Goal: Task Accomplishment & Management: Manage account settings

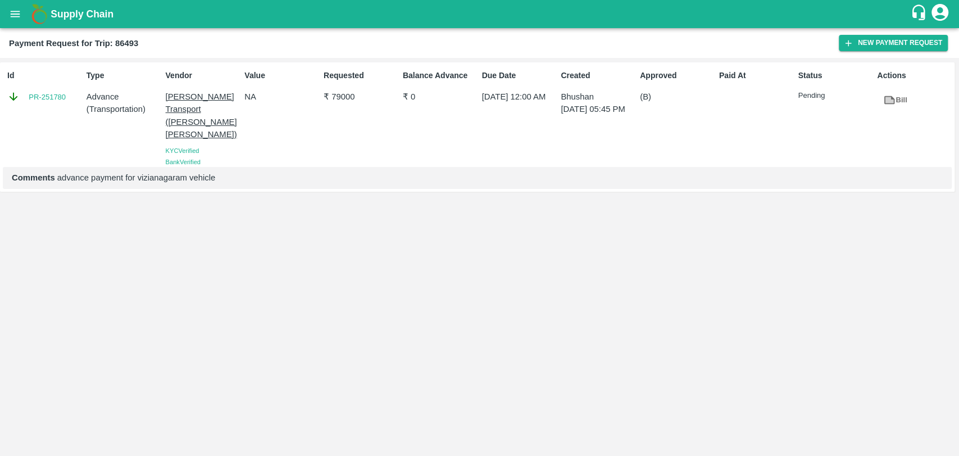
click at [8, 8] on button "open drawer" at bounding box center [15, 14] width 26 height 26
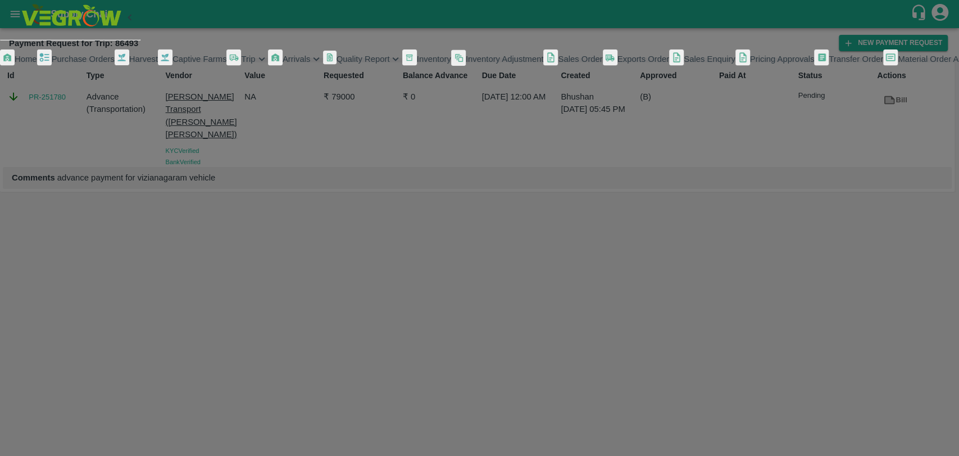
click at [241, 64] on span "Trip" at bounding box center [248, 59] width 14 height 9
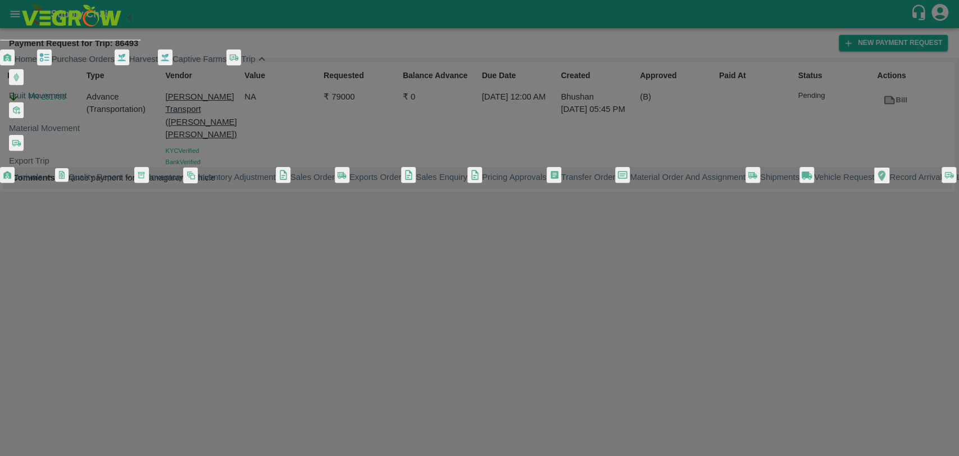
click at [61, 100] on span "Fruit Movement" at bounding box center [38, 95] width 58 height 9
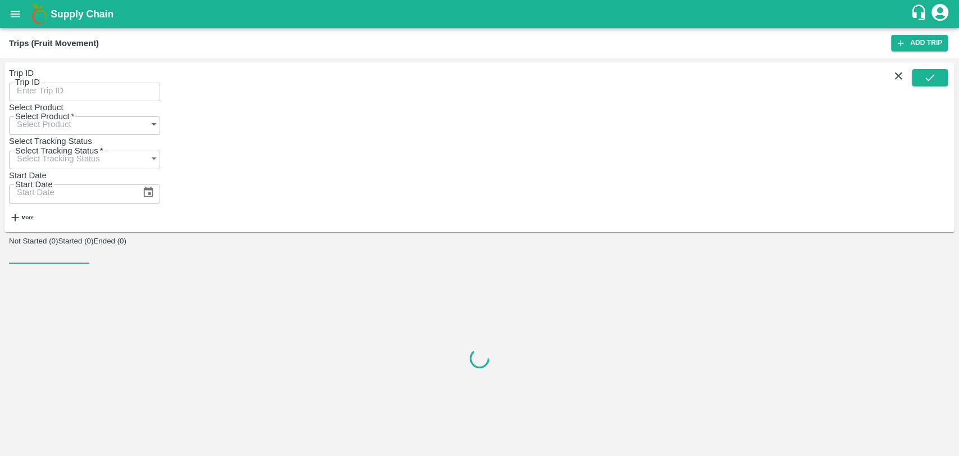
click at [31, 83] on input "Trip ID" at bounding box center [84, 89] width 151 height 21
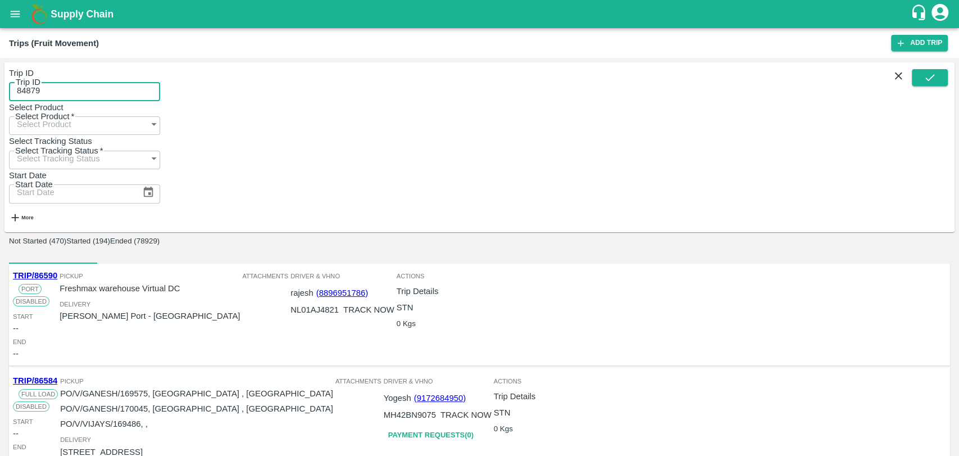
type input "84879"
click at [922, 86] on button "submit" at bounding box center [930, 77] width 36 height 17
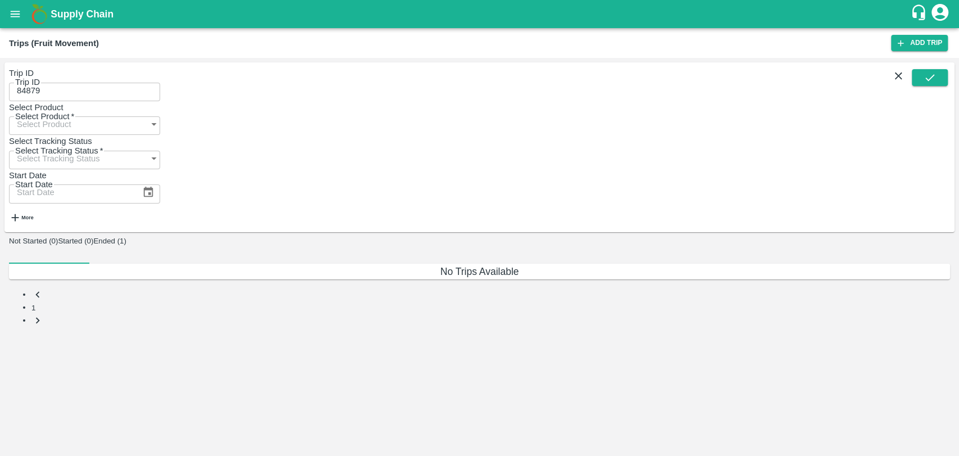
click at [126, 237] on button "Ended (1)" at bounding box center [109, 241] width 33 height 8
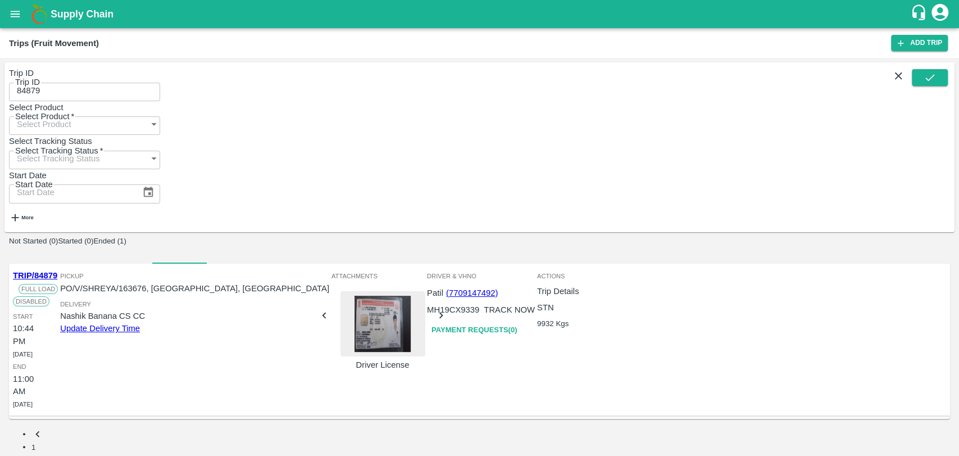
click at [51, 271] on link "TRIP/84879" at bounding box center [35, 275] width 44 height 9
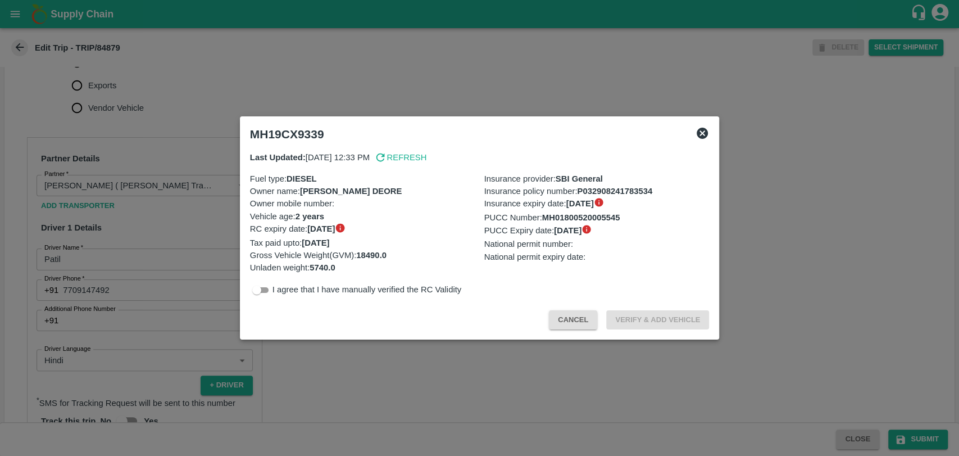
scroll to position [499, 0]
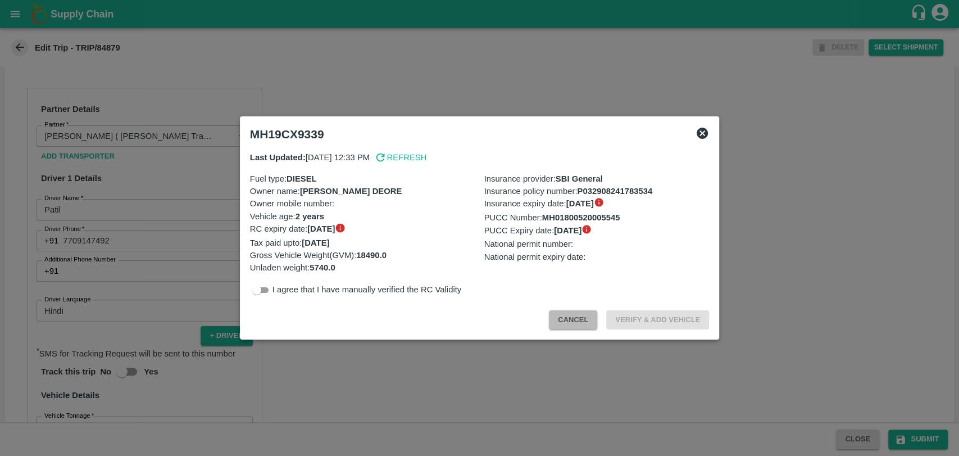
click at [576, 316] on button "Cancel" at bounding box center [573, 320] width 48 height 20
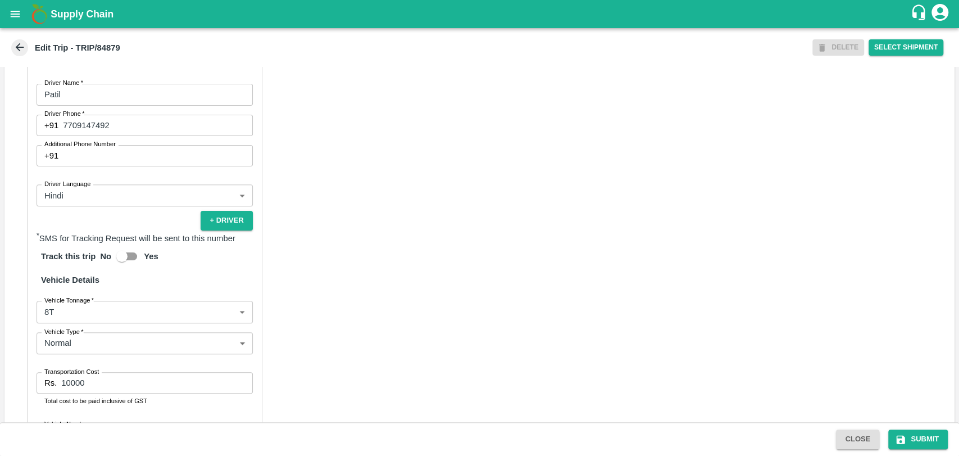
scroll to position [721, 0]
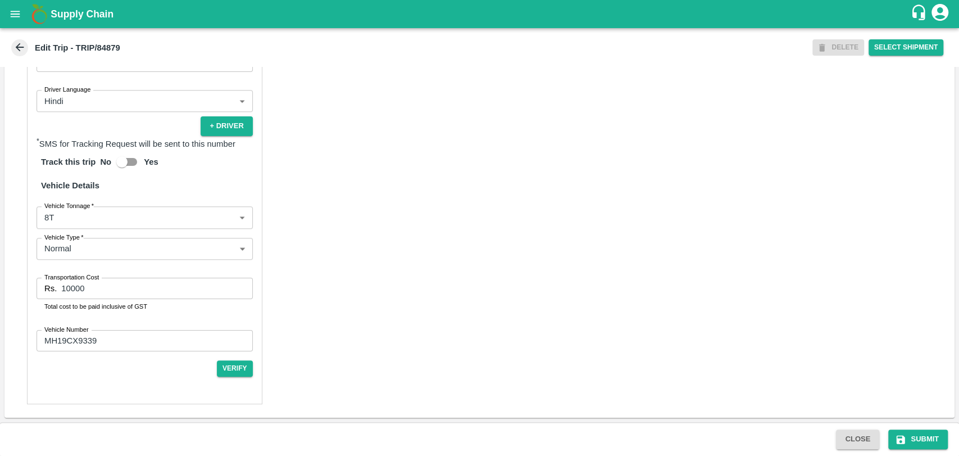
click at [51, 212] on body "Supply Chain Edit Trip - TRIP/84879 DELETE Select Shipment Trip Details Trip Ty…" at bounding box center [479, 228] width 959 height 456
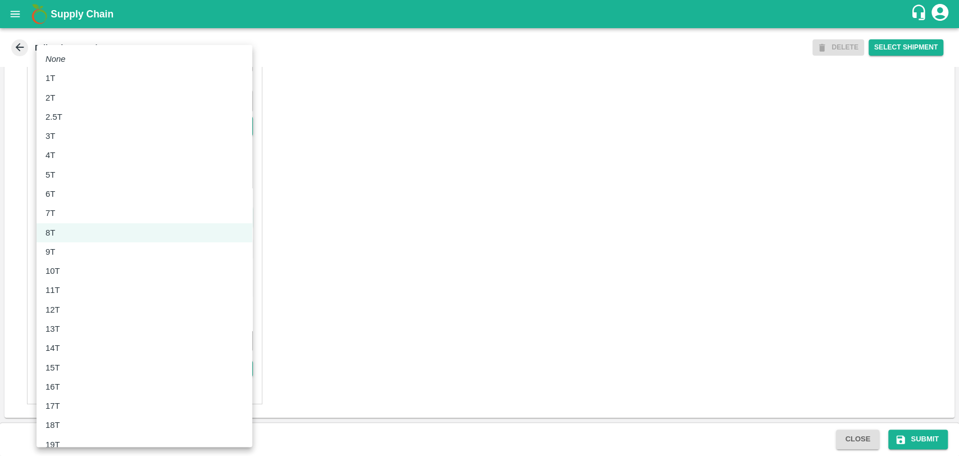
click at [63, 288] on div "11T" at bounding box center [56, 290] width 20 height 12
type input "11000"
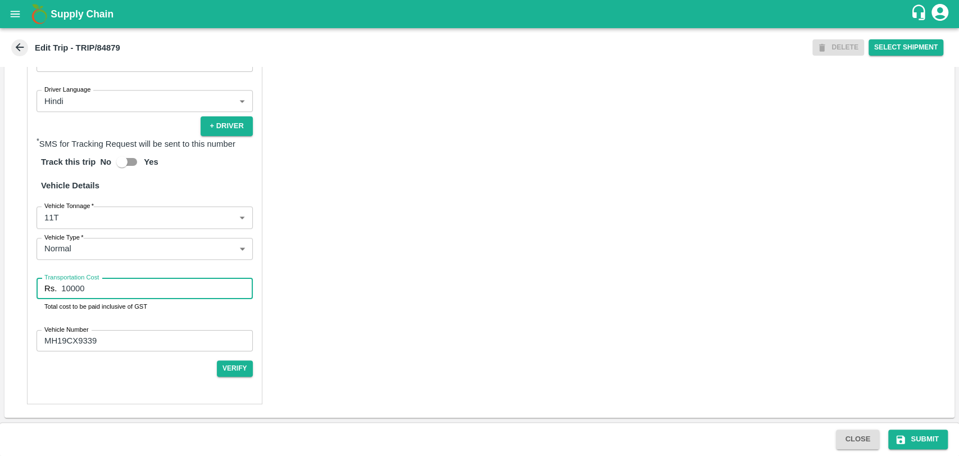
drag, startPoint x: 89, startPoint y: 284, endPoint x: 31, endPoint y: 286, distance: 57.4
click at [31, 286] on div "Partner Details Partner   * Partner Add Transporter Driver 1 Details Driver Nam…" at bounding box center [145, 141] width 236 height 526
type input "24200"
click at [892, 438] on button "Submit" at bounding box center [919, 439] width 60 height 20
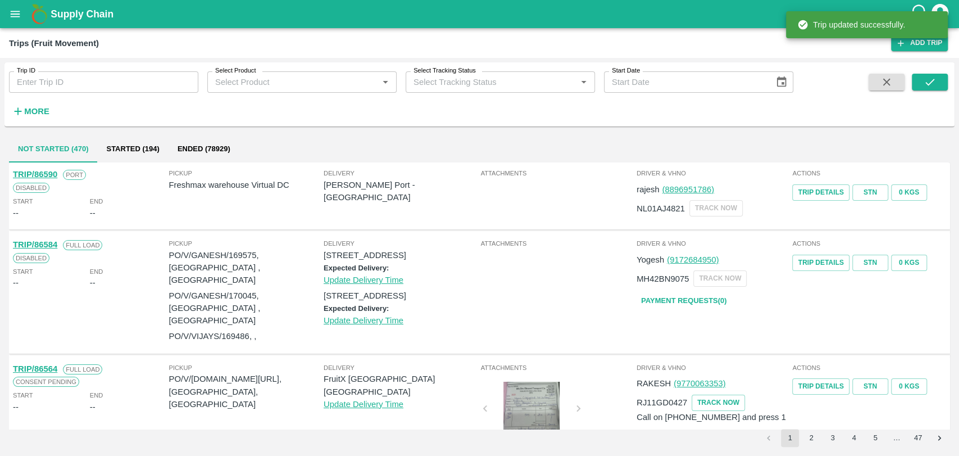
click at [40, 108] on strong "More" at bounding box center [36, 111] width 25 height 9
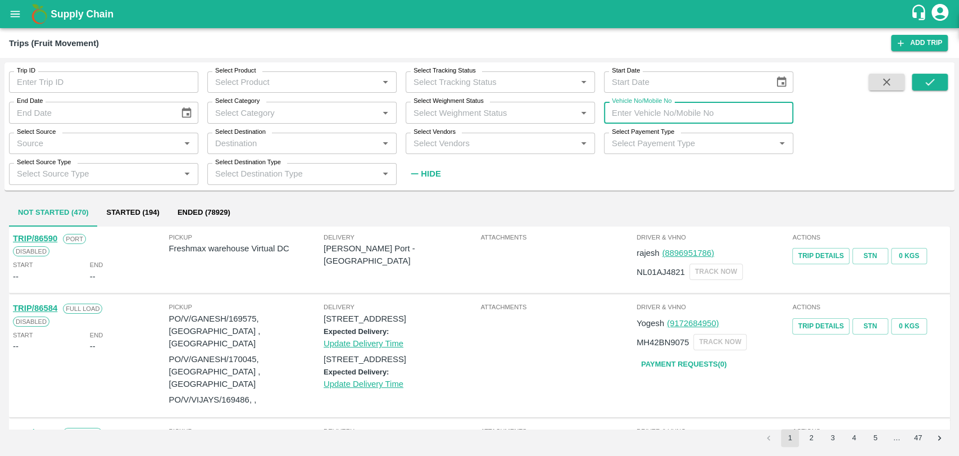
click at [691, 115] on input "Vehicle No/Mobile No" at bounding box center [698, 112] width 189 height 21
paste input "MH42BF9578"
type input "MH42BF9578"
click at [934, 76] on icon "submit" at bounding box center [930, 82] width 12 height 12
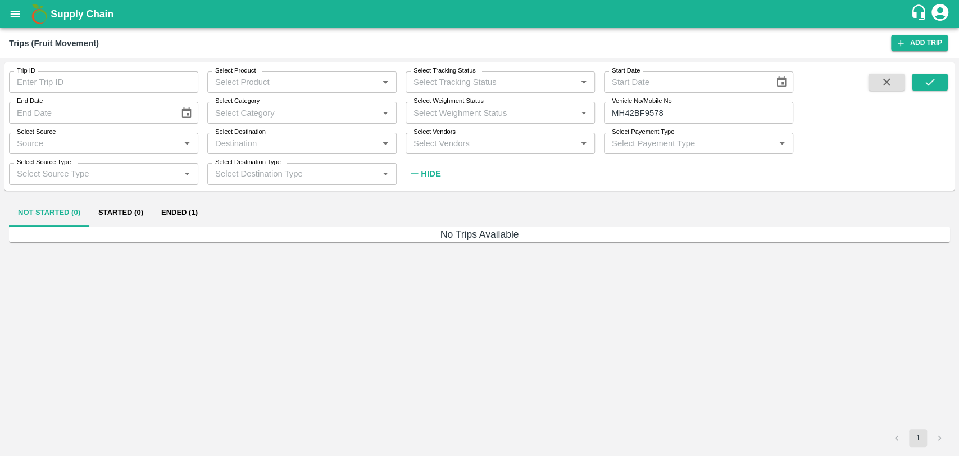
click at [176, 211] on button "Ended (1)" at bounding box center [179, 213] width 55 height 27
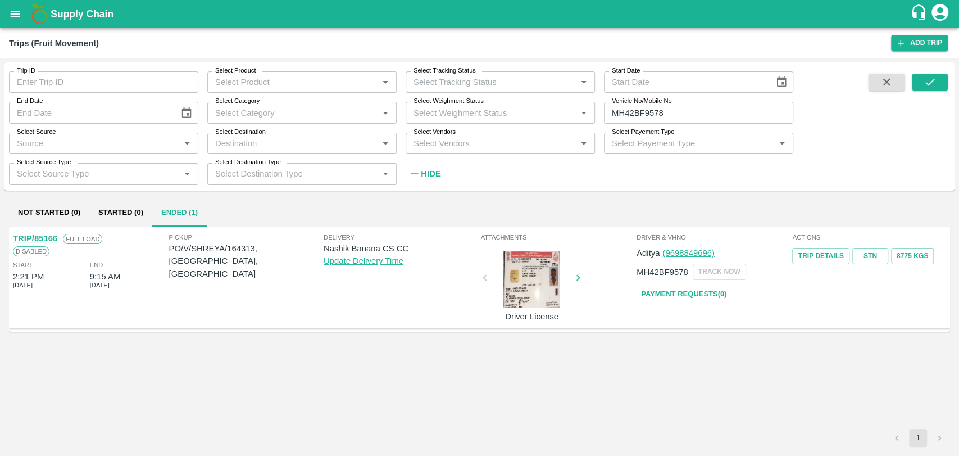
click at [44, 239] on link "TRIP/85166" at bounding box center [35, 238] width 44 height 9
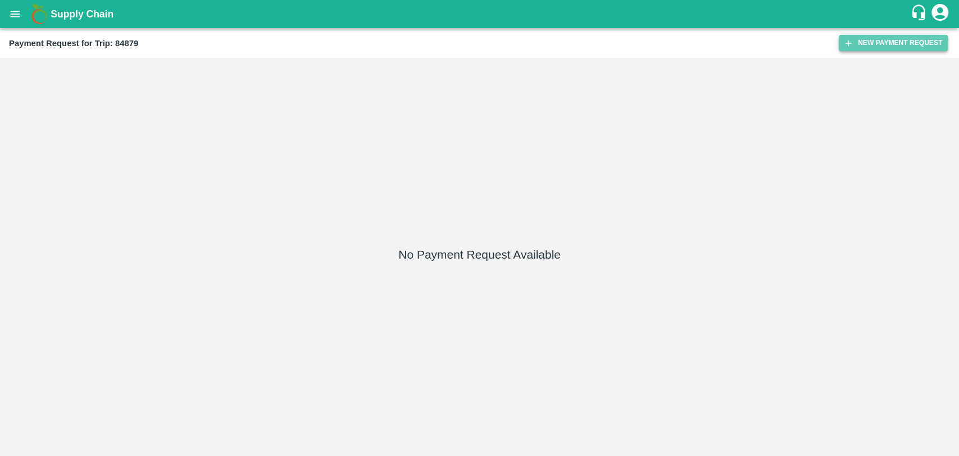
click at [886, 44] on button "New Payment Request" at bounding box center [893, 43] width 109 height 16
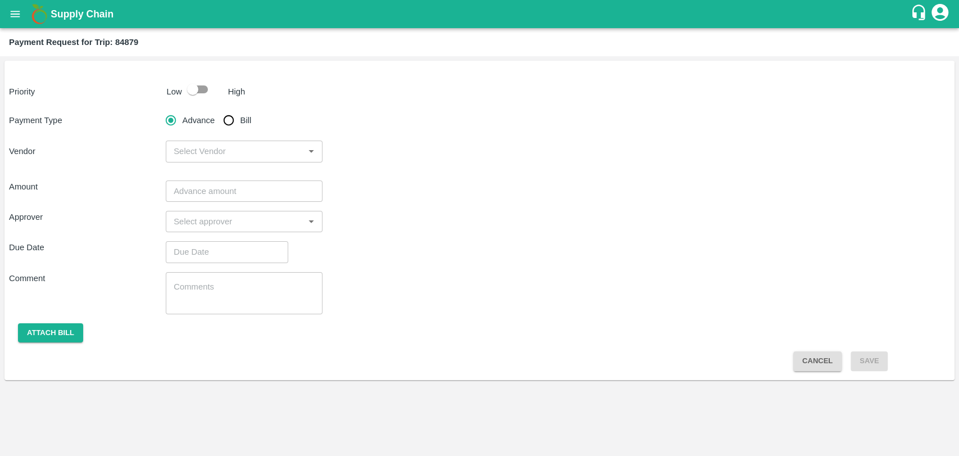
click at [190, 93] on input "checkbox" at bounding box center [193, 89] width 64 height 21
checkbox input "true"
click at [236, 117] on input "Bill" at bounding box center [229, 120] width 22 height 22
radio input "true"
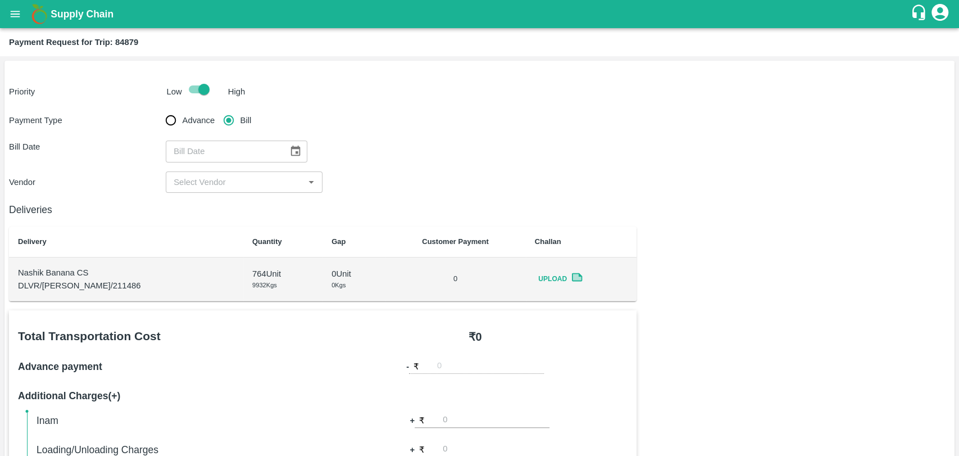
click at [285, 144] on button "Choose date" at bounding box center [295, 151] width 21 height 21
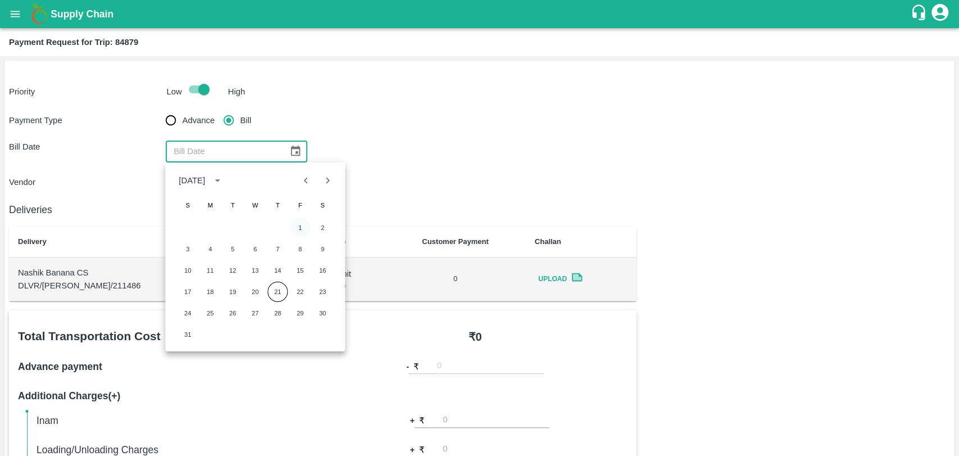
click at [292, 221] on button "1" at bounding box center [300, 228] width 20 height 20
type input "01/08/2025"
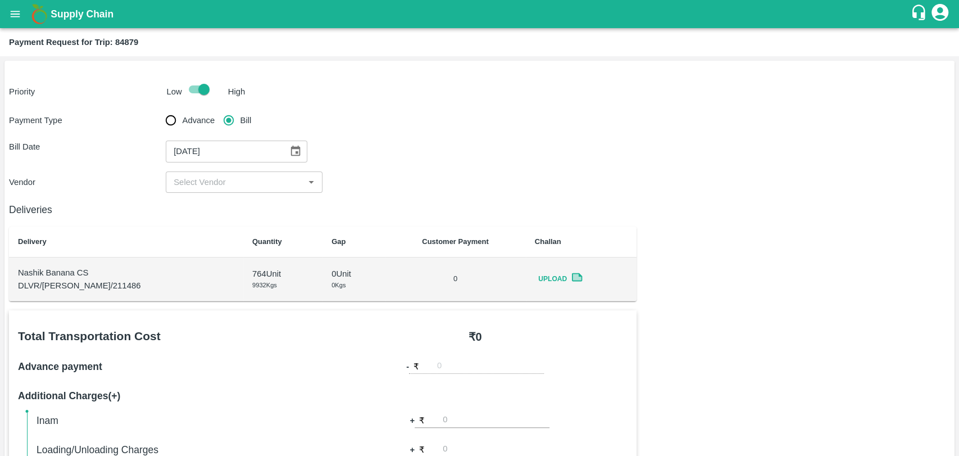
click at [230, 181] on input "input" at bounding box center [235, 182] width 132 height 15
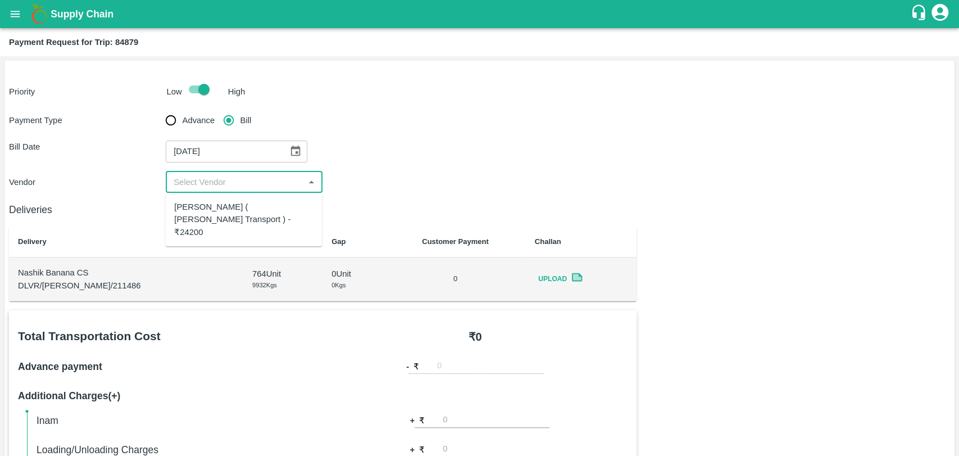
click at [228, 207] on div "Nitin Rasal ( Bhairavnath Transport ) - ₹24200" at bounding box center [243, 220] width 139 height 38
type input "Nitin Rasal ( Bhairavnath Transport ) - ₹24200"
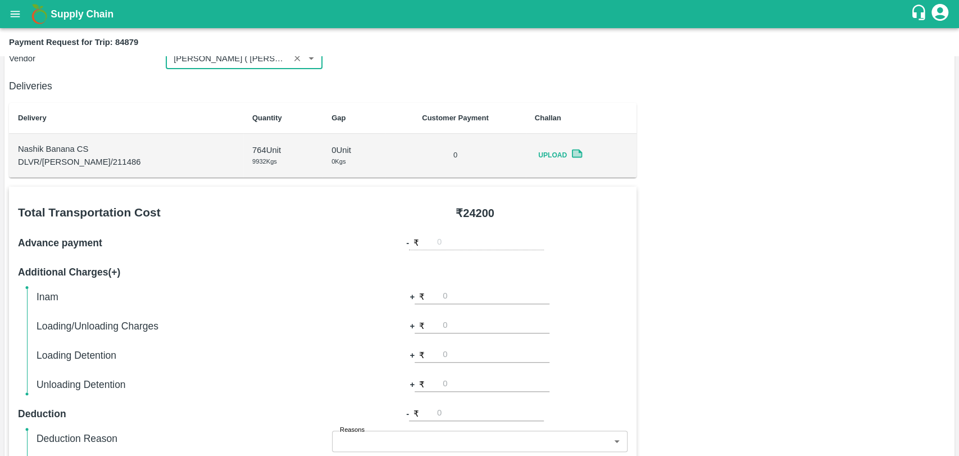
scroll to position [374, 0]
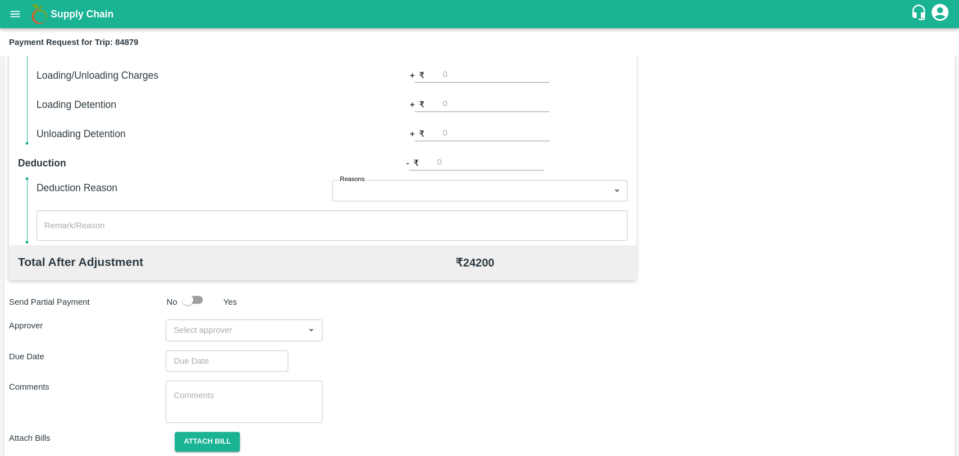
click at [229, 330] on input "input" at bounding box center [235, 330] width 132 height 15
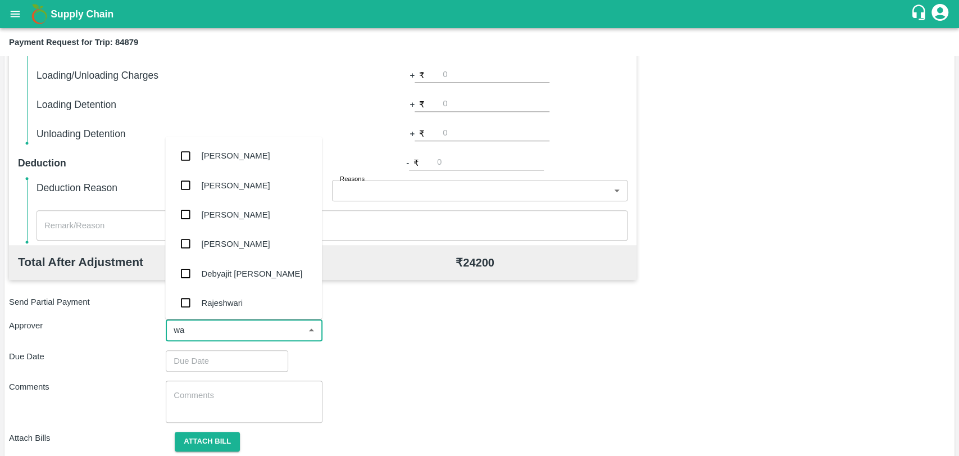
type input "wag"
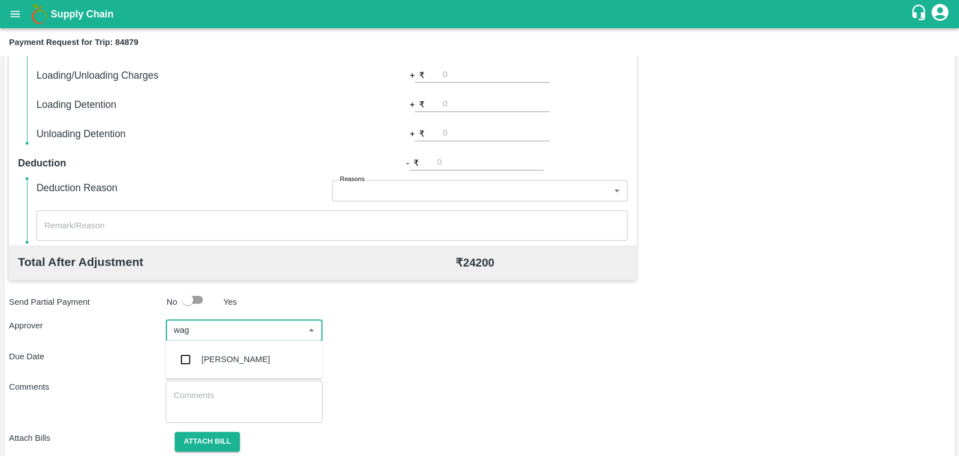
click at [212, 352] on div "Prasad Waghade" at bounding box center [243, 359] width 157 height 29
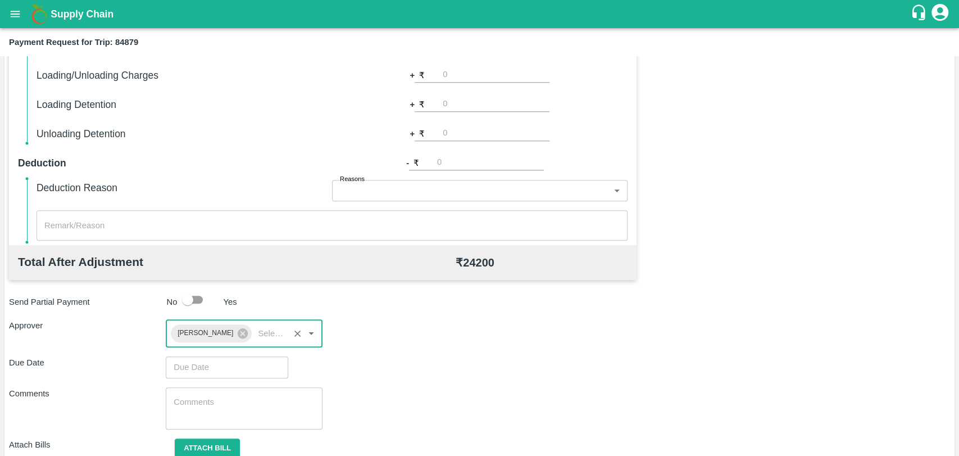
click at [203, 372] on input "Choose date" at bounding box center [223, 366] width 115 height 21
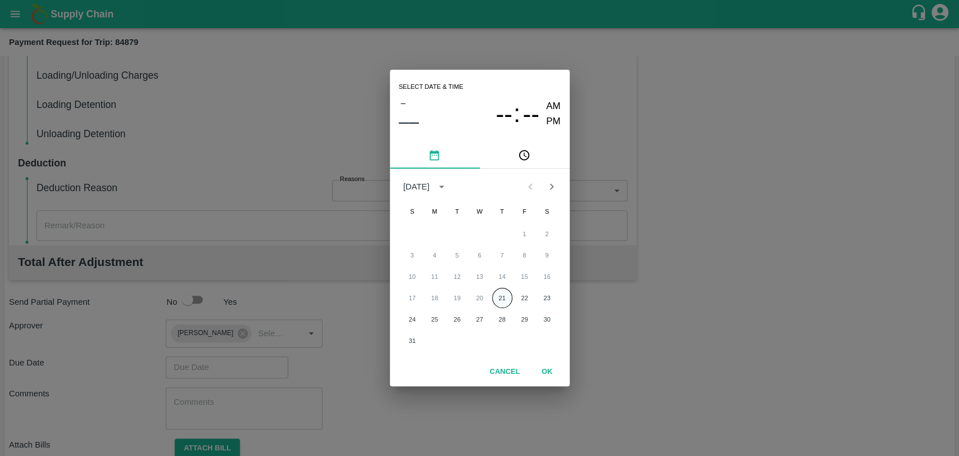
click at [499, 295] on button "21" at bounding box center [502, 298] width 20 height 20
type input "21/08/2025 12:00 AM"
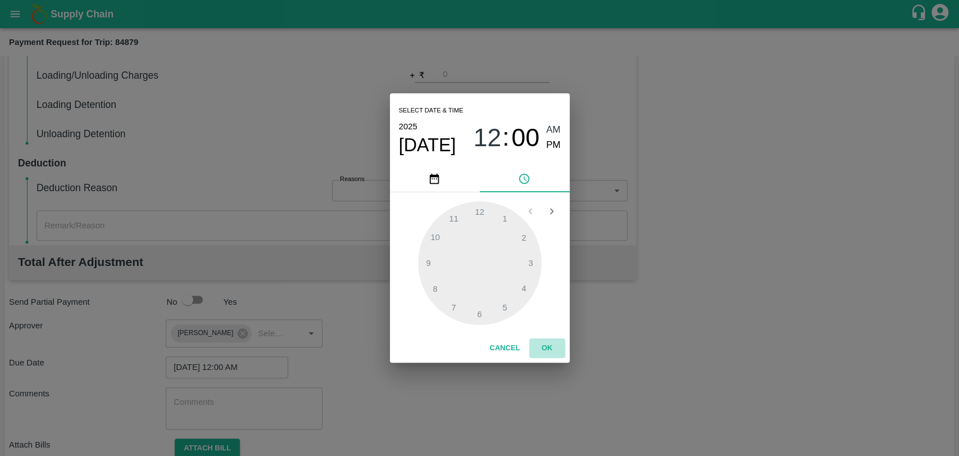
click at [551, 343] on button "OK" at bounding box center [547, 348] width 36 height 20
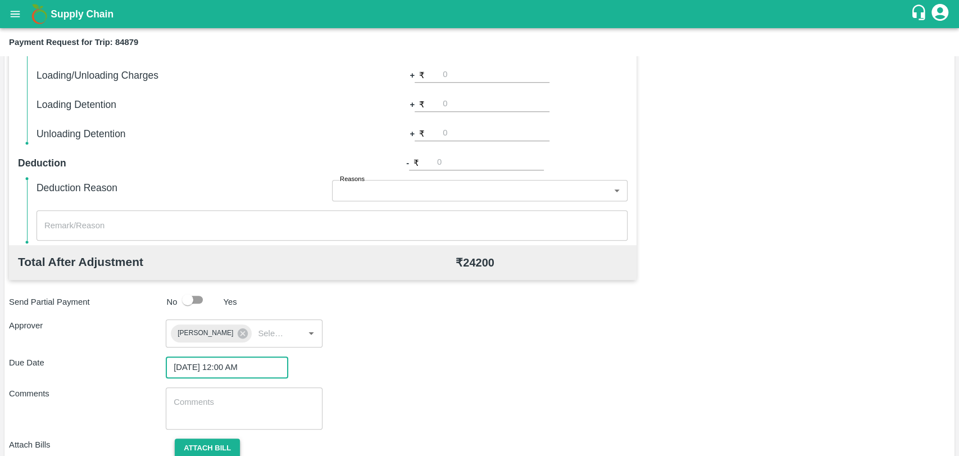
click at [220, 449] on button "Attach bill" at bounding box center [207, 448] width 65 height 20
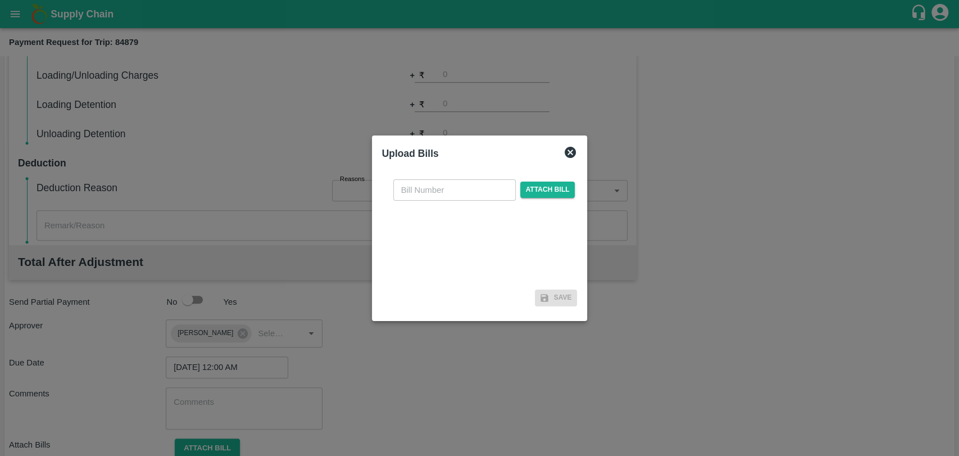
click at [423, 198] on input "text" at bounding box center [454, 189] width 123 height 21
type input "3771"
click at [535, 196] on span "Attach bill" at bounding box center [547, 190] width 55 height 16
click at [0, 0] on input "Attach bill" at bounding box center [0, 0] width 0 height 0
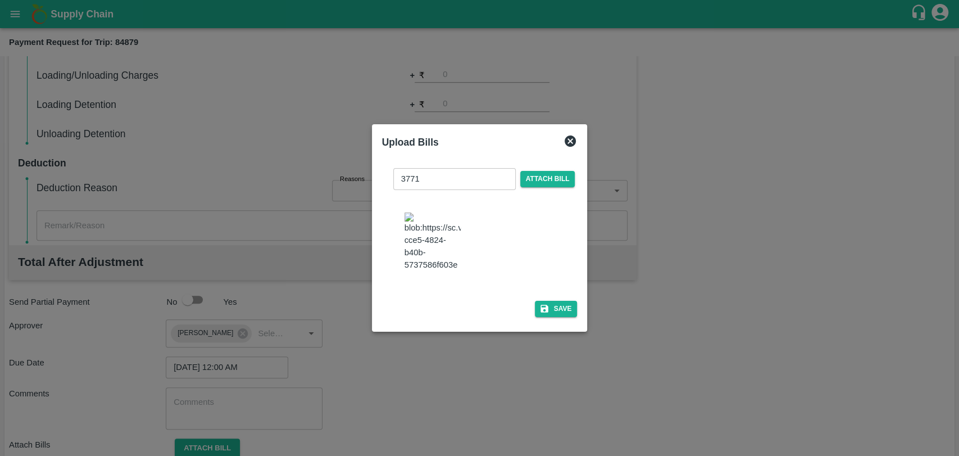
click at [566, 315] on div "3771 ​ Attach bill Save" at bounding box center [480, 240] width 196 height 162
click at [563, 306] on button "Save" at bounding box center [556, 309] width 43 height 16
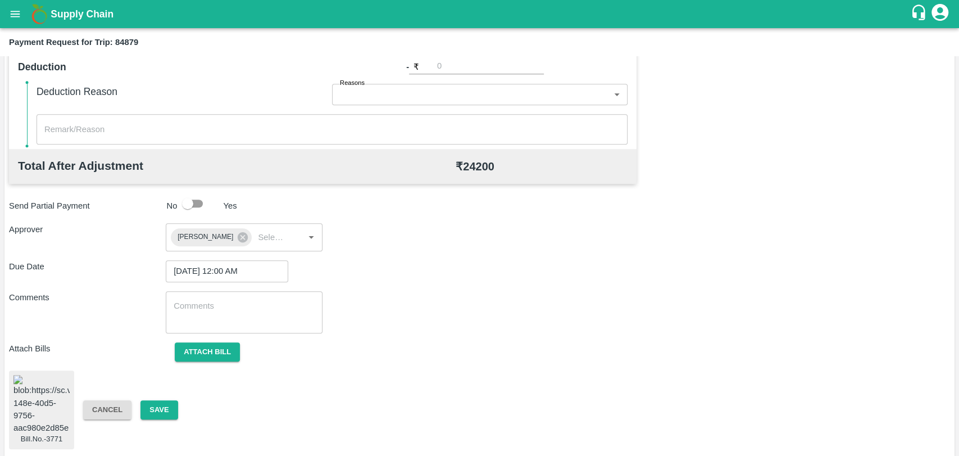
scroll to position [471, 0]
click at [171, 400] on button "Save" at bounding box center [159, 410] width 37 height 20
click at [175, 409] on button "Save" at bounding box center [159, 410] width 37 height 20
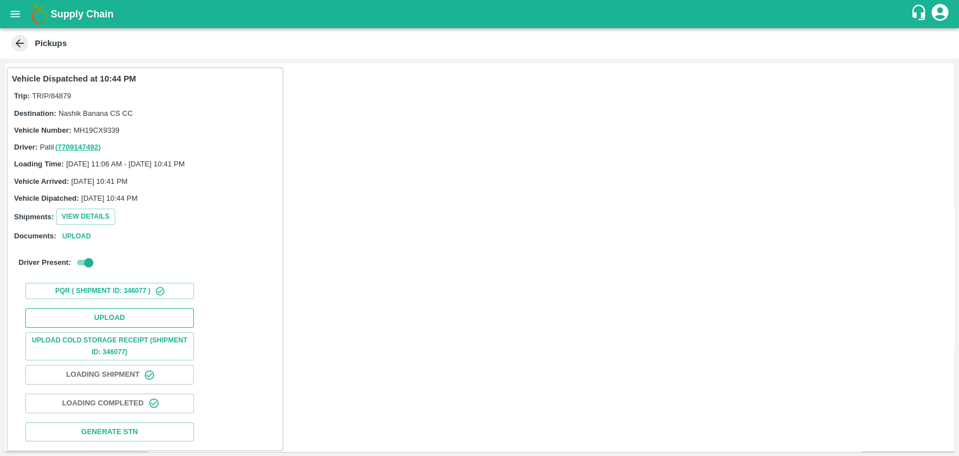
click at [96, 316] on button "Upload" at bounding box center [109, 318] width 169 height 20
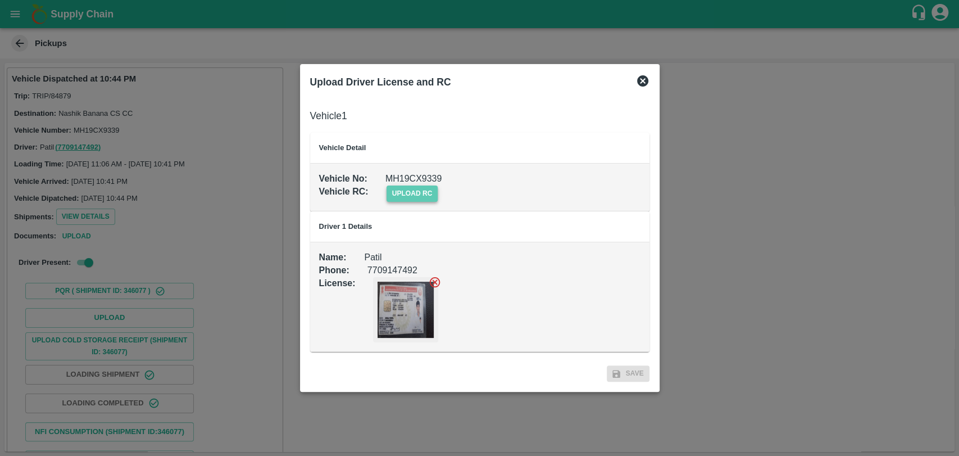
click at [409, 198] on span "upload rc" at bounding box center [413, 193] width 52 height 16
click at [0, 0] on input "upload rc" at bounding box center [0, 0] width 0 height 0
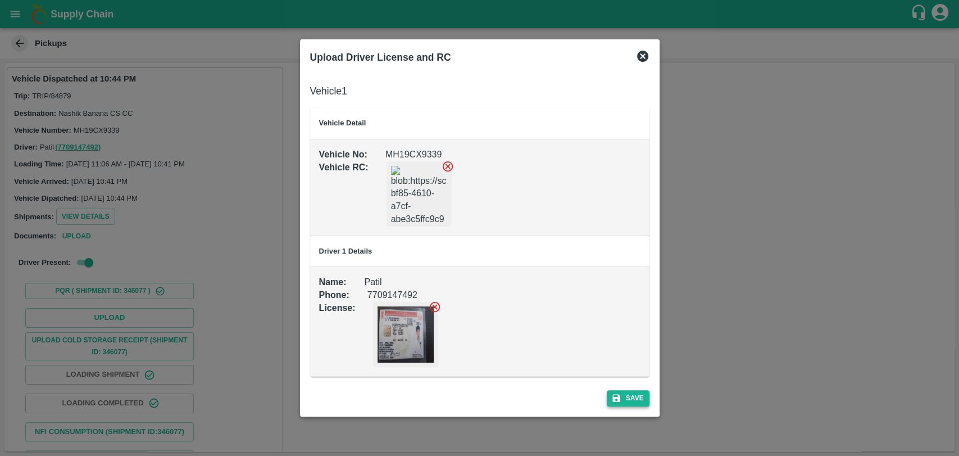
click at [625, 400] on button "Save" at bounding box center [628, 398] width 43 height 16
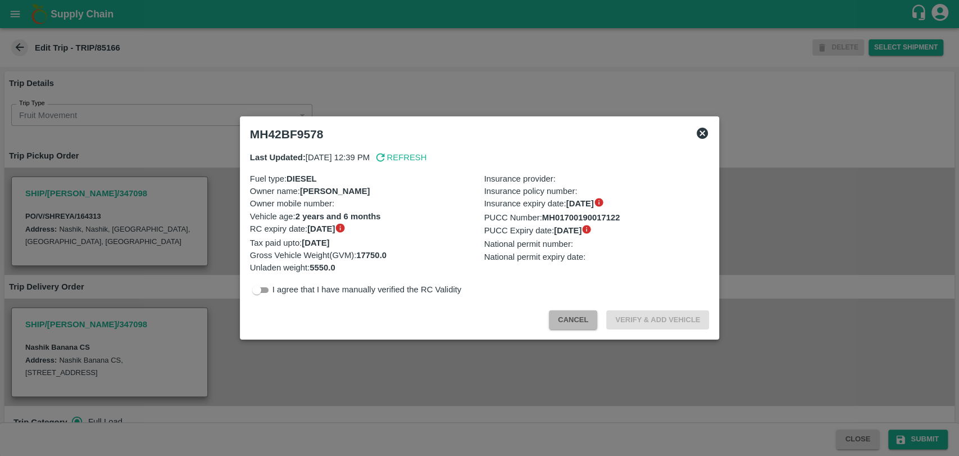
click at [555, 322] on button "Cancel" at bounding box center [573, 320] width 48 height 20
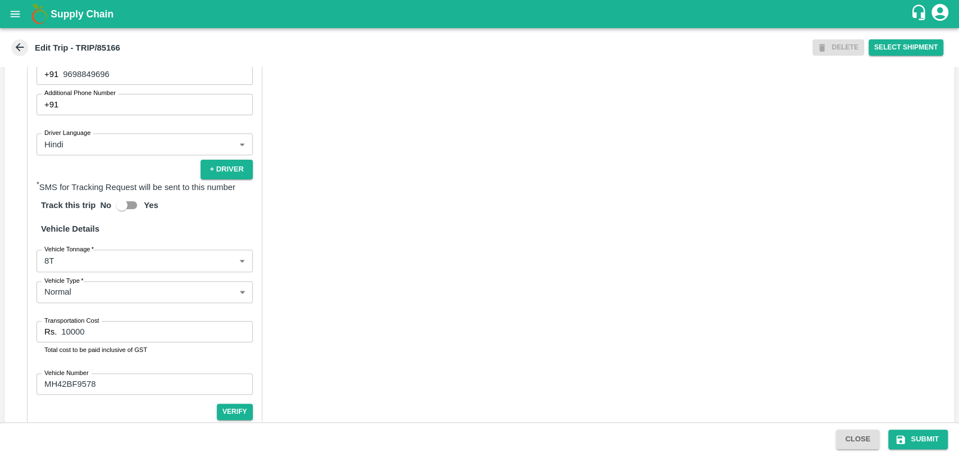
scroll to position [721, 0]
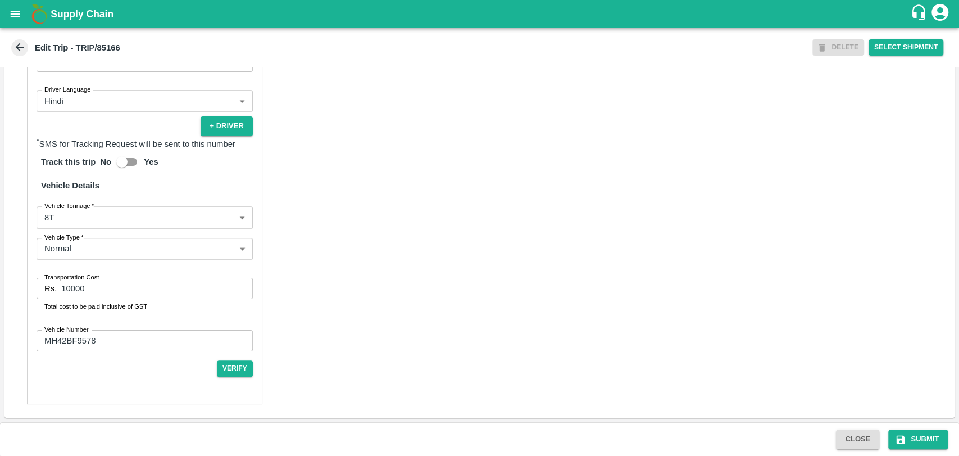
click at [76, 217] on body "Supply Chain Edit Trip - TRIP/85166 DELETE Select Shipment Trip Details Trip Ty…" at bounding box center [479, 228] width 959 height 456
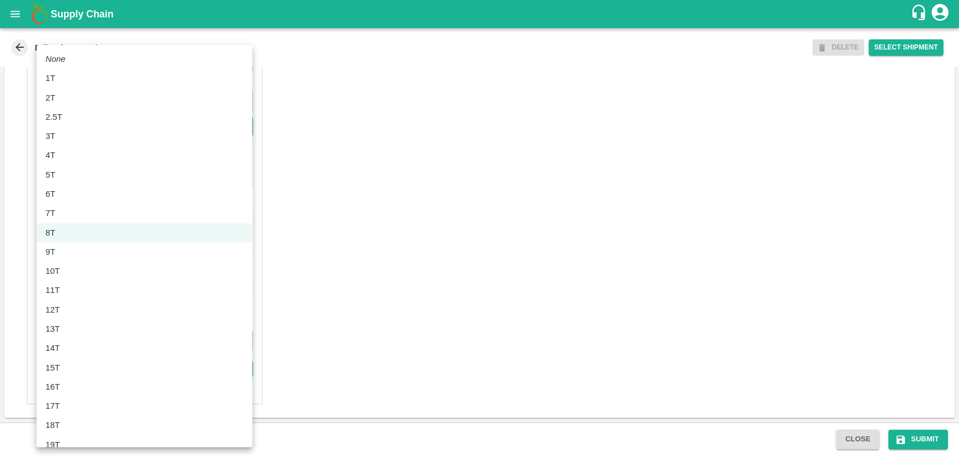
click at [63, 270] on div "10T" at bounding box center [56, 271] width 20 height 12
type input "10000"
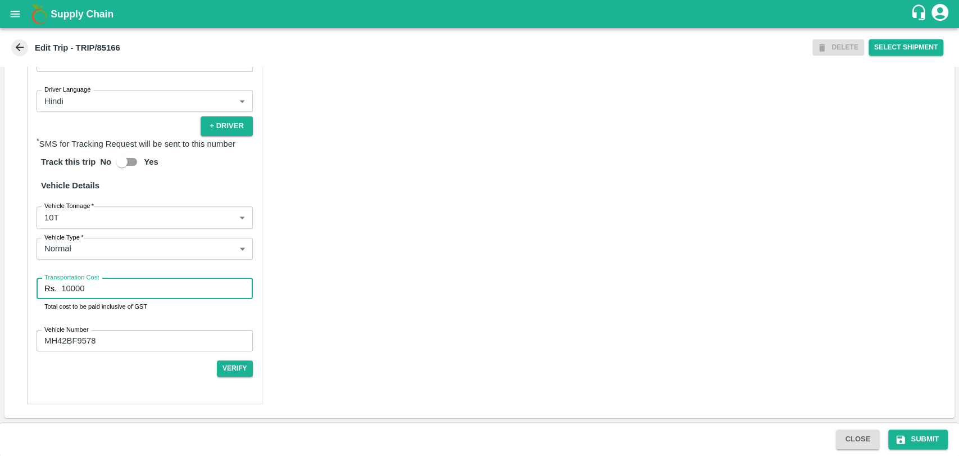
drag, startPoint x: 110, startPoint y: 291, endPoint x: 33, endPoint y: 293, distance: 76.5
click at [33, 293] on div "Partner Details Partner   * Partner Add Transporter Driver 1 Details Driver Nam…" at bounding box center [145, 141] width 236 height 526
type input "19000"
click at [909, 436] on button "Submit" at bounding box center [919, 439] width 60 height 20
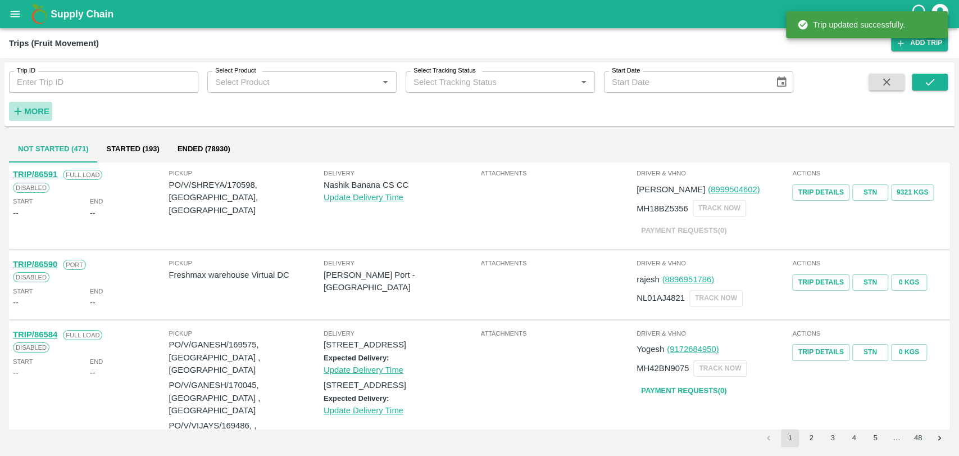
click at [22, 115] on icon "button" at bounding box center [18, 111] width 12 height 12
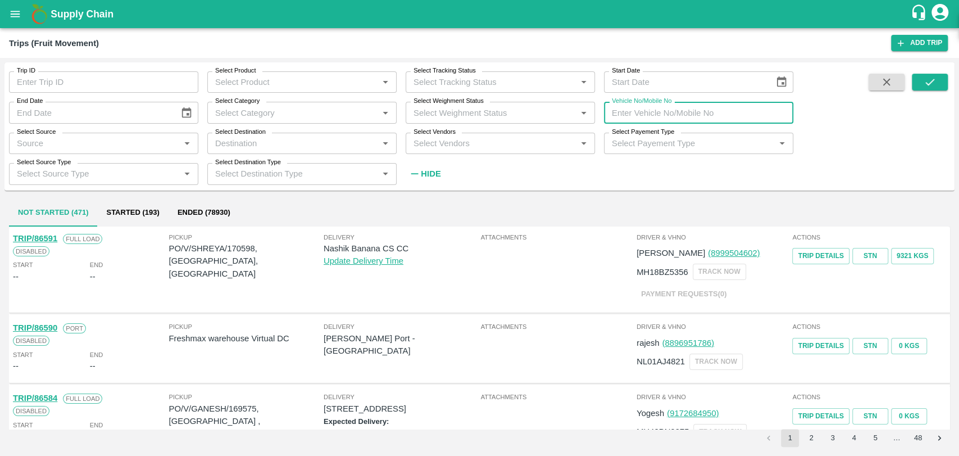
click at [700, 108] on input "Vehicle No/Mobile No" at bounding box center [698, 112] width 189 height 21
paste input "MH19CX2710"
type input "MH19CX2710"
click at [913, 84] on button "submit" at bounding box center [930, 82] width 36 height 17
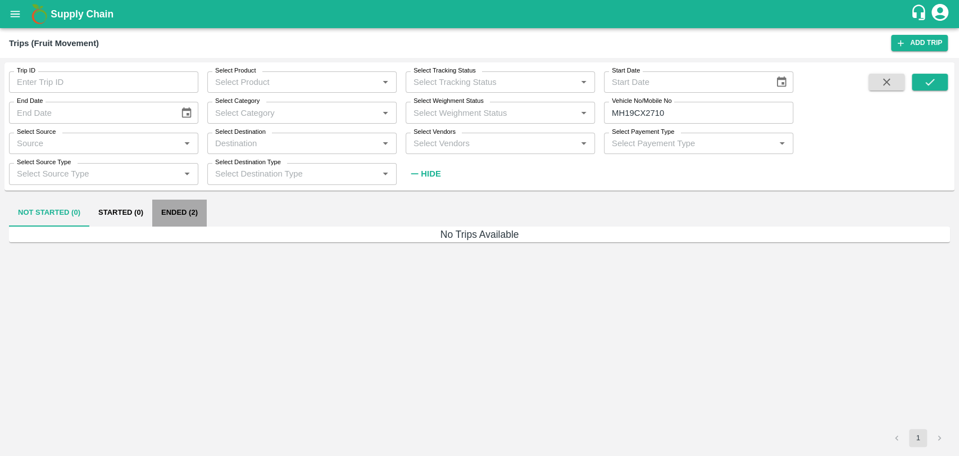
click at [168, 217] on button "Ended (2)" at bounding box center [179, 213] width 55 height 27
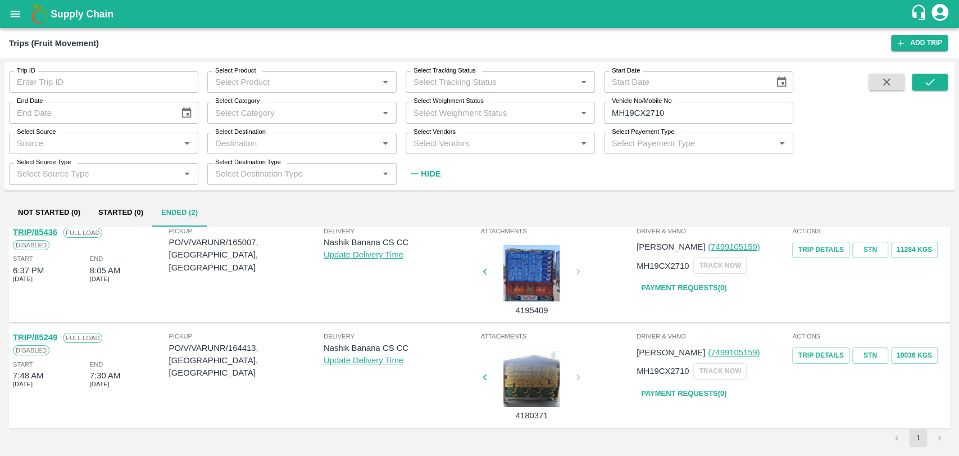
scroll to position [8, 0]
click at [51, 229] on link "TRIP/85436" at bounding box center [35, 230] width 44 height 9
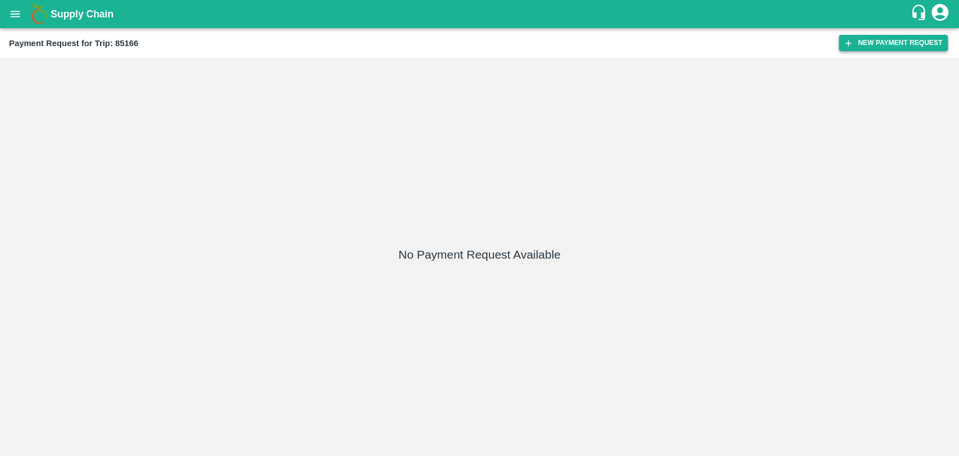
click at [928, 35] on button "New Payment Request" at bounding box center [893, 43] width 109 height 16
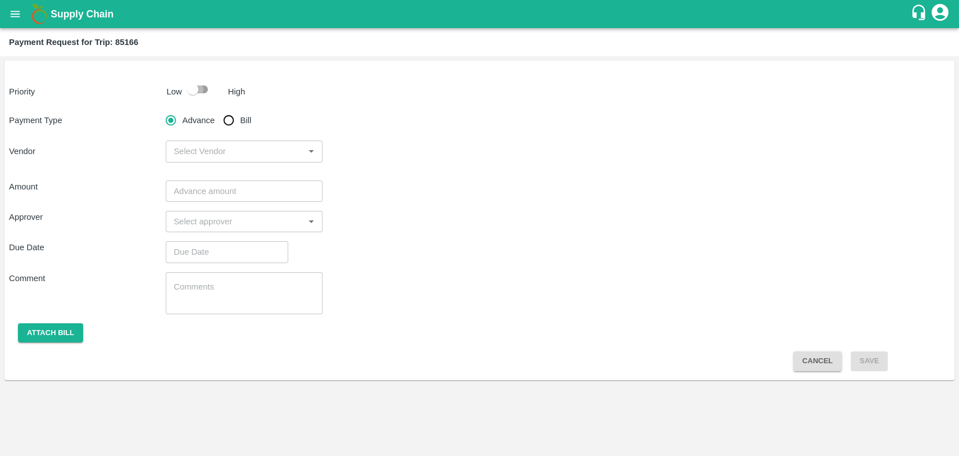
click at [183, 87] on input "checkbox" at bounding box center [193, 89] width 64 height 21
checkbox input "true"
click at [223, 118] on input "Bill" at bounding box center [229, 120] width 22 height 22
radio input "true"
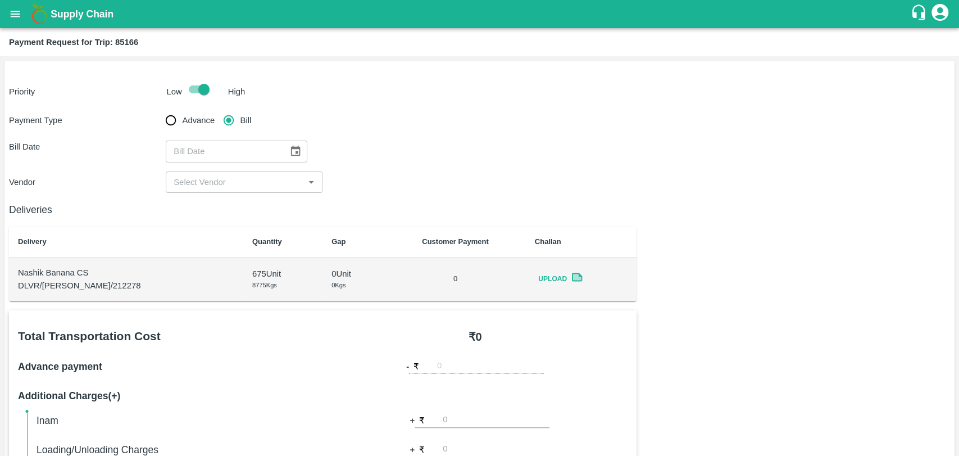
click at [292, 147] on icon "Choose date" at bounding box center [296, 151] width 10 height 11
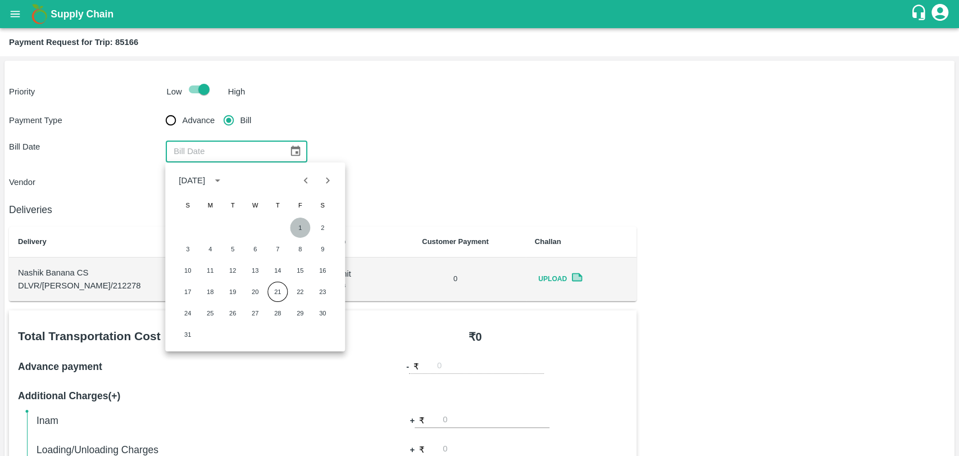
click at [303, 228] on button "1" at bounding box center [300, 228] width 20 height 20
type input "01/08/2025"
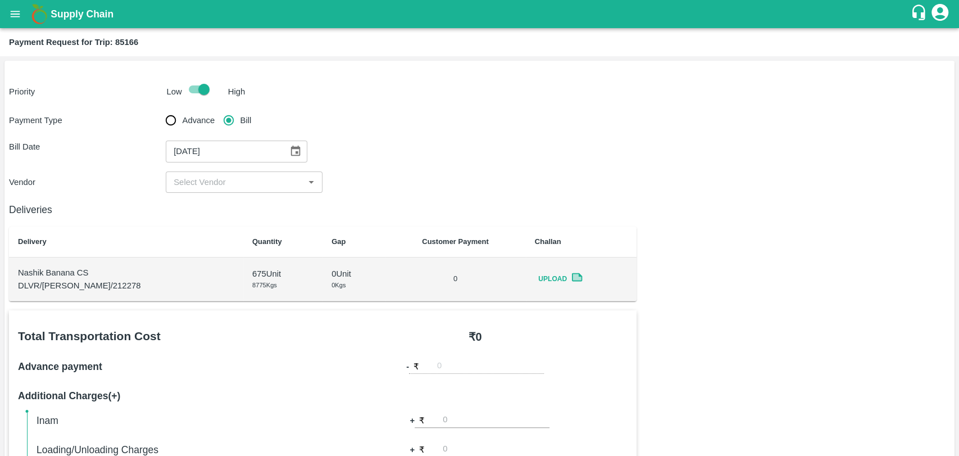
click at [210, 190] on div "​" at bounding box center [244, 181] width 157 height 21
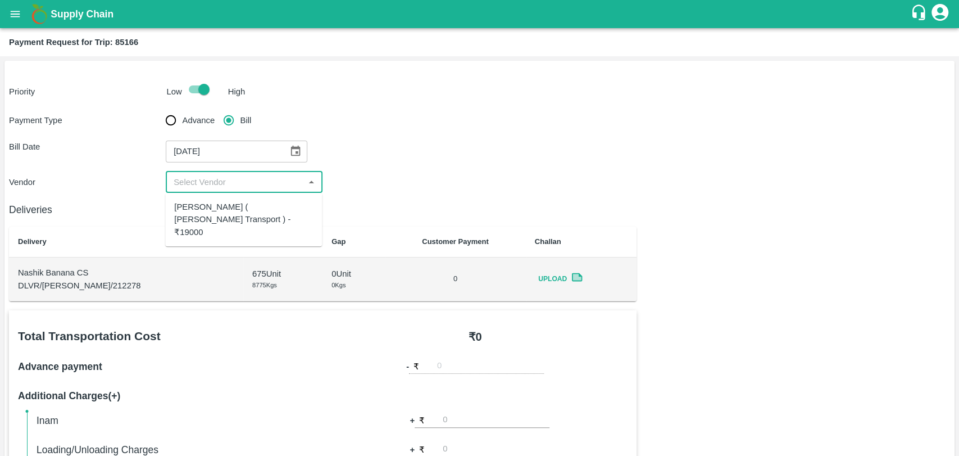
click at [210, 212] on div "Nitin Rasal ( Bhairavnath Transport ) - ₹19000" at bounding box center [243, 220] width 139 height 38
type input "Nitin Rasal ( Bhairavnath Transport ) - ₹19000"
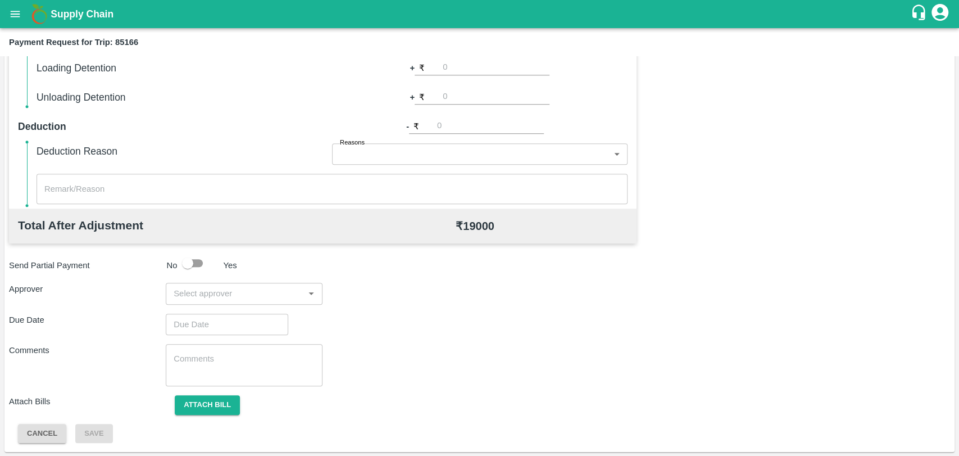
scroll to position [411, 0]
click at [254, 284] on div "​" at bounding box center [244, 292] width 157 height 21
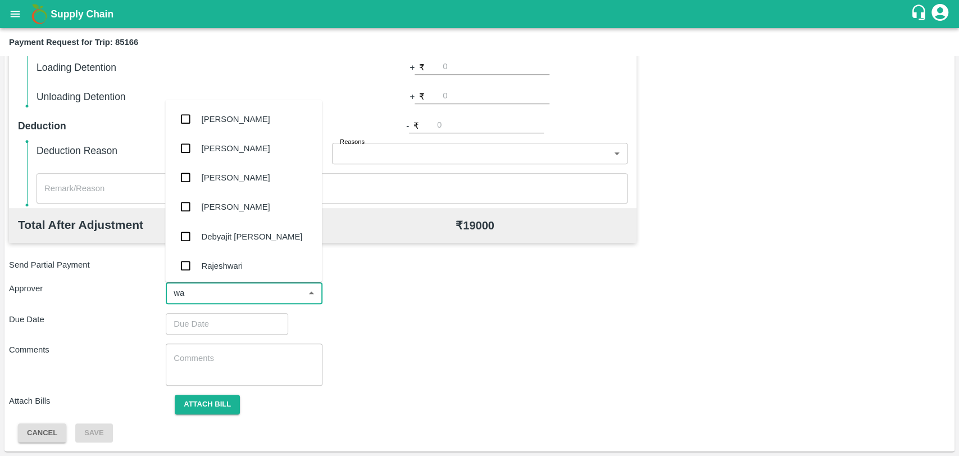
type input "wag"
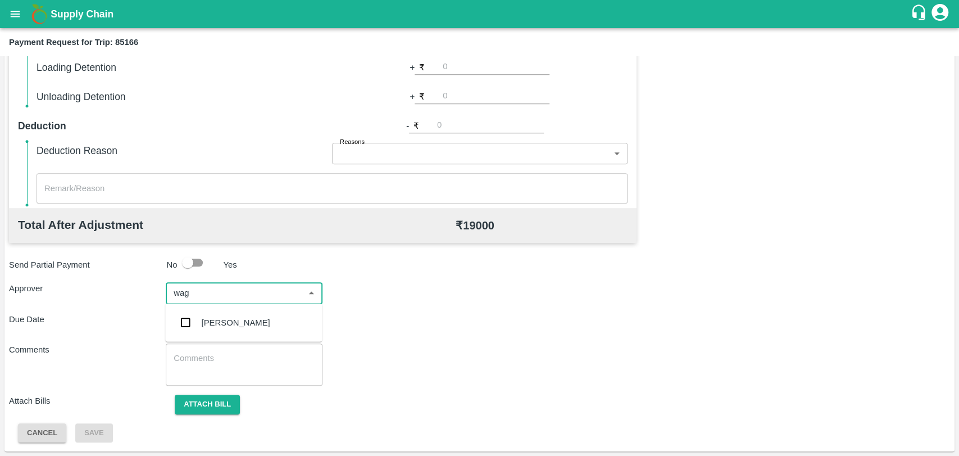
click at [220, 316] on div "Prasad Waghade" at bounding box center [236, 322] width 69 height 12
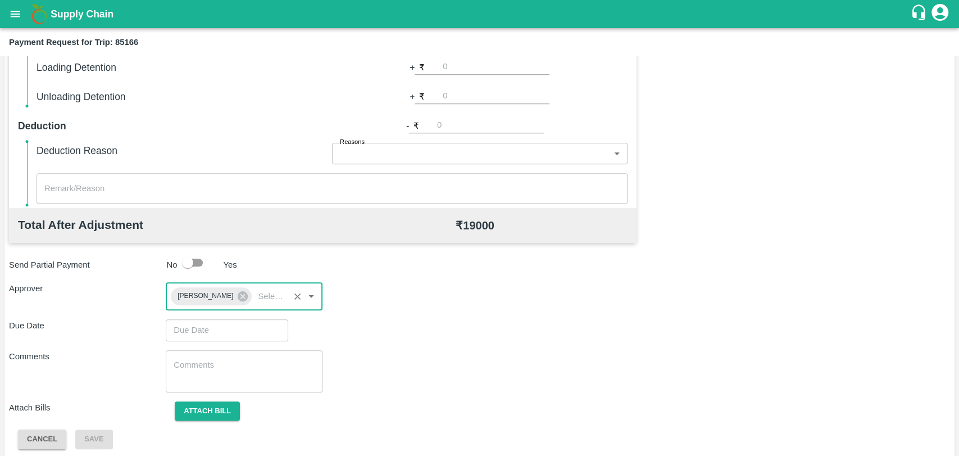
type input "DD/MM/YYYY hh:mm aa"
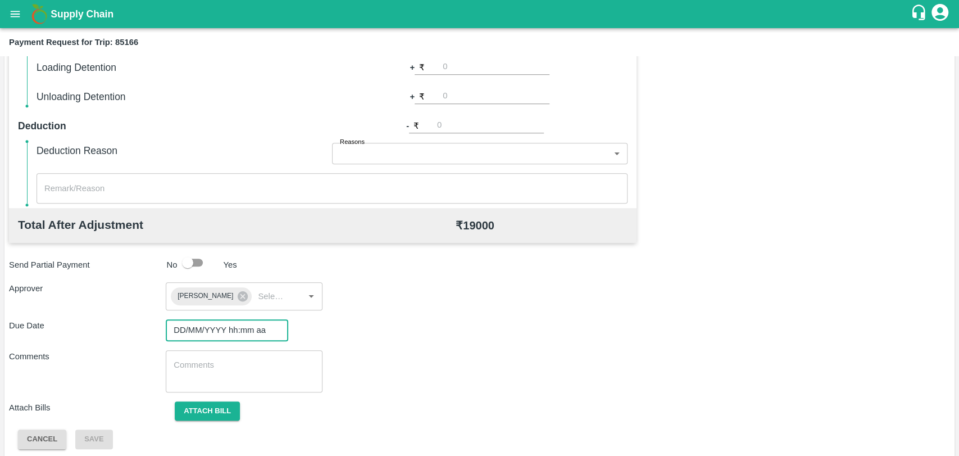
click at [212, 329] on input "DD/MM/YYYY hh:mm aa" at bounding box center [223, 329] width 115 height 21
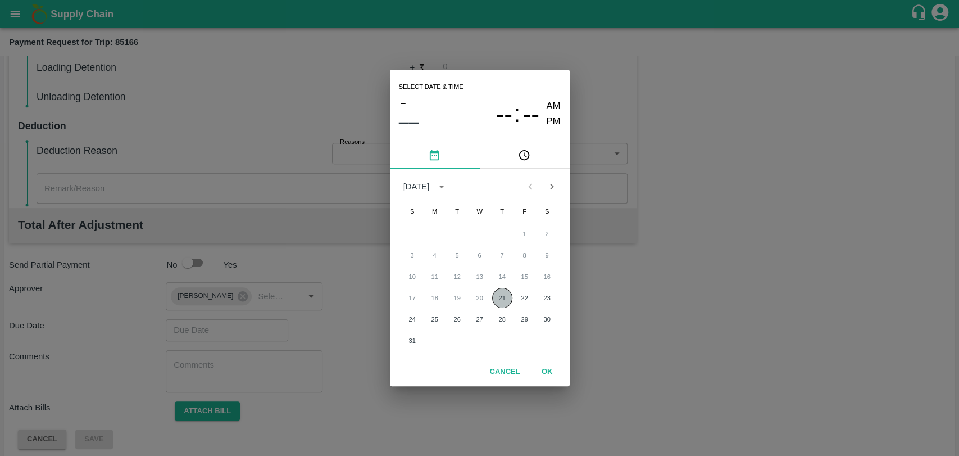
click at [496, 294] on button "21" at bounding box center [502, 298] width 20 height 20
type input "[DATE] 12:00 AM"
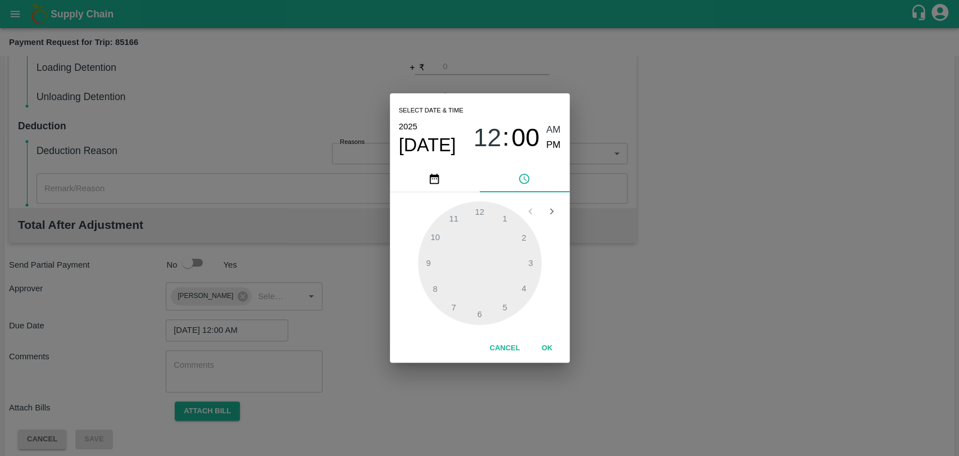
click at [545, 345] on button "OK" at bounding box center [547, 348] width 36 height 20
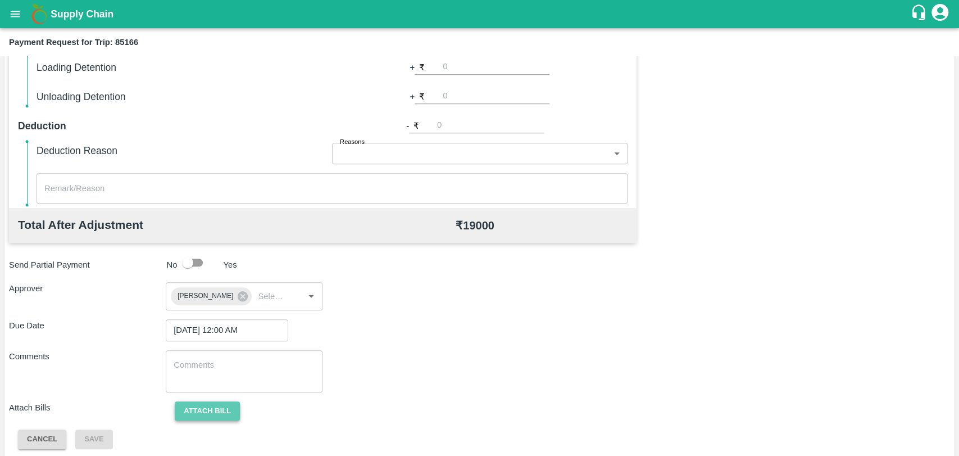
click at [214, 404] on button "Attach bill" at bounding box center [207, 411] width 65 height 20
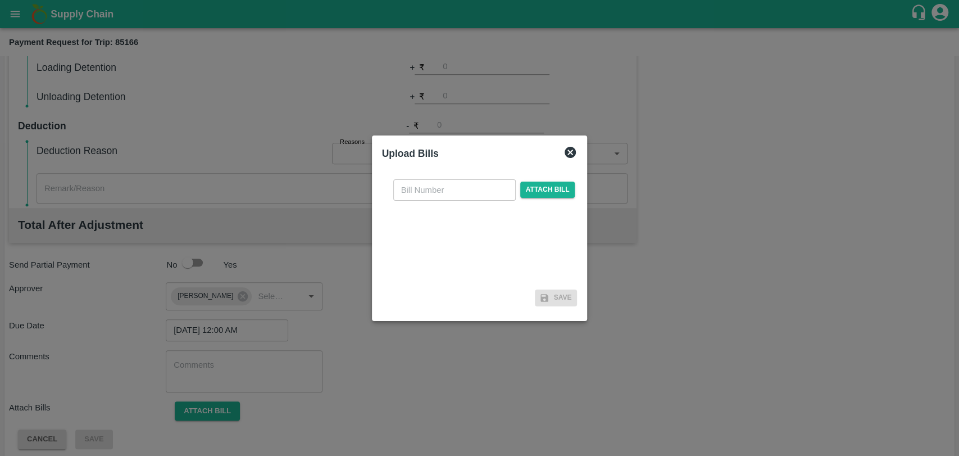
click at [463, 190] on input "text" at bounding box center [454, 189] width 123 height 21
type input "3788"
click at [546, 190] on span "Attach bill" at bounding box center [547, 190] width 55 height 16
click at [0, 0] on input "Attach bill" at bounding box center [0, 0] width 0 height 0
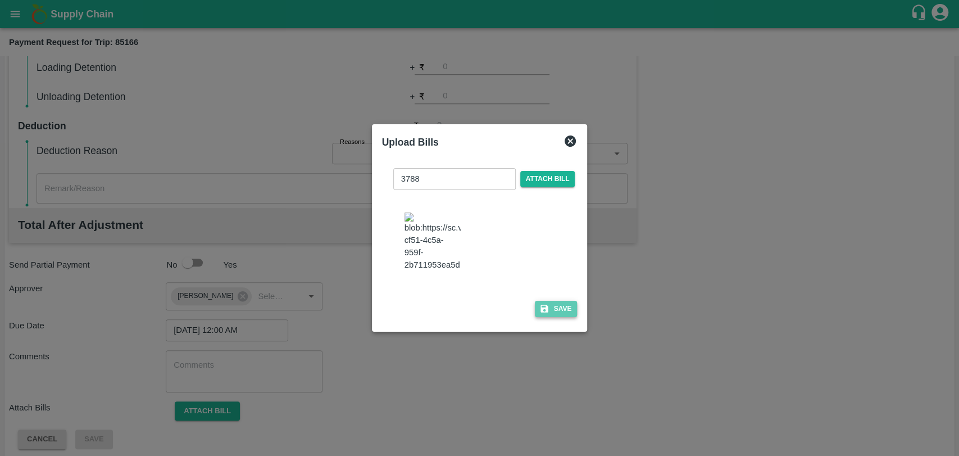
click at [538, 301] on button "Save" at bounding box center [556, 309] width 43 height 16
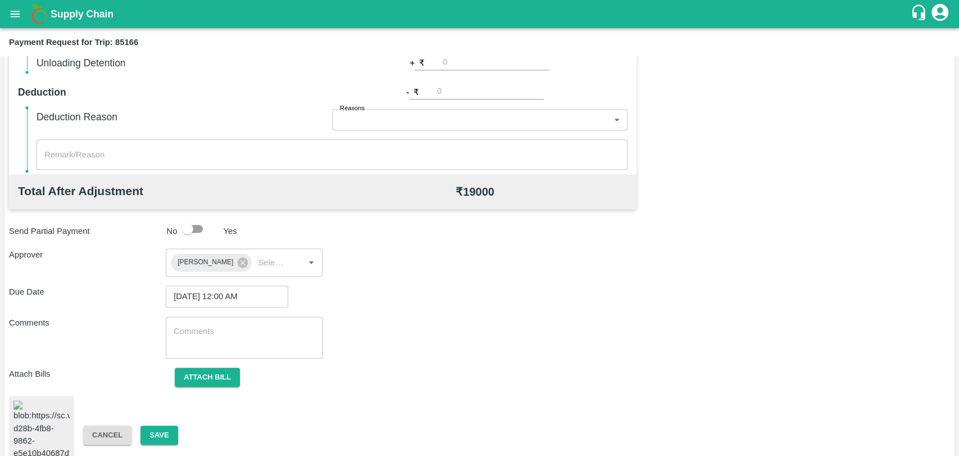
scroll to position [474, 0]
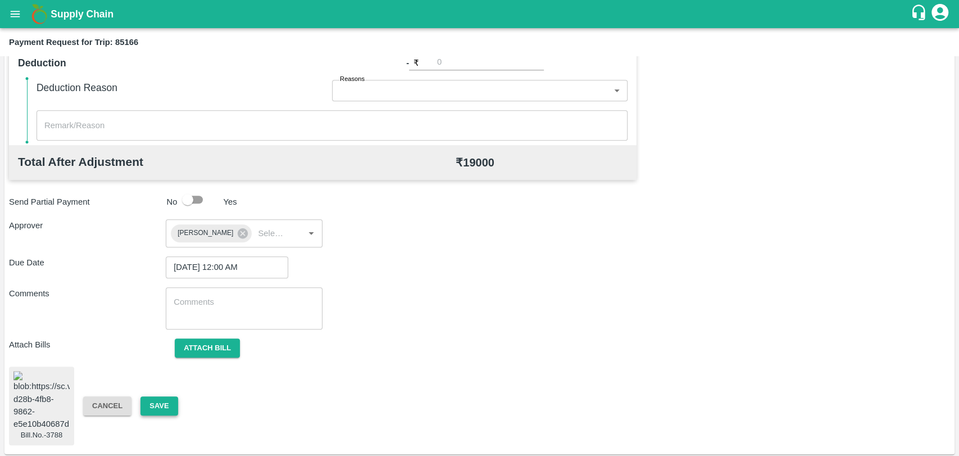
click at [149, 400] on button "Save" at bounding box center [159, 406] width 37 height 20
click at [165, 406] on button "Save" at bounding box center [159, 406] width 37 height 20
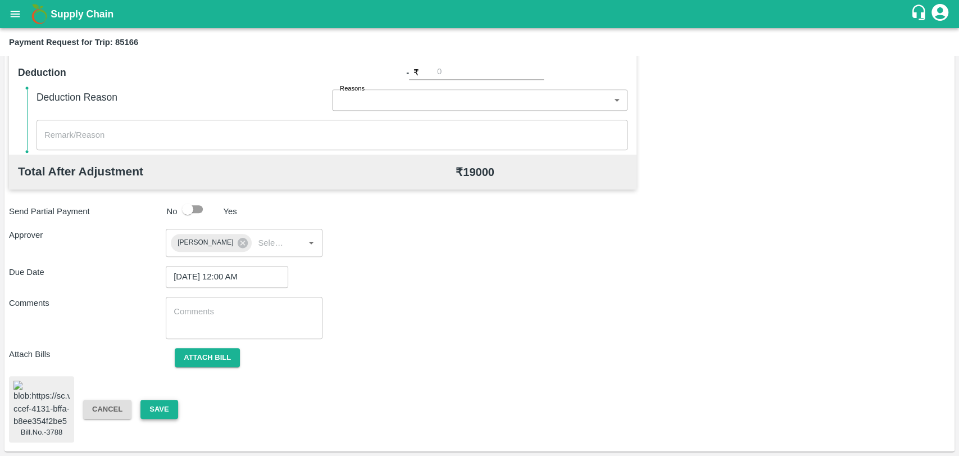
click at [162, 401] on button "Save" at bounding box center [159, 410] width 37 height 20
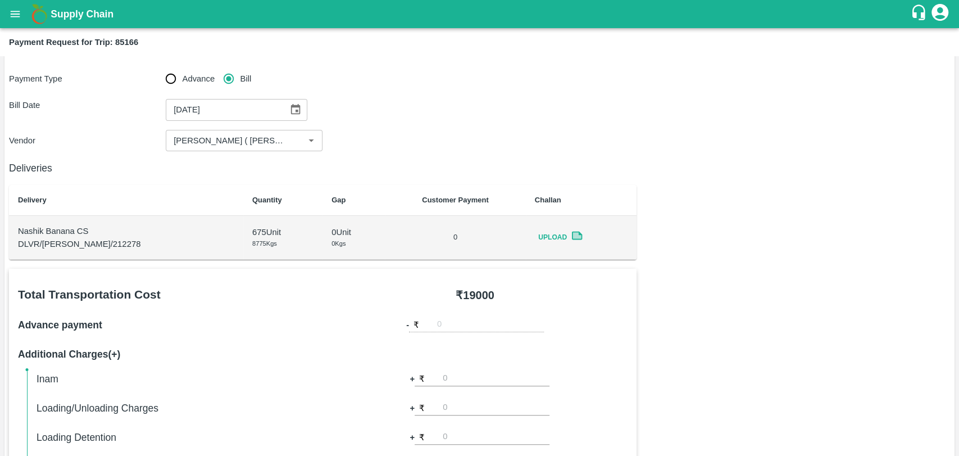
scroll to position [0, 0]
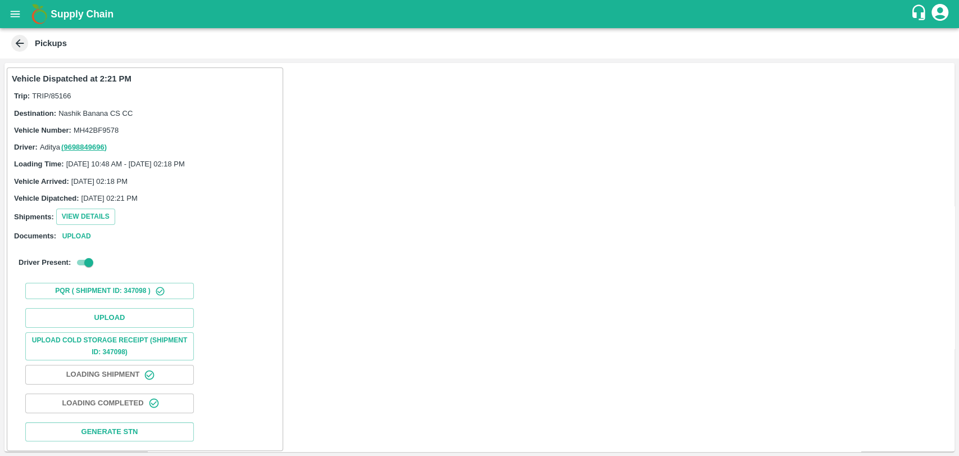
scroll to position [3, 0]
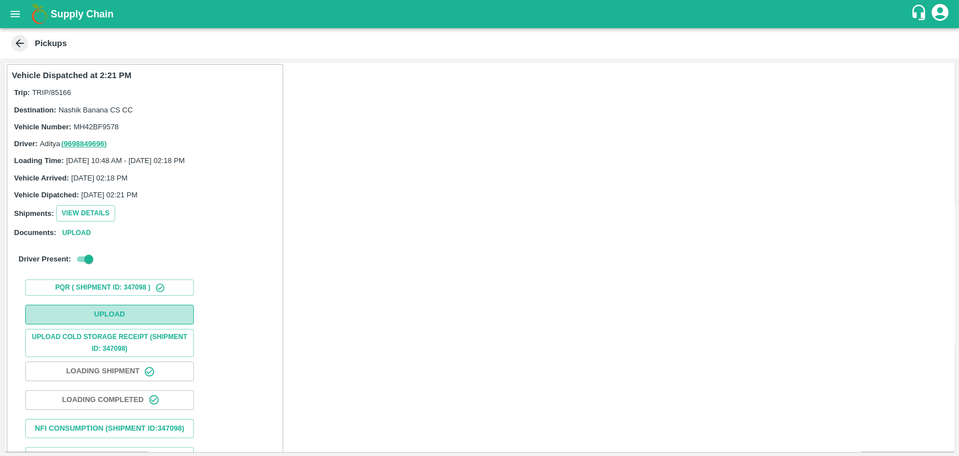
click at [102, 323] on button "Upload" at bounding box center [109, 315] width 169 height 20
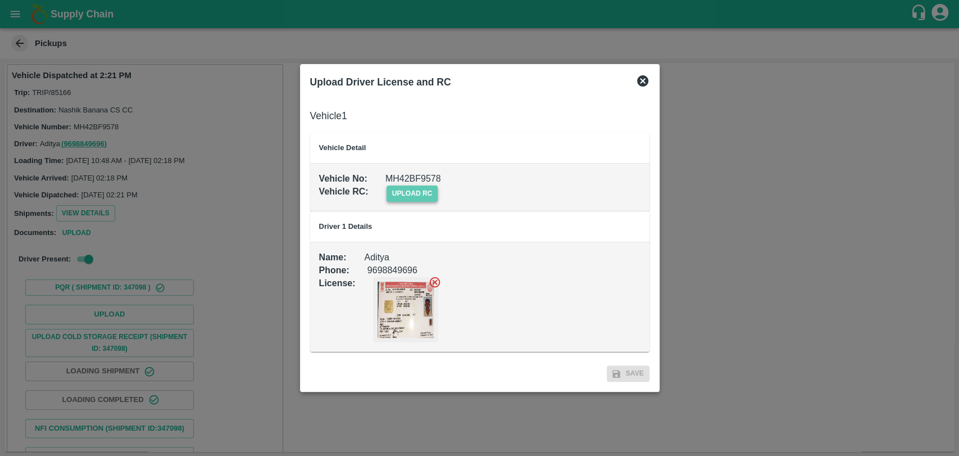
click at [429, 190] on span "upload rc" at bounding box center [413, 193] width 52 height 16
click at [0, 0] on input "upload rc" at bounding box center [0, 0] width 0 height 0
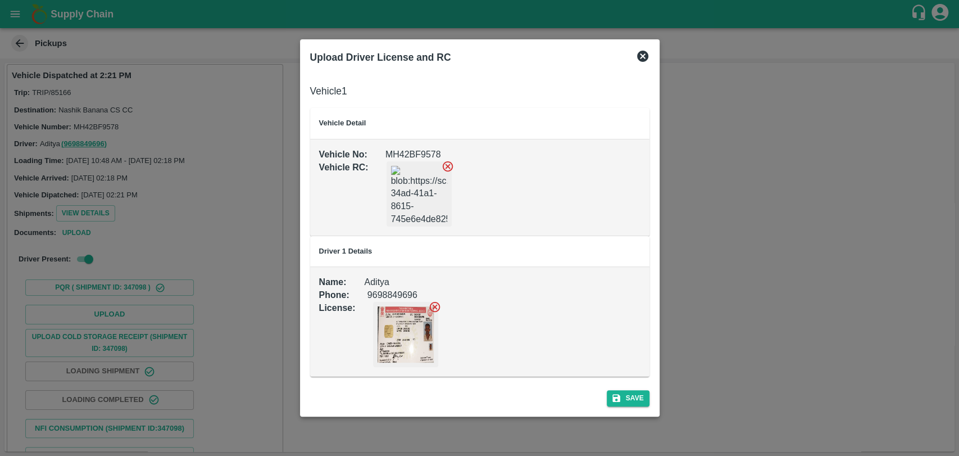
click at [628, 388] on div "Save" at bounding box center [480, 396] width 348 height 30
click at [627, 393] on button "Save" at bounding box center [628, 398] width 43 height 16
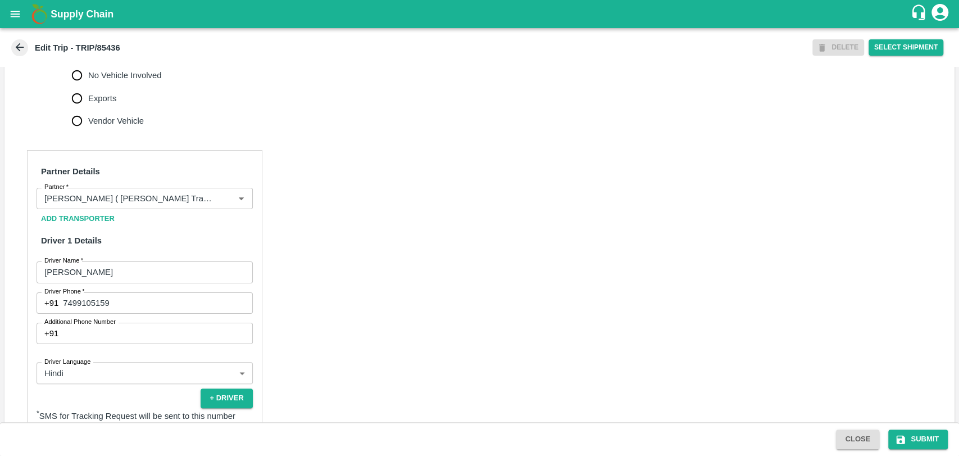
scroll to position [719, 0]
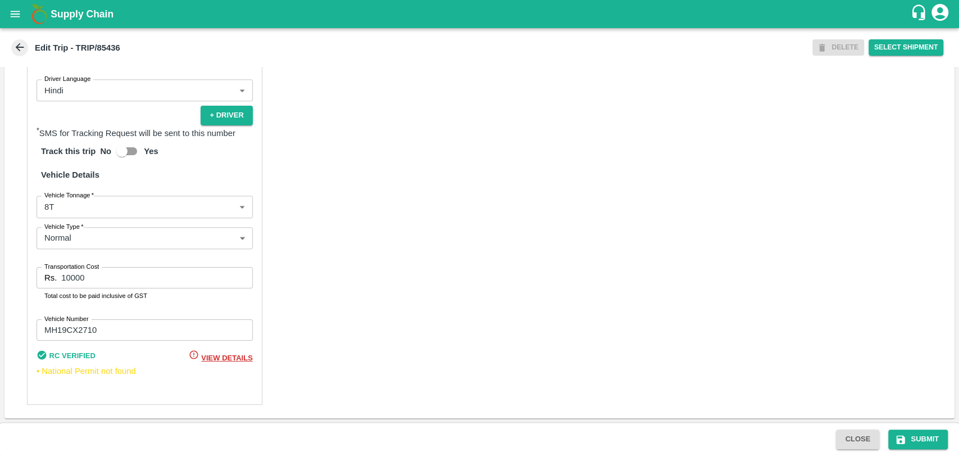
click at [62, 211] on body "Supply Chain Edit Trip - TRIP/85436 DELETE Select Shipment Trip Details Trip Ty…" at bounding box center [479, 228] width 959 height 456
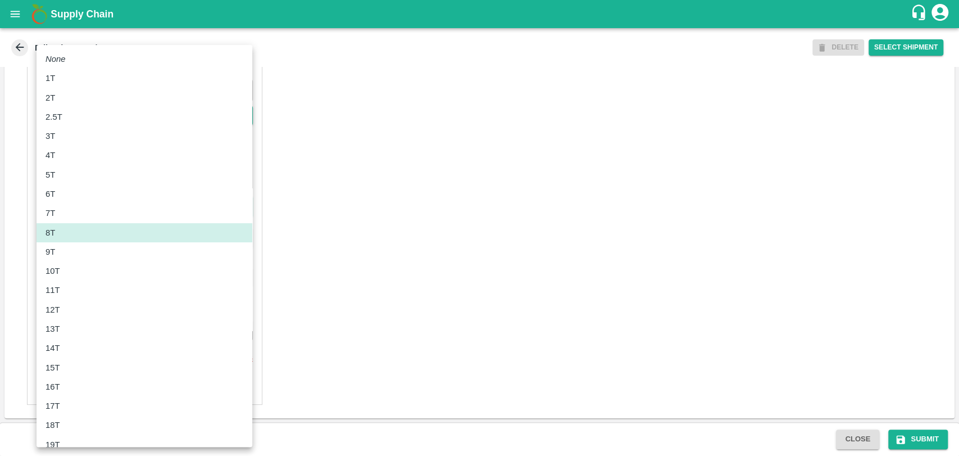
click at [66, 323] on div "13T" at bounding box center [145, 329] width 198 height 12
type input "13000"
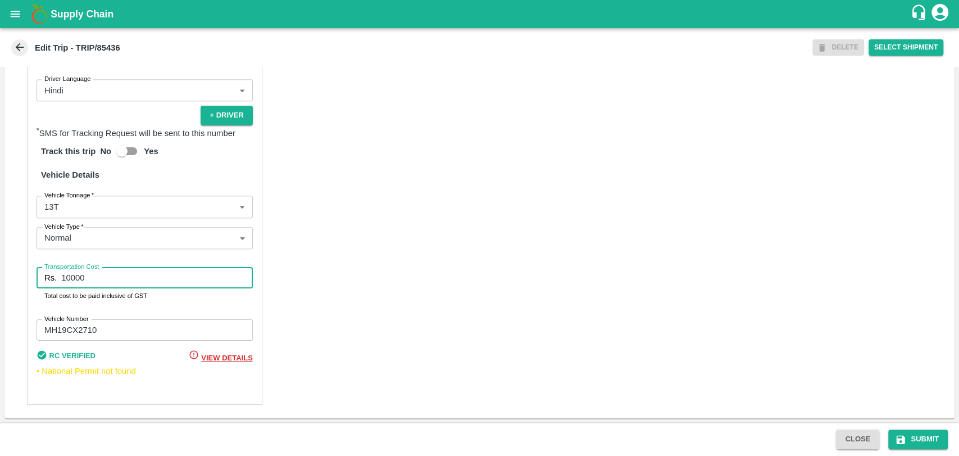
drag, startPoint x: 65, startPoint y: 280, endPoint x: 0, endPoint y: 279, distance: 64.6
click at [0, 279] on div "Trip Details Trip Type Fruit Movement 1 Trip Type Trip Pickup Order SHIP/NASH/3…" at bounding box center [479, 244] width 959 height 355
type input "28600"
click at [930, 442] on button "Submit" at bounding box center [919, 439] width 60 height 20
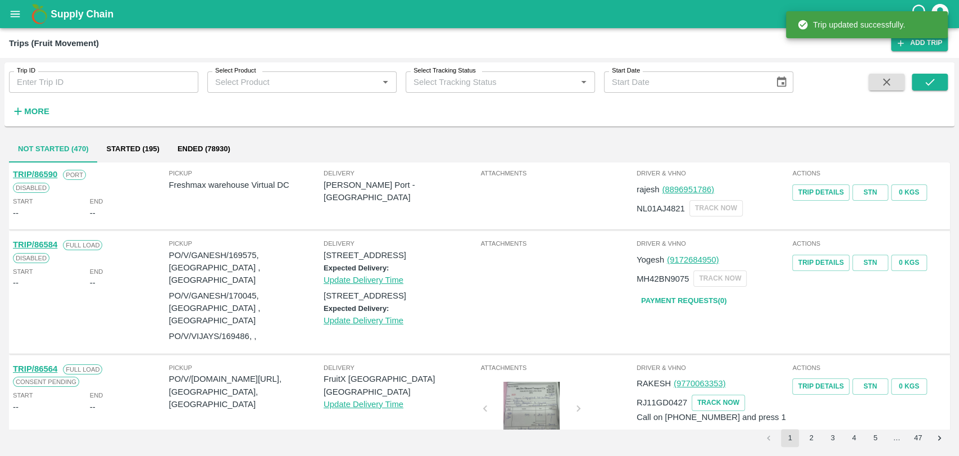
click at [51, 112] on button "More" at bounding box center [30, 111] width 43 height 19
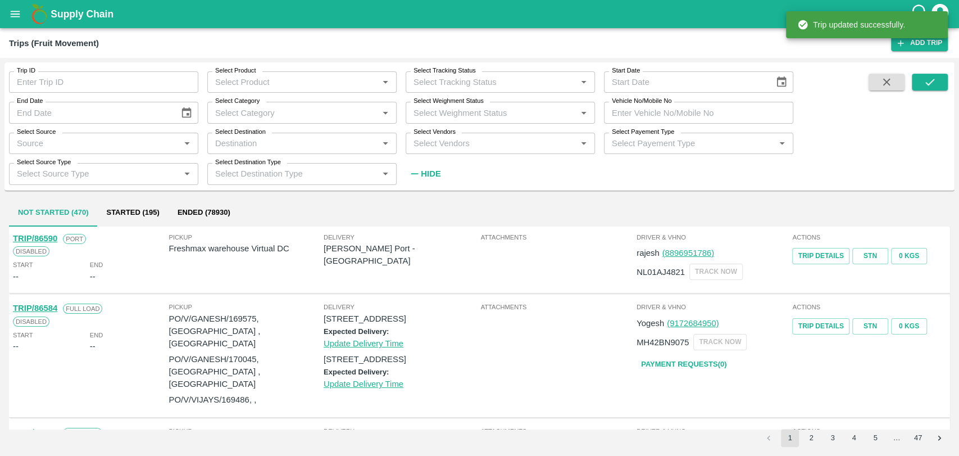
click at [661, 112] on input "Vehicle No/Mobile No" at bounding box center [698, 112] width 189 height 21
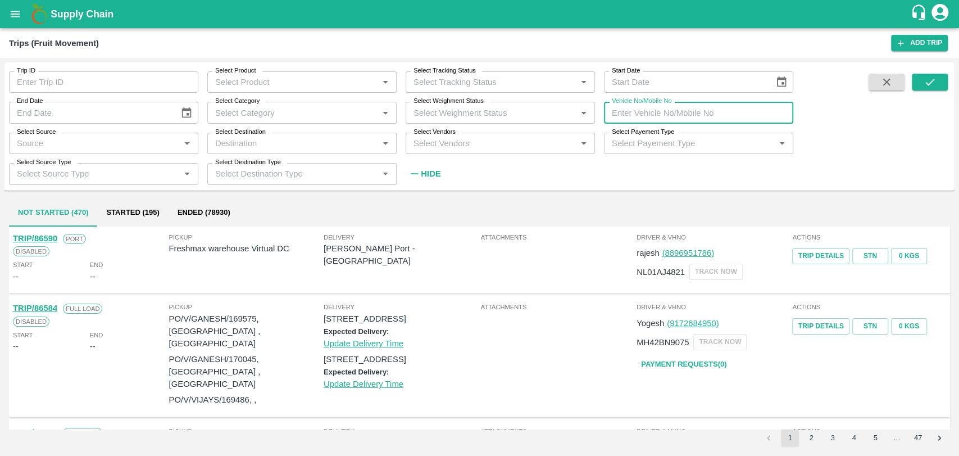
paste input "MH18BZ2181"
type input "MH18BZ2181"
click at [915, 79] on button "submit" at bounding box center [930, 82] width 36 height 17
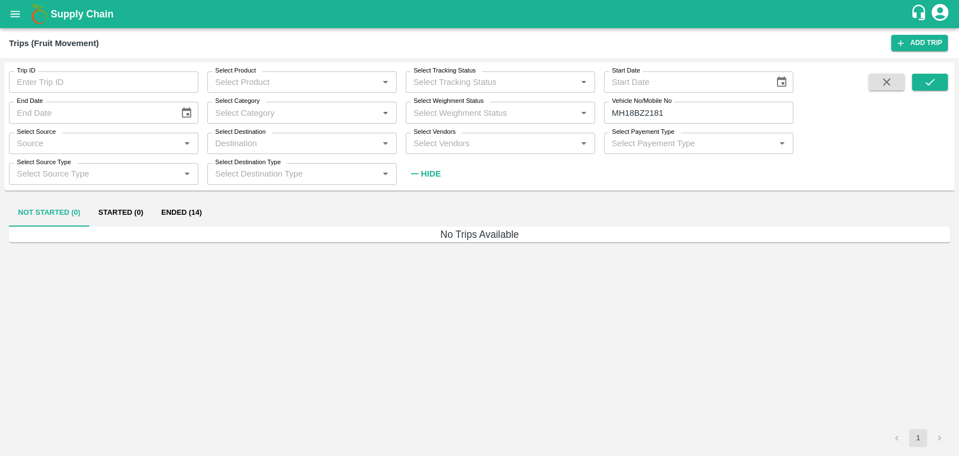
click at [185, 204] on button "Ended (14)" at bounding box center [181, 213] width 58 height 27
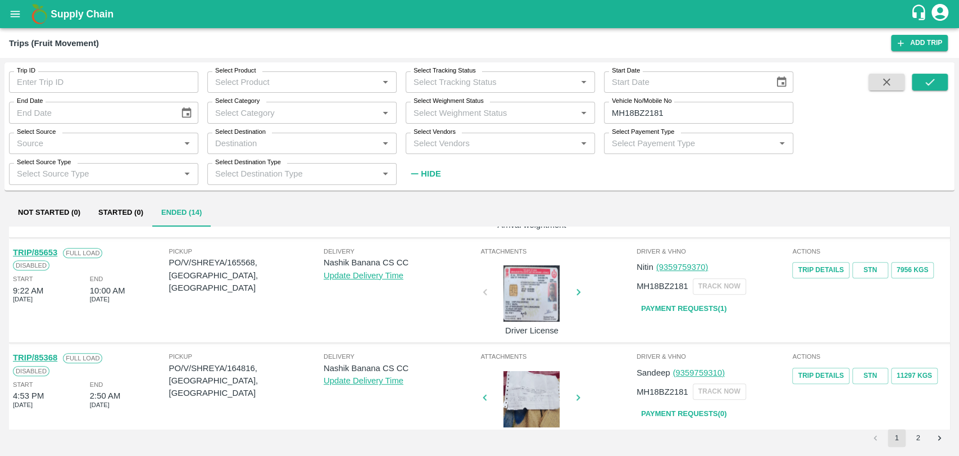
scroll to position [499, 0]
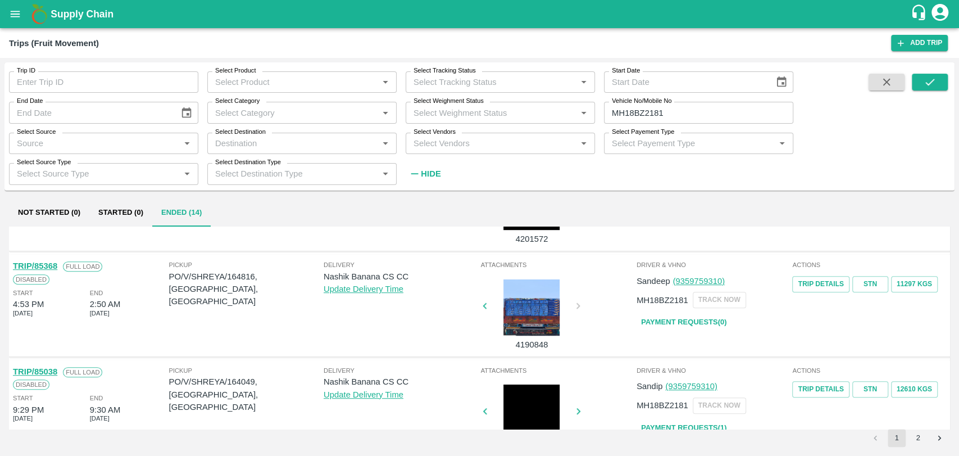
click at [55, 269] on link "TRIP/85368" at bounding box center [35, 265] width 44 height 9
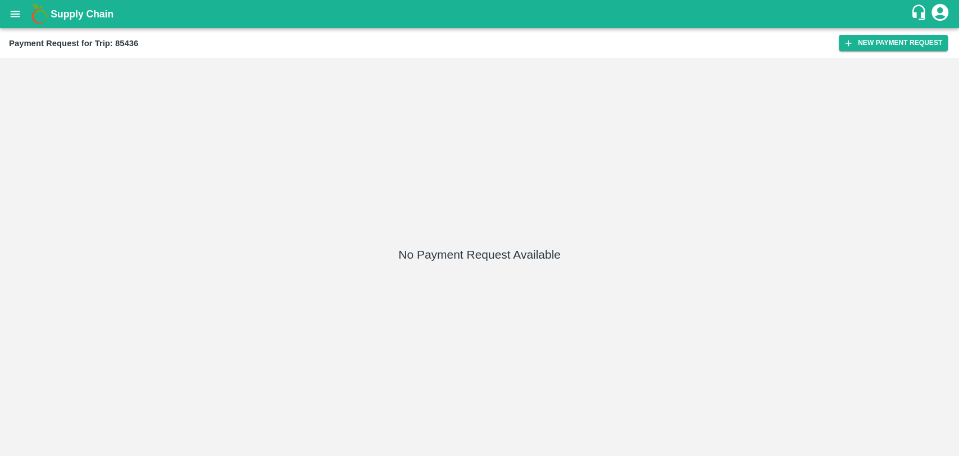
click at [836, 45] on div "Payment Request for Trip: 85436" at bounding box center [424, 43] width 830 height 15
click at [852, 43] on icon "button" at bounding box center [849, 43] width 10 height 10
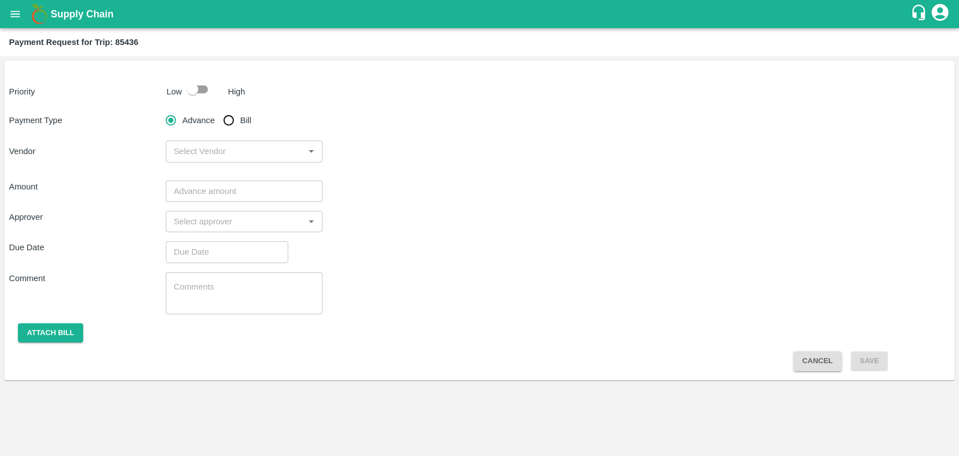
click at [188, 99] on input "checkbox" at bounding box center [193, 89] width 64 height 21
checkbox input "true"
click at [229, 120] on input "Bill" at bounding box center [229, 120] width 22 height 22
radio input "true"
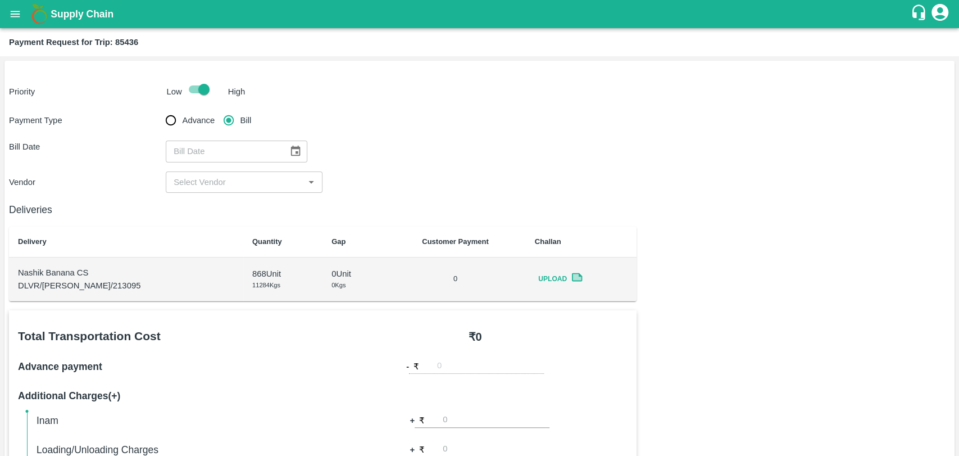
click at [289, 146] on icon "Choose date" at bounding box center [295, 151] width 12 height 12
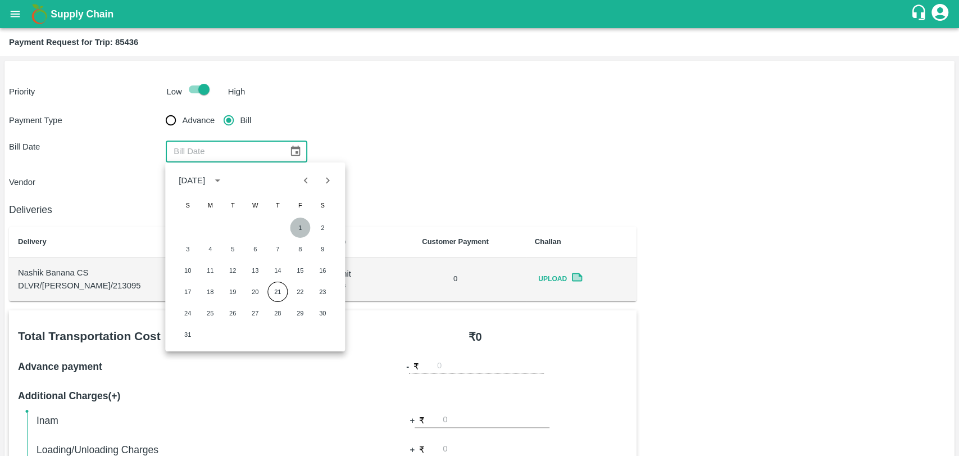
click at [291, 230] on button "1" at bounding box center [300, 228] width 20 height 20
type input "[DATE]"
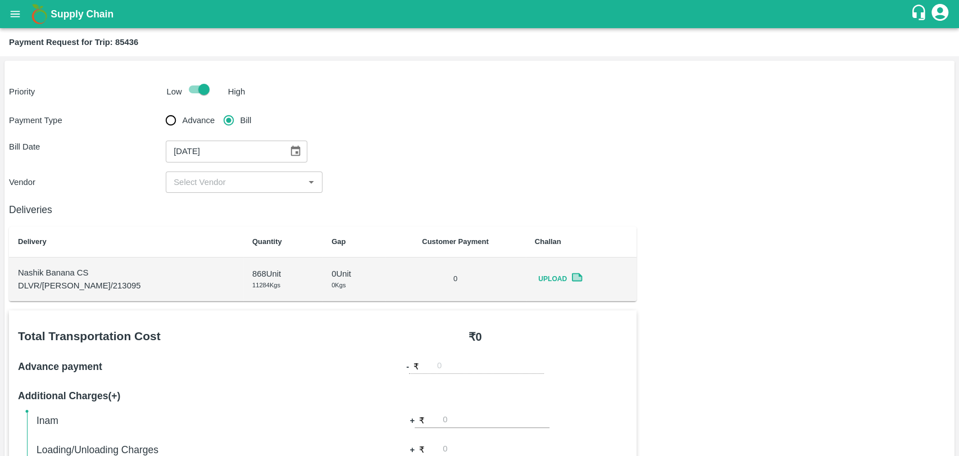
click at [212, 182] on input "input" at bounding box center [235, 182] width 132 height 15
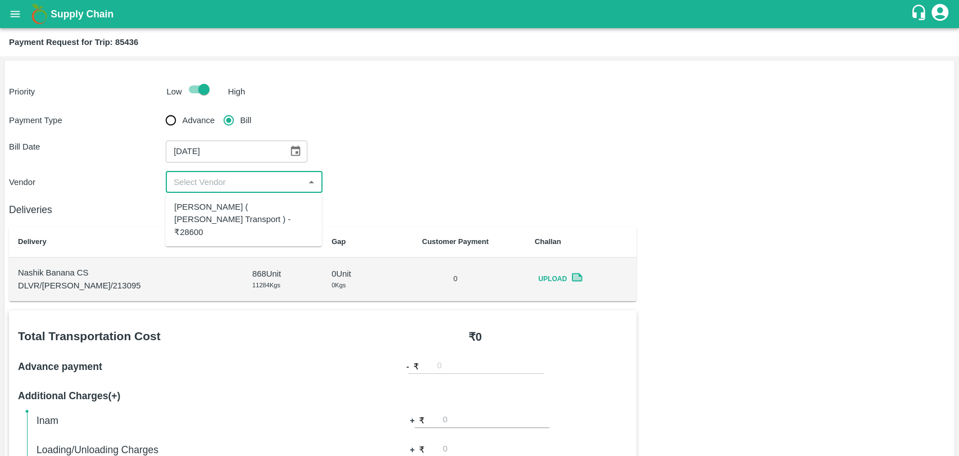
click at [210, 205] on div "Nitin Rasal ( Bhairavnath Transport ) - ₹28600" at bounding box center [243, 220] width 139 height 38
type input "Nitin Rasal ( Bhairavnath Transport ) - ₹28600"
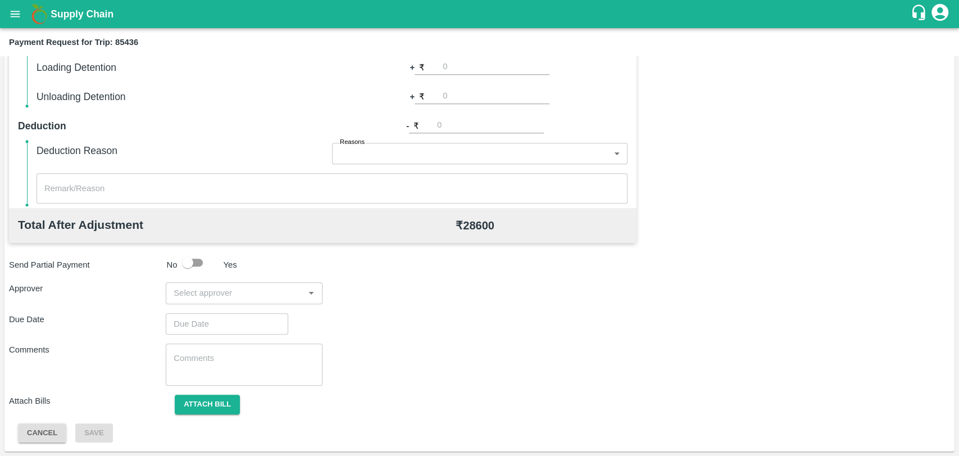
scroll to position [287, 0]
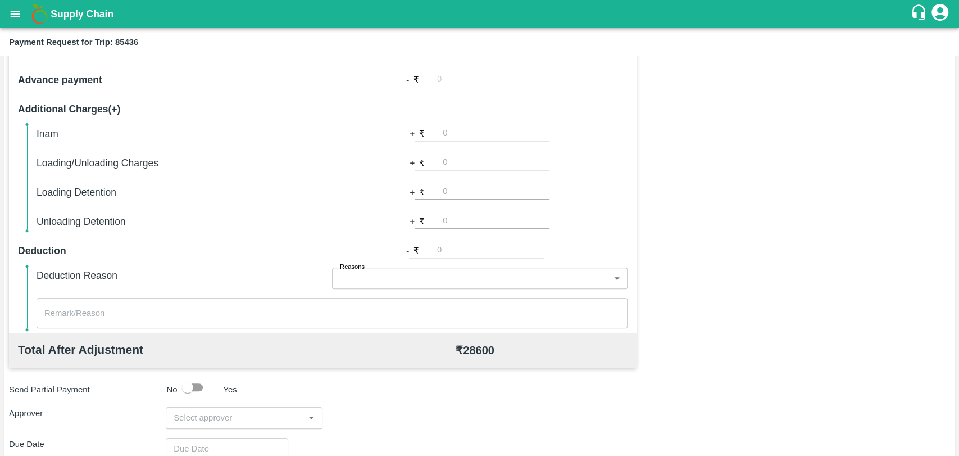
click at [468, 165] on input "number" at bounding box center [496, 162] width 107 height 15
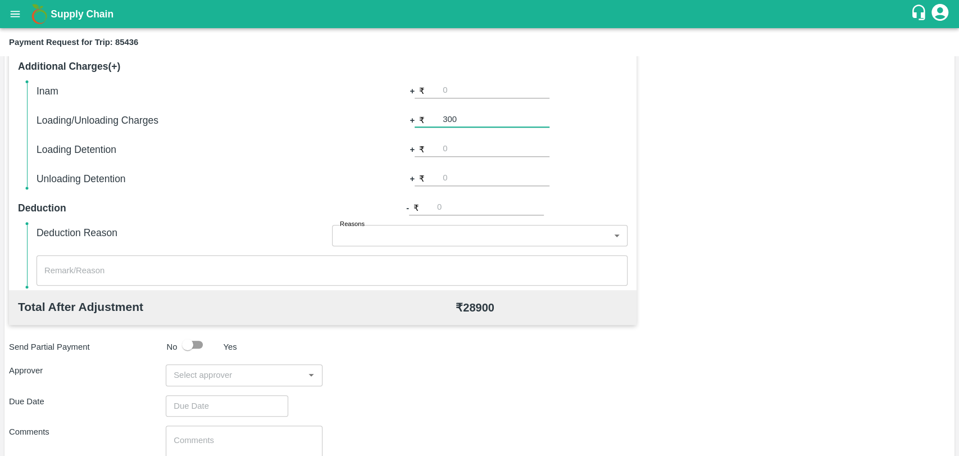
type input "300"
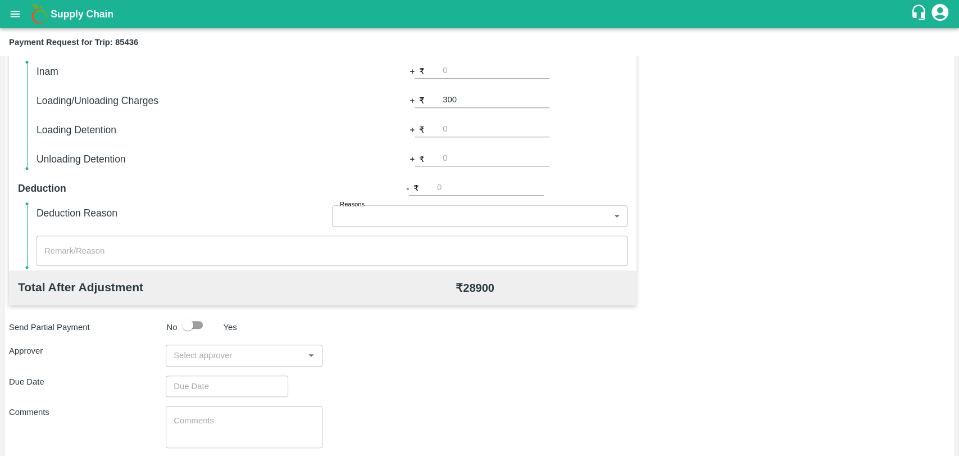
click at [646, 221] on div "Total Transportation Cost ₹ 28600 Advance payment - ₹ Additional Charges(+) Ina…" at bounding box center [480, 233] width 942 height 544
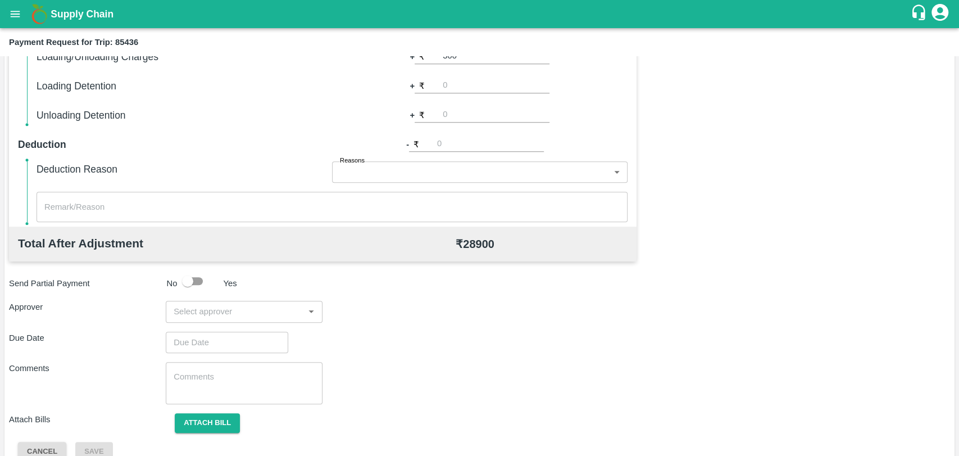
scroll to position [411, 0]
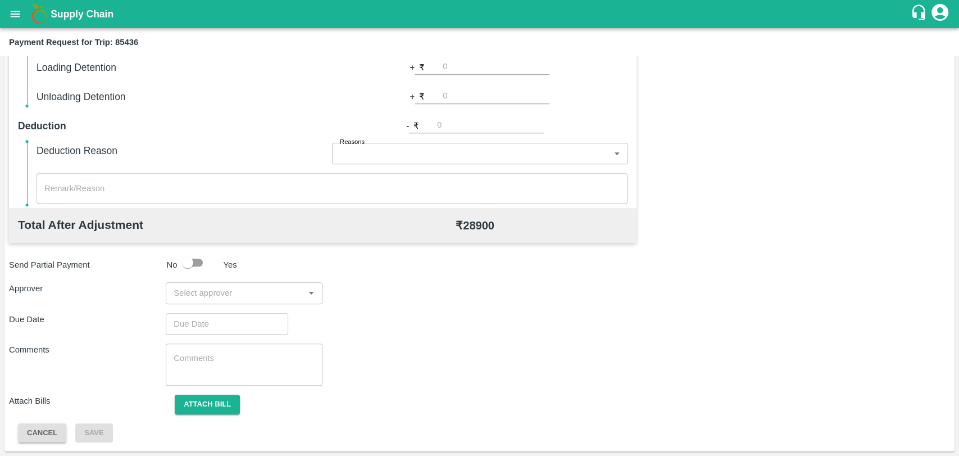
click at [230, 289] on input "input" at bounding box center [235, 293] width 132 height 15
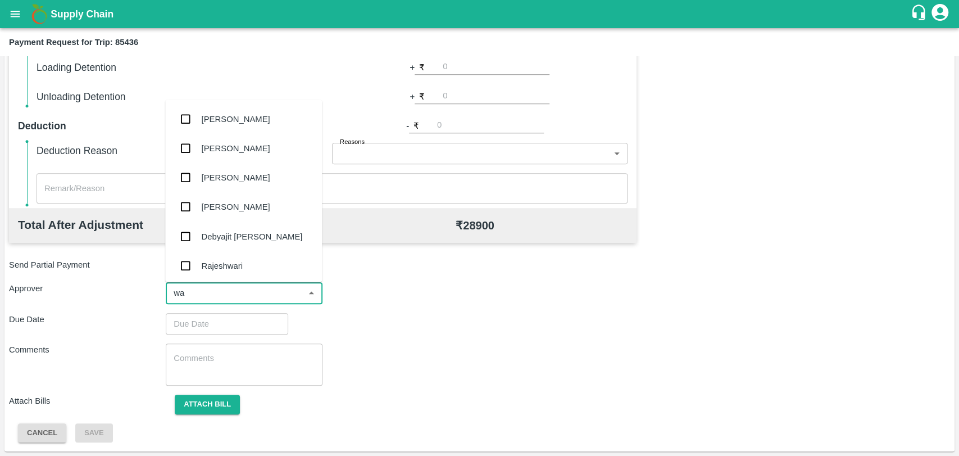
type input "wag"
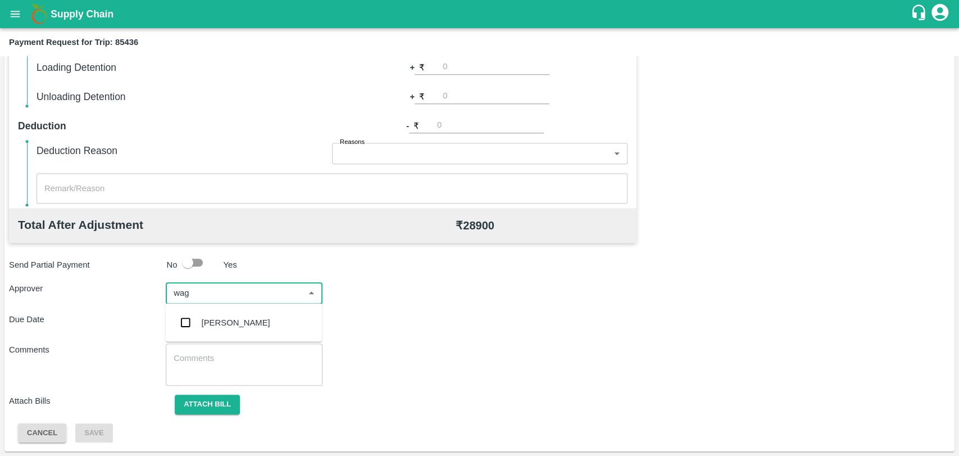
click at [218, 314] on div "[PERSON_NAME]" at bounding box center [243, 322] width 157 height 29
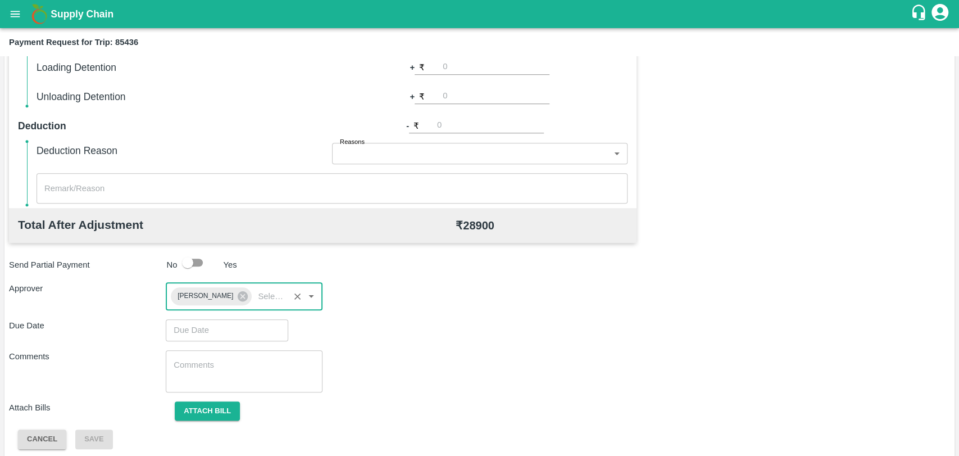
click at [210, 329] on input "Choose date" at bounding box center [223, 329] width 115 height 21
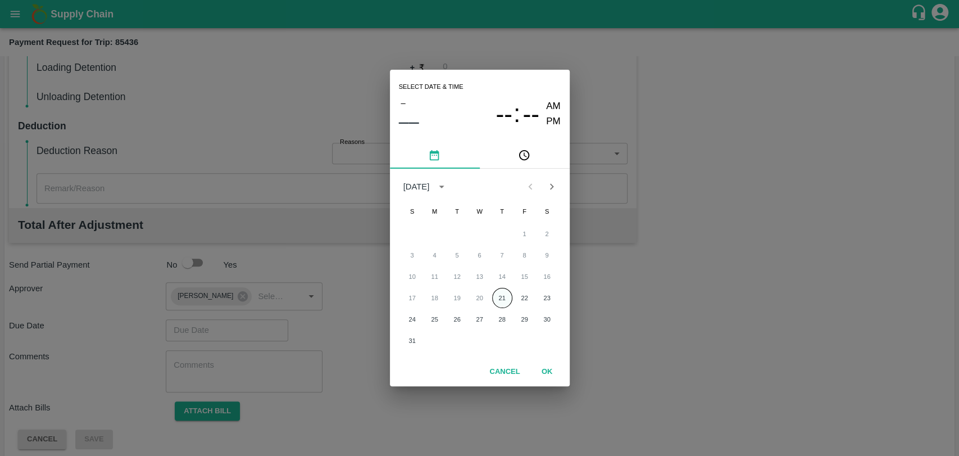
click at [504, 301] on button "21" at bounding box center [502, 298] width 20 height 20
type input "[DATE] 12:00 AM"
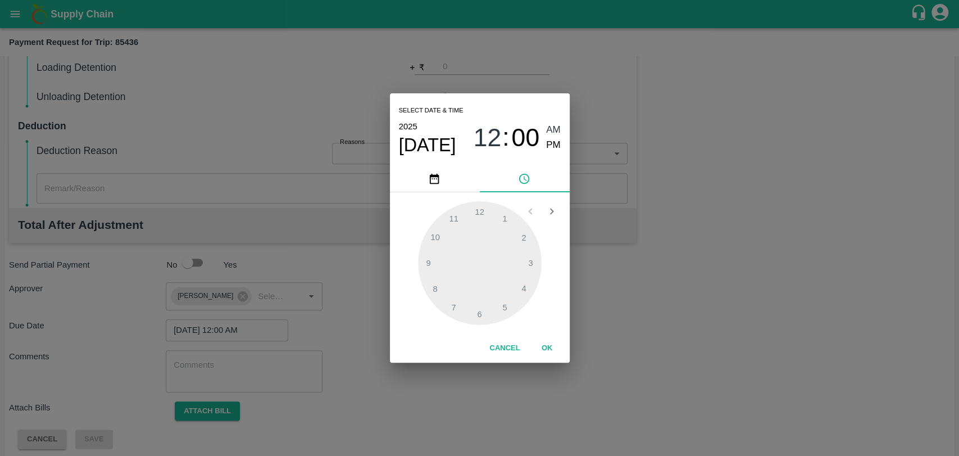
click at [546, 353] on button "OK" at bounding box center [547, 348] width 36 height 20
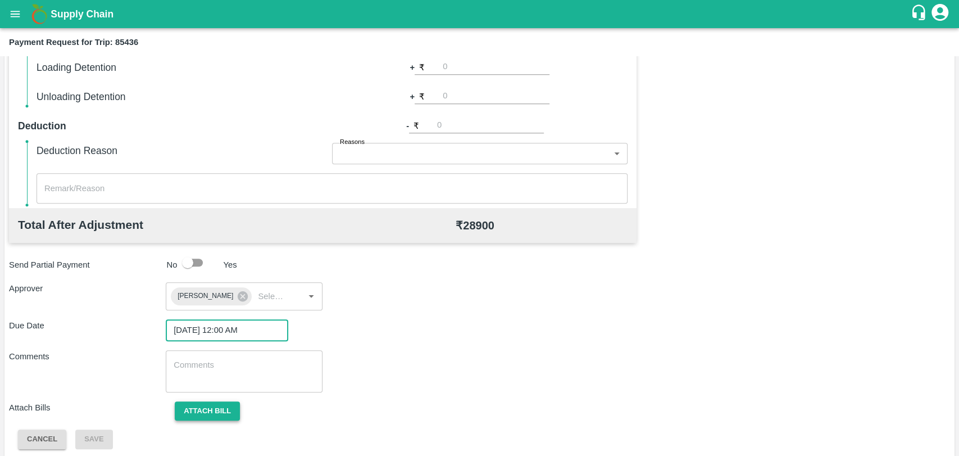
click at [219, 404] on button "Attach bill" at bounding box center [207, 411] width 65 height 20
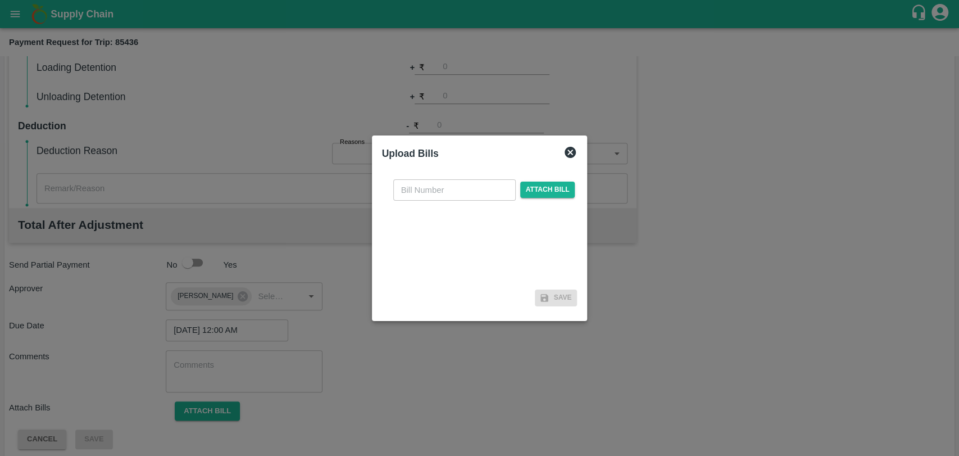
click at [415, 195] on input "text" at bounding box center [454, 189] width 123 height 21
type input "3819"
click at [548, 193] on span "Attach bill" at bounding box center [547, 190] width 55 height 16
click at [0, 0] on input "Attach bill" at bounding box center [0, 0] width 0 height 0
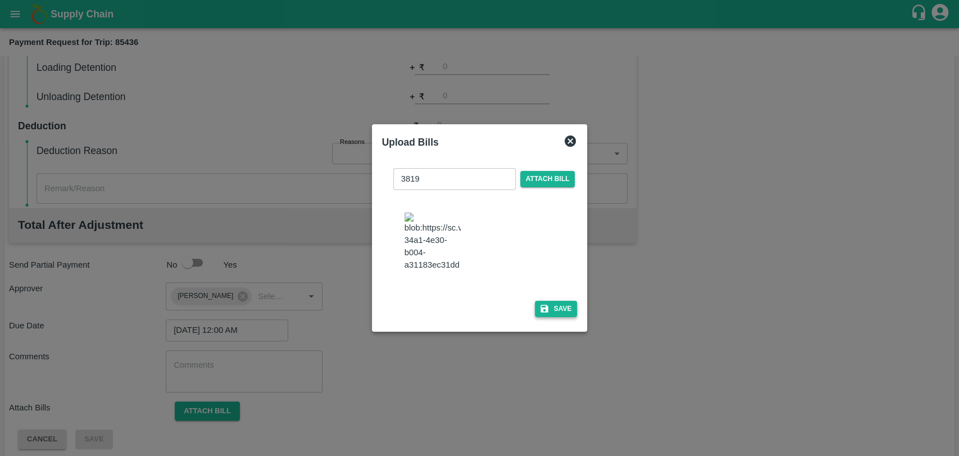
click at [553, 301] on button "Save" at bounding box center [556, 309] width 43 height 16
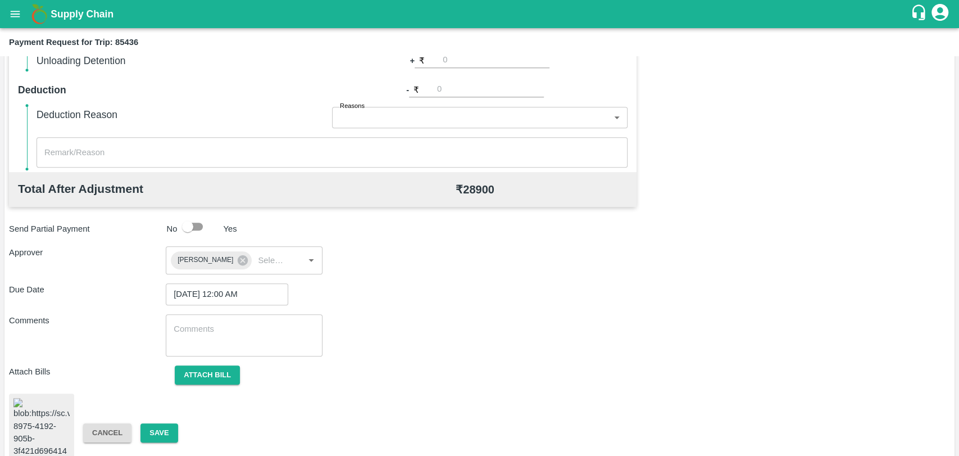
scroll to position [468, 0]
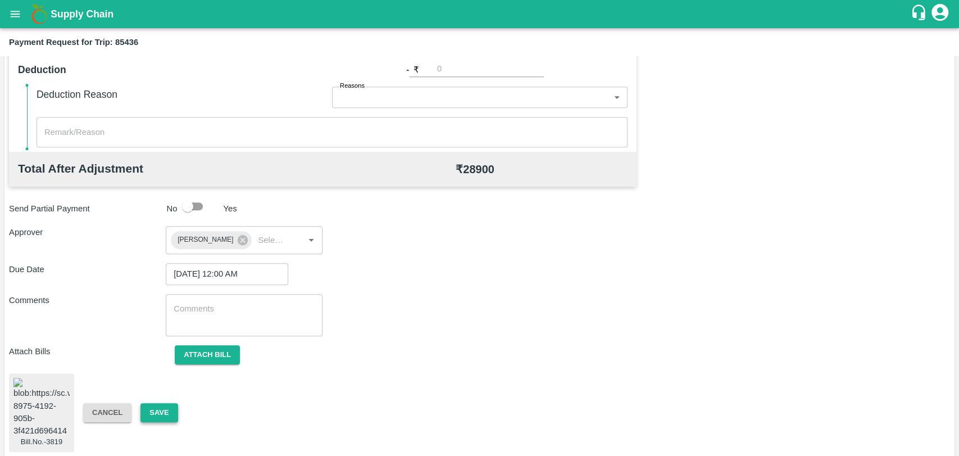
click at [170, 410] on button "Save" at bounding box center [159, 413] width 37 height 20
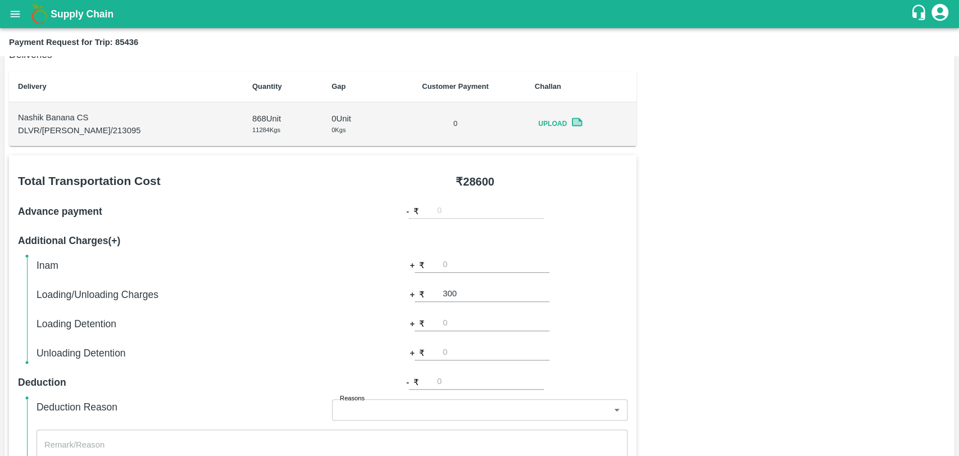
scroll to position [0, 0]
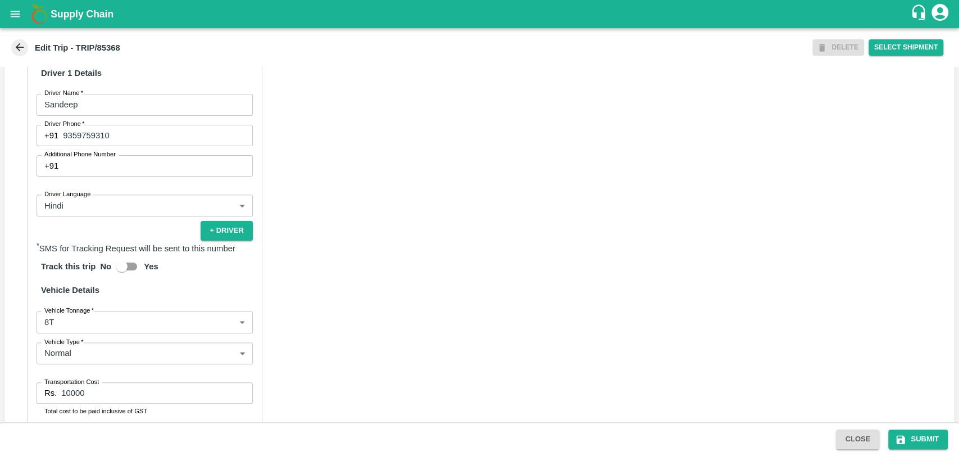
scroll to position [687, 0]
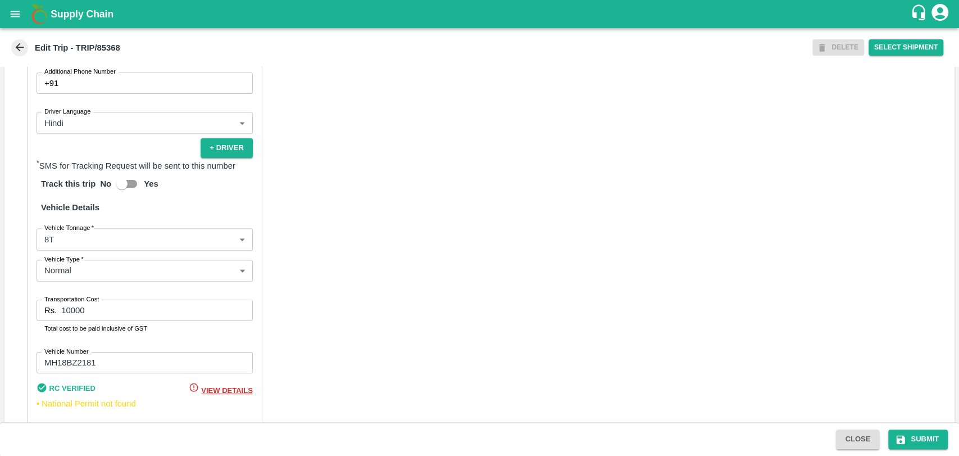
click at [71, 232] on label "Vehicle Tonnage   *" at bounding box center [68, 227] width 49 height 9
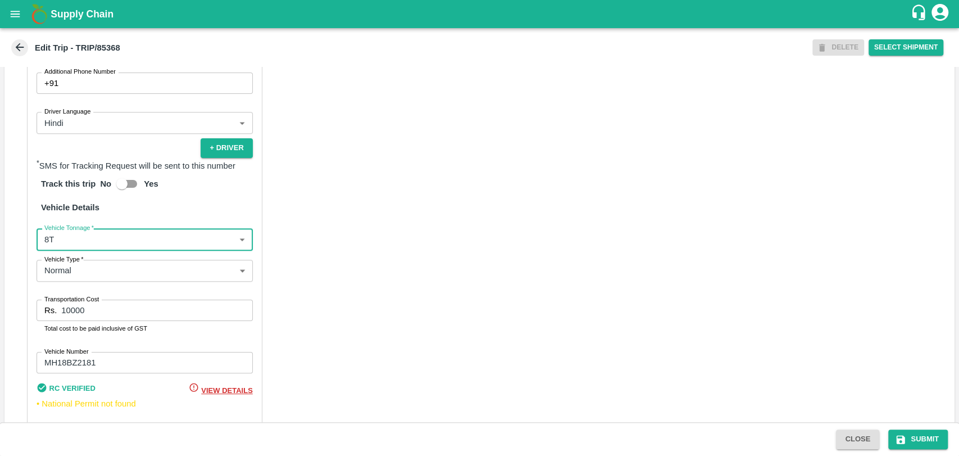
click at [69, 250] on body "Supply Chain Edit Trip - TRIP/85368 DELETE Select Shipment Trip Details Trip Ty…" at bounding box center [479, 228] width 959 height 456
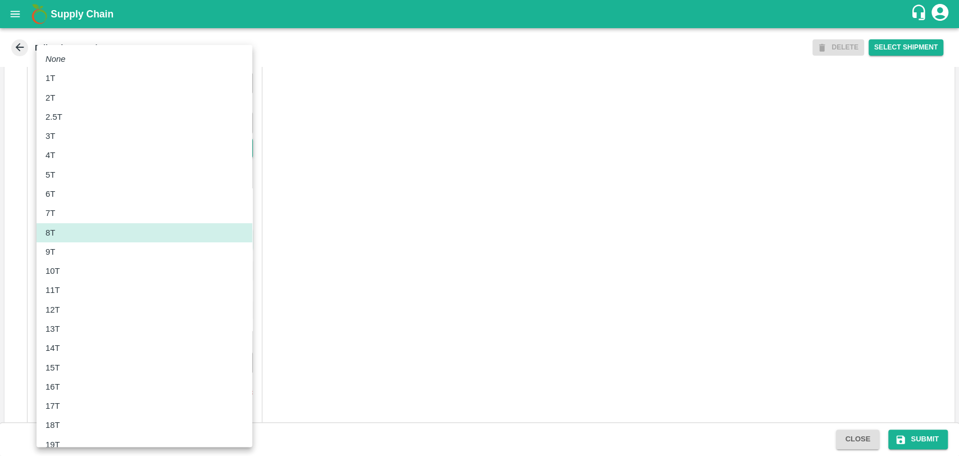
click at [67, 316] on div "12T" at bounding box center [145, 310] width 198 height 12
type input "12000"
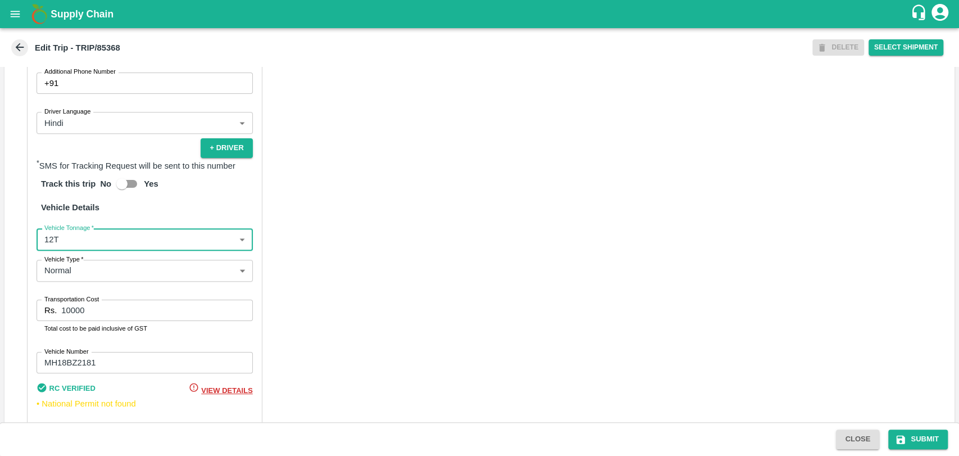
scroll to position [732, 0]
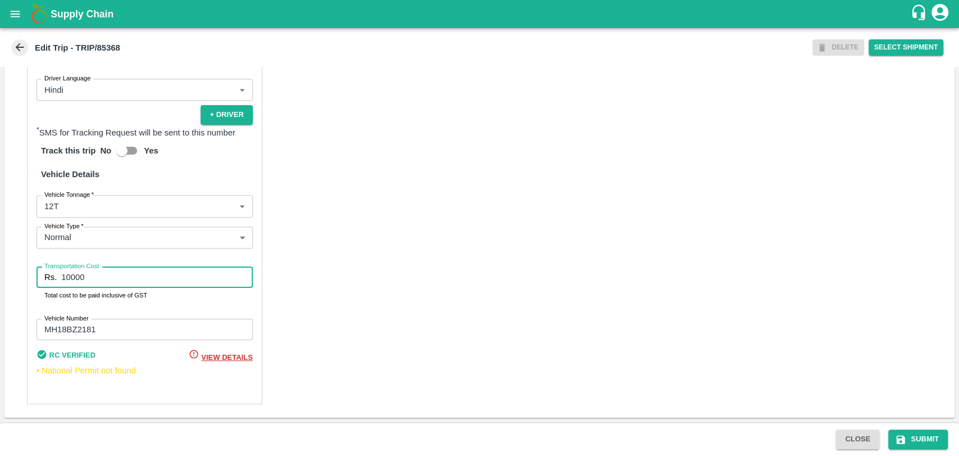
drag, startPoint x: 90, startPoint y: 282, endPoint x: 38, endPoint y: 282, distance: 51.7
click at [38, 282] on div "Rs. 10000 Transportation Cost" at bounding box center [145, 276] width 216 height 21
type input "27500"
drag, startPoint x: 913, startPoint y: 434, endPoint x: 808, endPoint y: 386, distance: 114.9
click at [912, 432] on button "Submit" at bounding box center [919, 439] width 60 height 20
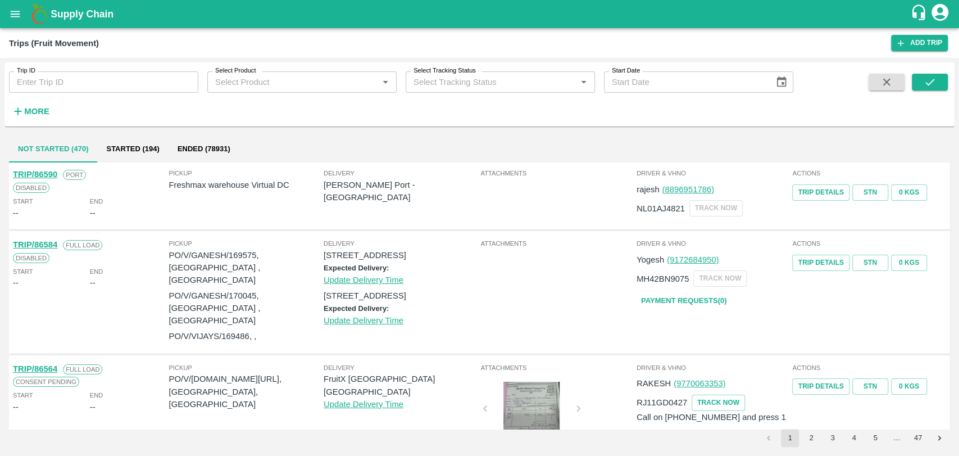
click at [45, 105] on h6 "More" at bounding box center [36, 111] width 25 height 15
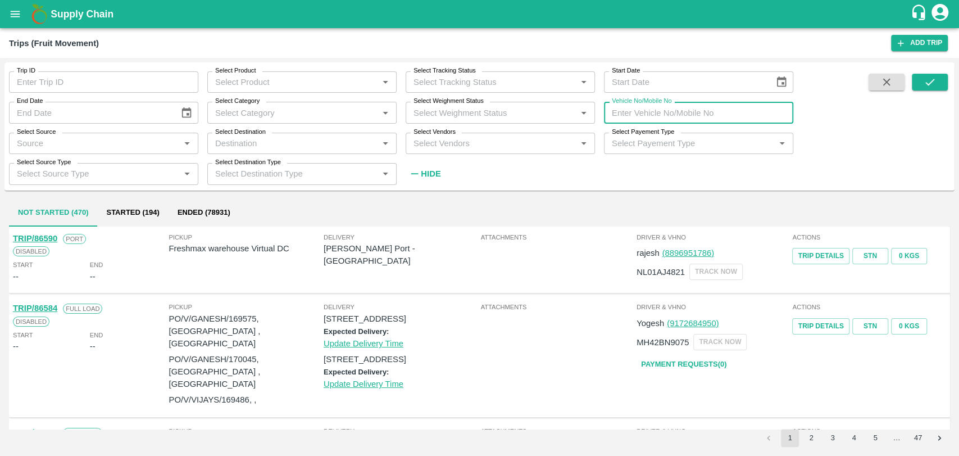
click at [645, 109] on input "Vehicle No/Mobile No" at bounding box center [698, 112] width 189 height 21
paste input "MH46BM7158"
type input "MH46BM7158"
click at [935, 79] on icon "submit" at bounding box center [930, 82] width 12 height 12
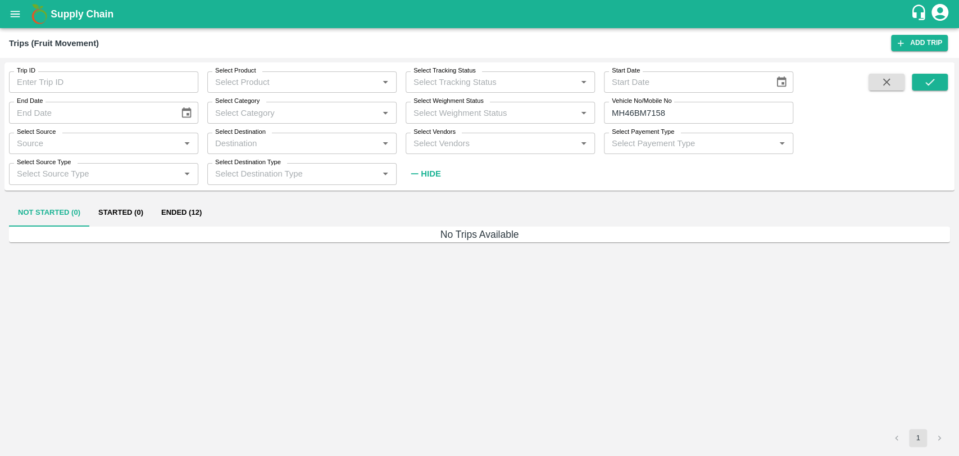
click at [173, 219] on button "Ended (12)" at bounding box center [181, 213] width 58 height 27
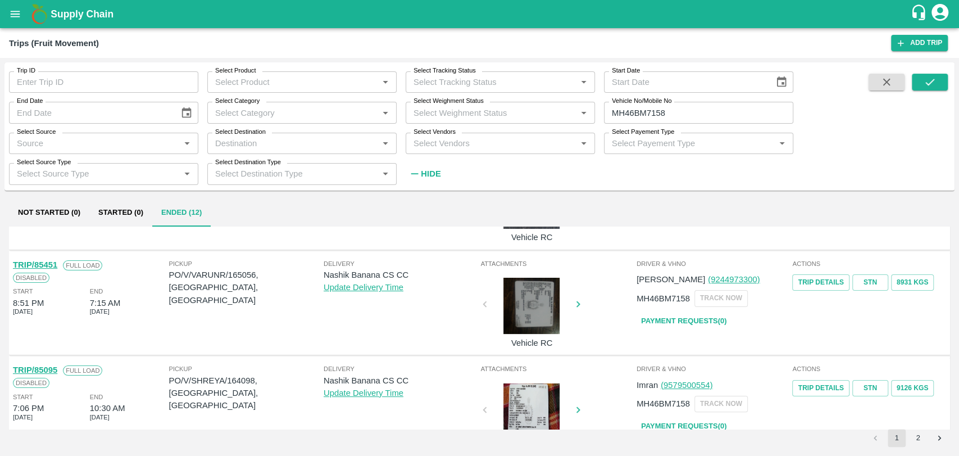
scroll to position [187, 0]
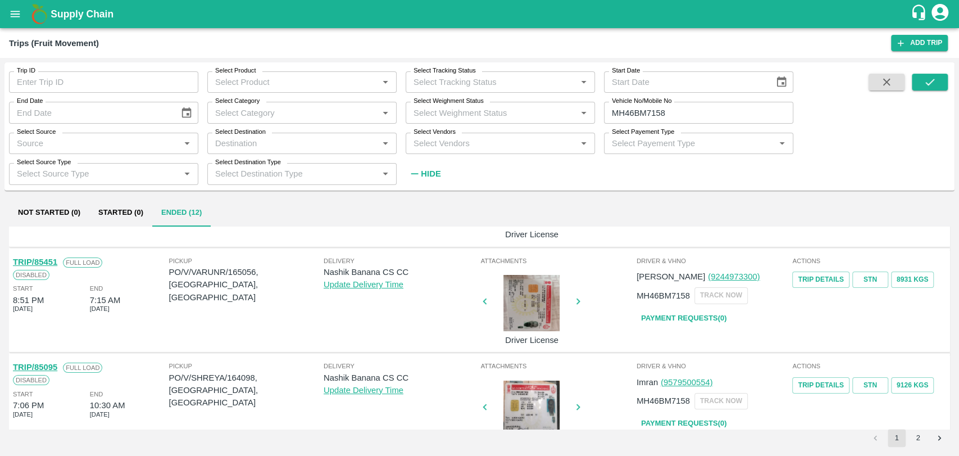
click at [55, 262] on link "TRIP/85451" at bounding box center [35, 261] width 44 height 9
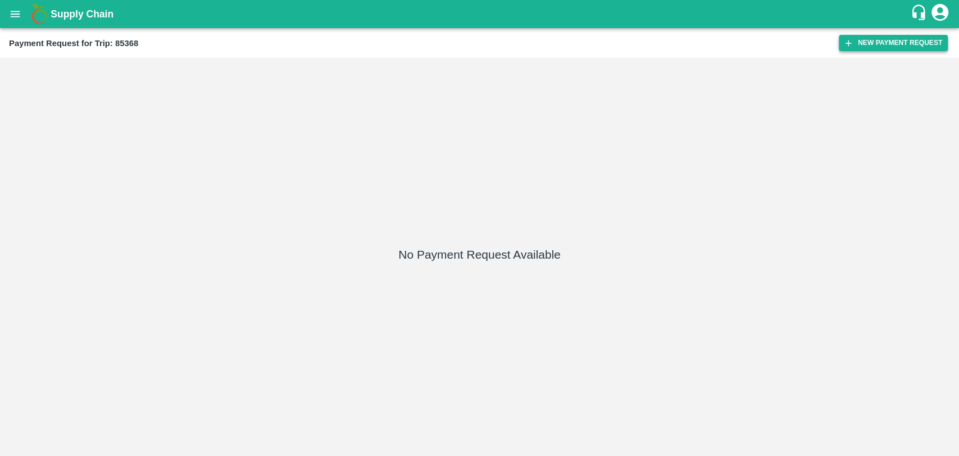
click at [876, 35] on button "New Payment Request" at bounding box center [893, 43] width 109 height 16
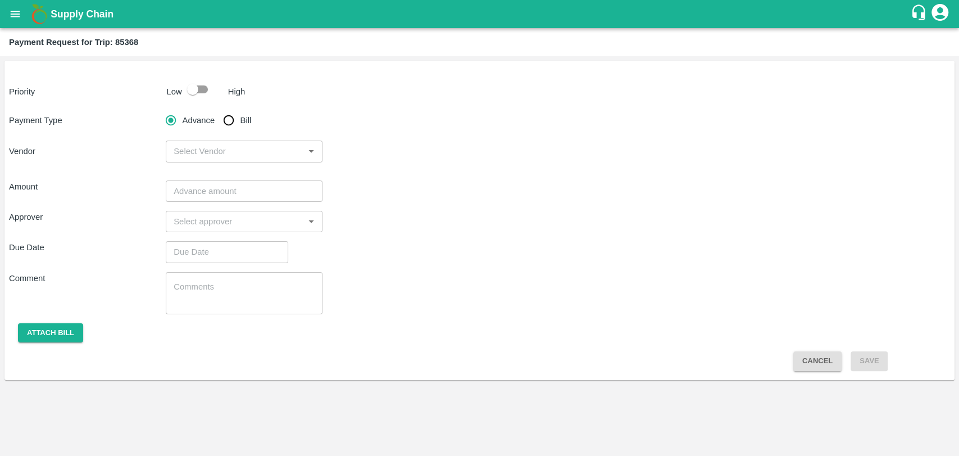
click at [210, 91] on input "checkbox" at bounding box center [193, 89] width 64 height 21
checkbox input "true"
click at [229, 123] on input "Bill" at bounding box center [229, 120] width 22 height 22
radio input "true"
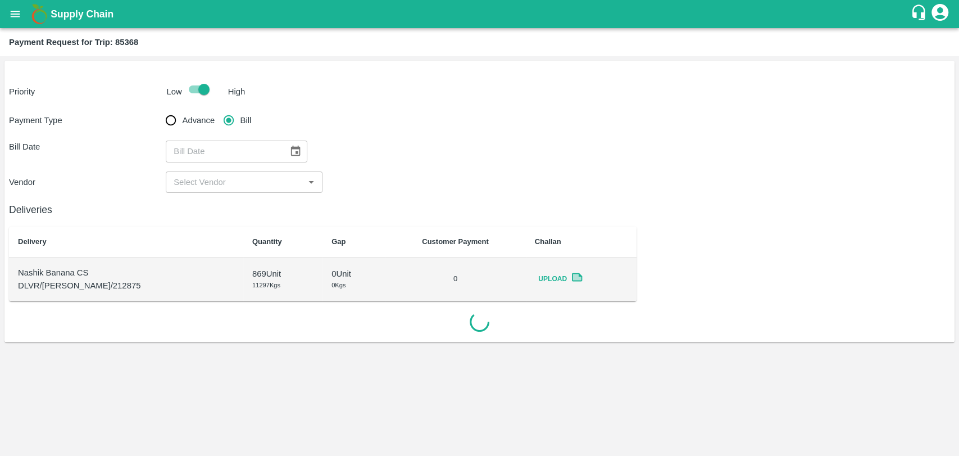
click at [285, 143] on button "Choose date" at bounding box center [295, 151] width 21 height 21
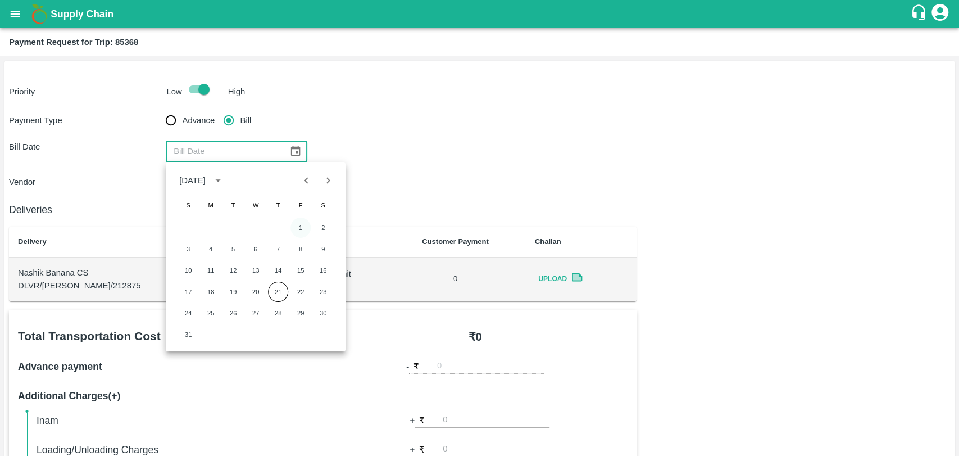
click at [298, 223] on button "1" at bounding box center [301, 228] width 20 height 20
type input "[DATE]"
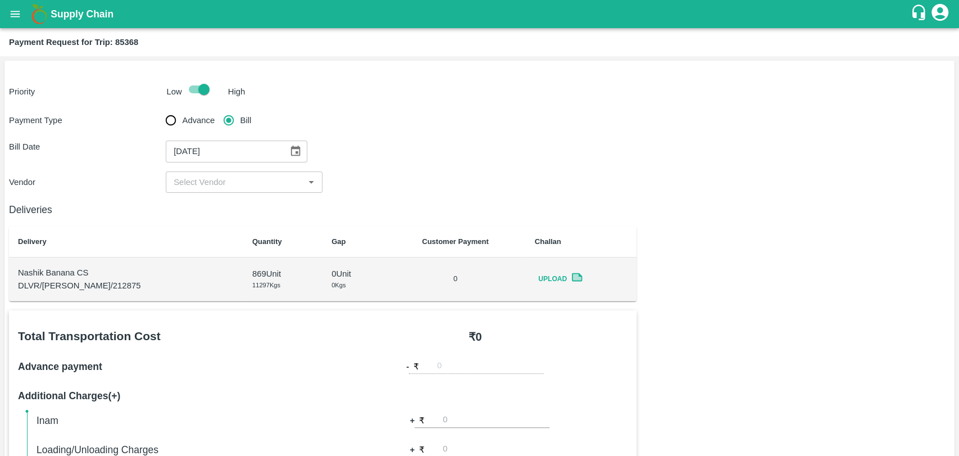
click at [227, 183] on input "input" at bounding box center [235, 182] width 132 height 15
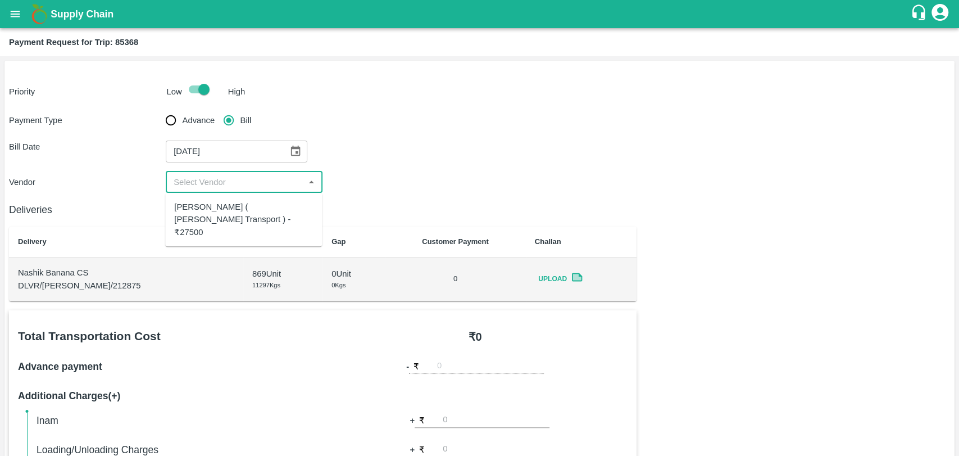
click at [227, 203] on div "[PERSON_NAME] ( [PERSON_NAME] Transport ) - ₹27500" at bounding box center [243, 220] width 139 height 38
type input "[PERSON_NAME] ( [PERSON_NAME] Transport ) - ₹27500"
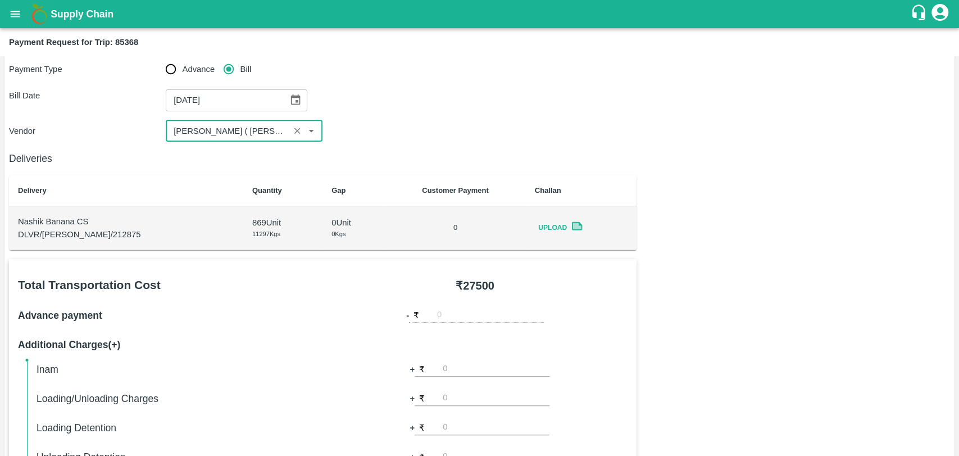
scroll to position [374, 0]
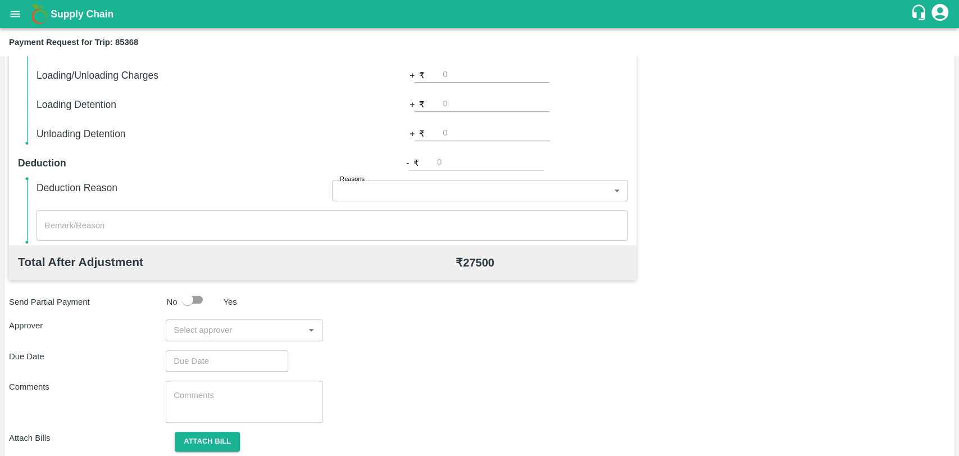
click at [446, 106] on input "number" at bounding box center [496, 104] width 107 height 15
type input "3000"
click at [734, 297] on div "Send Partial Payment No Yes" at bounding box center [477, 299] width 946 height 21
click at [211, 338] on div "​" at bounding box center [244, 329] width 157 height 21
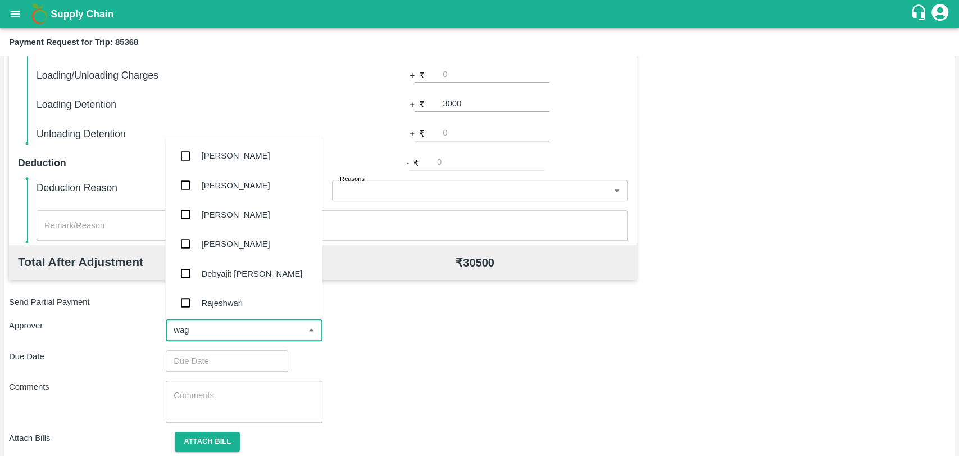
type input "[PERSON_NAME]"
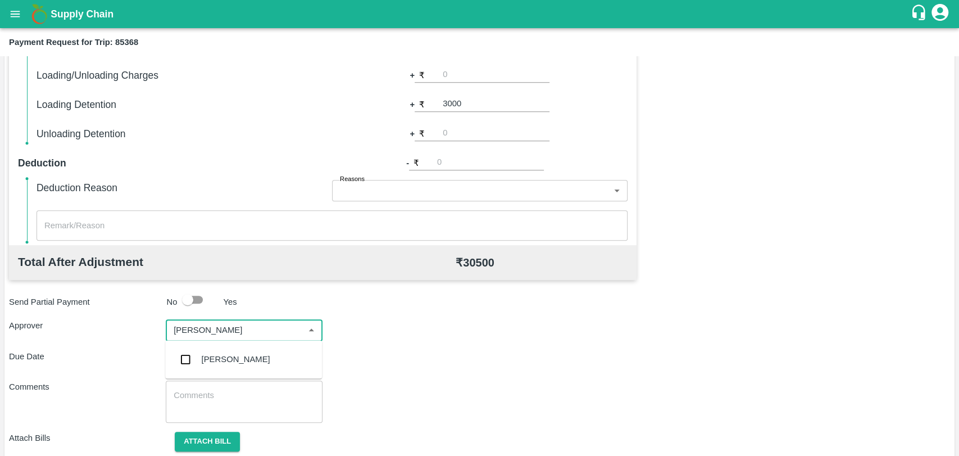
click at [211, 345] on div "[PERSON_NAME]" at bounding box center [243, 359] width 157 height 29
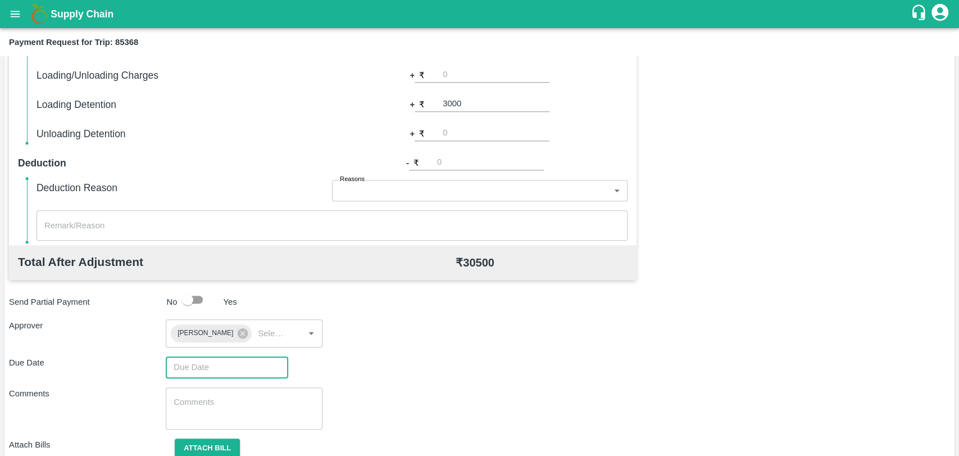
type input "DD/MM/YYYY hh:mm aa"
click at [206, 370] on input "DD/MM/YYYY hh:mm aa" at bounding box center [223, 366] width 115 height 21
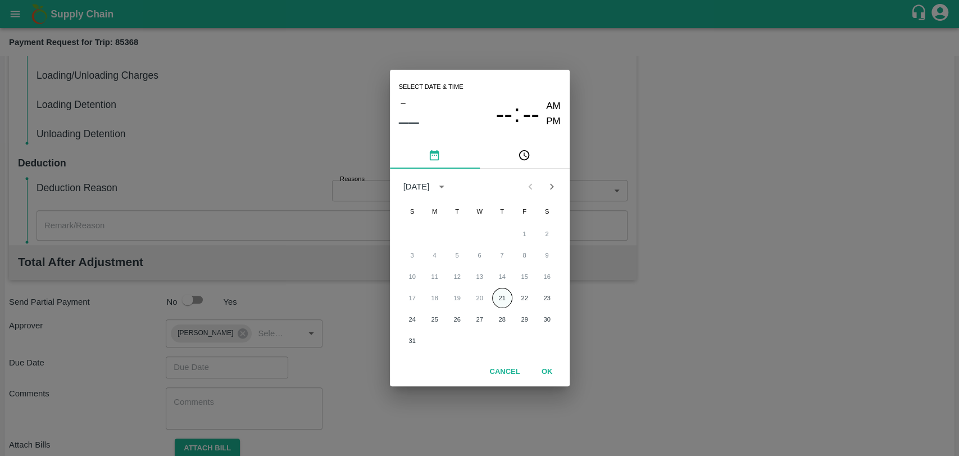
click at [500, 296] on button "21" at bounding box center [502, 298] width 20 height 20
type input "21/08/2025 12:00 AM"
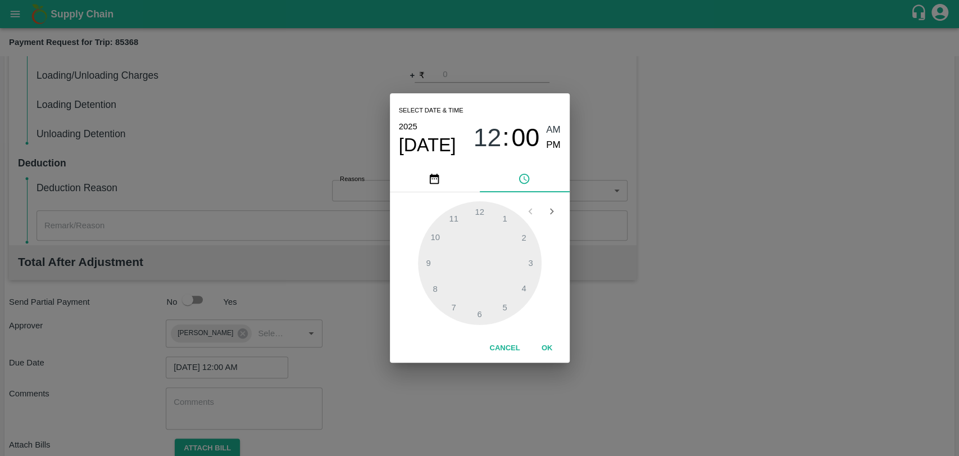
click at [539, 352] on button "OK" at bounding box center [547, 348] width 36 height 20
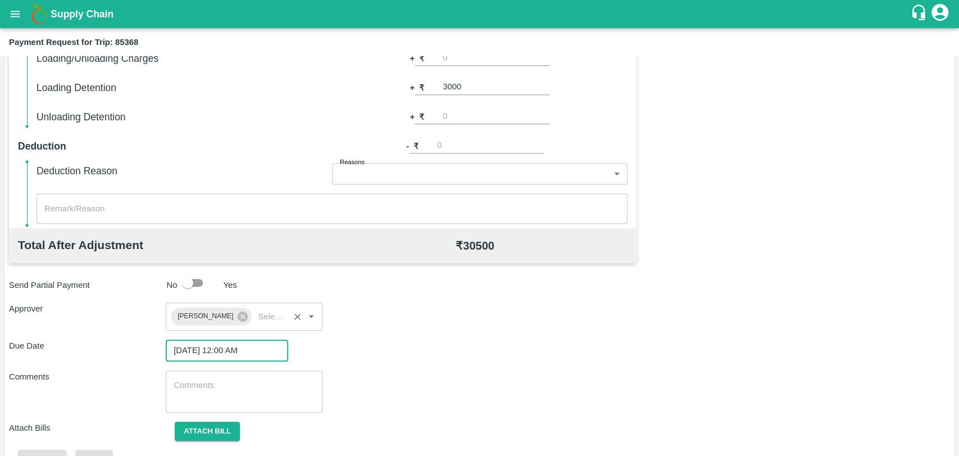
scroll to position [418, 0]
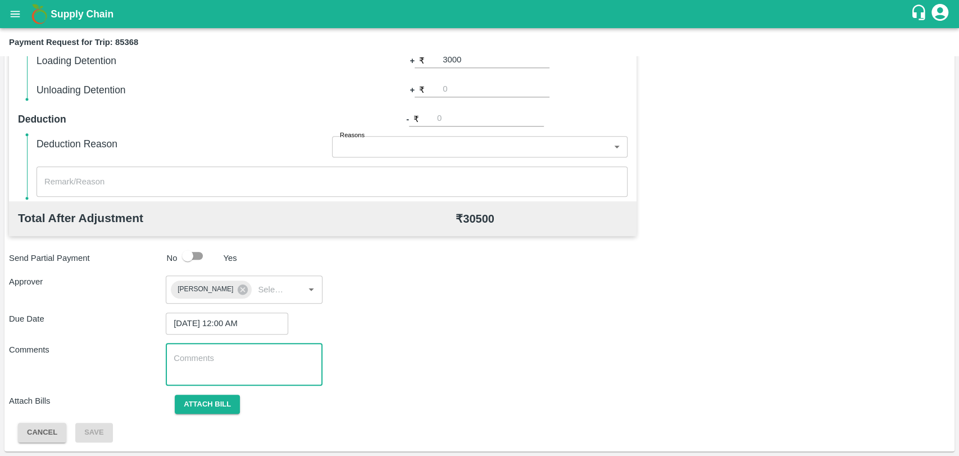
click at [203, 370] on textarea at bounding box center [244, 364] width 141 height 24
type textarea "2 days hold with running"
click at [221, 413] on button "Attach bill" at bounding box center [207, 405] width 65 height 20
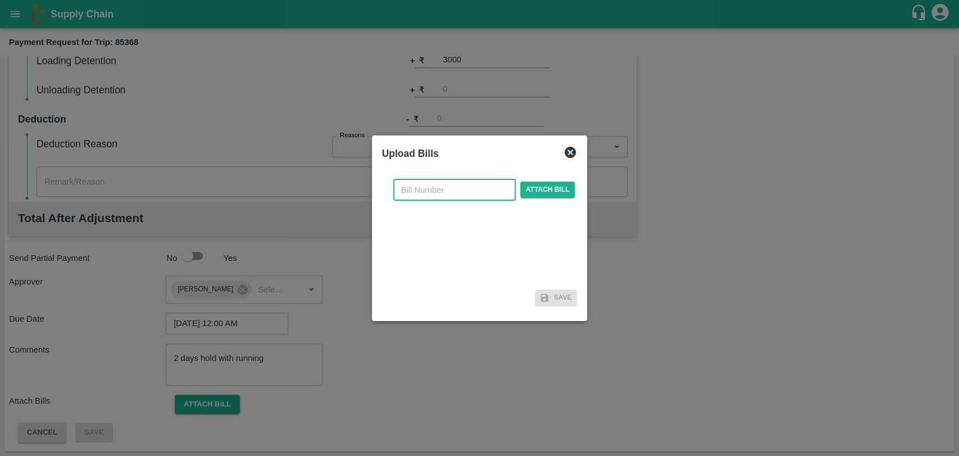
drag, startPoint x: 434, startPoint y: 197, endPoint x: 424, endPoint y: 193, distance: 11.4
click at [434, 197] on input "text" at bounding box center [454, 189] width 123 height 21
type input "3814"
click at [533, 194] on span "Attach bill" at bounding box center [547, 190] width 55 height 16
click at [0, 0] on input "Attach bill" at bounding box center [0, 0] width 0 height 0
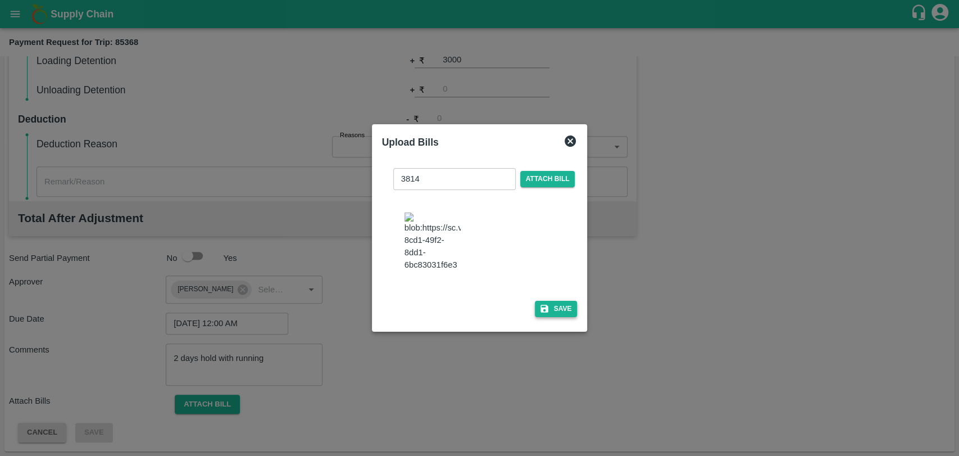
click at [555, 301] on button "Save" at bounding box center [556, 309] width 43 height 16
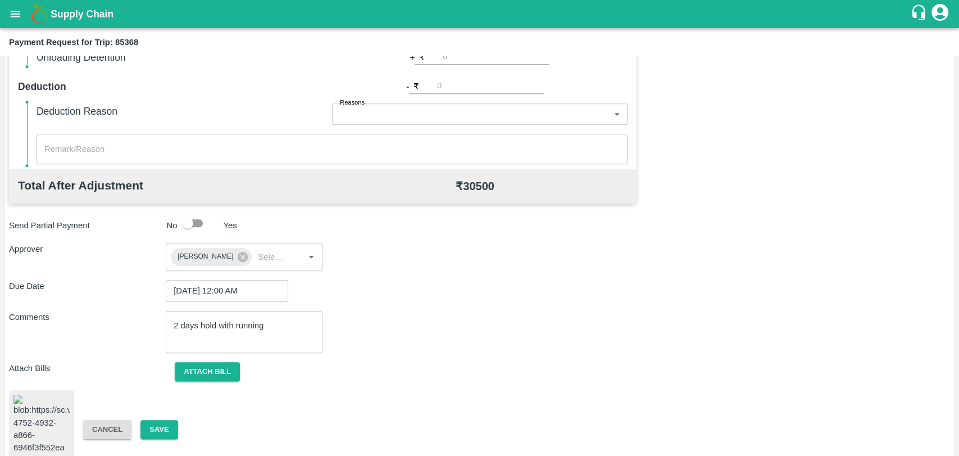
scroll to position [468, 0]
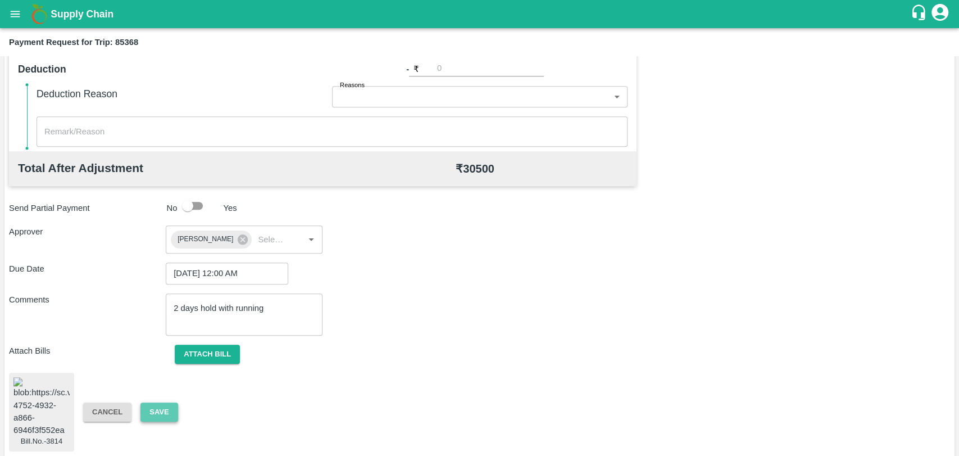
click at [145, 408] on button "Save" at bounding box center [159, 412] width 37 height 20
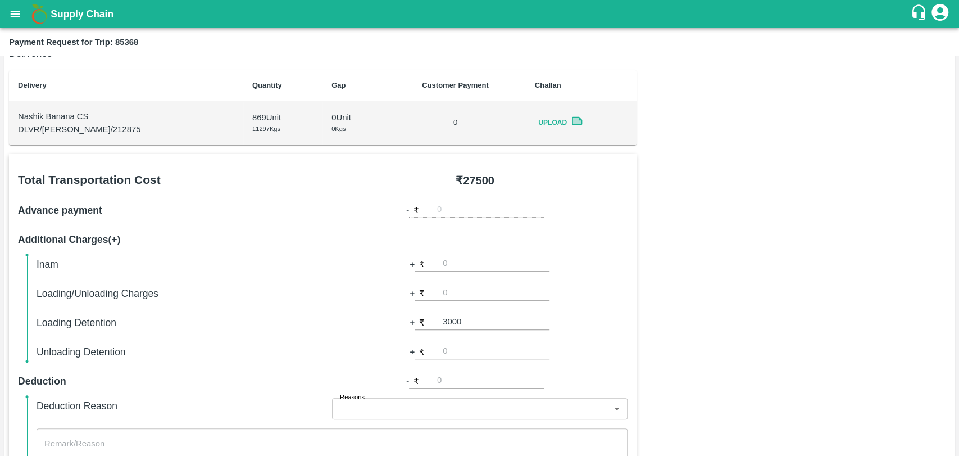
scroll to position [0, 0]
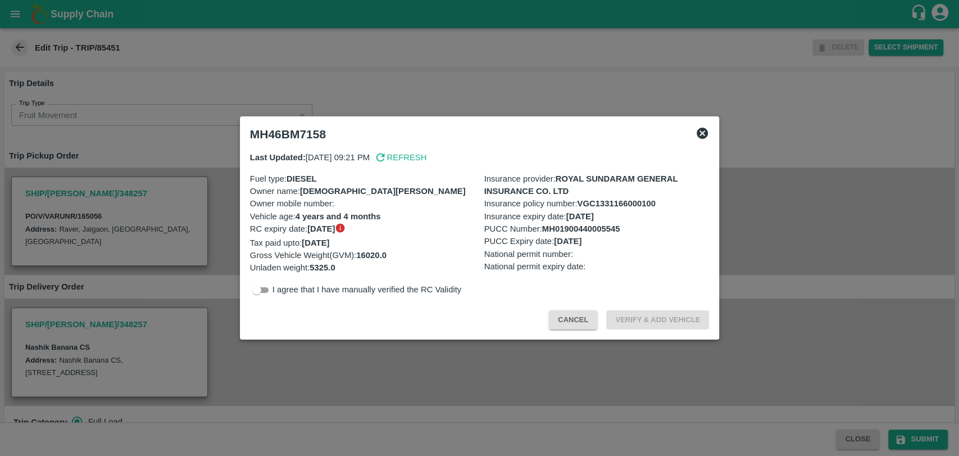
click at [574, 319] on button "Cancel" at bounding box center [573, 320] width 48 height 20
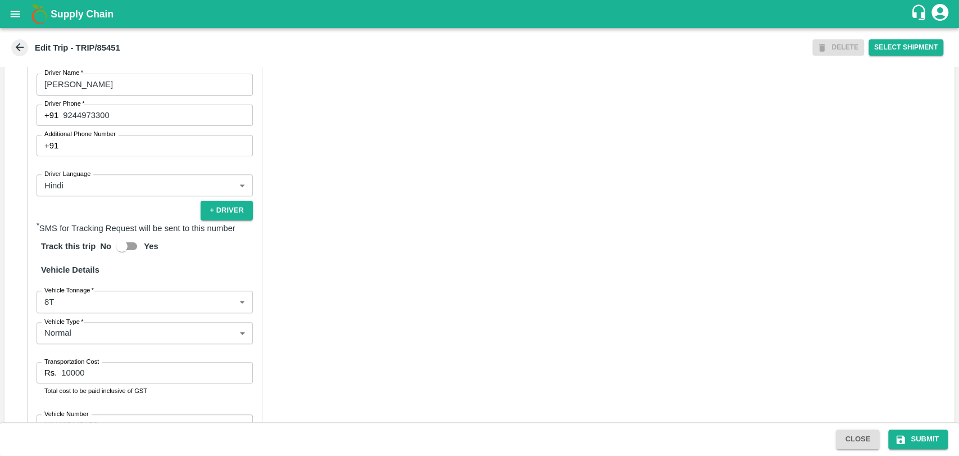
scroll to position [708, 0]
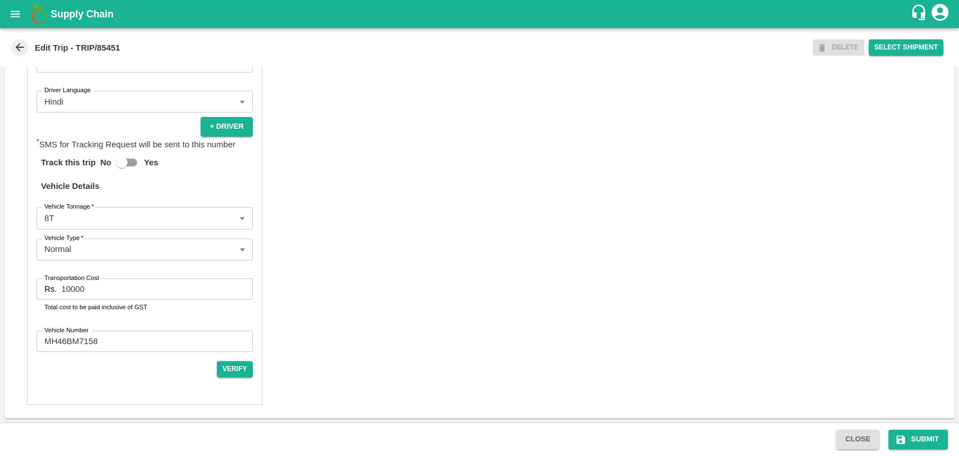
click at [74, 221] on body "Supply Chain Edit Trip - TRIP/85451 DELETE Select Shipment Trip Details Trip Ty…" at bounding box center [479, 228] width 959 height 456
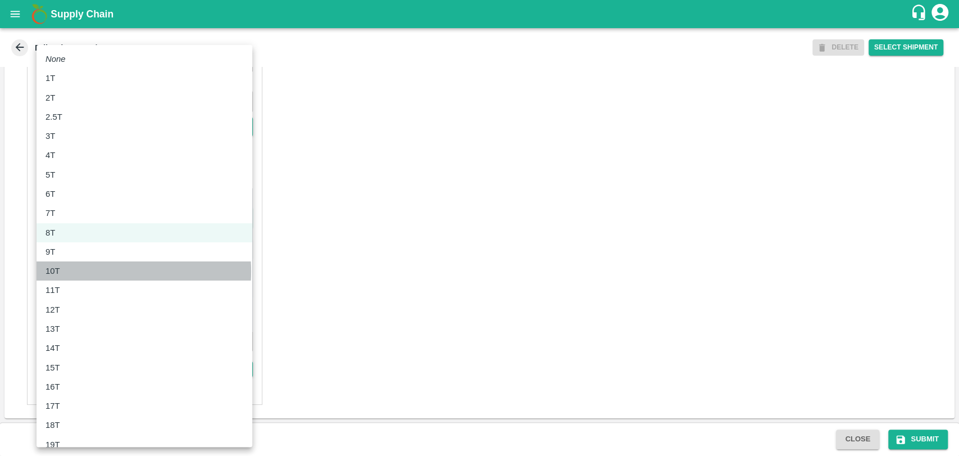
click at [88, 271] on div "10T" at bounding box center [145, 271] width 198 height 12
type input "10000"
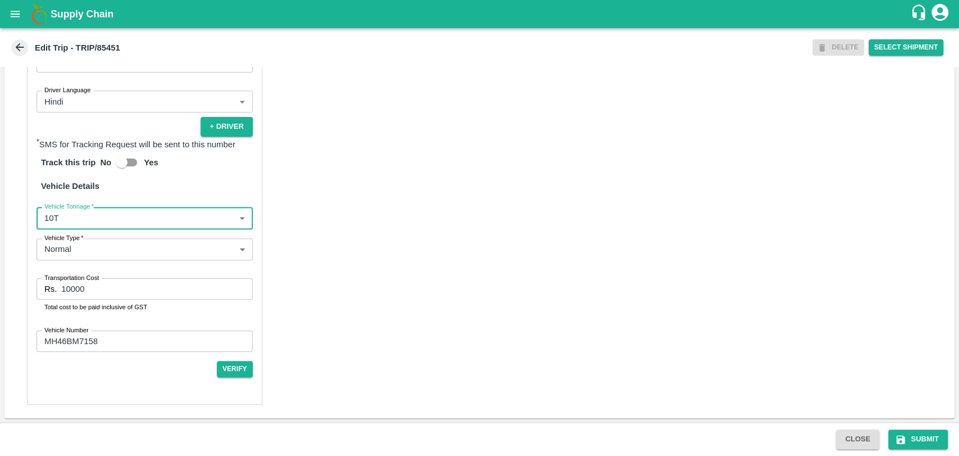
scroll to position [0, 0]
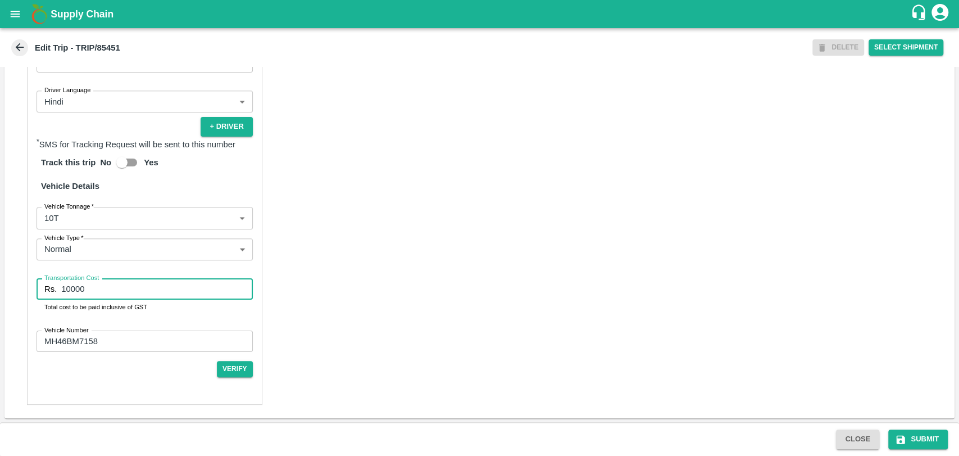
drag, startPoint x: 94, startPoint y: 285, endPoint x: 30, endPoint y: 285, distance: 64.6
click at [30, 285] on div "Partner Details Partner   * Partner Add Transporter Driver 1 Details Driver Nam…" at bounding box center [145, 142] width 236 height 526
type input "22000"
click at [912, 438] on button "Submit" at bounding box center [919, 439] width 60 height 20
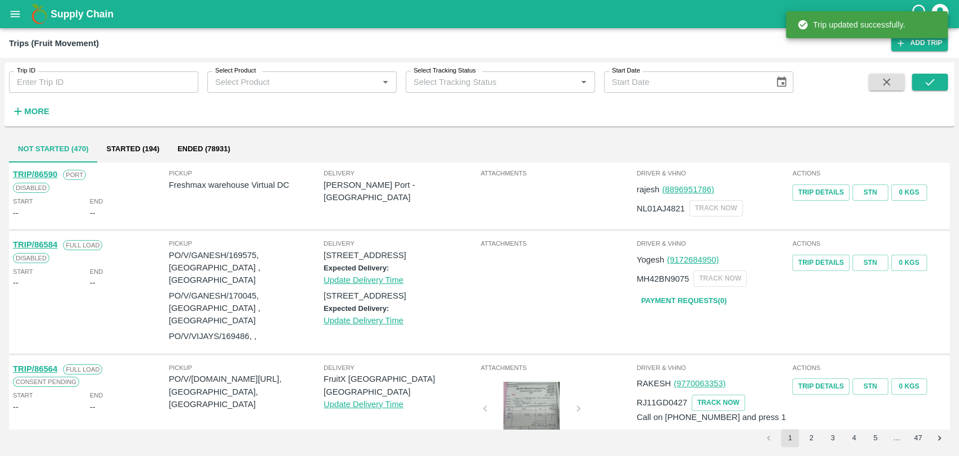
click at [57, 114] on div "Trip ID Trip ID Select Product Select Product   * Select Tracking Status Select…" at bounding box center [397, 91] width 794 height 58
click at [45, 111] on strong "More" at bounding box center [36, 111] width 25 height 9
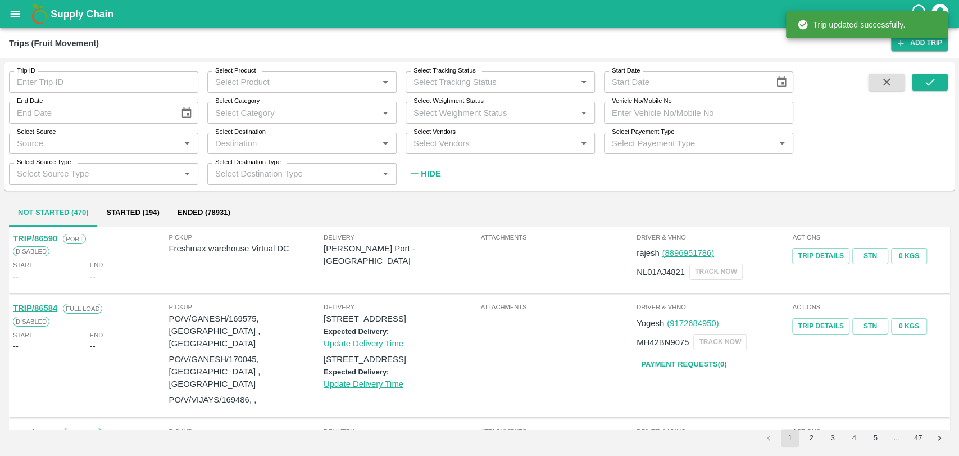
click at [638, 112] on input "Vehicle No/Mobile No" at bounding box center [698, 112] width 189 height 21
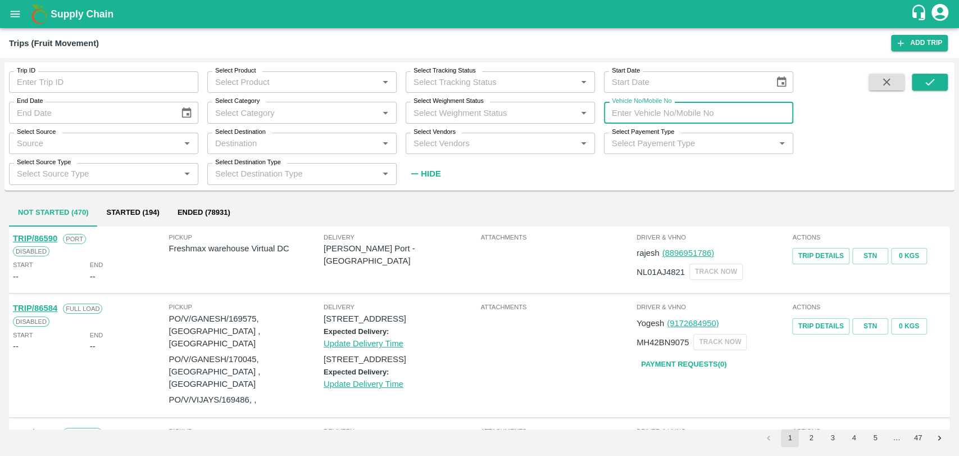
paste input "MH19CX9839"
type input "MH19CX9839"
click at [920, 80] on button "submit" at bounding box center [930, 82] width 36 height 17
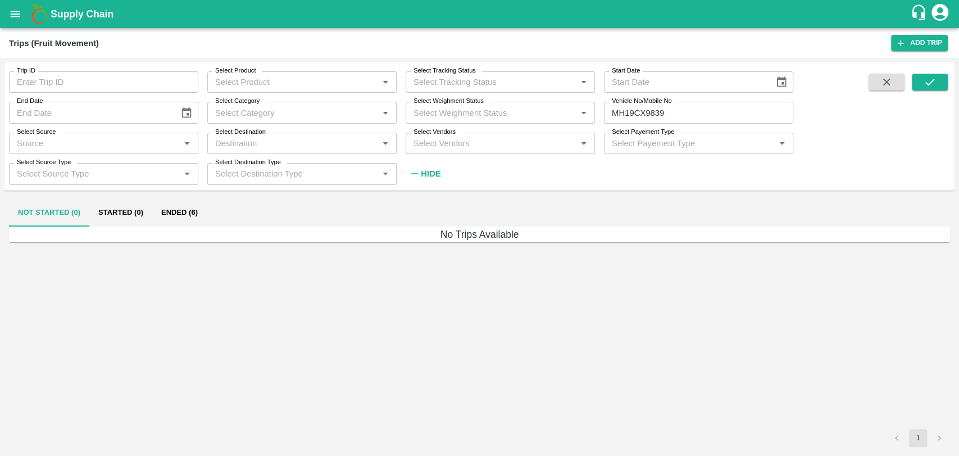
click at [203, 201] on button "Ended (6)" at bounding box center [179, 213] width 55 height 27
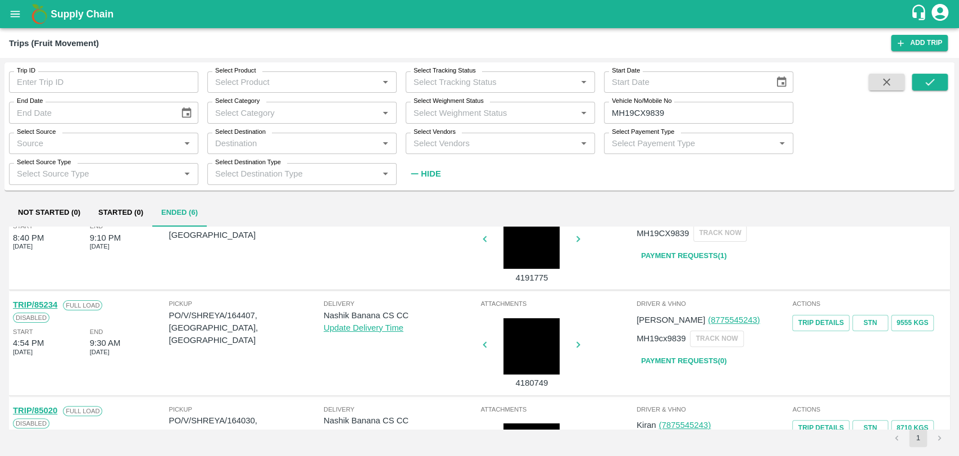
scroll to position [312, 0]
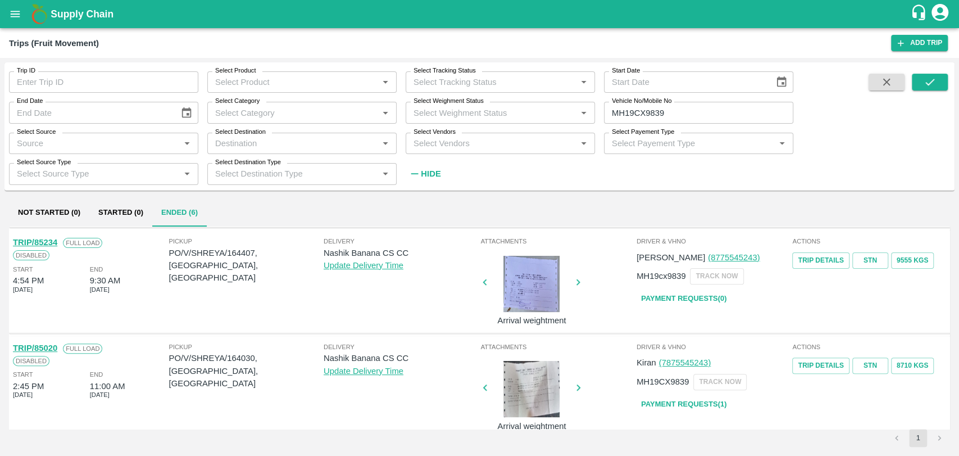
click at [53, 241] on link "TRIP/85234" at bounding box center [35, 242] width 44 height 9
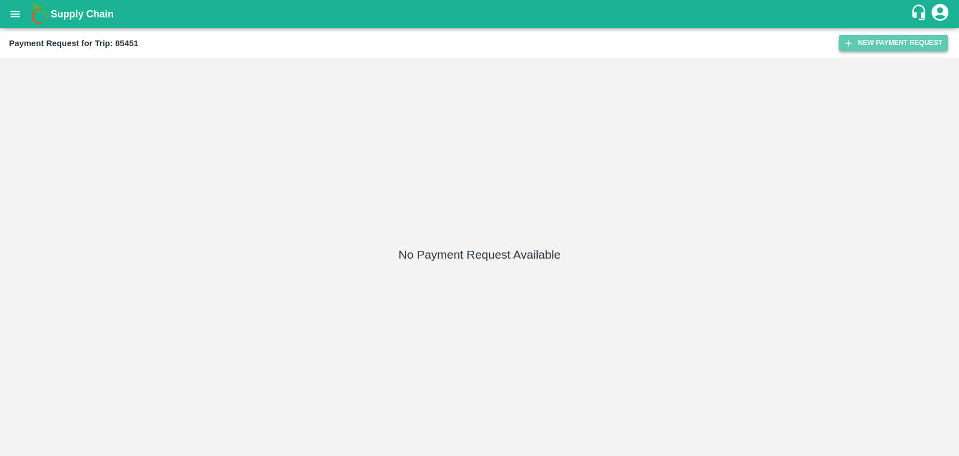
click at [918, 42] on button "New Payment Request" at bounding box center [893, 43] width 109 height 16
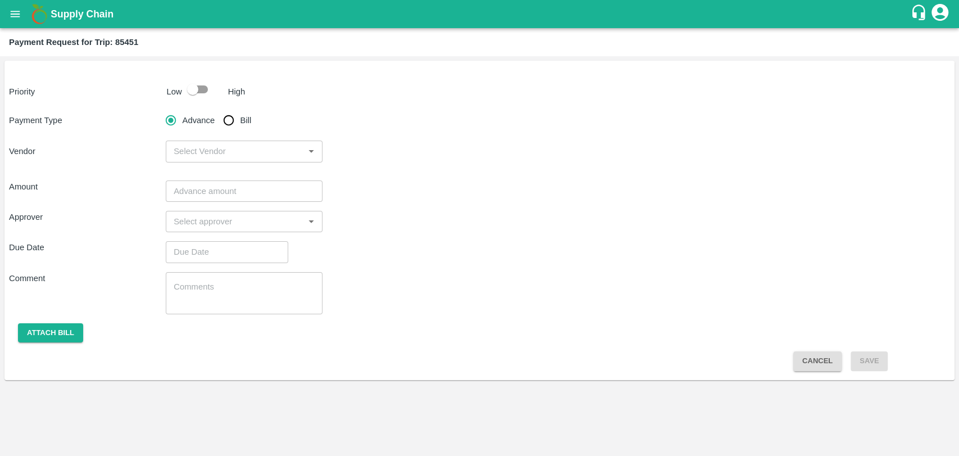
click at [202, 87] on input "checkbox" at bounding box center [193, 89] width 64 height 21
checkbox input "true"
click at [225, 117] on input "Bill" at bounding box center [229, 120] width 22 height 22
radio input "true"
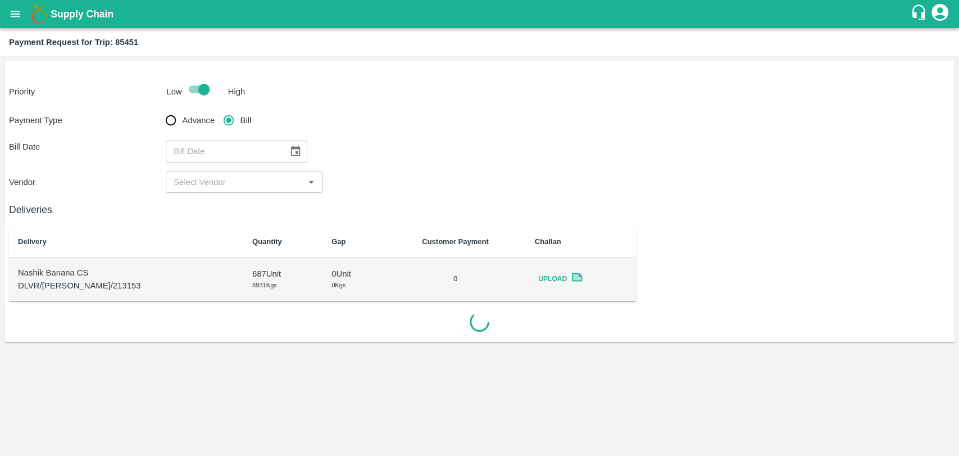
click at [298, 148] on button "Choose date" at bounding box center [295, 151] width 21 height 21
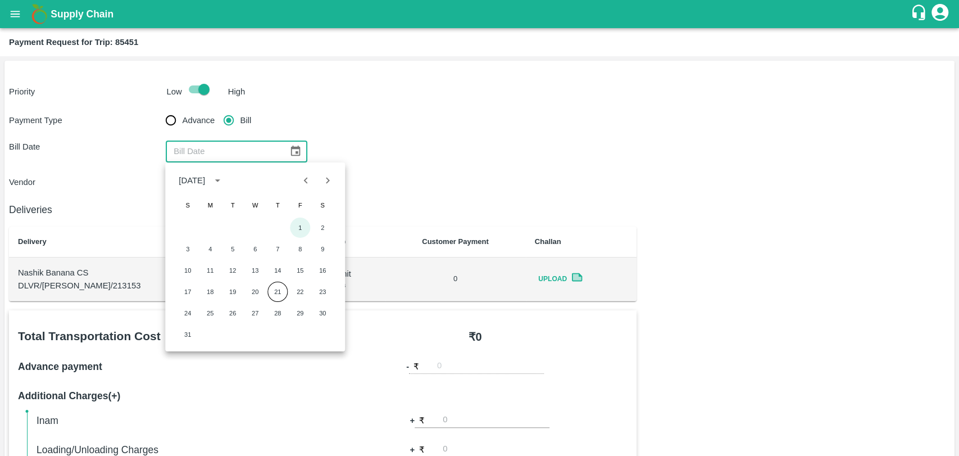
drag, startPoint x: 300, startPoint y: 224, endPoint x: 287, endPoint y: 224, distance: 12.9
click at [300, 224] on button "1" at bounding box center [300, 228] width 20 height 20
type input "[DATE]"
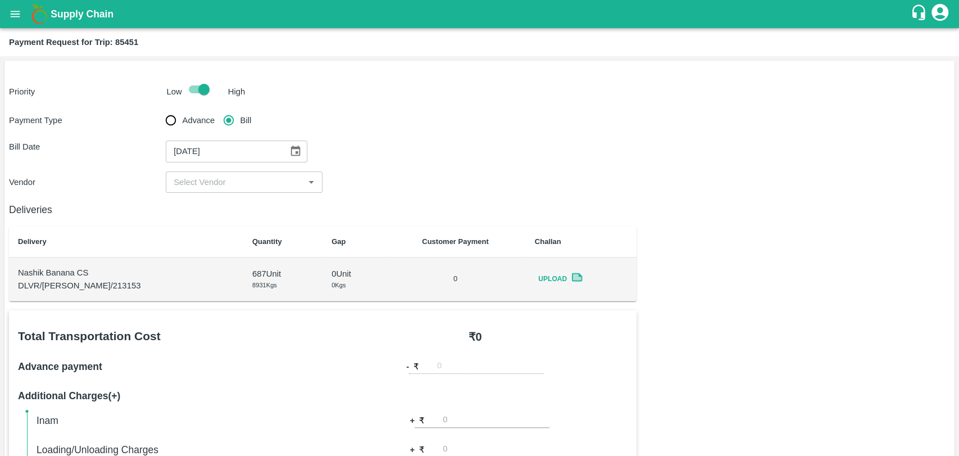
click at [200, 174] on div "​" at bounding box center [244, 181] width 157 height 21
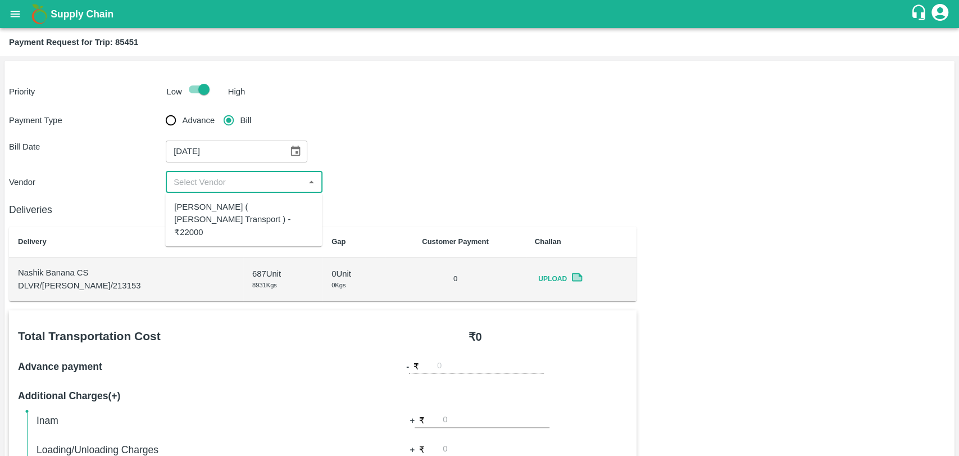
click at [207, 201] on div "[PERSON_NAME] ( [PERSON_NAME] Transport ) - ₹22000" at bounding box center [243, 219] width 157 height 44
type input "[PERSON_NAME] ( [PERSON_NAME] Transport ) - ₹22000"
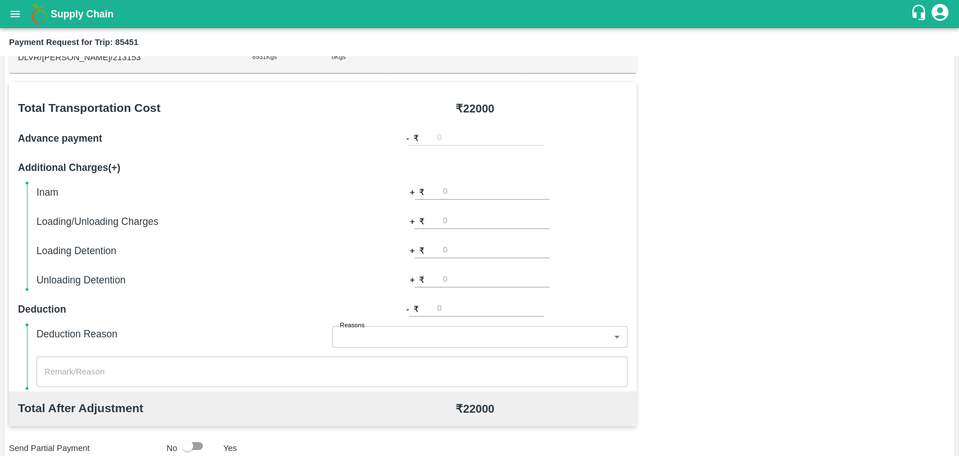
scroll to position [312, 0]
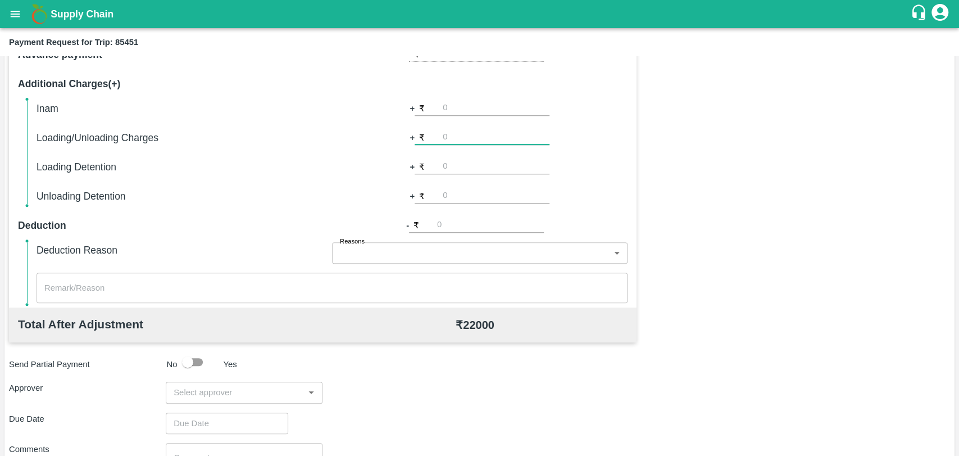
click at [463, 139] on input "number" at bounding box center [496, 137] width 107 height 15
type input "300"
click at [540, 297] on div "x ​" at bounding box center [332, 288] width 591 height 30
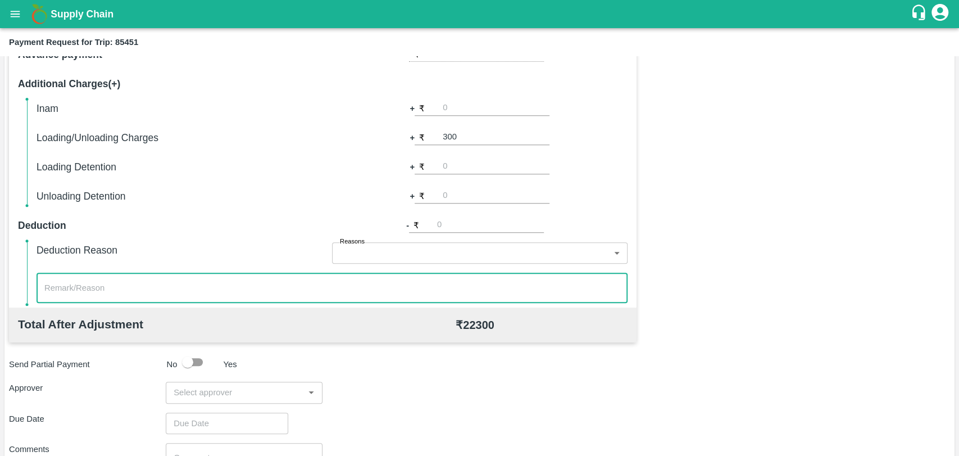
click at [192, 395] on input "input" at bounding box center [235, 392] width 132 height 15
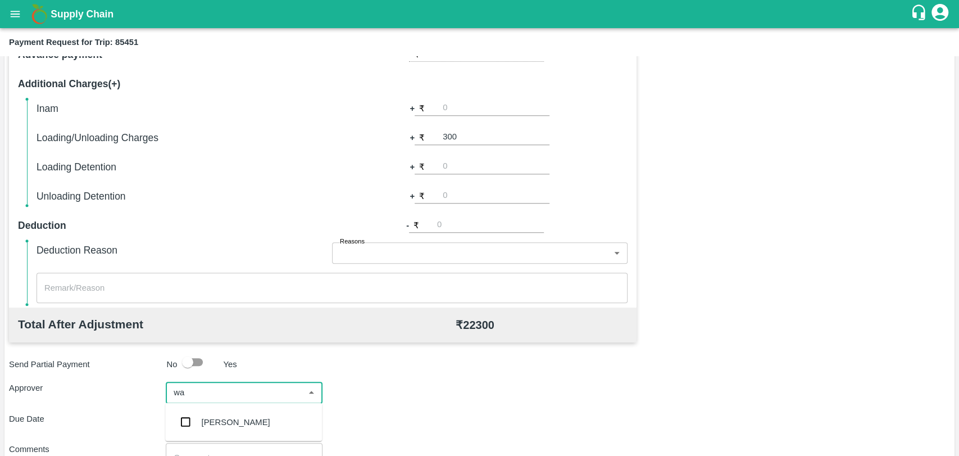
type input "wag"
click at [252, 424] on div "Prasad Waghade" at bounding box center [236, 421] width 69 height 12
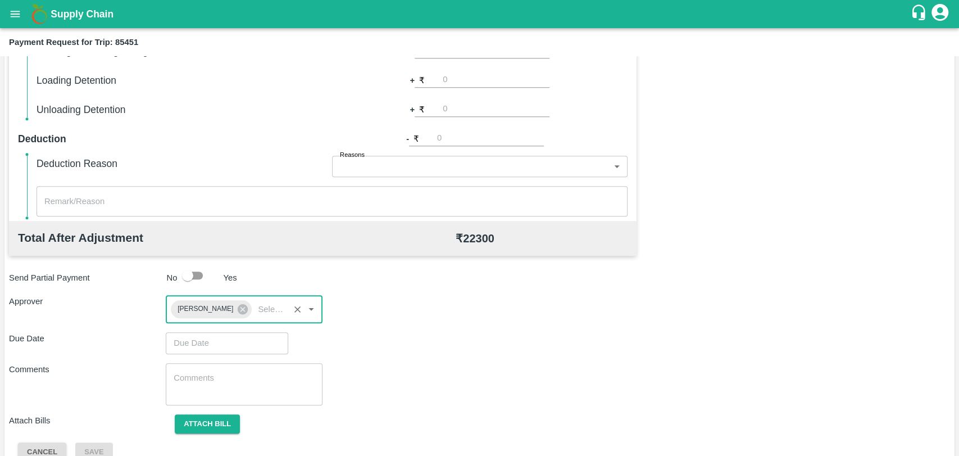
scroll to position [418, 0]
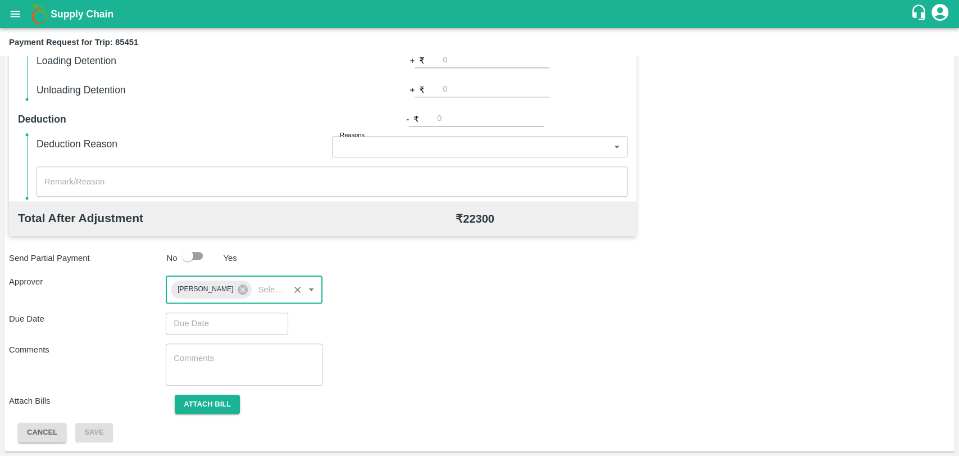
click at [210, 329] on input "Choose date" at bounding box center [223, 323] width 115 height 21
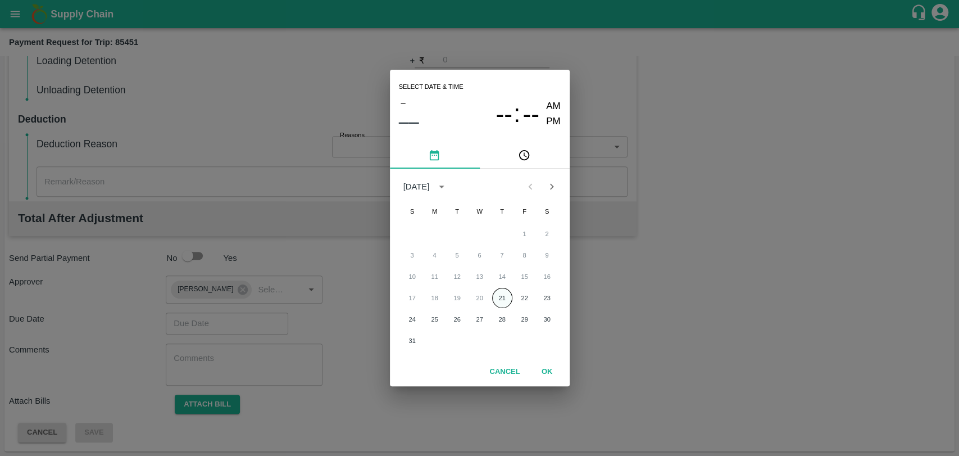
click at [495, 293] on button "21" at bounding box center [502, 298] width 20 height 20
type input "21/08/2025 12:00 AM"
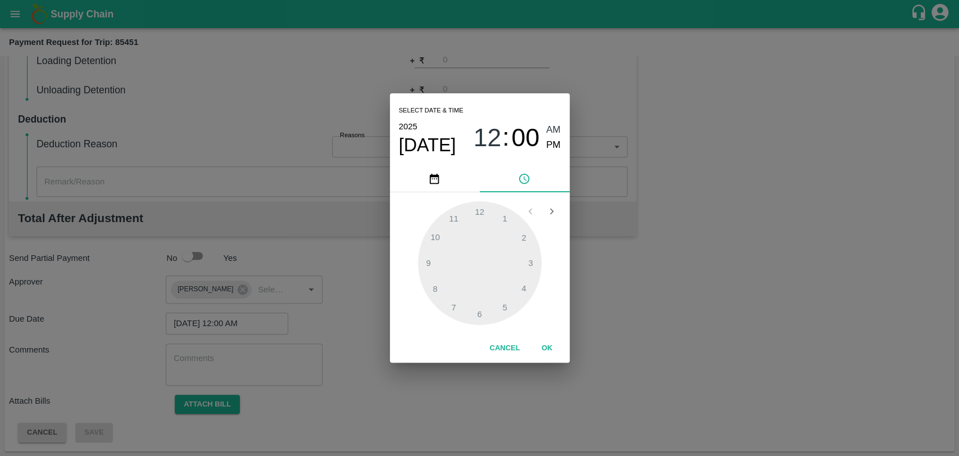
click at [543, 343] on button "OK" at bounding box center [547, 348] width 36 height 20
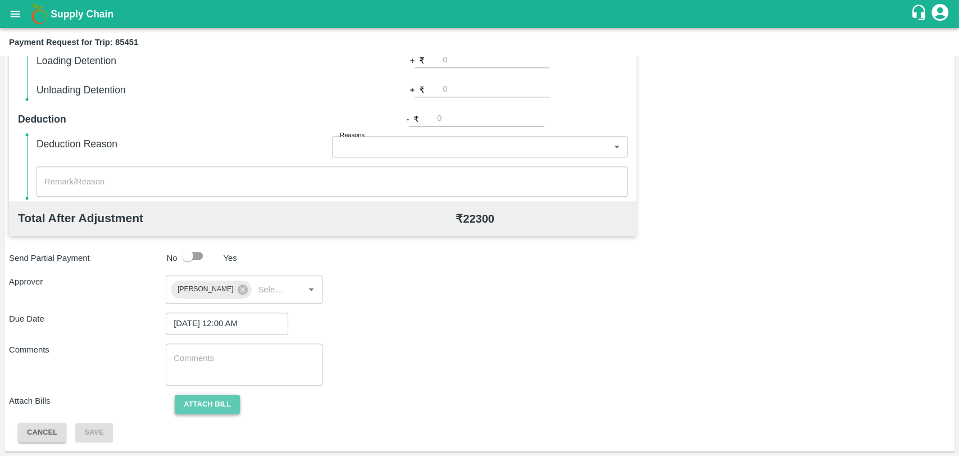
click at [211, 408] on button "Attach bill" at bounding box center [207, 405] width 65 height 20
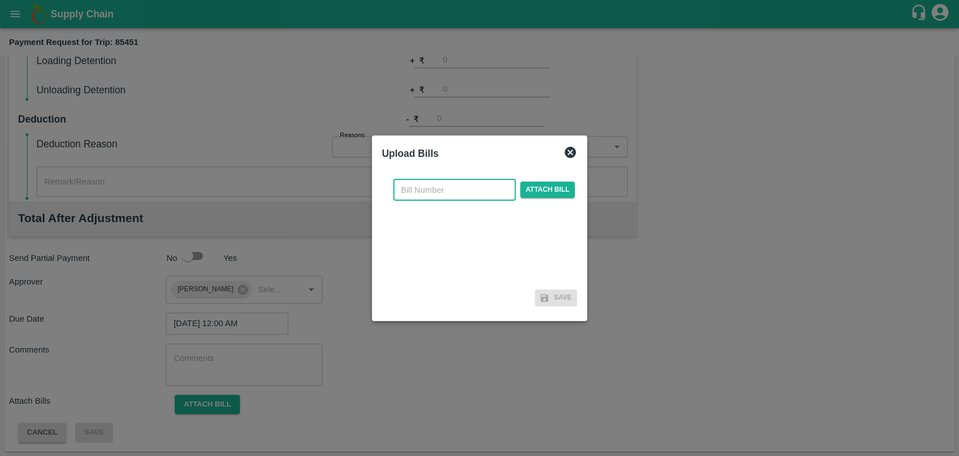
click at [425, 197] on input "text" at bounding box center [454, 189] width 123 height 21
type input "3815"
click at [561, 191] on span "Attach bill" at bounding box center [547, 190] width 55 height 16
click at [0, 0] on input "Attach bill" at bounding box center [0, 0] width 0 height 0
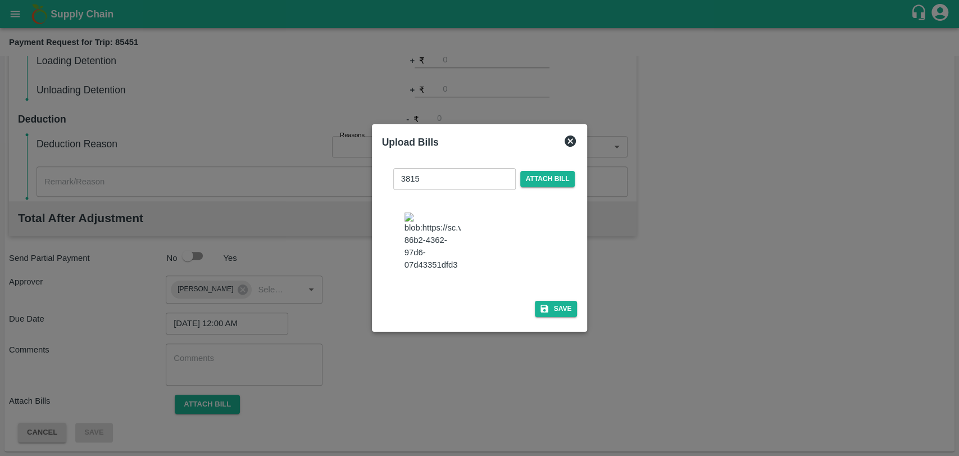
click at [182, 37] on div at bounding box center [479, 228] width 959 height 456
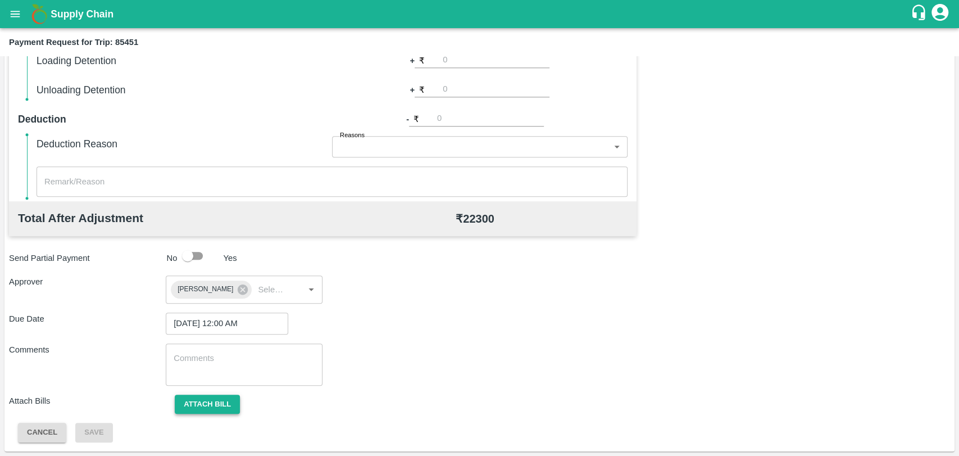
click at [210, 397] on button "Attach bill" at bounding box center [207, 405] width 65 height 20
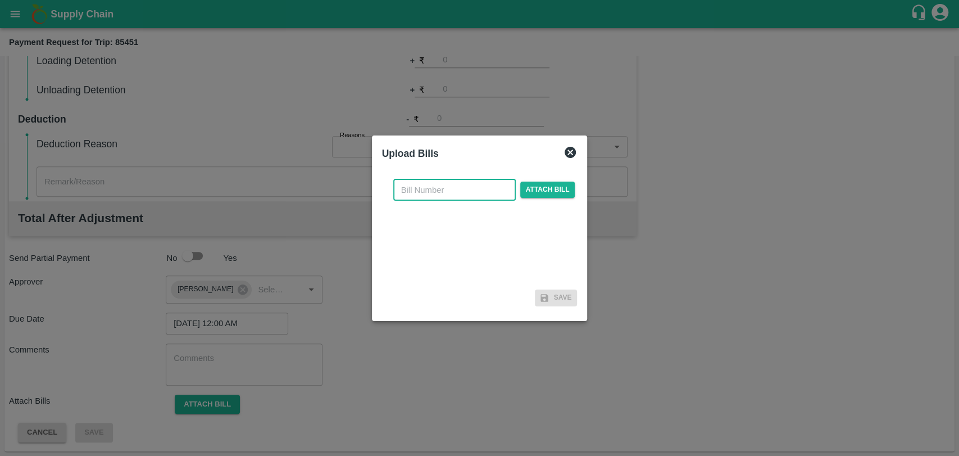
drag, startPoint x: 433, startPoint y: 190, endPoint x: 362, endPoint y: 127, distance: 95.2
click at [433, 190] on input "text" at bounding box center [454, 189] width 123 height 21
type input "3815"
click at [542, 194] on span "Attach bill" at bounding box center [547, 190] width 55 height 16
click at [0, 0] on input "Attach bill" at bounding box center [0, 0] width 0 height 0
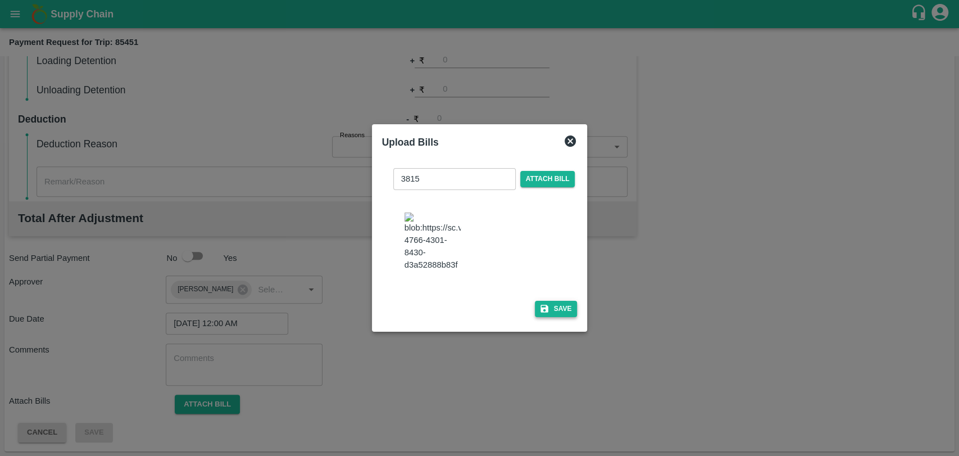
click at [563, 305] on button "Save" at bounding box center [556, 309] width 43 height 16
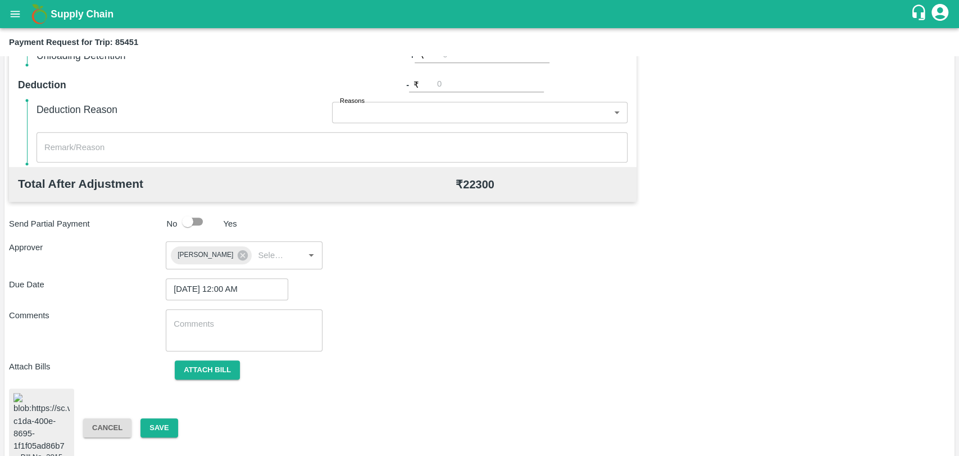
scroll to position [468, 0]
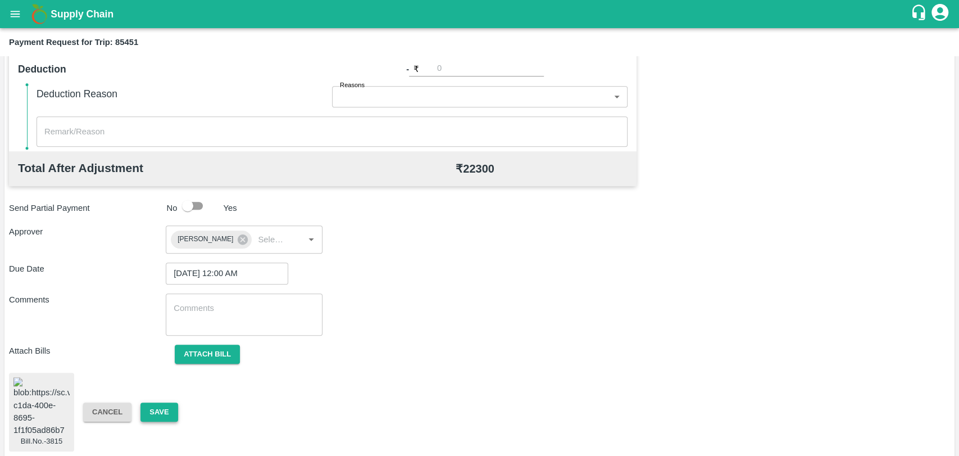
click at [174, 412] on button "Save" at bounding box center [159, 412] width 37 height 20
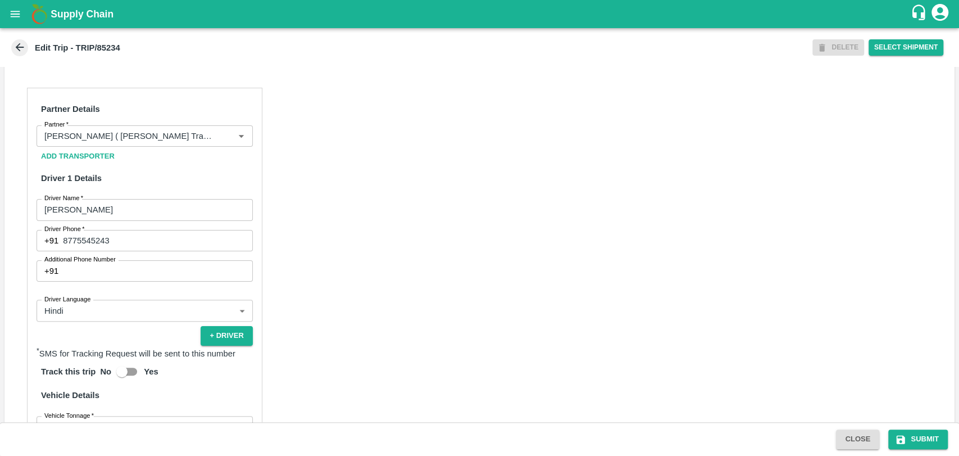
scroll to position [744, 0]
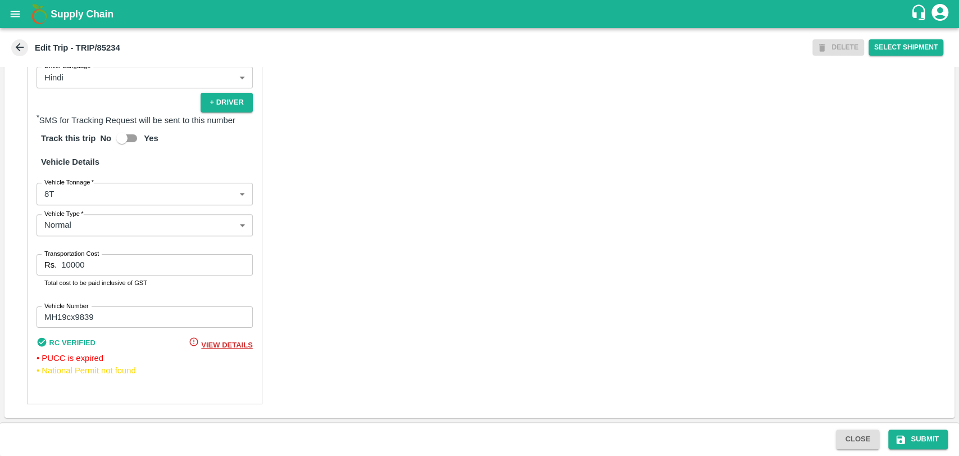
click at [76, 184] on label "Vehicle Tonnage   *" at bounding box center [68, 182] width 49 height 9
click at [71, 192] on body "Supply Chain Edit Trip - TRIP/85234 DELETE Select Shipment Trip Details Trip Ty…" at bounding box center [479, 228] width 959 height 456
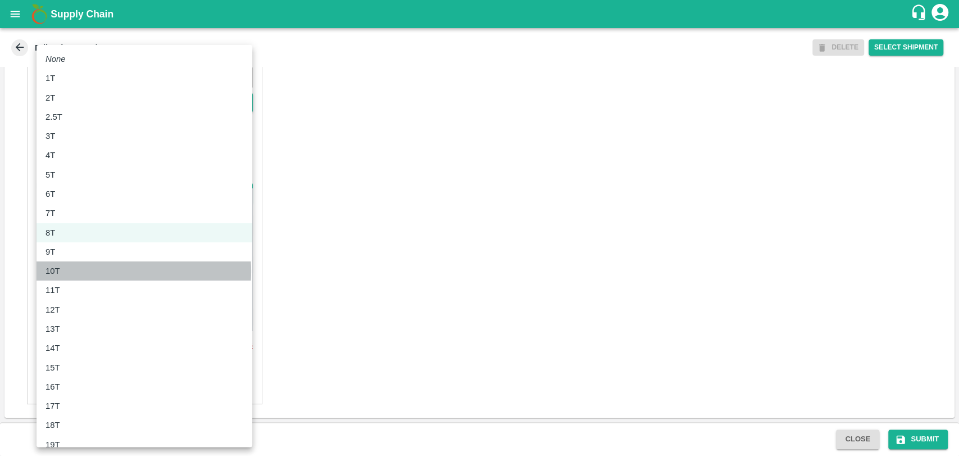
click at [72, 271] on div "10T" at bounding box center [145, 271] width 198 height 12
type input "10000"
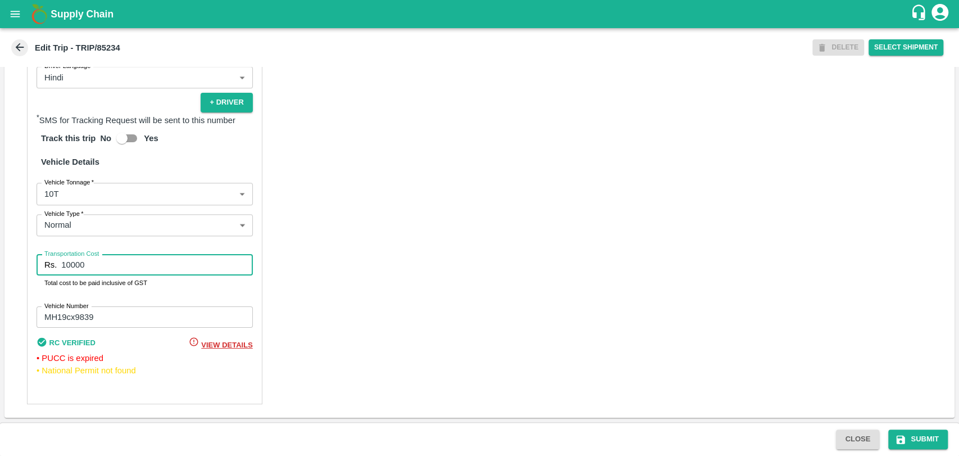
drag, startPoint x: 114, startPoint y: 274, endPoint x: 18, endPoint y: 265, distance: 96.0
click at [20, 265] on div "Partner Details Partner   * Partner Add Transporter Driver 1 Details Driver Nam…" at bounding box center [479, 129] width 950 height 577
type input "20000"
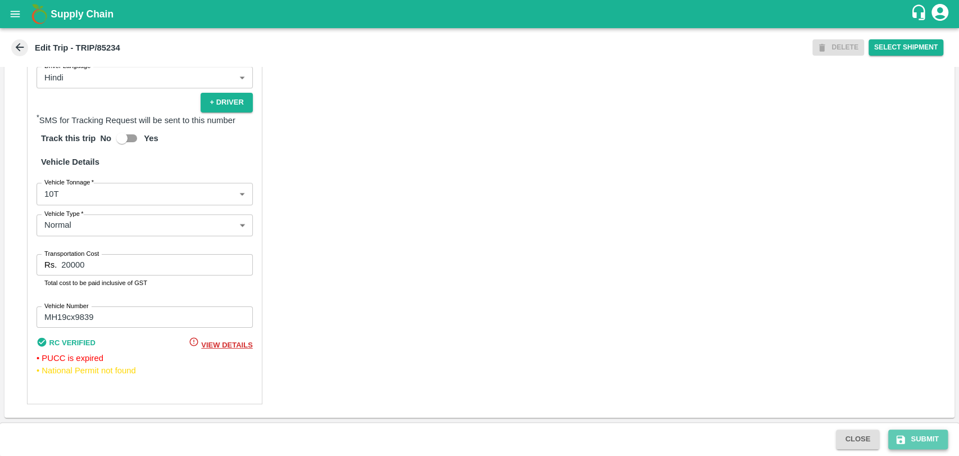
click at [899, 440] on icon "submit" at bounding box center [901, 439] width 8 height 8
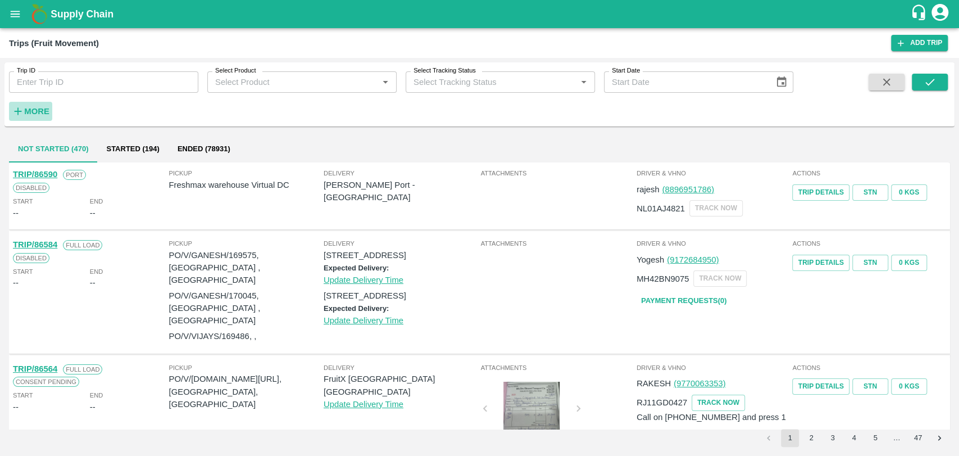
click at [35, 107] on strong "More" at bounding box center [36, 111] width 25 height 9
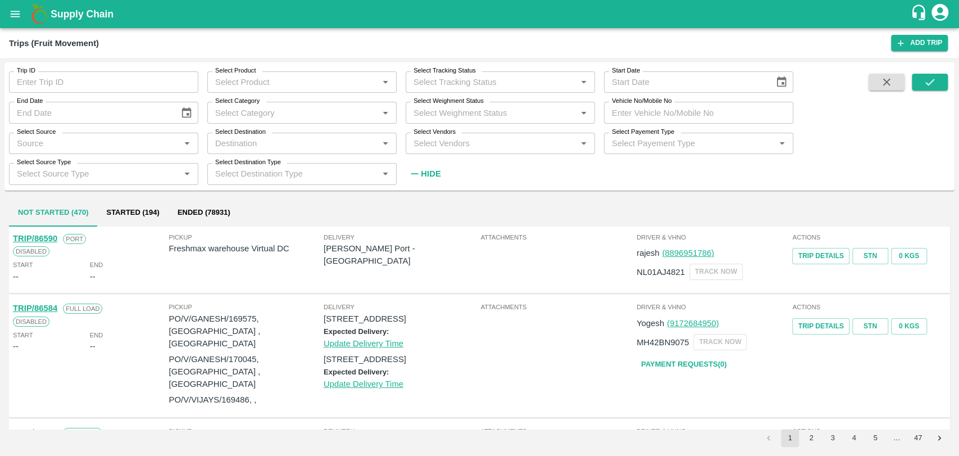
click at [660, 116] on input "Vehicle No/Mobile No" at bounding box center [698, 112] width 189 height 21
paste input "MH18BI1226"
click at [933, 84] on icon "submit" at bounding box center [930, 82] width 12 height 12
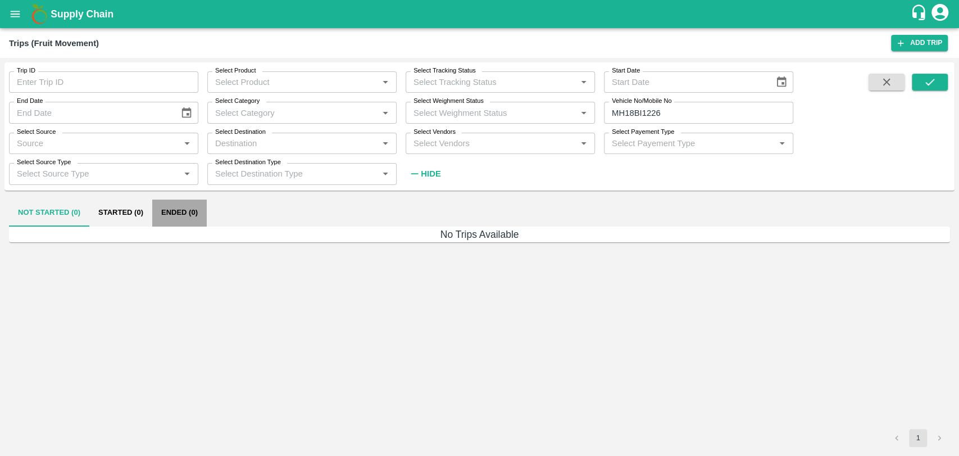
click at [197, 209] on button "Ended (0)" at bounding box center [179, 213] width 55 height 27
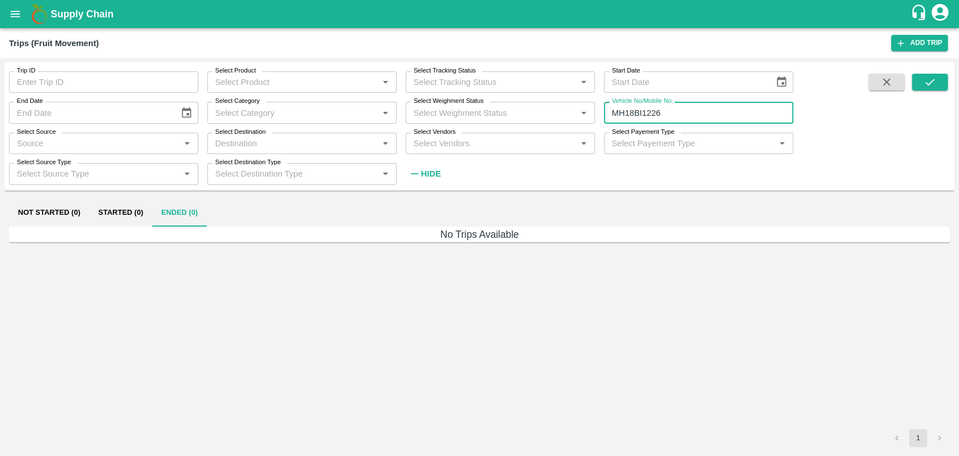
click at [642, 114] on input "MH18BI1226" at bounding box center [698, 112] width 189 height 21
type input "M"
type input "1226"
click at [924, 76] on icon "submit" at bounding box center [930, 82] width 12 height 12
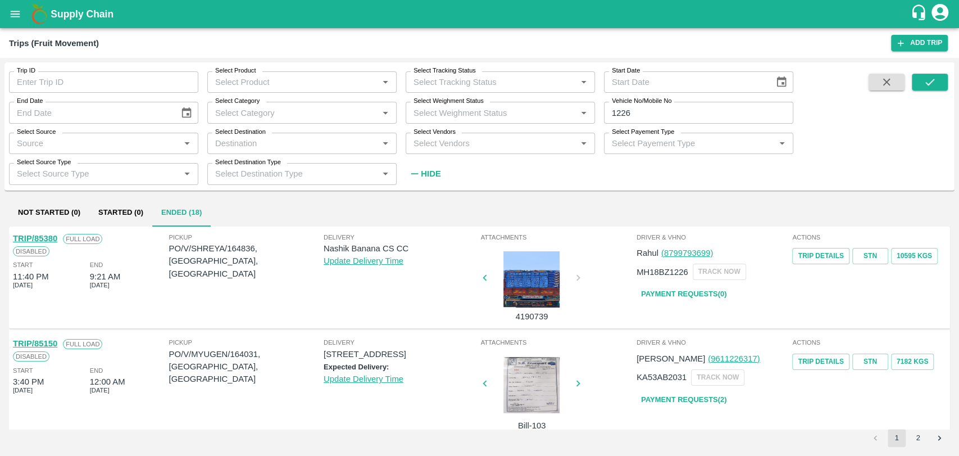
click at [47, 238] on link "TRIP/85380" at bounding box center [35, 238] width 44 height 9
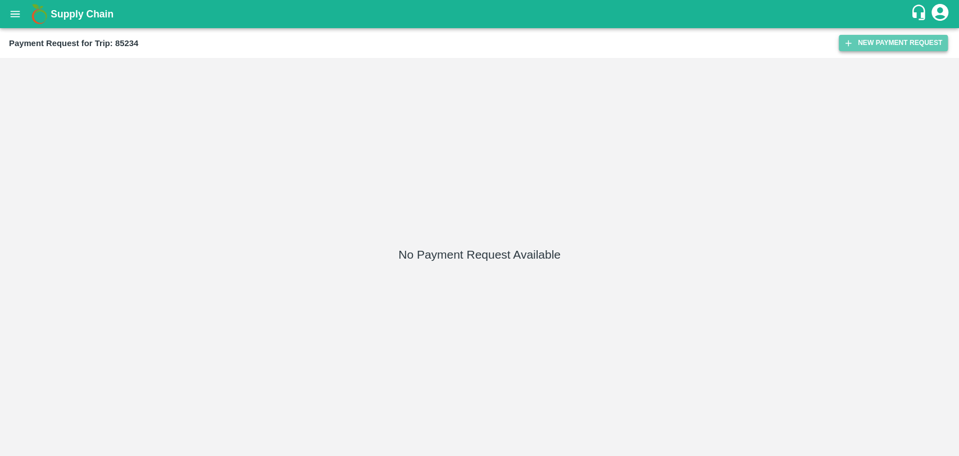
click at [898, 40] on button "New Payment Request" at bounding box center [893, 43] width 109 height 16
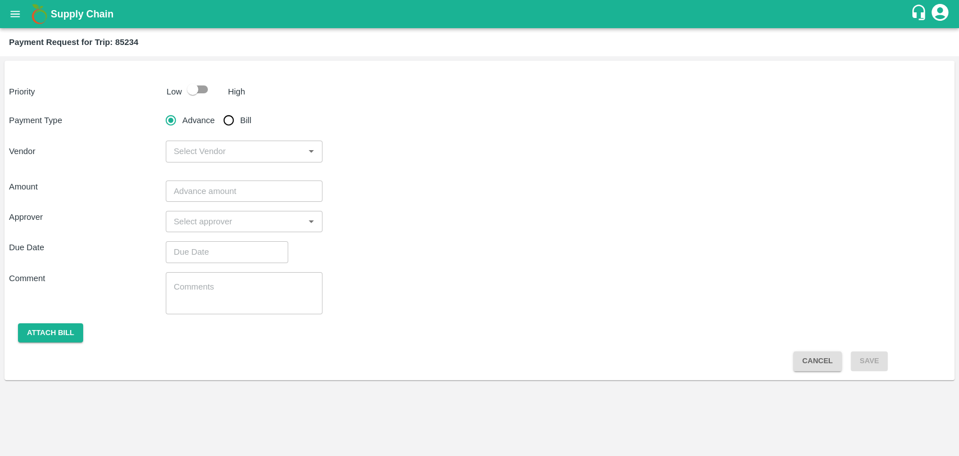
click at [184, 94] on input "checkbox" at bounding box center [193, 89] width 64 height 21
checkbox input "true"
click at [227, 119] on input "Bill" at bounding box center [229, 120] width 22 height 22
radio input "true"
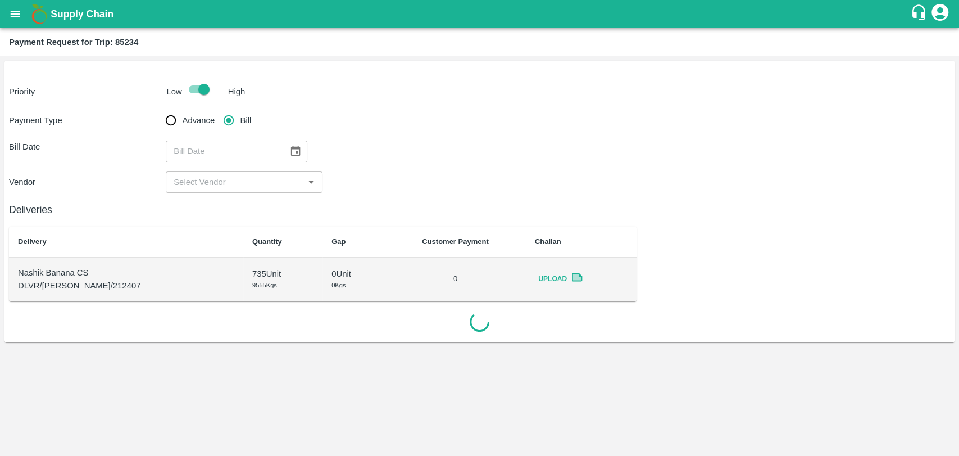
click at [279, 139] on div "Payment Type Advance Bill Bill Date ​ Vendor ​" at bounding box center [480, 151] width 942 height 84
click at [287, 144] on button "Choose date" at bounding box center [295, 151] width 21 height 21
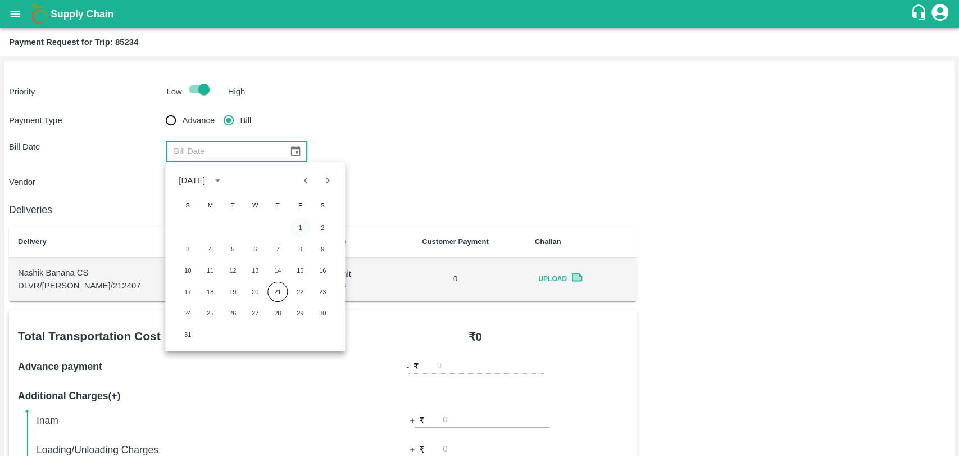
click at [298, 228] on button "1" at bounding box center [300, 228] width 20 height 20
type input "01/08/2025"
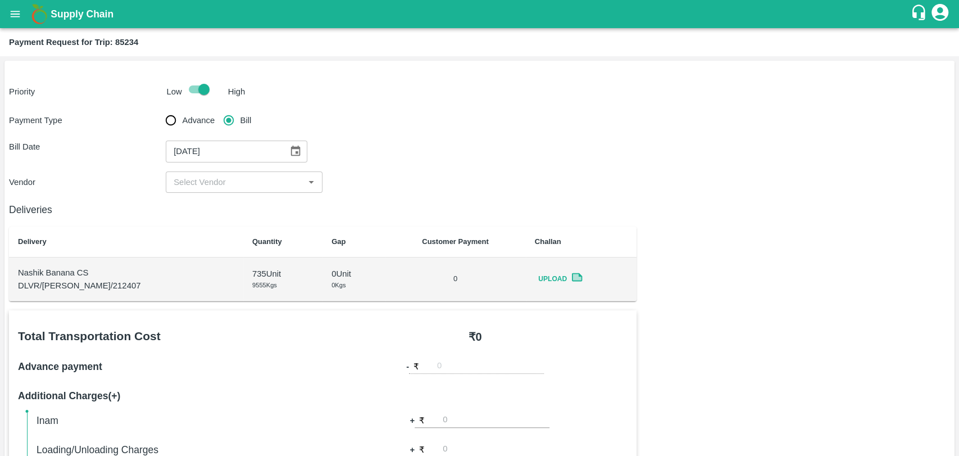
click at [211, 196] on div "Deliveries Delivery Quantity Gap Customer Payment Challan Nashik Banana CS DLVR…" at bounding box center [323, 247] width 628 height 108
click at [211, 185] on input "input" at bounding box center [235, 182] width 132 height 15
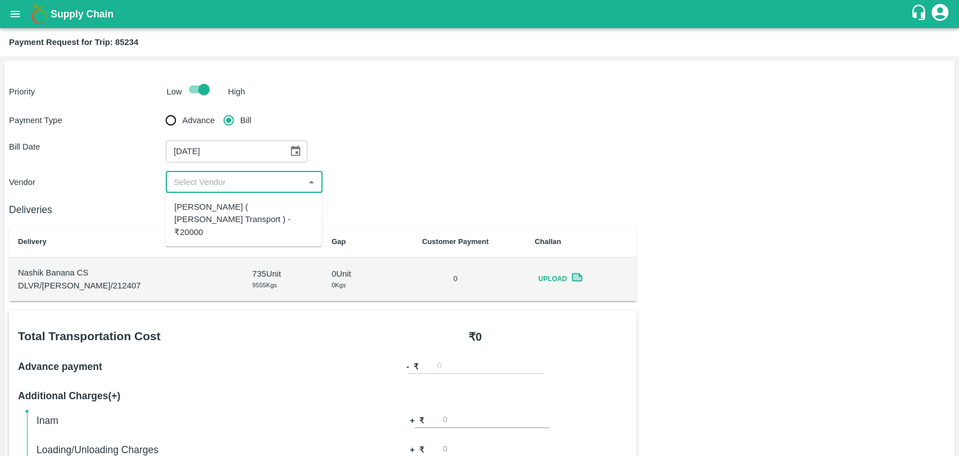
click at [212, 212] on div "Nitin Rasal ( Bhairavnath Transport ) - ₹20000" at bounding box center [243, 220] width 139 height 38
type input "Nitin Rasal ( Bhairavnath Transport ) - ₹20000"
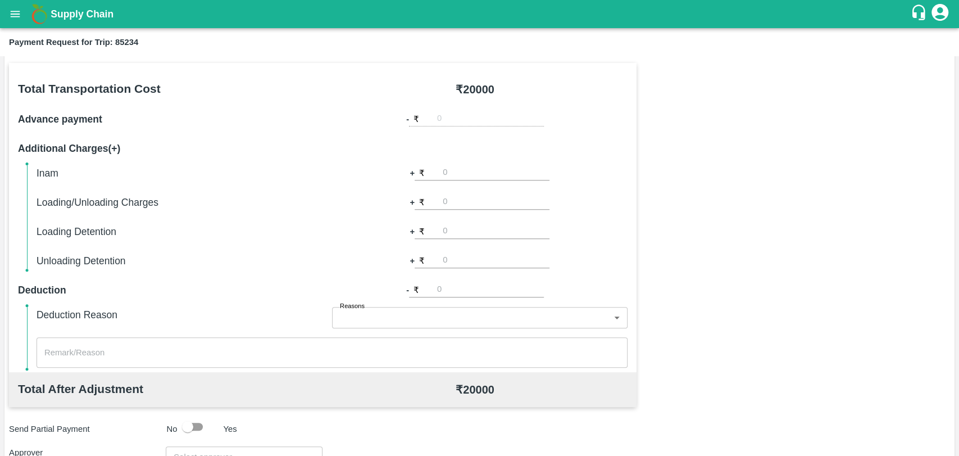
scroll to position [187, 0]
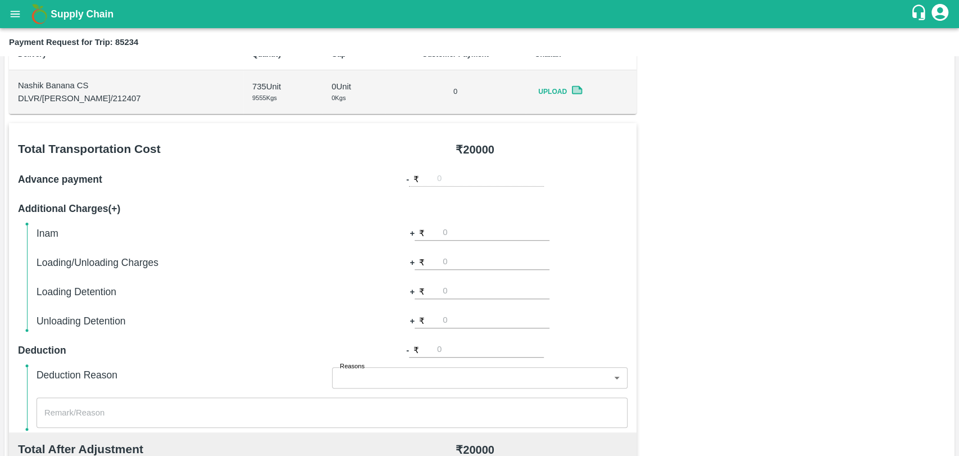
click at [464, 266] on input "number" at bounding box center [496, 262] width 107 height 15
type input "300"
click at [763, 261] on div "Total Transportation Cost ₹ 20000 Advance payment - ₹ Additional Charges(+) Ina…" at bounding box center [480, 395] width 942 height 544
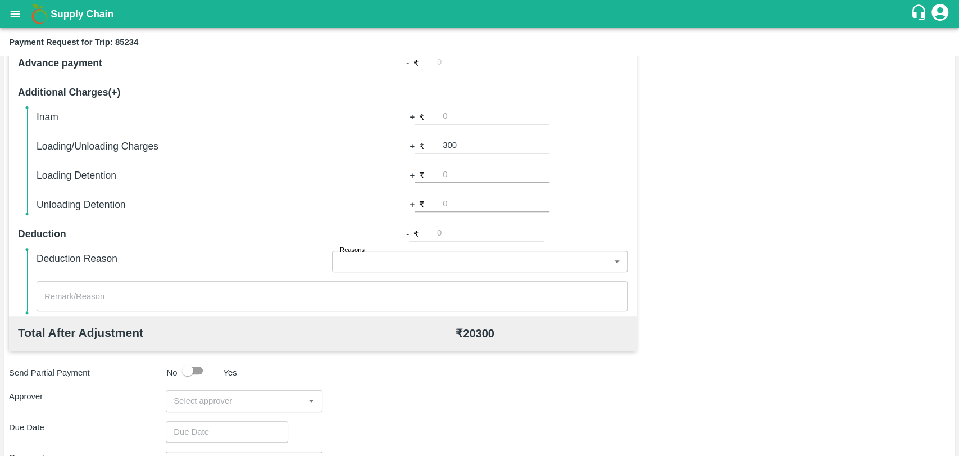
scroll to position [411, 0]
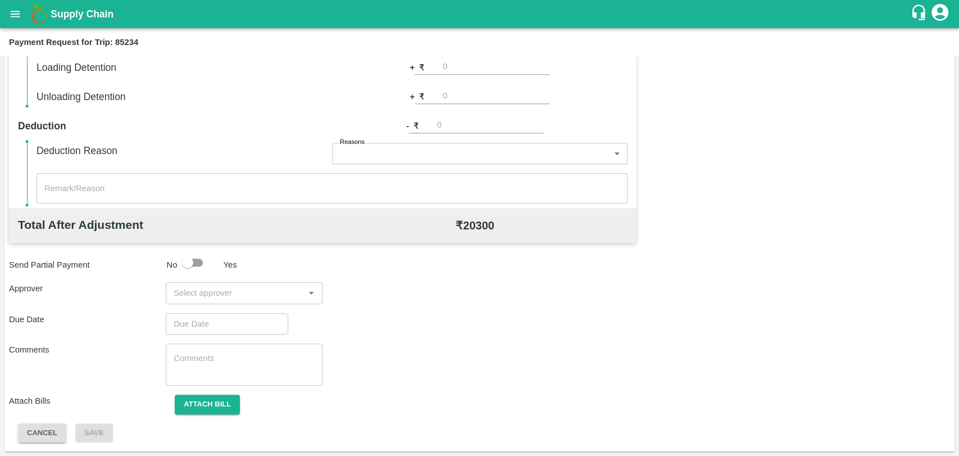
click at [240, 292] on input "input" at bounding box center [235, 293] width 132 height 15
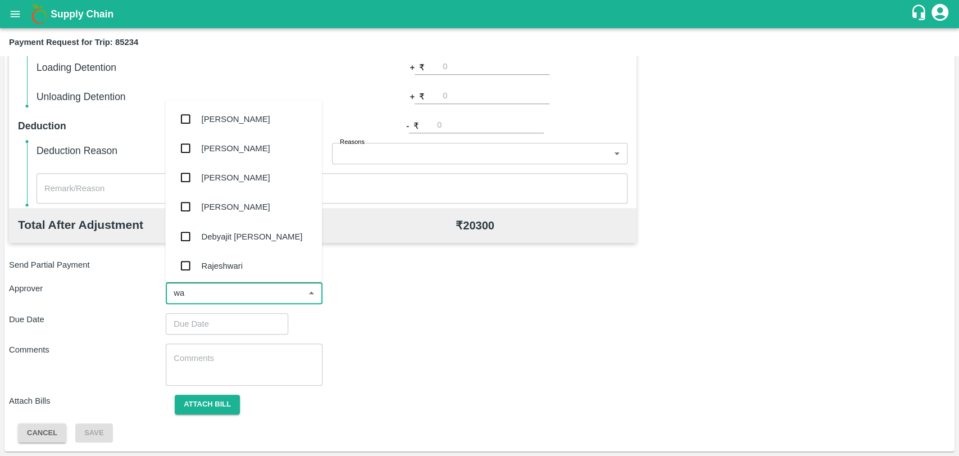
type input "wag"
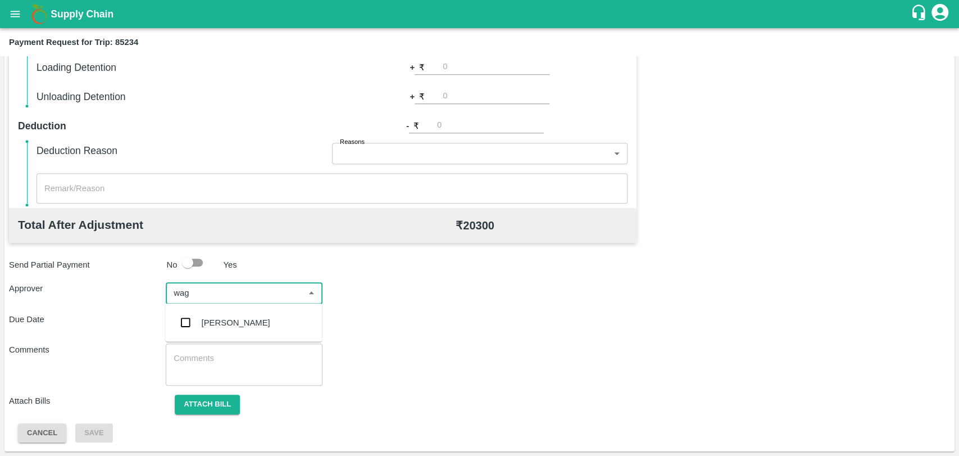
click at [215, 327] on div "Prasad Waghade" at bounding box center [236, 322] width 69 height 12
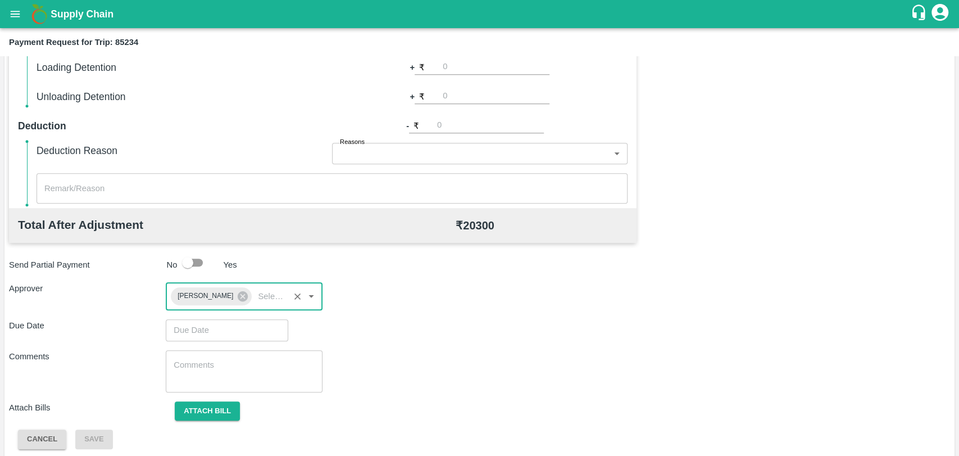
click at [205, 331] on input "Choose date" at bounding box center [223, 329] width 115 height 21
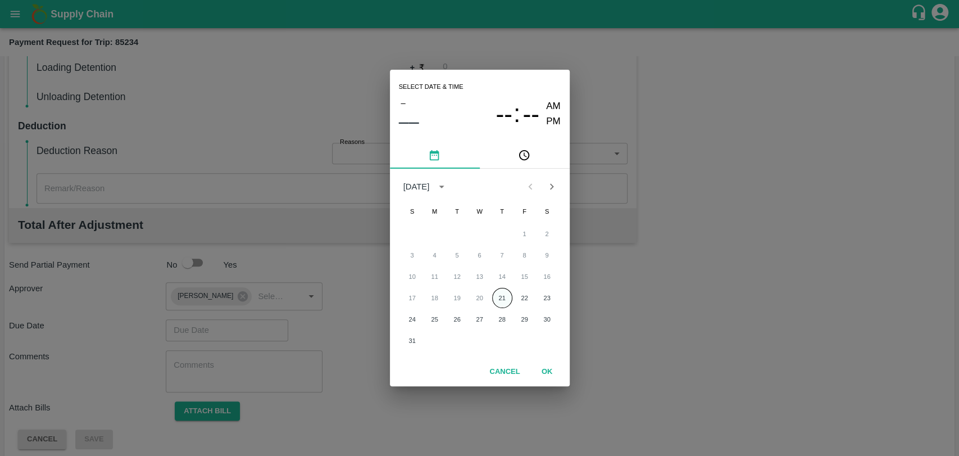
click at [510, 302] on button "21" at bounding box center [502, 298] width 20 height 20
type input "21/08/2025 12:00 AM"
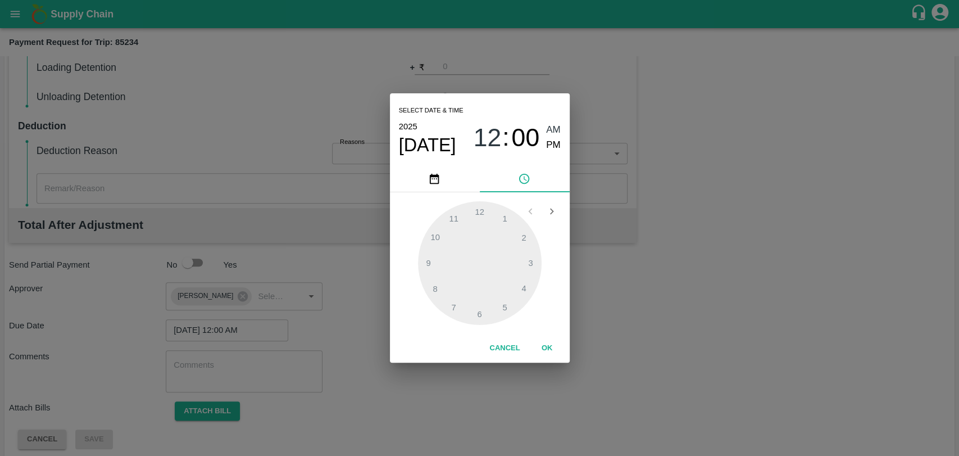
click at [552, 347] on button "OK" at bounding box center [547, 348] width 36 height 20
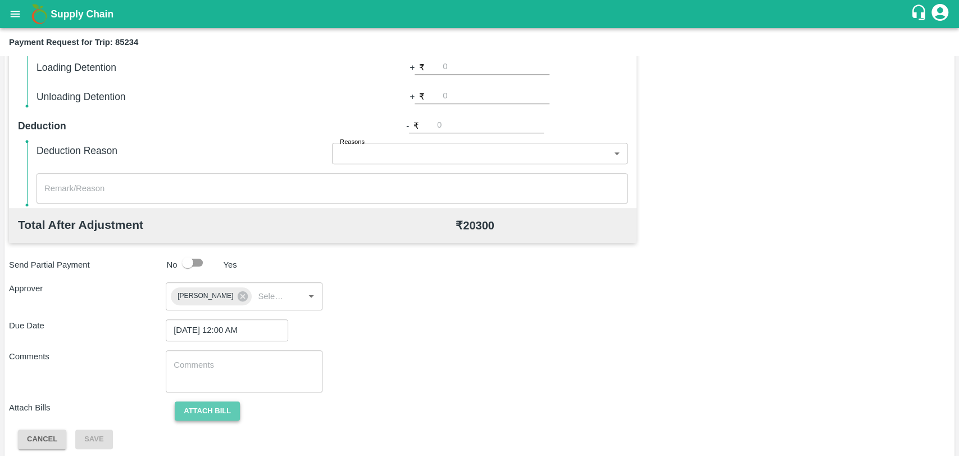
click at [212, 413] on button "Attach bill" at bounding box center [207, 411] width 65 height 20
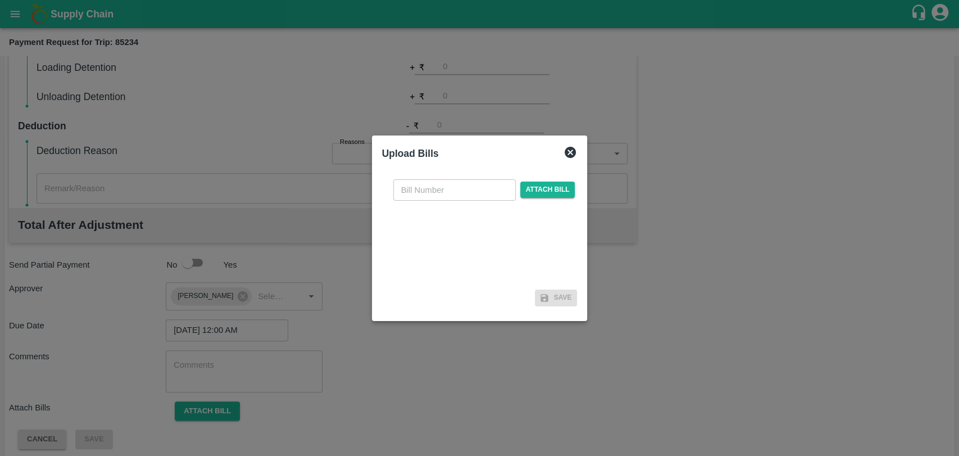
click at [420, 201] on div "​ Attach bill" at bounding box center [480, 227] width 196 height 115
drag, startPoint x: 436, startPoint y: 184, endPoint x: 407, endPoint y: 154, distance: 41.3
click at [436, 184] on input "text" at bounding box center [454, 189] width 123 height 21
type input "3801"
click at [564, 196] on span "Attach bill" at bounding box center [547, 190] width 55 height 16
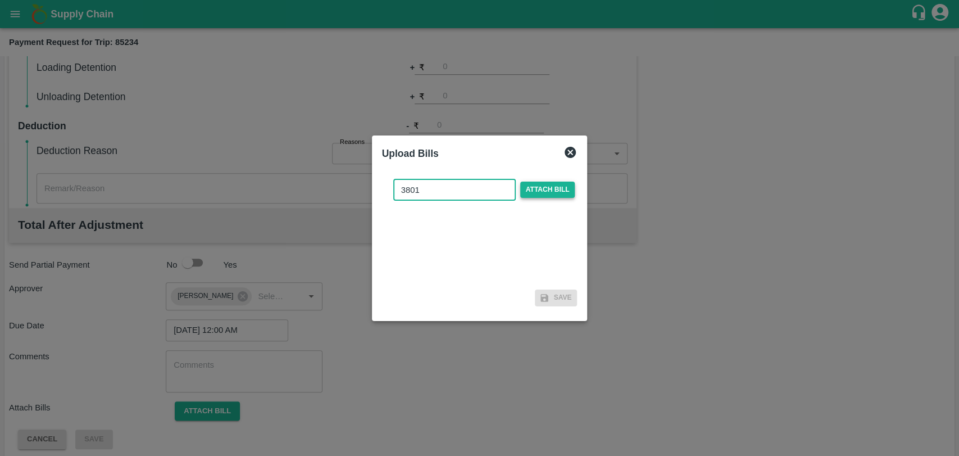
click at [0, 0] on input "Attach bill" at bounding box center [0, 0] width 0 height 0
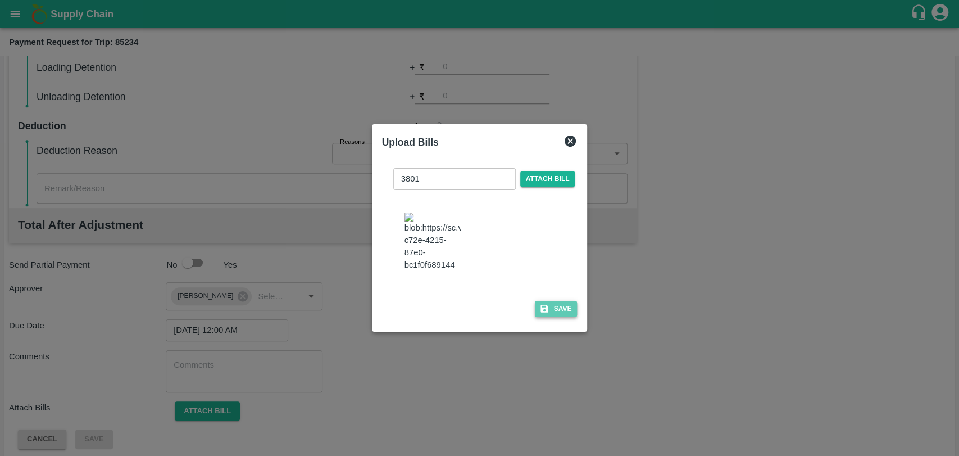
click at [549, 301] on button "Save" at bounding box center [556, 309] width 43 height 16
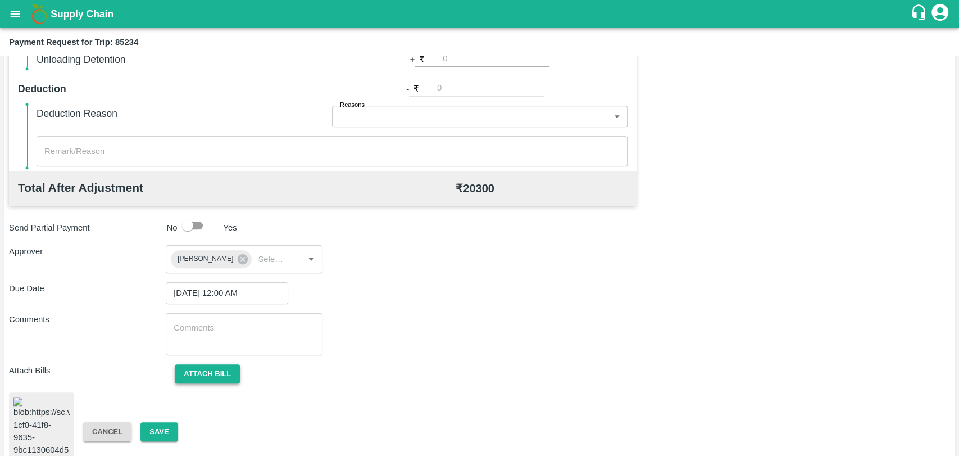
scroll to position [468, 0]
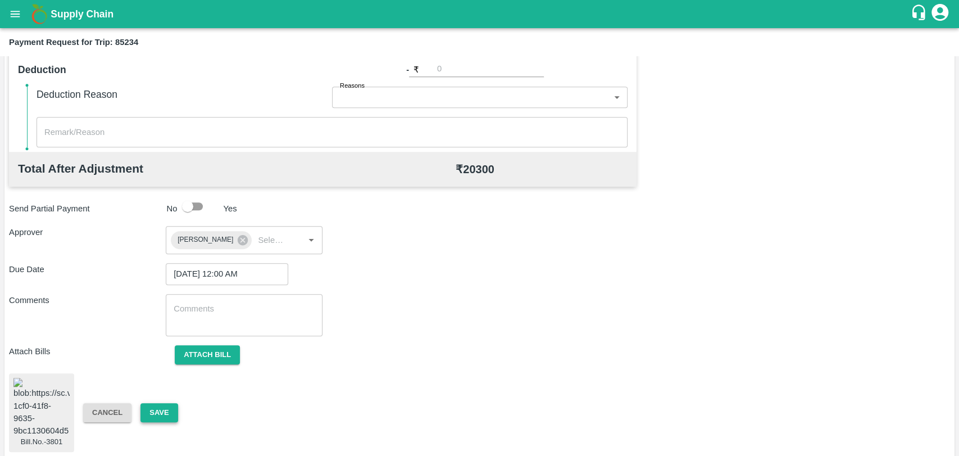
click at [157, 406] on button "Save" at bounding box center [159, 413] width 37 height 20
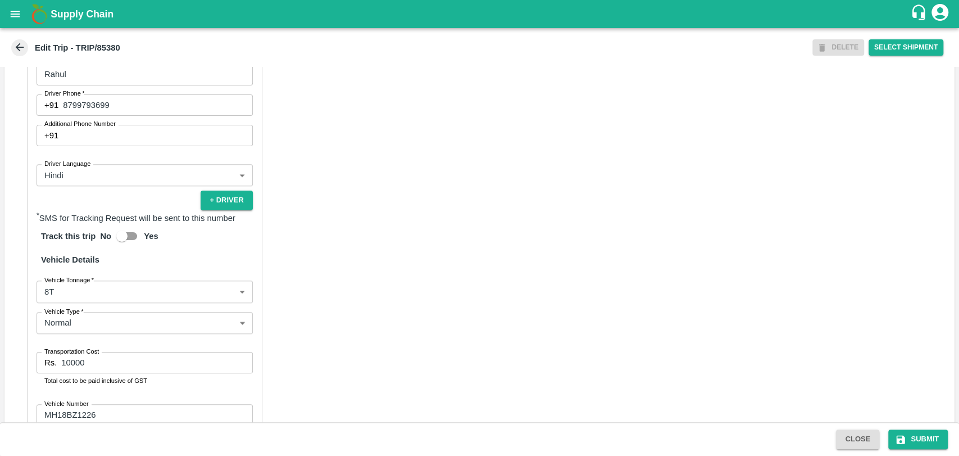
scroll to position [732, 0]
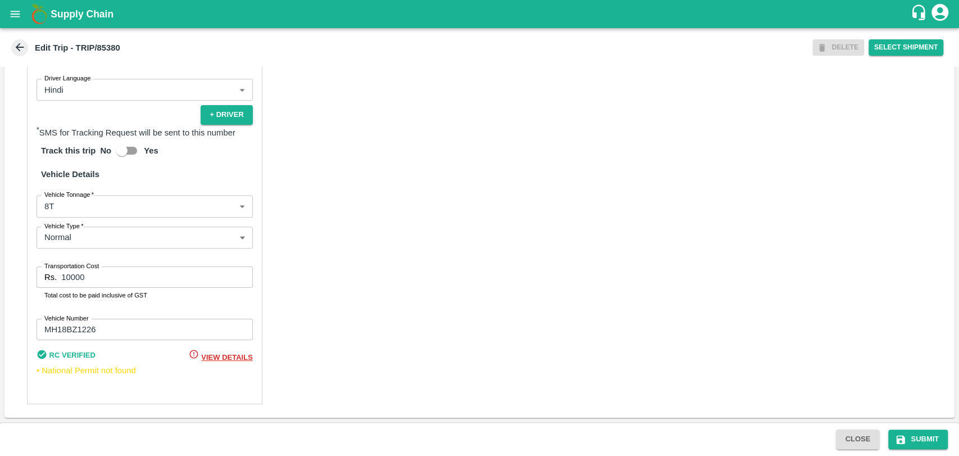
click at [67, 212] on body "Supply Chain Edit Trip - TRIP/85380 DELETE Select Shipment Trip Details Trip Ty…" at bounding box center [479, 228] width 959 height 456
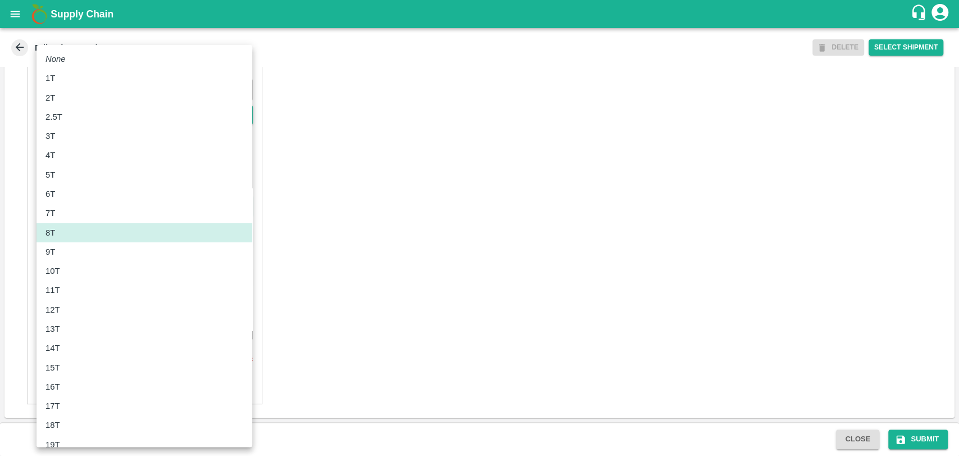
click at [63, 309] on div "12T" at bounding box center [56, 310] width 20 height 12
type input "12000"
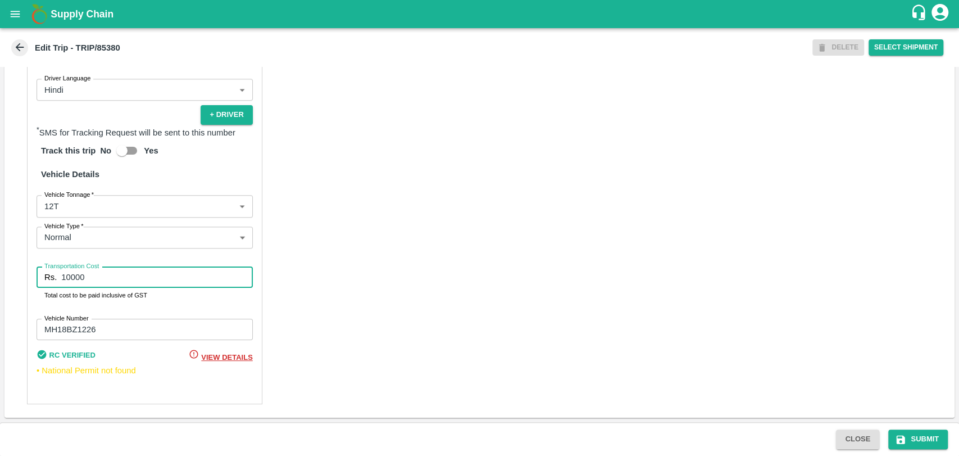
drag, startPoint x: 34, startPoint y: 286, endPoint x: 0, endPoint y: 288, distance: 33.8
click at [0, 288] on div "Trip Details Trip Type Fruit Movement 1 Trip Type Trip Pickup Order SHIP/NASH/3…" at bounding box center [479, 244] width 959 height 355
type input "21850"
click at [901, 437] on icon "submit" at bounding box center [900, 439] width 11 height 11
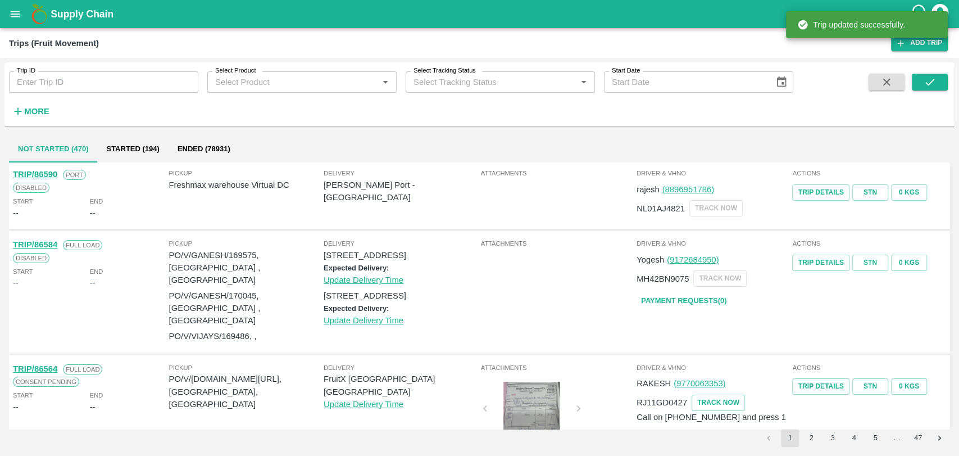
click at [21, 114] on icon "button" at bounding box center [18, 111] width 12 height 12
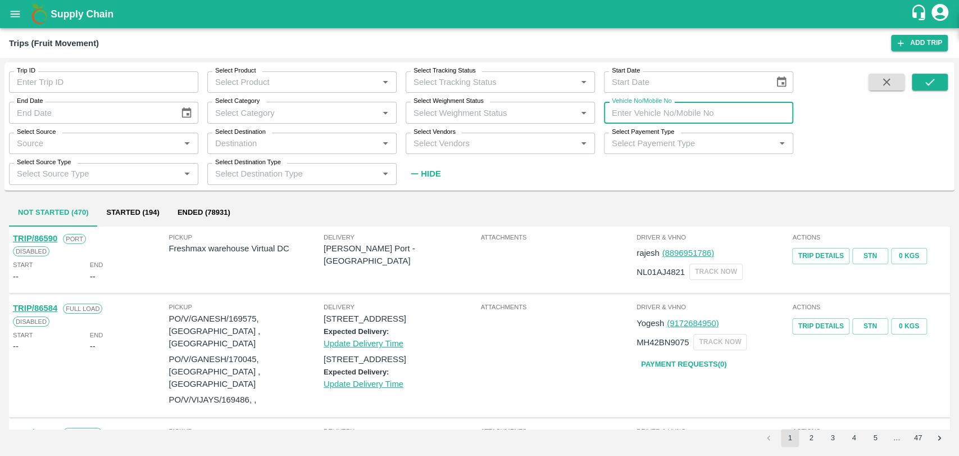
click at [668, 107] on input "Vehicle No/Mobile No" at bounding box center [698, 112] width 189 height 21
paste input "MH19CX0828"
type input "MH19CX0828"
click at [924, 77] on icon "submit" at bounding box center [930, 82] width 12 height 12
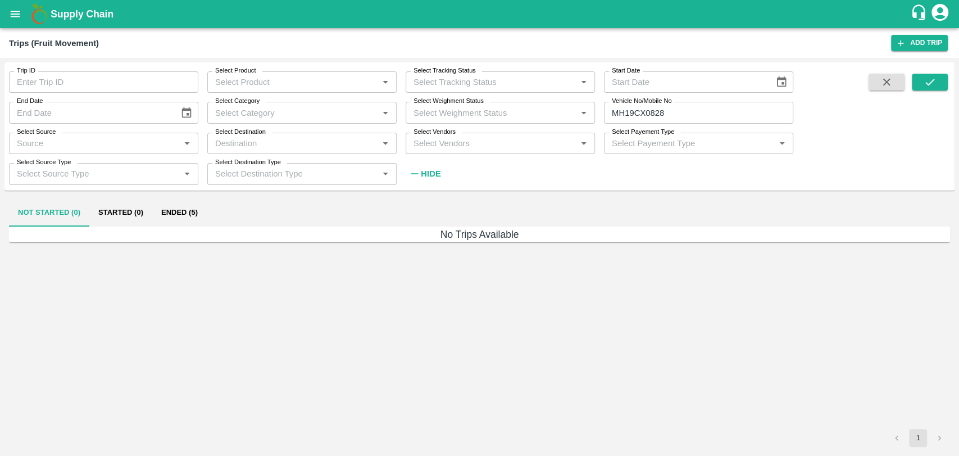
click at [166, 214] on button "Ended (5)" at bounding box center [179, 213] width 55 height 27
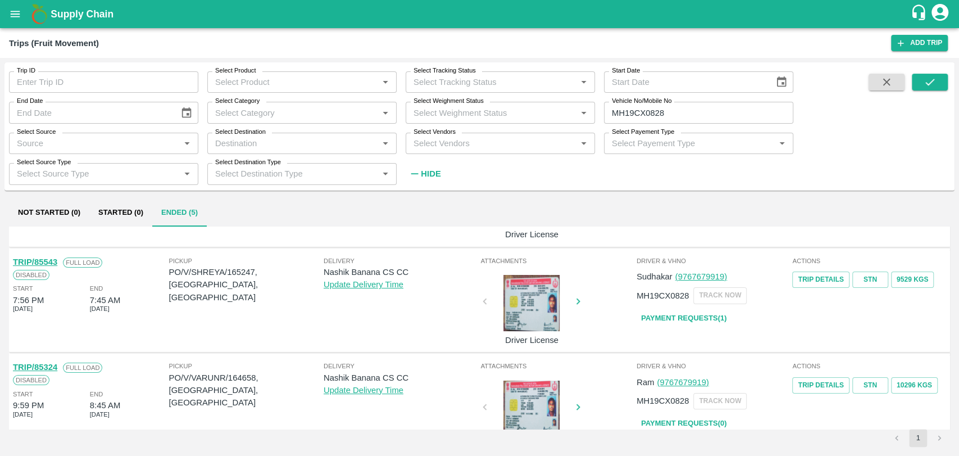
scroll to position [250, 0]
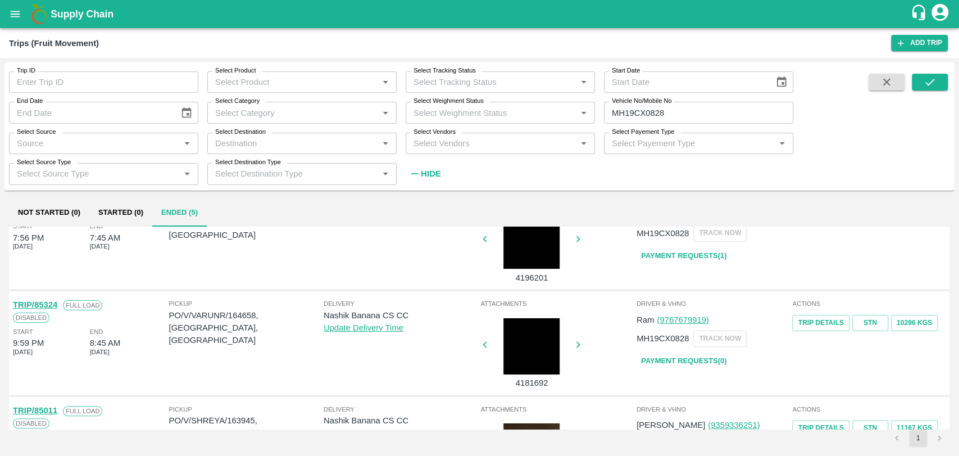
click at [55, 304] on link "TRIP/85324" at bounding box center [35, 304] width 44 height 9
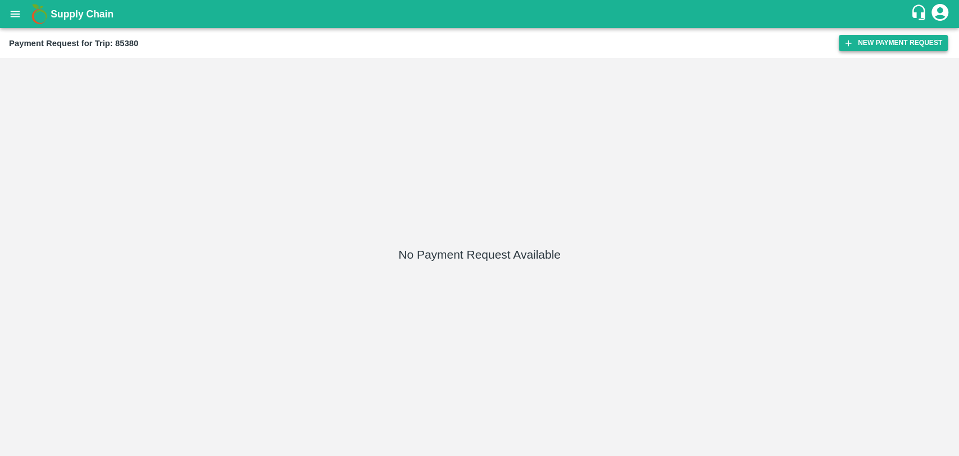
click at [861, 46] on button "New Payment Request" at bounding box center [893, 43] width 109 height 16
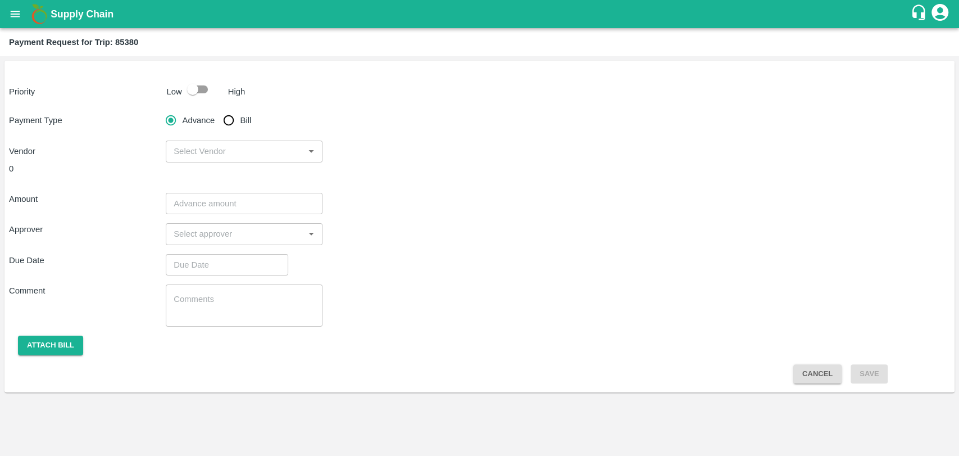
click at [191, 87] on input "checkbox" at bounding box center [193, 89] width 64 height 21
checkbox input "true"
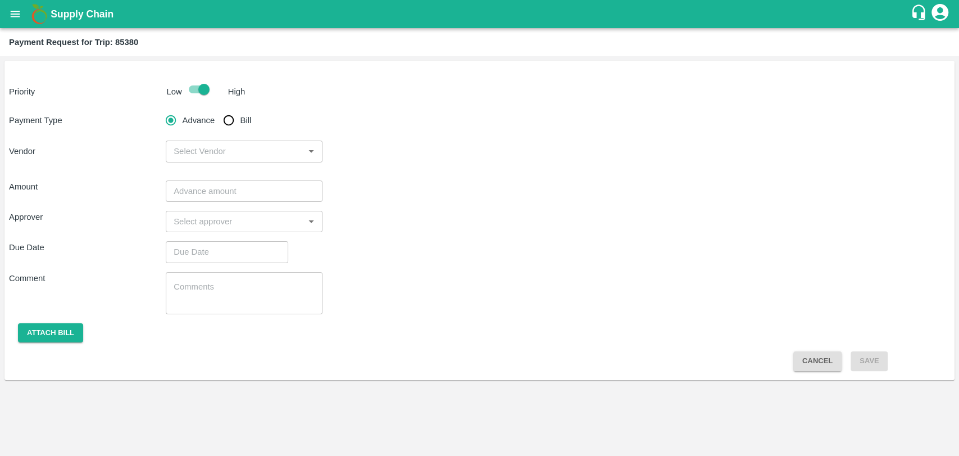
click at [237, 115] on input "Bill" at bounding box center [229, 120] width 22 height 22
radio input "true"
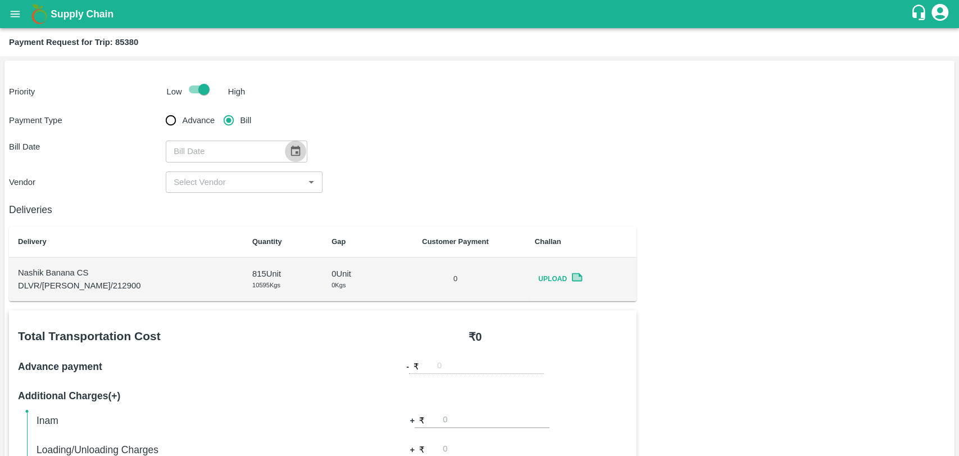
click at [285, 147] on button "Choose date" at bounding box center [295, 151] width 21 height 21
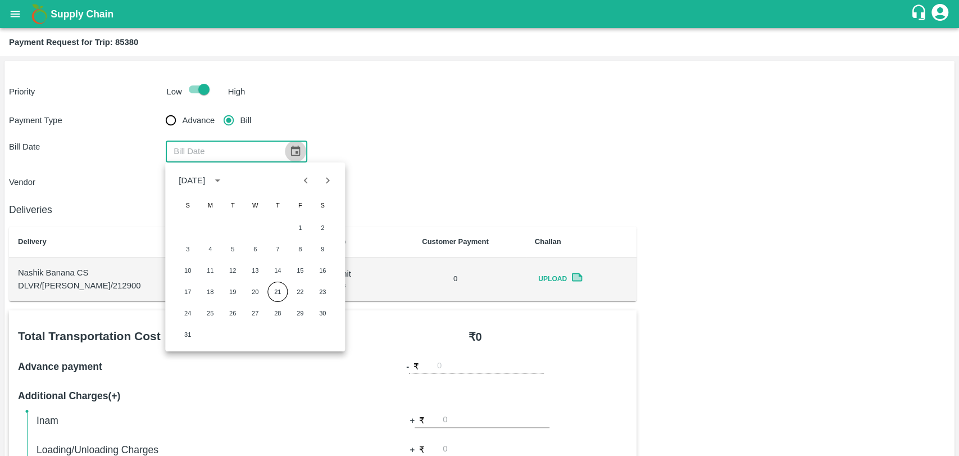
click at [289, 147] on icon "Choose date" at bounding box center [295, 151] width 12 height 12
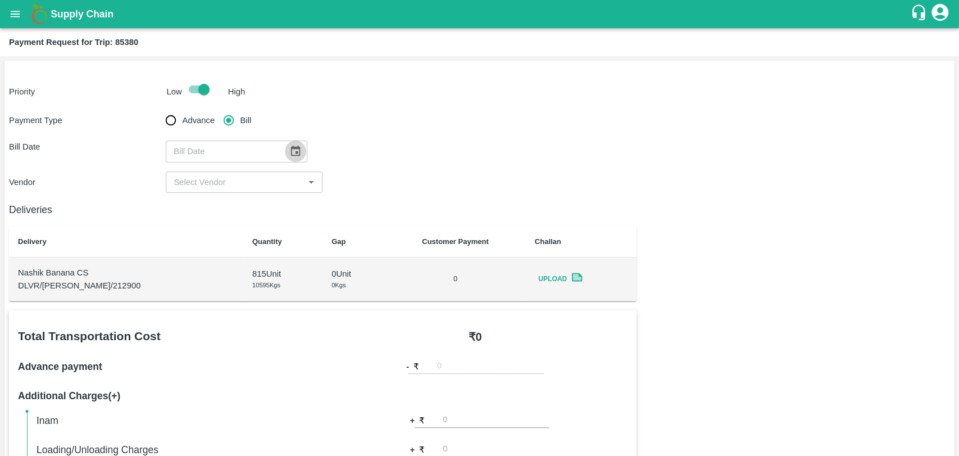
click at [291, 144] on button "Choose date" at bounding box center [295, 151] width 21 height 21
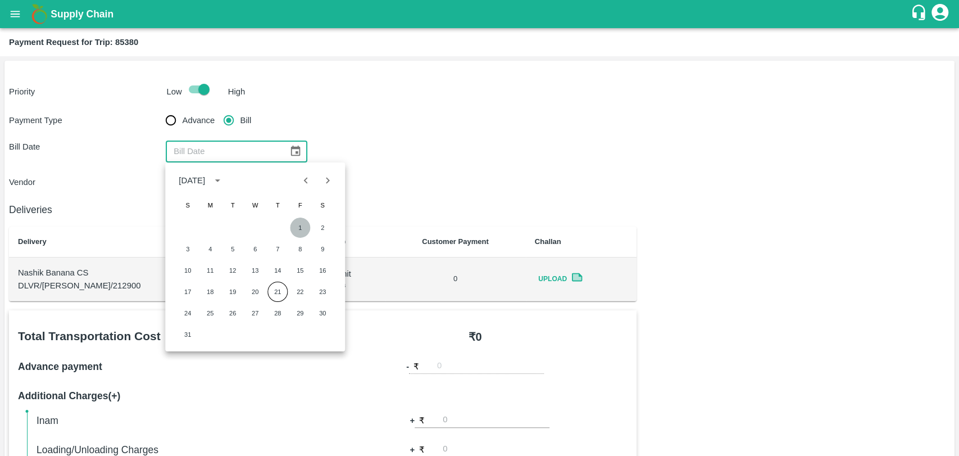
click at [298, 232] on button "1" at bounding box center [300, 228] width 20 height 20
type input "01/08/2025"
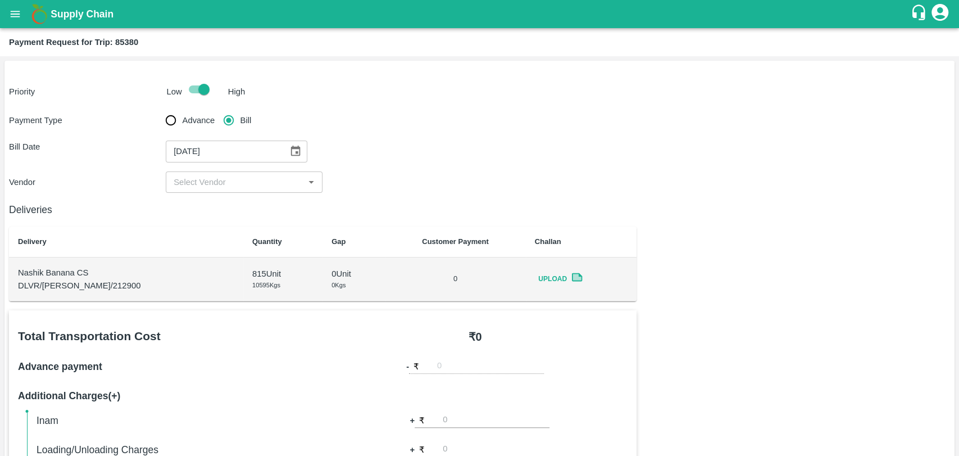
click at [198, 190] on div "​" at bounding box center [244, 181] width 157 height 21
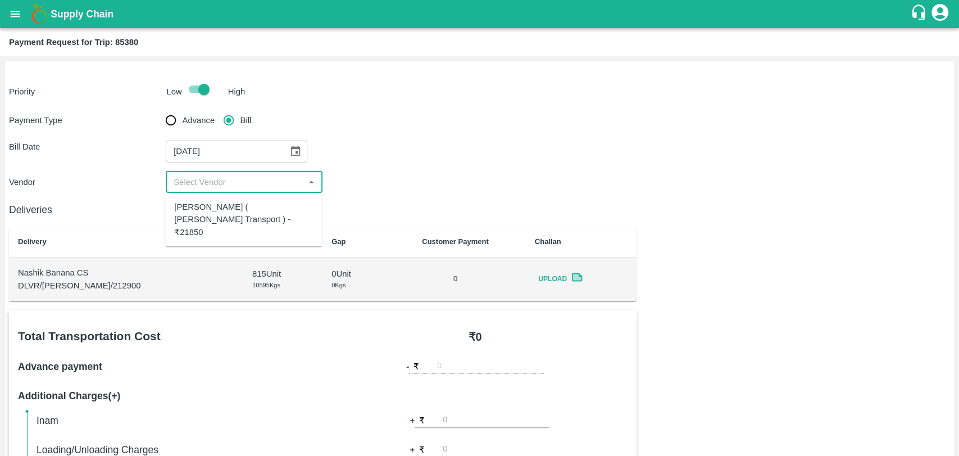
click at [200, 206] on div "Nitin Rasal ( Bhairavnath Transport ) - ₹21850" at bounding box center [243, 220] width 139 height 38
type input "Nitin Rasal ( Bhairavnath Transport ) - ₹21850"
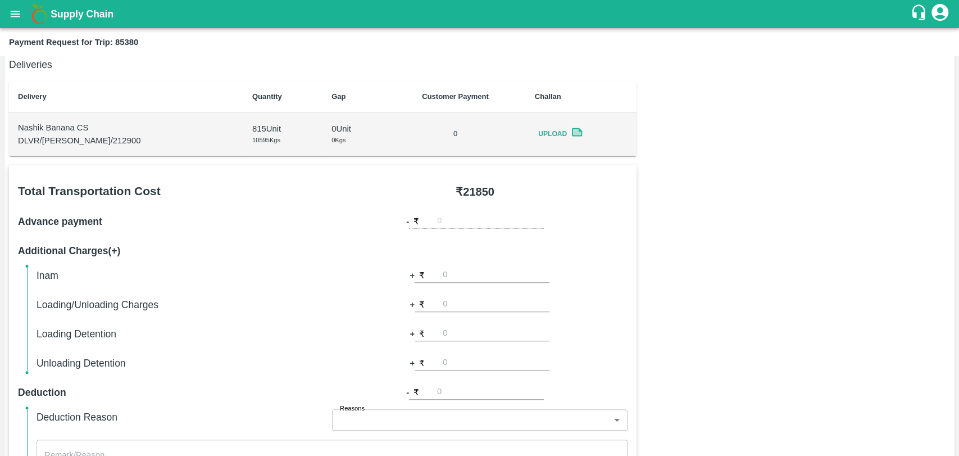
scroll to position [250, 0]
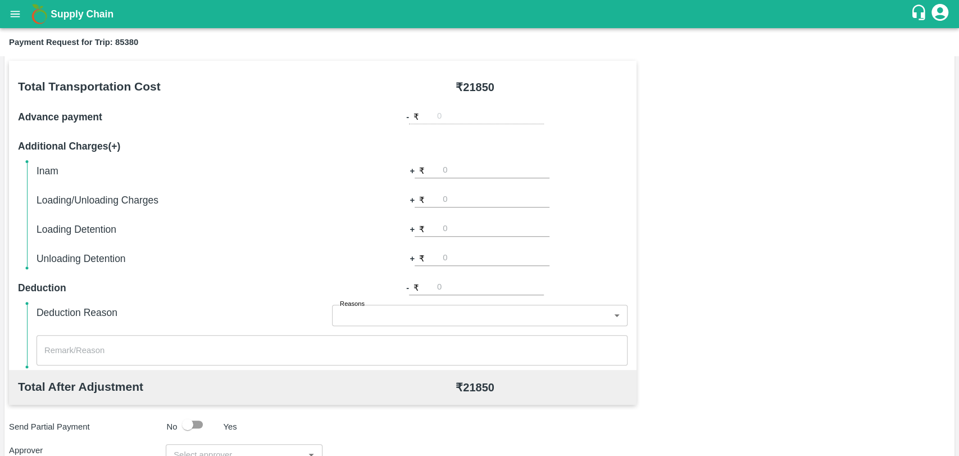
click at [461, 203] on input "number" at bounding box center [496, 199] width 107 height 15
type input "300"
click at [819, 206] on div "Total Transportation Cost ₹ 21850 Advance payment - ₹ Additional Charges(+) Ina…" at bounding box center [480, 333] width 942 height 544
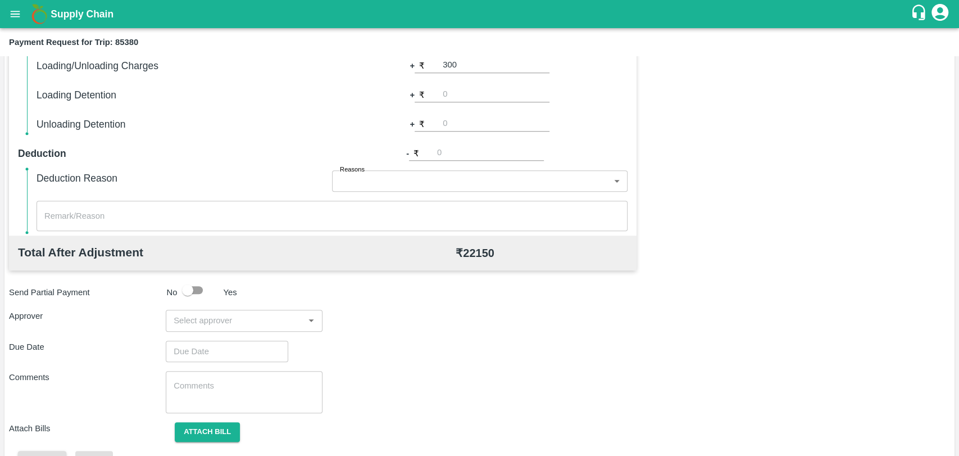
scroll to position [411, 0]
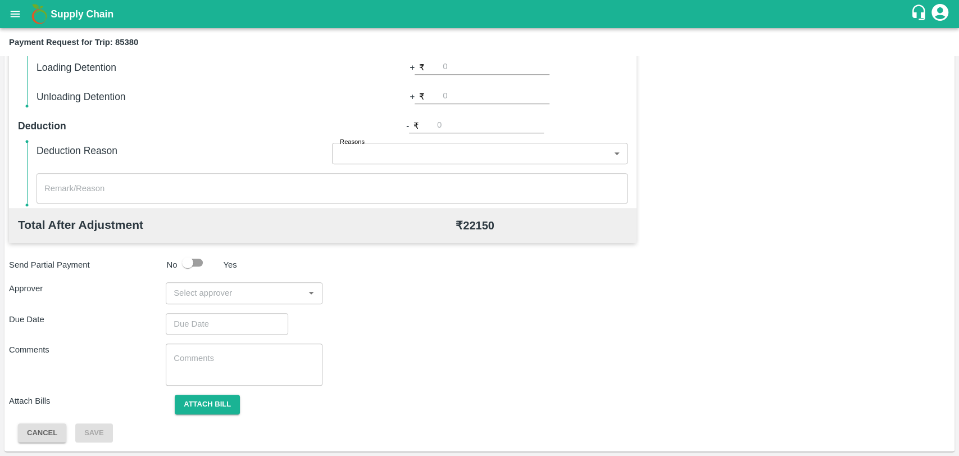
click at [211, 293] on input "input" at bounding box center [235, 293] width 132 height 15
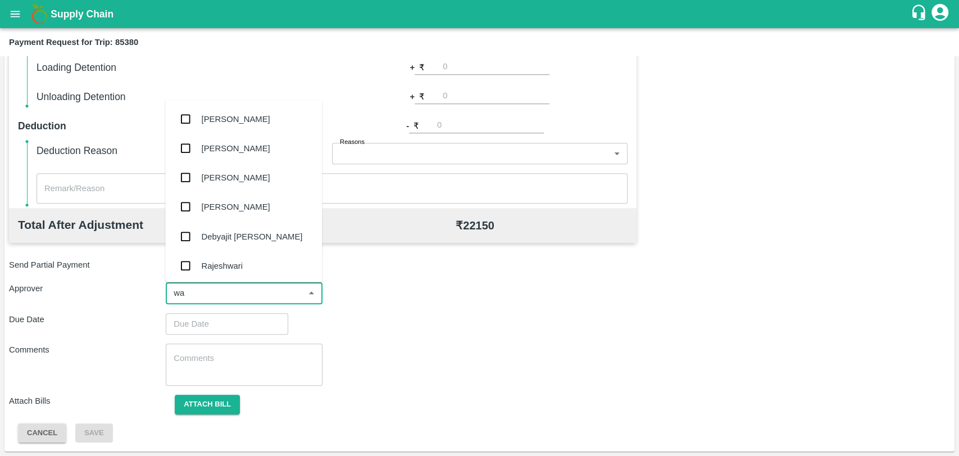
type input "wag"
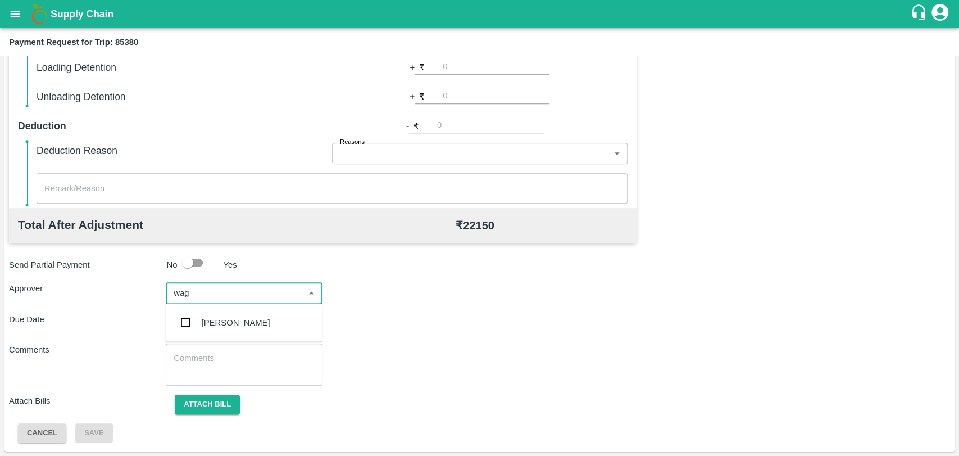
click at [203, 328] on div "[PERSON_NAME]" at bounding box center [236, 322] width 69 height 12
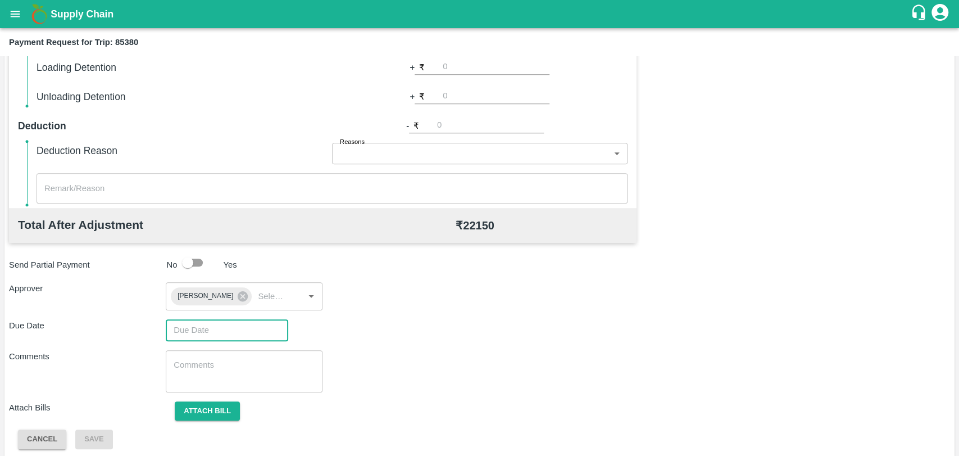
click at [201, 329] on input "Choose date" at bounding box center [223, 329] width 115 height 21
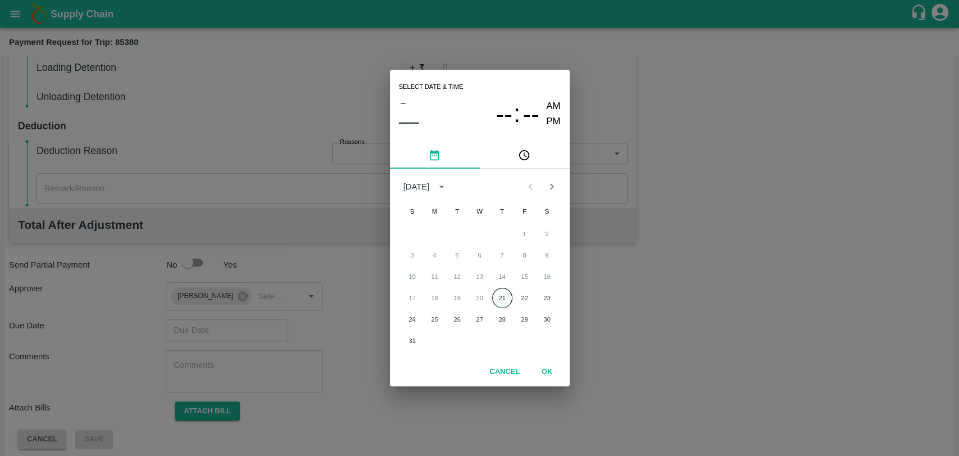
click at [504, 297] on button "21" at bounding box center [502, 298] width 20 height 20
type input "[DATE] 12:00 AM"
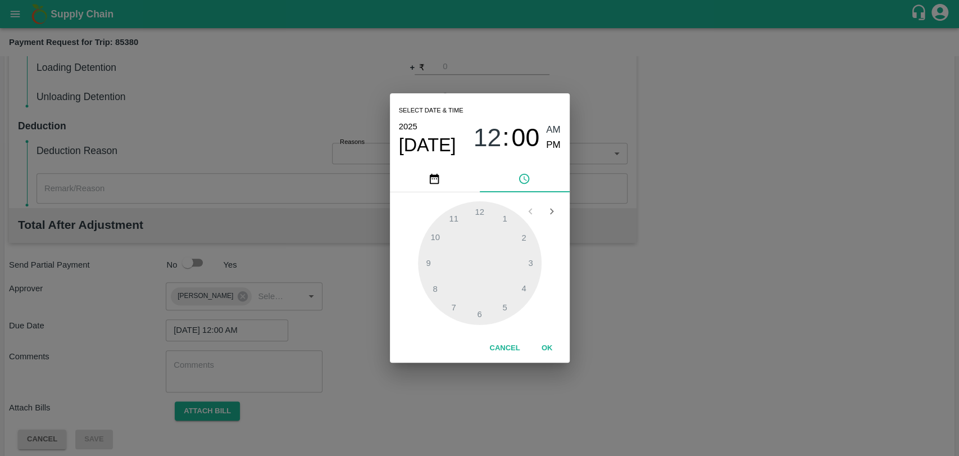
click at [541, 344] on button "OK" at bounding box center [547, 348] width 36 height 20
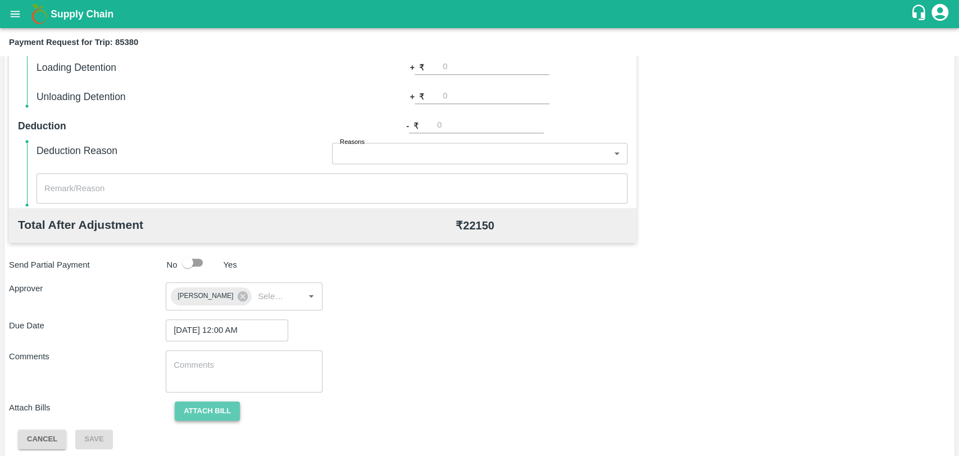
click at [225, 410] on button "Attach bill" at bounding box center [207, 411] width 65 height 20
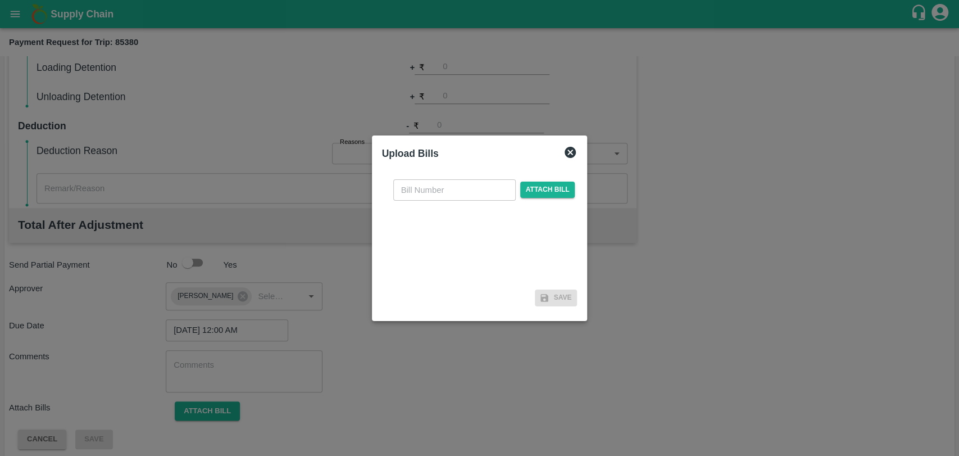
click at [450, 194] on input "text" at bounding box center [454, 189] width 123 height 21
type input "3811"
click at [533, 190] on span "Attach bill" at bounding box center [547, 190] width 55 height 16
click at [0, 0] on input "Attach bill" at bounding box center [0, 0] width 0 height 0
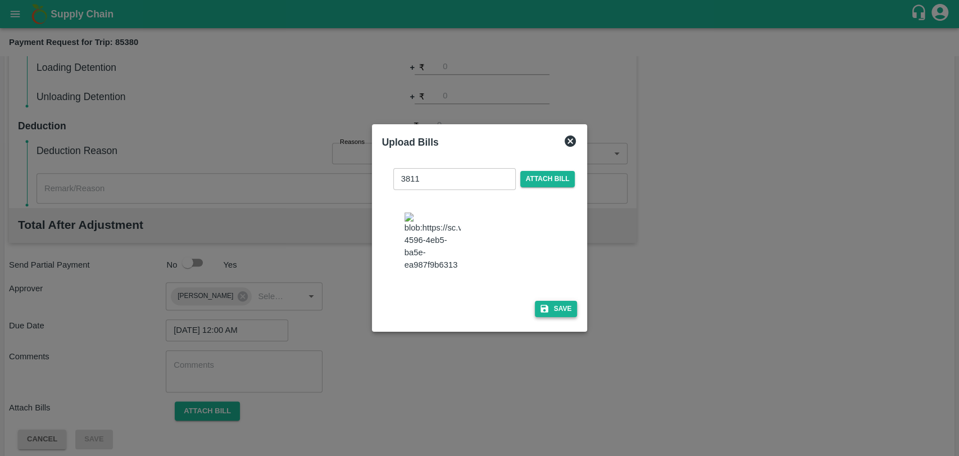
click at [556, 304] on button "Save" at bounding box center [556, 309] width 43 height 16
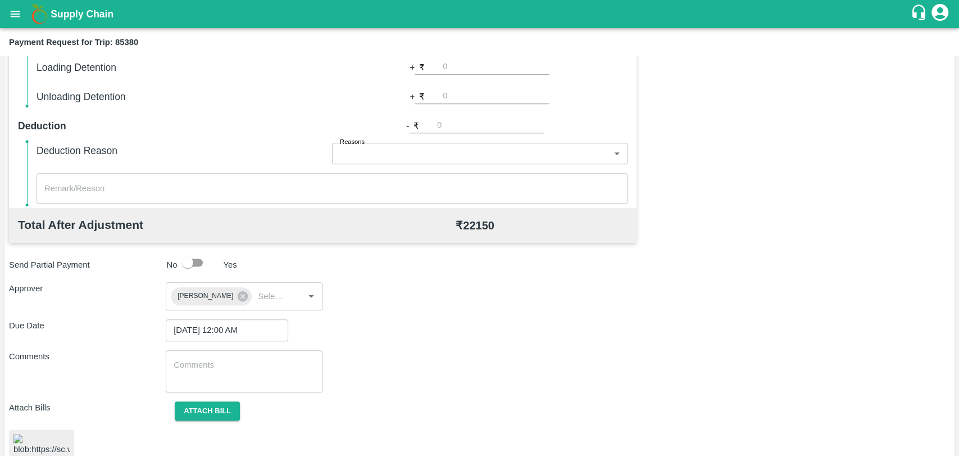
scroll to position [468, 0]
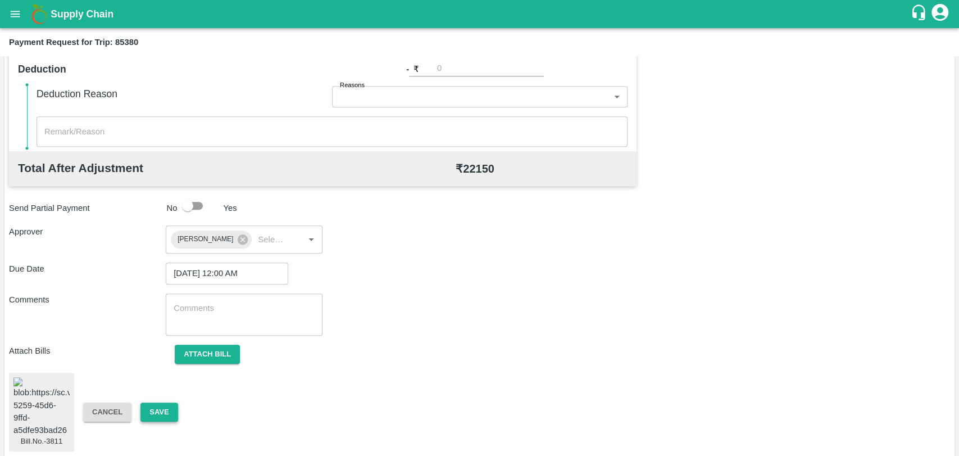
click at [152, 405] on button "Save" at bounding box center [159, 412] width 37 height 20
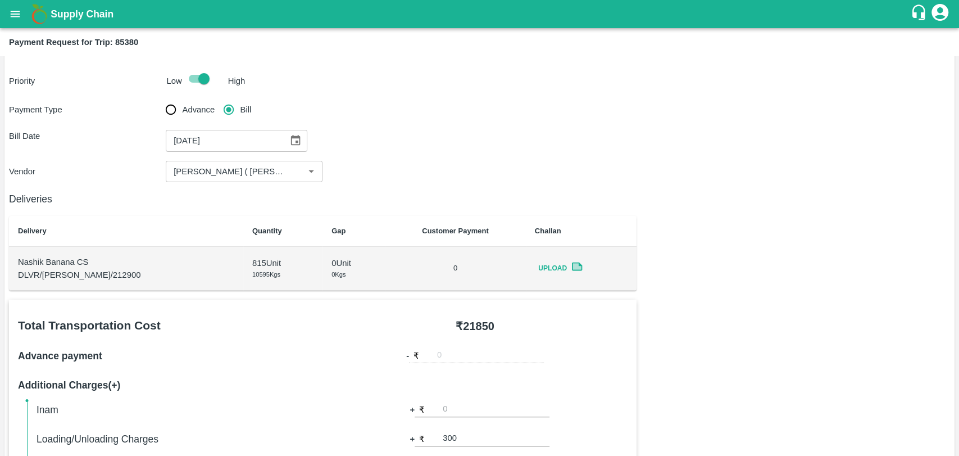
scroll to position [0, 0]
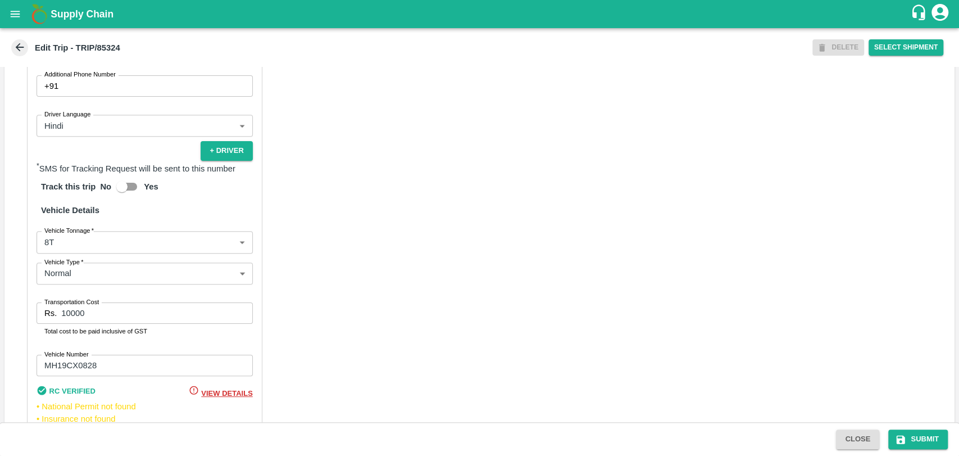
scroll to position [732, 0]
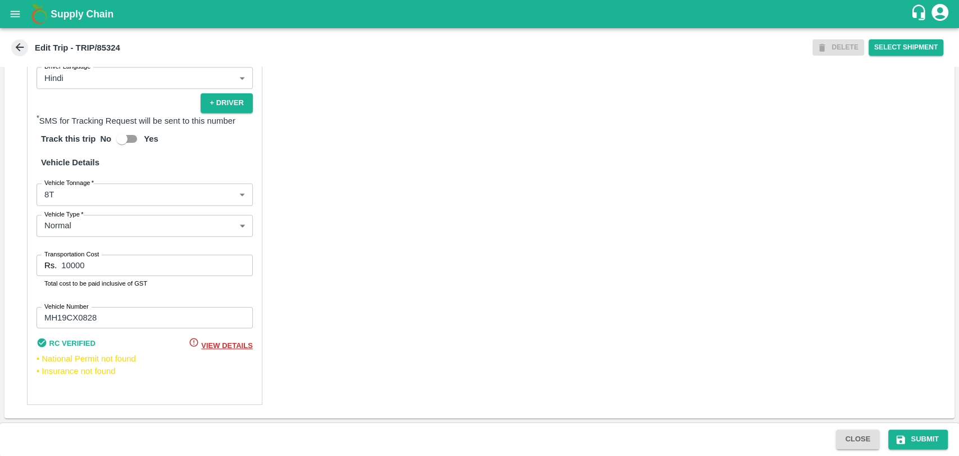
click at [54, 198] on body "Supply Chain Edit Trip - TRIP/85324 DELETE Select Shipment Trip Details Trip Ty…" at bounding box center [479, 228] width 959 height 456
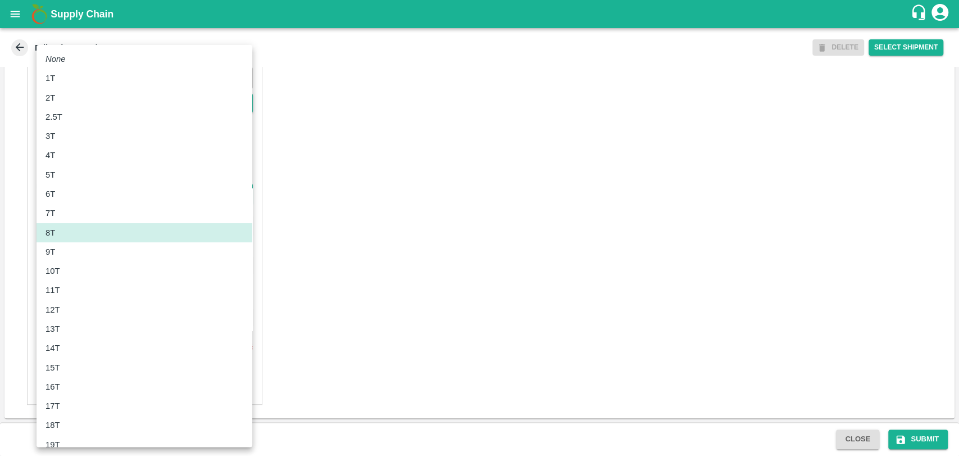
click at [60, 283] on li "11T" at bounding box center [145, 289] width 216 height 19
type input "11000"
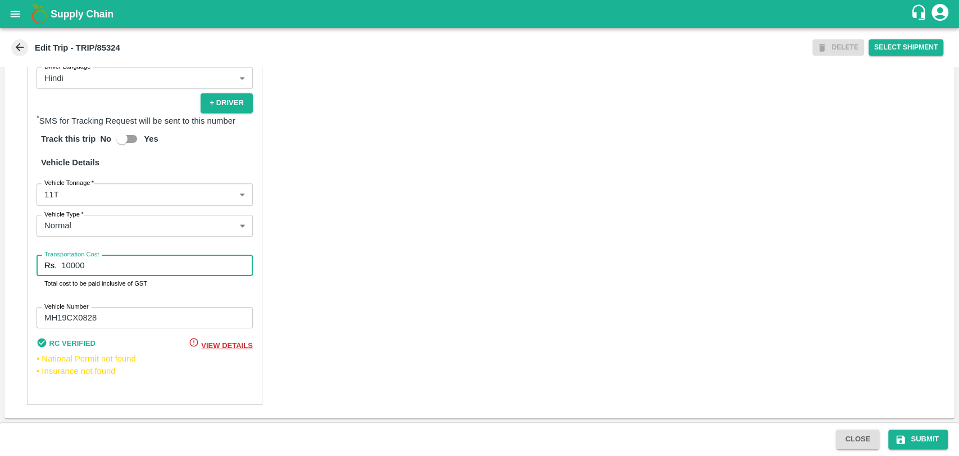
drag, startPoint x: 41, startPoint y: 264, endPoint x: 0, endPoint y: 250, distance: 43.4
click at [0, 250] on div "Trip Details Trip Type Fruit Movement 1 Trip Type Trip Pickup Order SHIP/[PERSO…" at bounding box center [479, 244] width 959 height 355
type input "24200"
click at [903, 444] on icon "submit" at bounding box center [900, 439] width 11 height 11
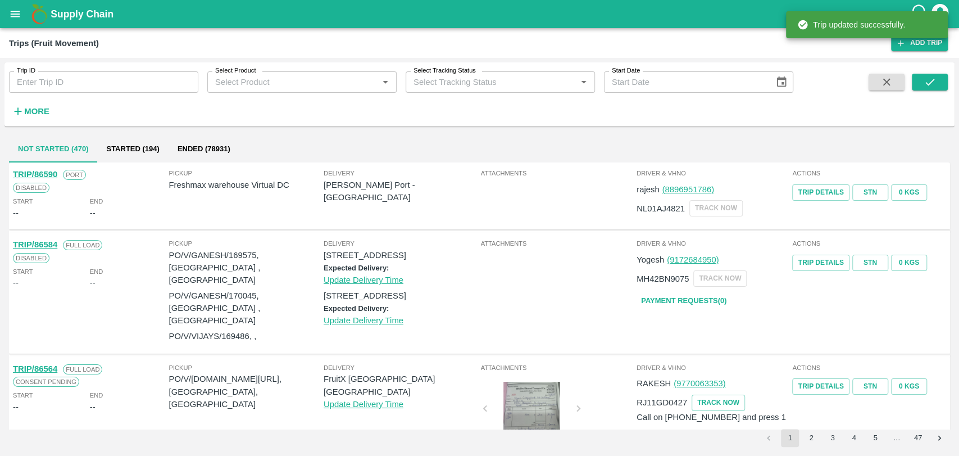
click at [29, 109] on strong "More" at bounding box center [36, 111] width 25 height 9
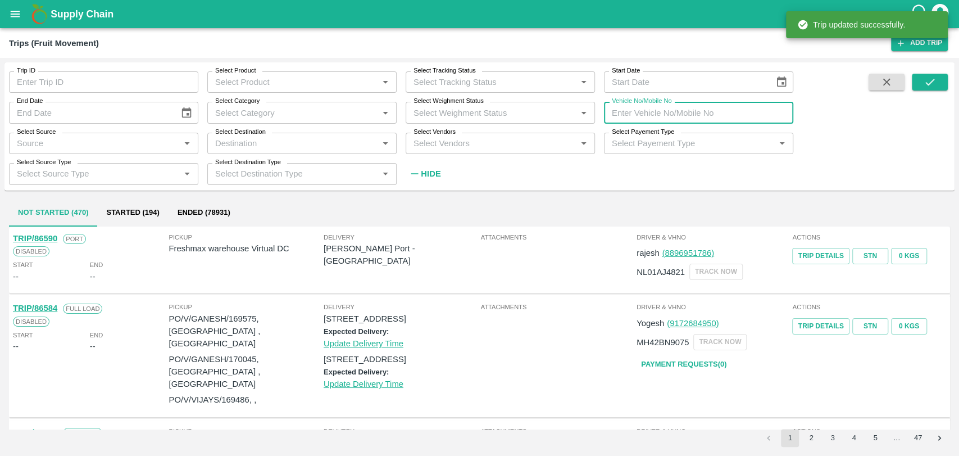
click at [630, 114] on input "Vehicle No/Mobile No" at bounding box center [698, 112] width 189 height 21
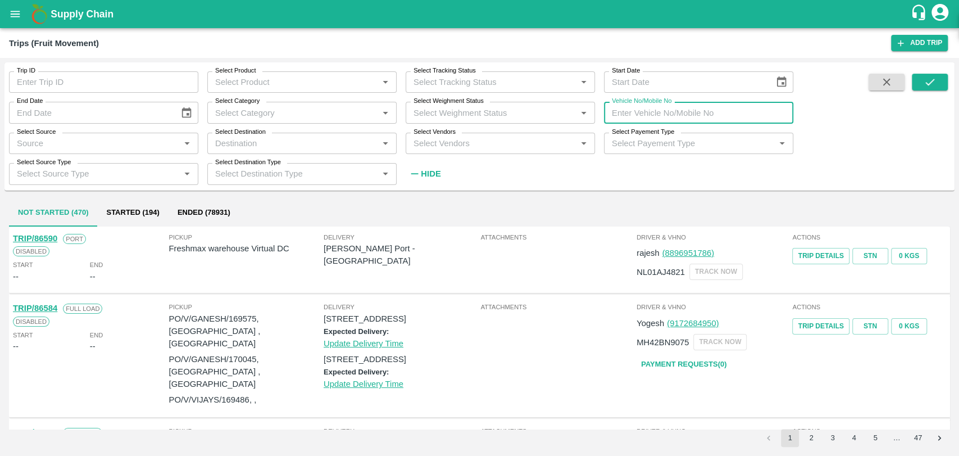
paste input "MH19CX0605"
type input "MH19CX0605"
click at [944, 81] on button "submit" at bounding box center [930, 82] width 36 height 17
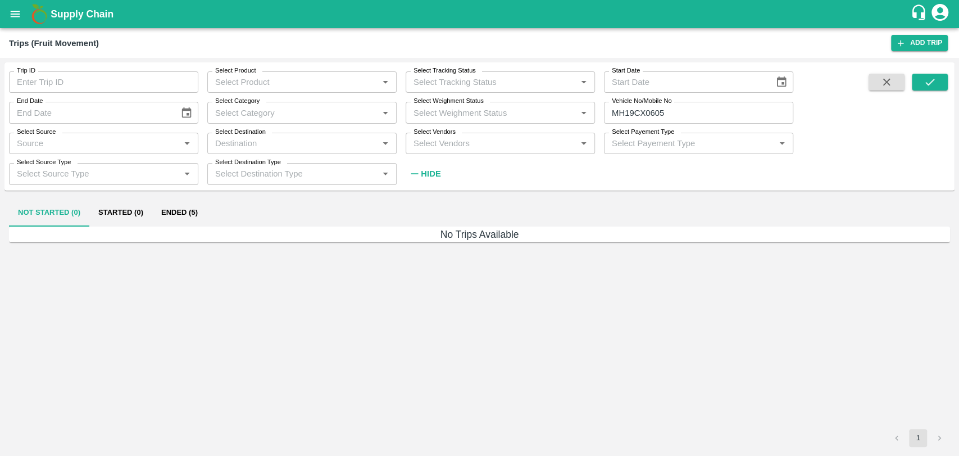
click at [189, 216] on button "Ended (5)" at bounding box center [179, 213] width 55 height 27
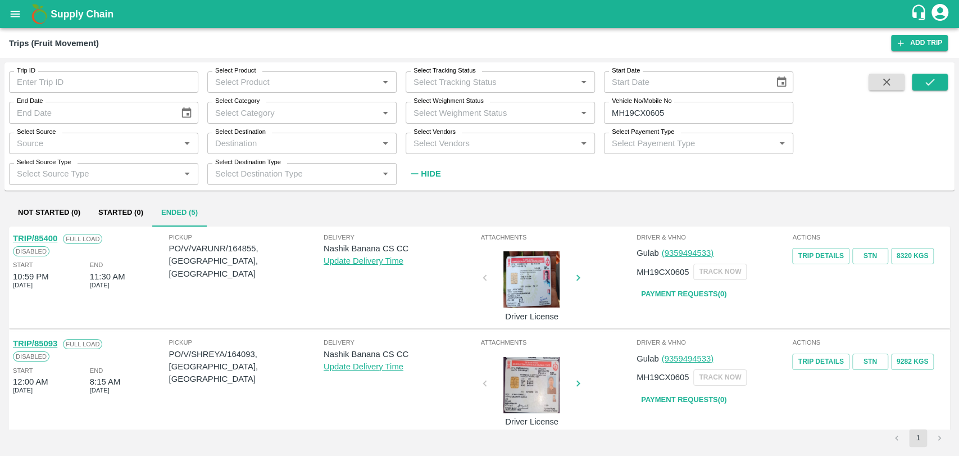
click at [55, 241] on link "TRIP/85400" at bounding box center [35, 238] width 44 height 9
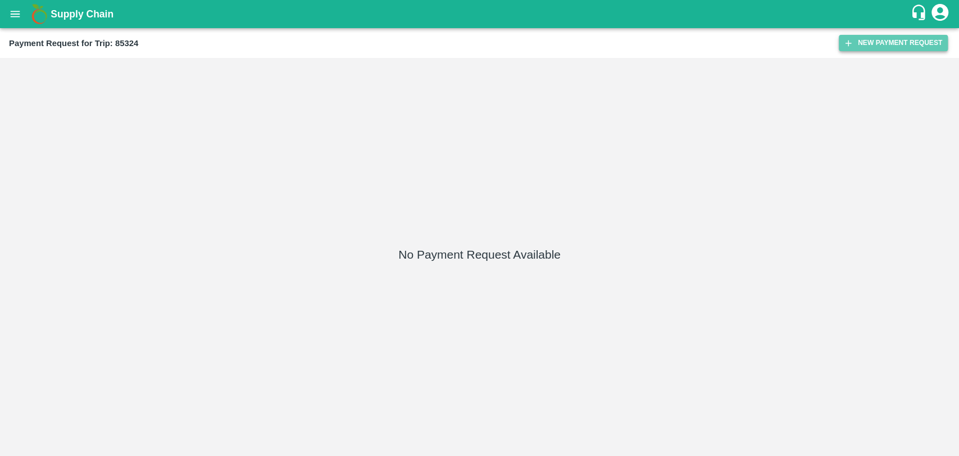
click at [858, 39] on button "New Payment Request" at bounding box center [893, 43] width 109 height 16
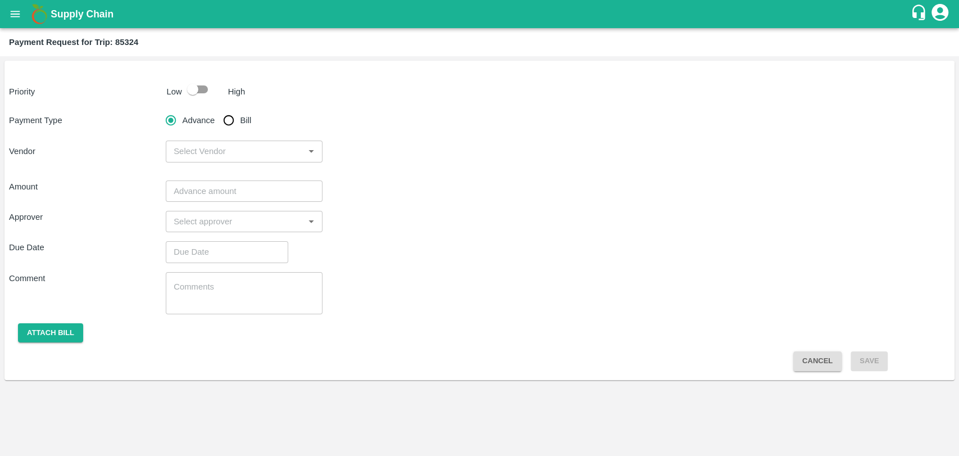
click at [197, 89] on input "checkbox" at bounding box center [193, 89] width 64 height 21
checkbox input "true"
click at [230, 117] on input "Bill" at bounding box center [229, 120] width 22 height 22
radio input "true"
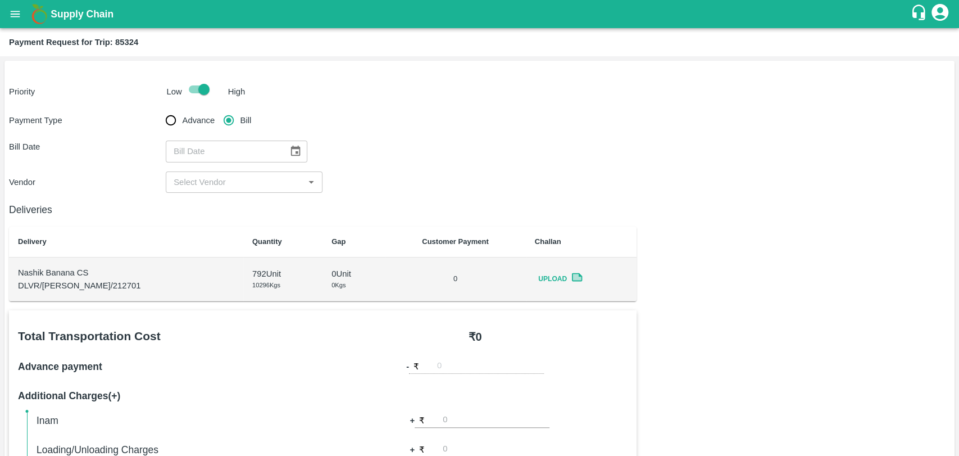
click at [297, 150] on button "Choose date" at bounding box center [295, 151] width 21 height 21
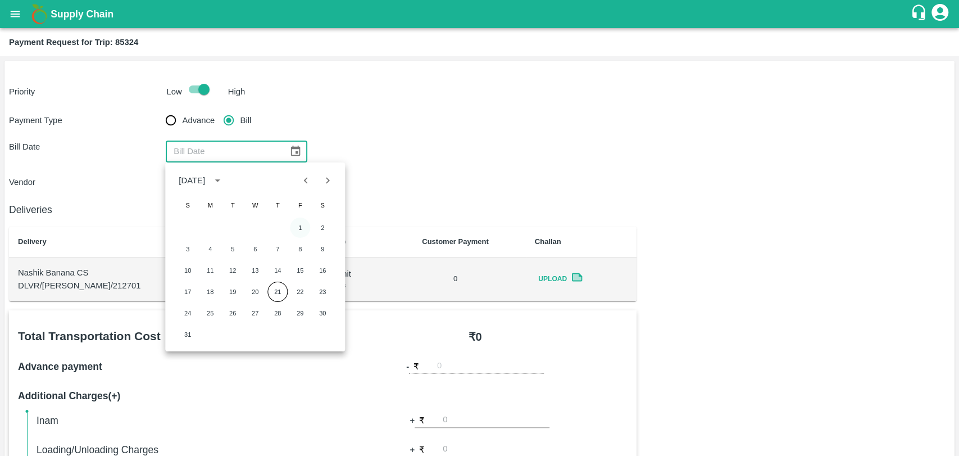
click at [293, 219] on div "1 2" at bounding box center [255, 228] width 180 height 20
click at [301, 217] on div "1 2 3 4 5 6 7 8 9 10 11 12 13 14 15 16 17 18 19 20 21 22 23 24 25 26 27 28 29 3…" at bounding box center [255, 280] width 180 height 129
click at [293, 221] on button "1" at bounding box center [300, 228] width 20 height 20
type input "[DATE]"
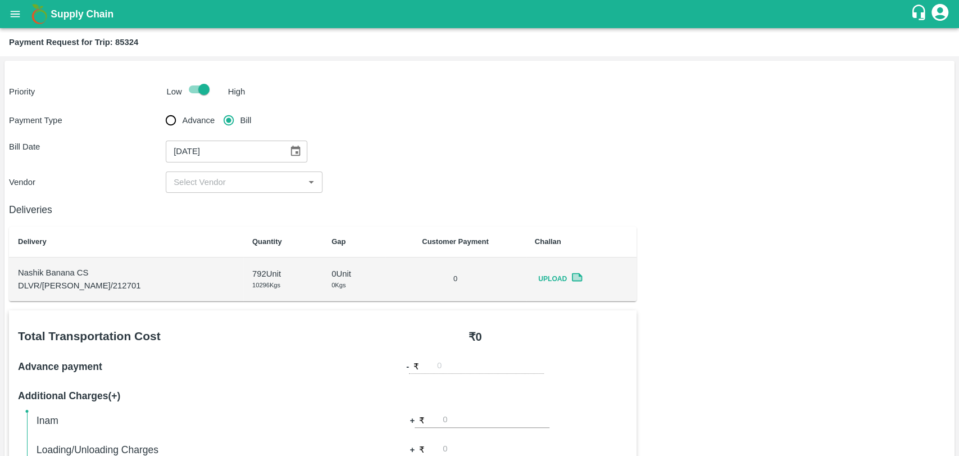
click at [244, 168] on div "Payment Type Advance Bill Bill Date [DATE] ​ Vendor ​" at bounding box center [480, 151] width 942 height 84
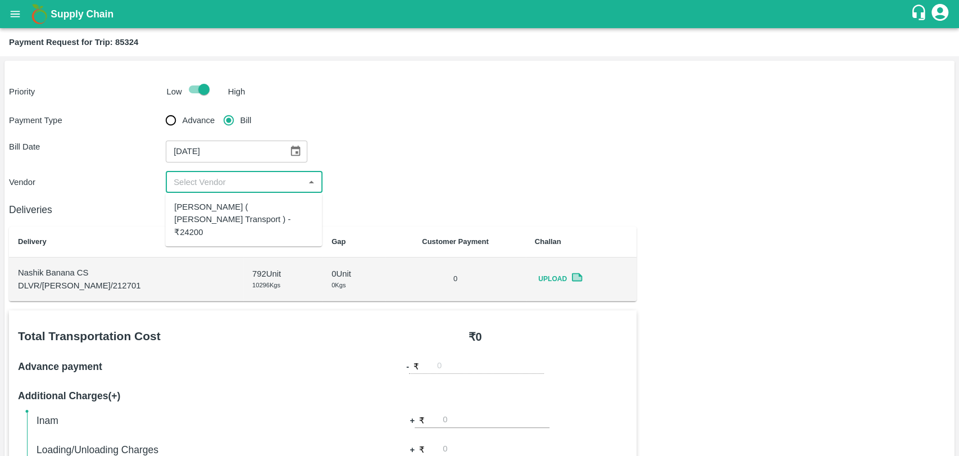
click at [244, 185] on input "input" at bounding box center [235, 182] width 132 height 15
click at [246, 212] on div "[PERSON_NAME] ( [PERSON_NAME] Transport ) - ₹24200" at bounding box center [243, 220] width 139 height 38
type input "[PERSON_NAME] ( [PERSON_NAME] Transport ) - ₹24200"
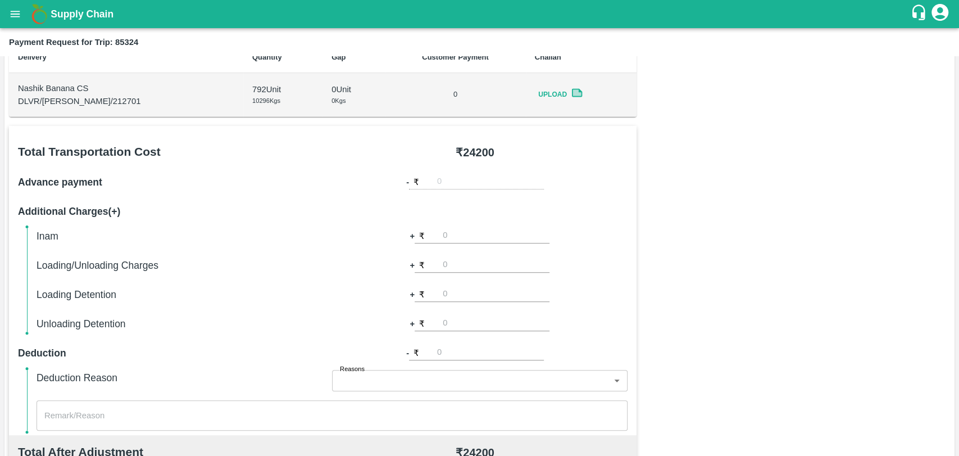
scroll to position [374, 0]
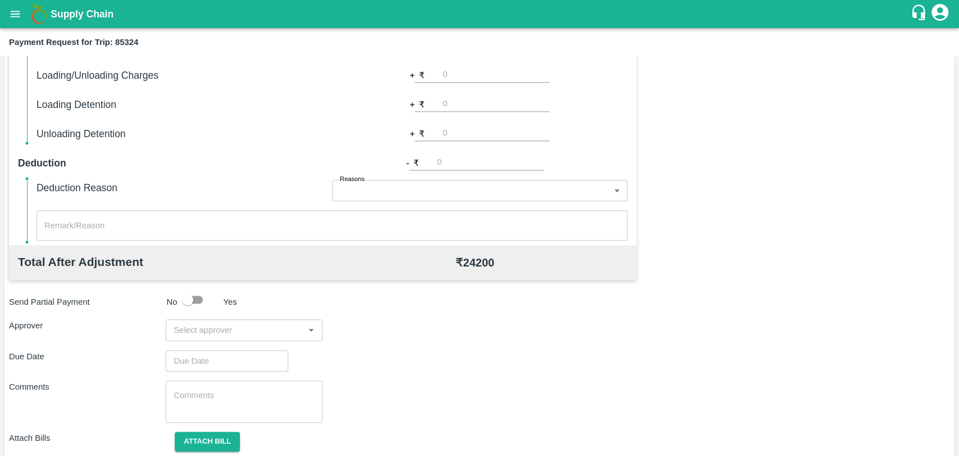
click at [239, 327] on input "input" at bounding box center [235, 330] width 132 height 15
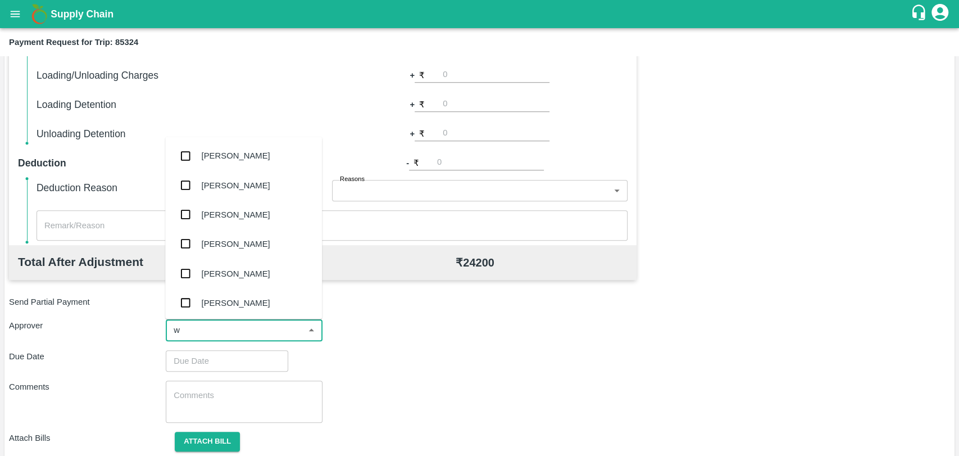
type input "wa"
click at [219, 211] on div "[PERSON_NAME]" at bounding box center [236, 215] width 69 height 12
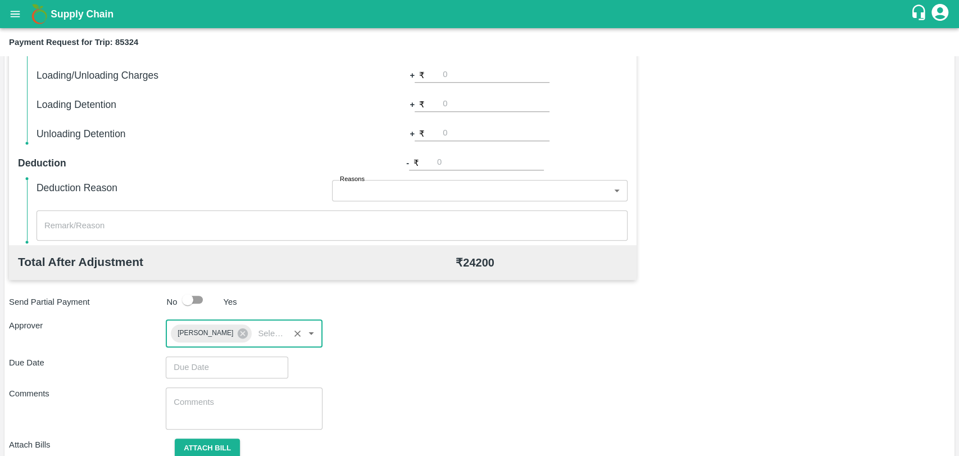
type input "DD/MM/YYYY hh:mm aa"
click at [194, 372] on input "DD/MM/YYYY hh:mm aa" at bounding box center [223, 366] width 115 height 21
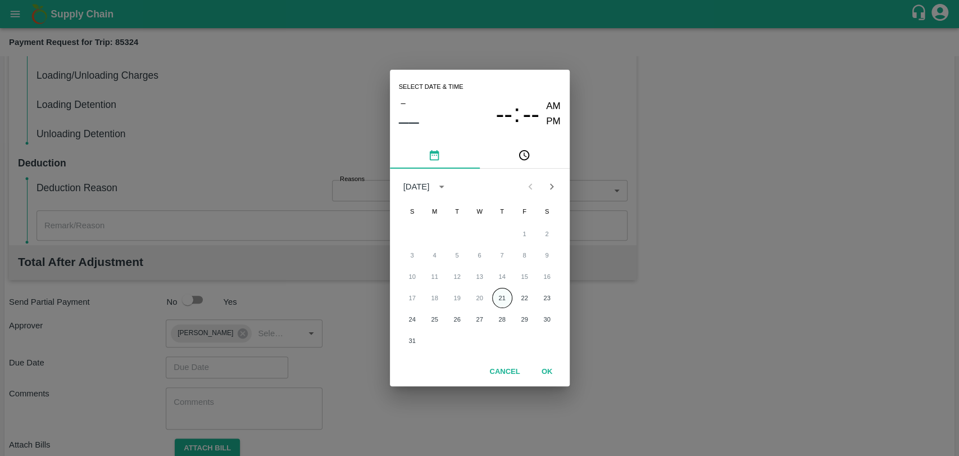
click at [505, 293] on button "21" at bounding box center [502, 298] width 20 height 20
type input "21/08/2025 12:00 AM"
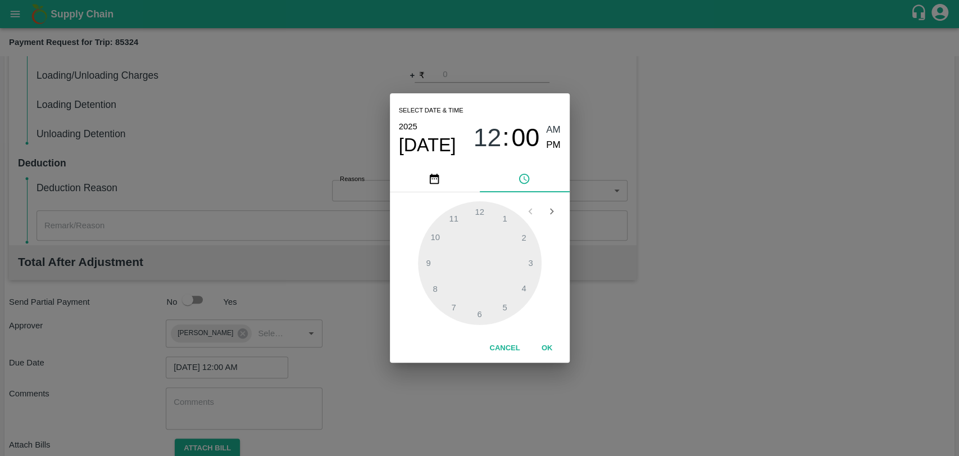
click at [558, 348] on button "OK" at bounding box center [547, 348] width 36 height 20
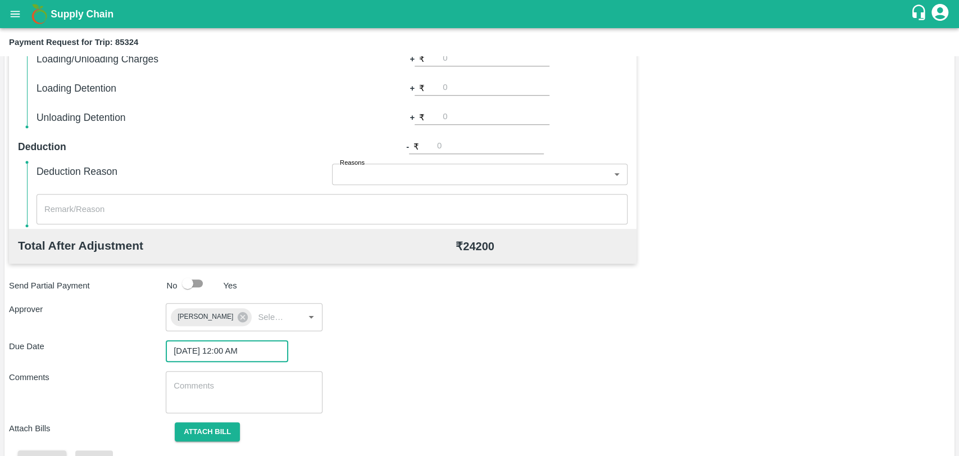
scroll to position [418, 0]
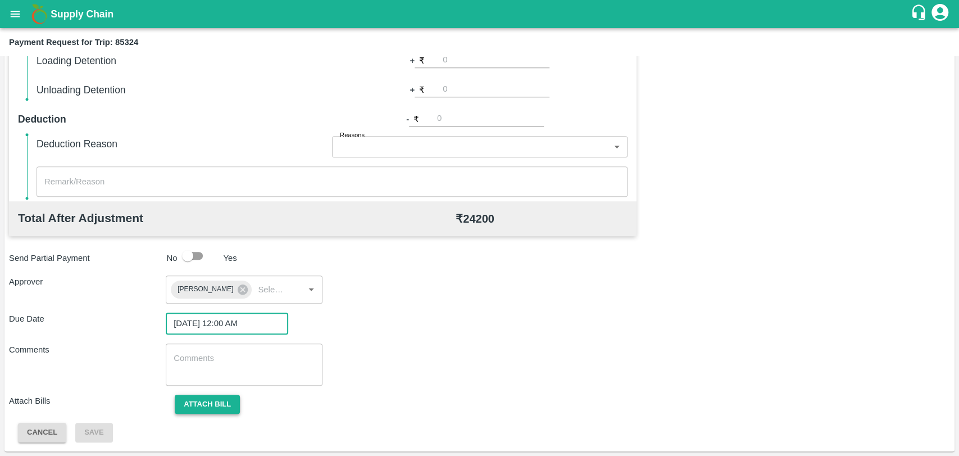
click at [209, 399] on button "Attach bill" at bounding box center [207, 405] width 65 height 20
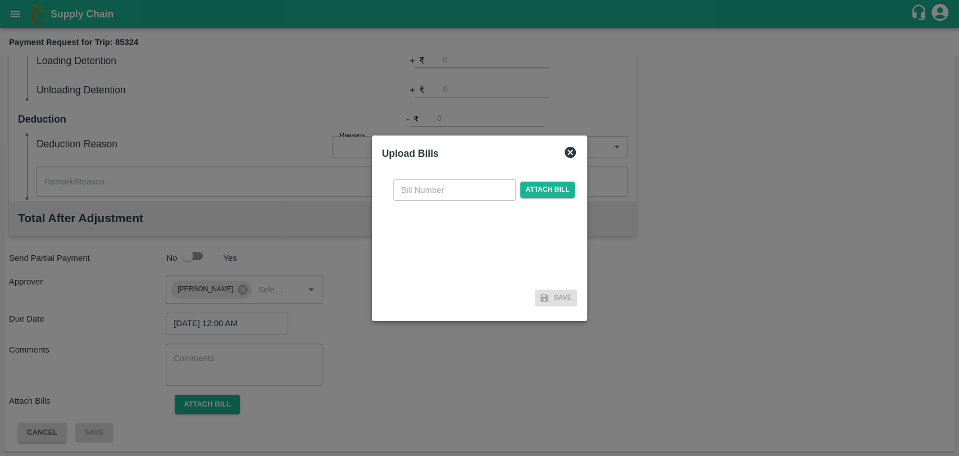
click at [475, 191] on input "text" at bounding box center [454, 189] width 123 height 21
type input "3808"
click at [547, 185] on span "Attach bill" at bounding box center [547, 190] width 55 height 16
click at [0, 0] on input "Attach bill" at bounding box center [0, 0] width 0 height 0
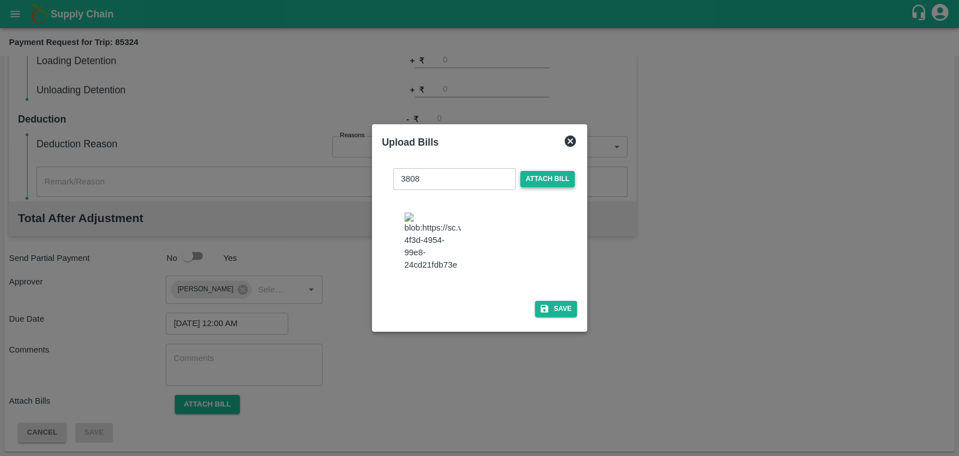
click at [546, 183] on span "Attach bill" at bounding box center [547, 179] width 55 height 16
click at [0, 0] on input "Attach bill" at bounding box center [0, 0] width 0 height 0
click at [546, 301] on button "Save" at bounding box center [556, 309] width 43 height 16
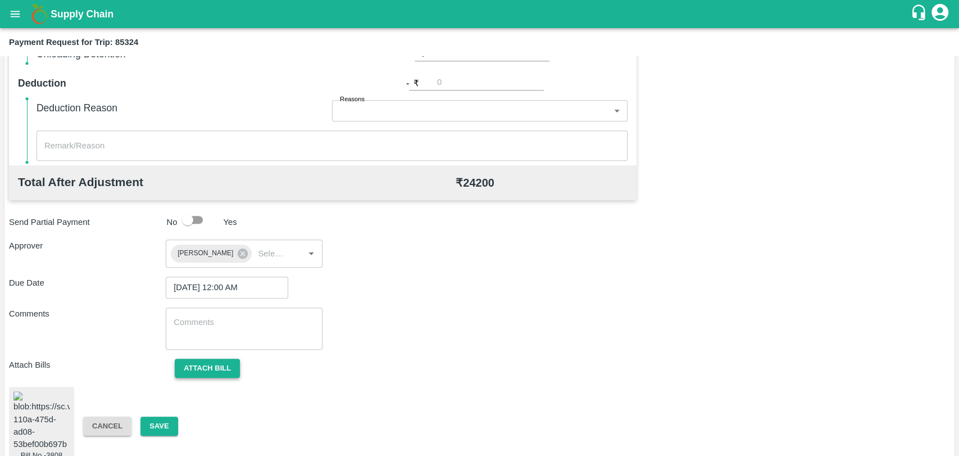
scroll to position [470, 0]
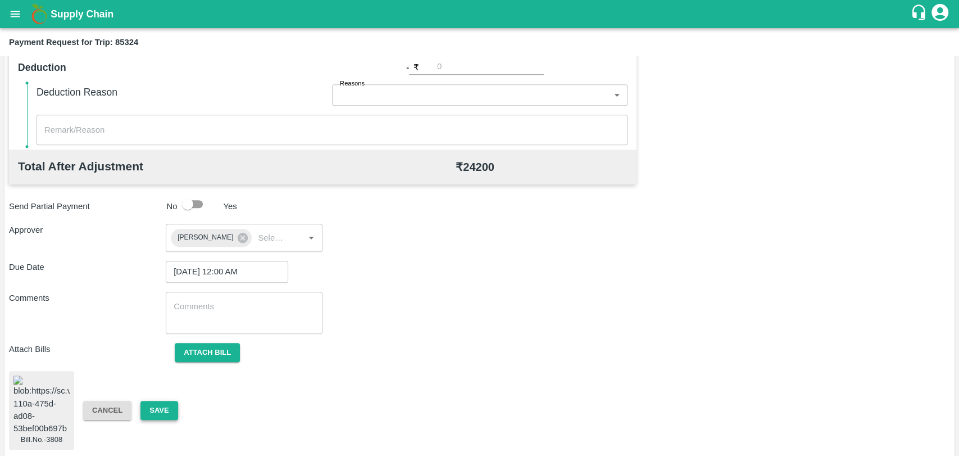
click at [176, 404] on button "Save" at bounding box center [159, 411] width 37 height 20
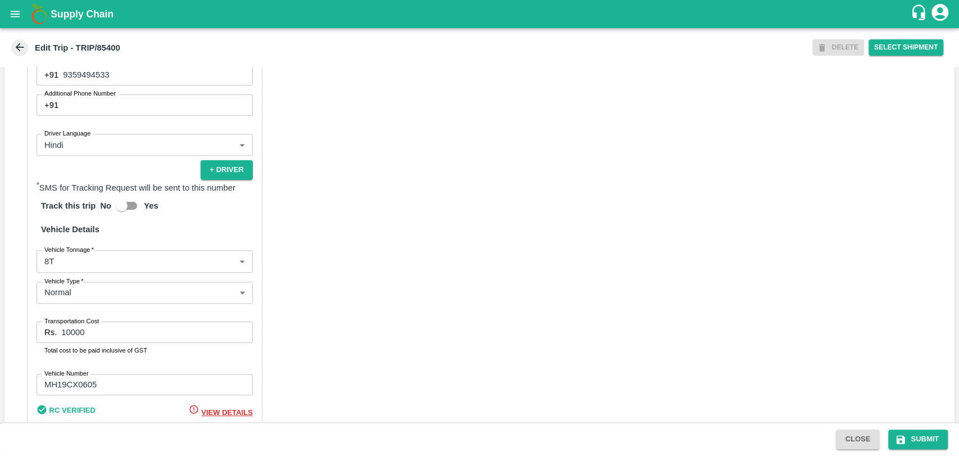
scroll to position [732, 0]
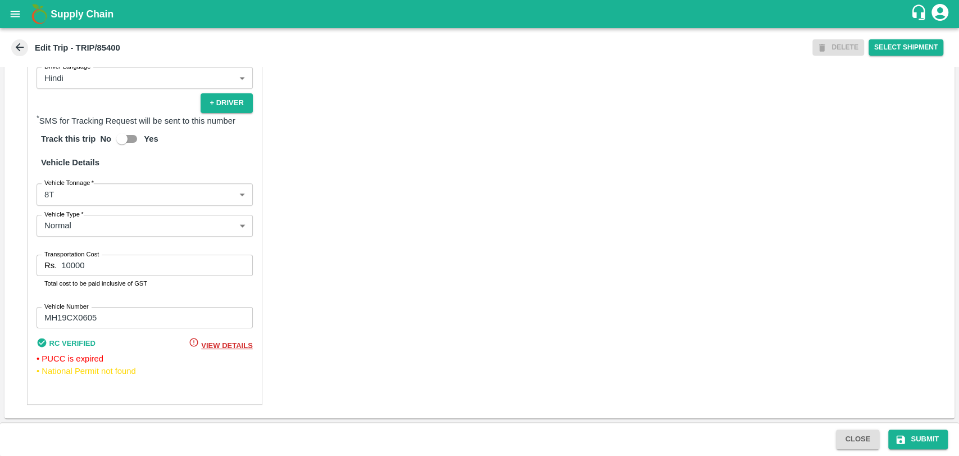
click at [81, 198] on body "Supply Chain Edit Trip - TRIP/85400 DELETE Select Shipment Trip Details Trip Ty…" at bounding box center [479, 228] width 959 height 456
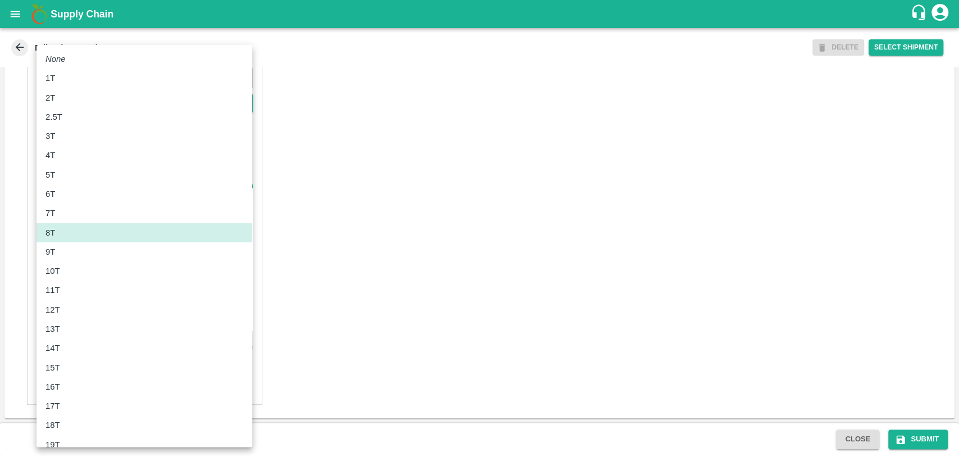
click at [68, 265] on div "10T" at bounding box center [145, 271] width 198 height 12
type input "10000"
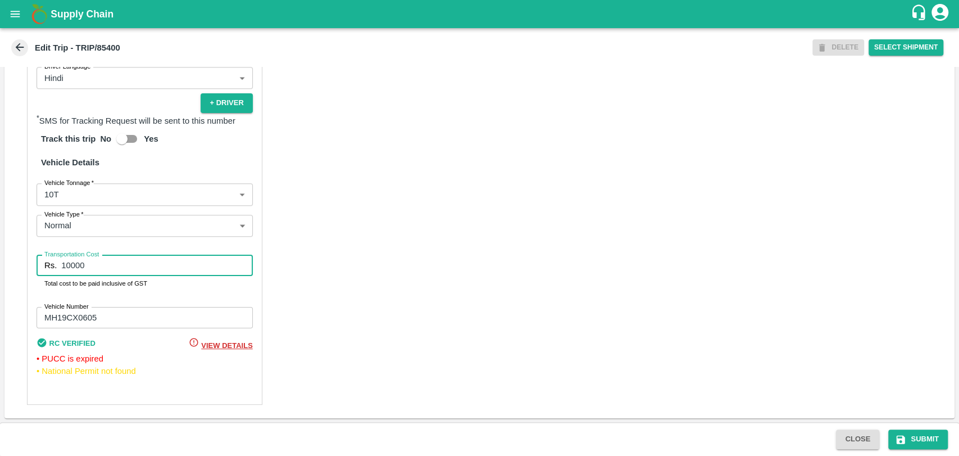
drag, startPoint x: 98, startPoint y: 260, endPoint x: 0, endPoint y: 258, distance: 98.4
click at [0, 264] on div "Trip Details Trip Type Fruit Movement 1 Trip Type Trip Pickup Order SHIP/[PERSO…" at bounding box center [479, 244] width 959 height 355
type input "22000"
click at [900, 433] on button "Submit" at bounding box center [919, 439] width 60 height 20
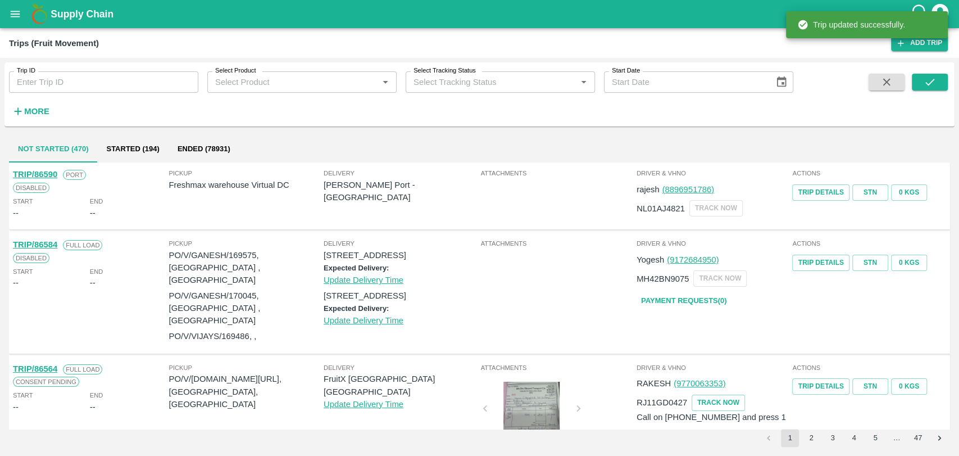
click at [37, 112] on strong "More" at bounding box center [36, 111] width 25 height 9
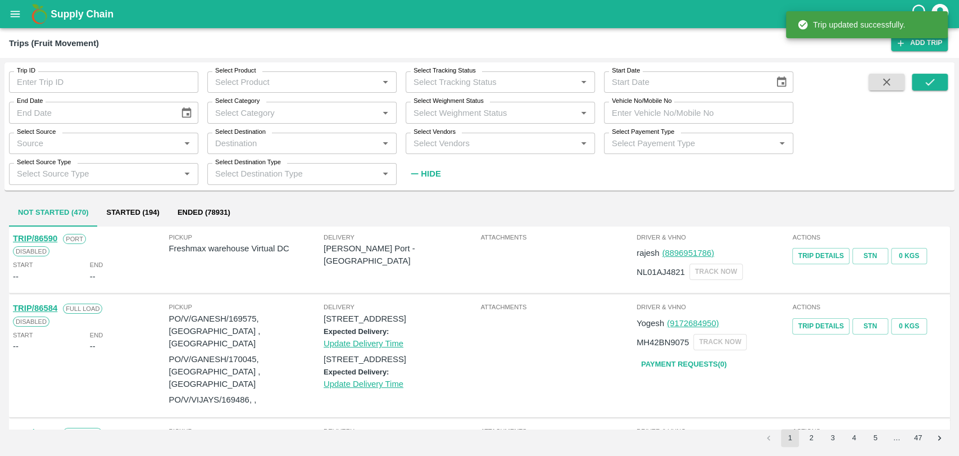
click at [648, 116] on input "Vehicle No/Mobile No" at bounding box center [698, 112] width 189 height 21
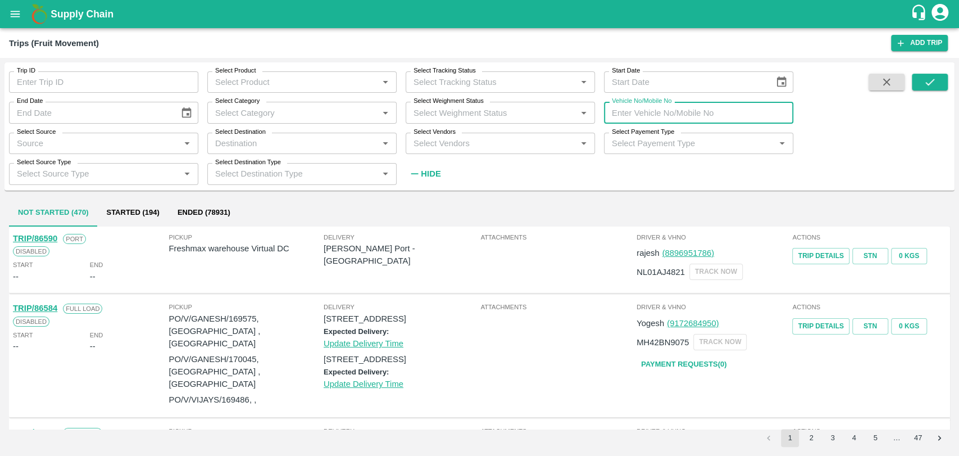
paste input "MH04JU9068"
type input "MH04JU9068"
click at [920, 83] on button "submit" at bounding box center [930, 82] width 36 height 17
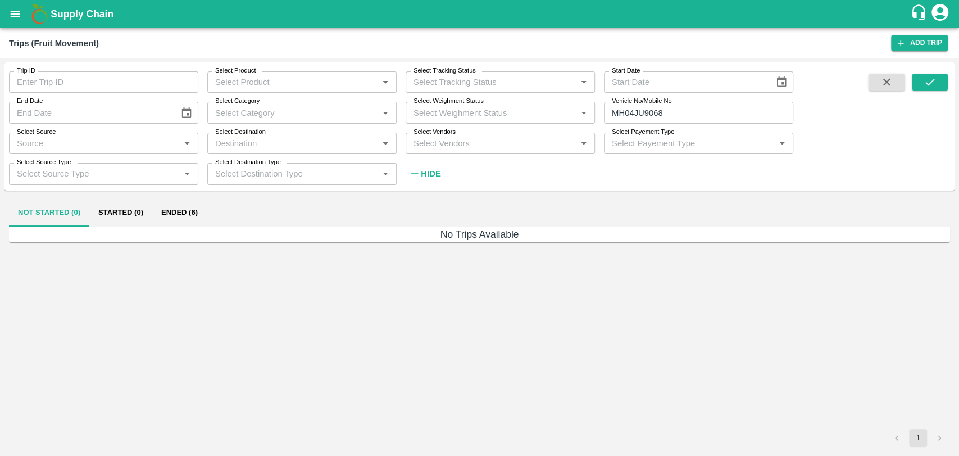
click at [207, 223] on div "Not Started (0) Started (0) Ended (6)" at bounding box center [480, 213] width 942 height 27
click at [189, 210] on button "Ended (6)" at bounding box center [179, 213] width 55 height 27
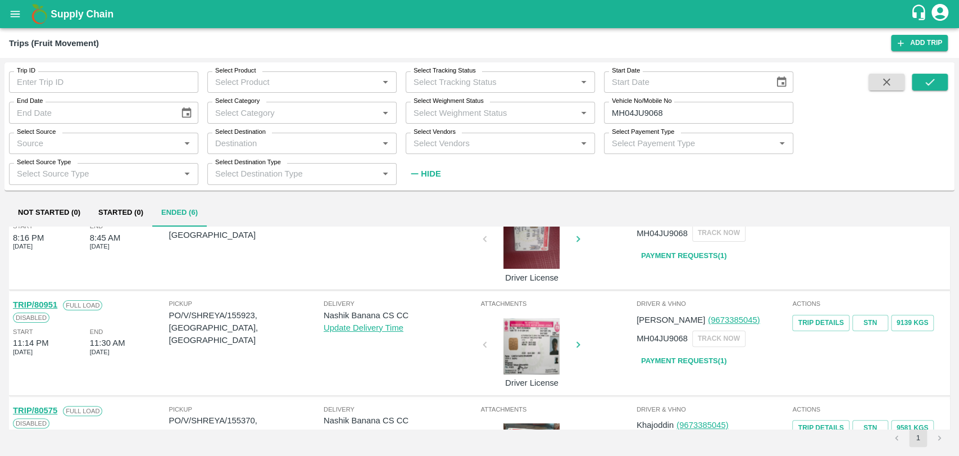
scroll to position [62, 0]
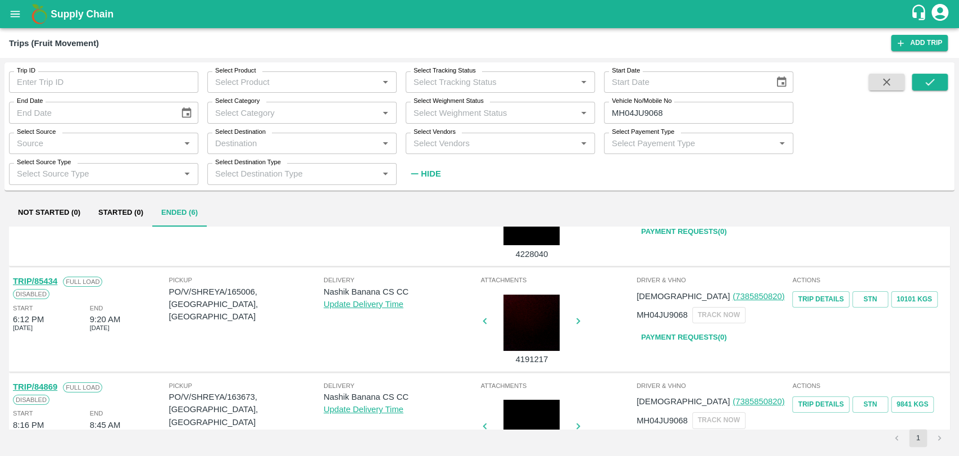
click at [45, 282] on link "TRIP/85434" at bounding box center [35, 281] width 44 height 9
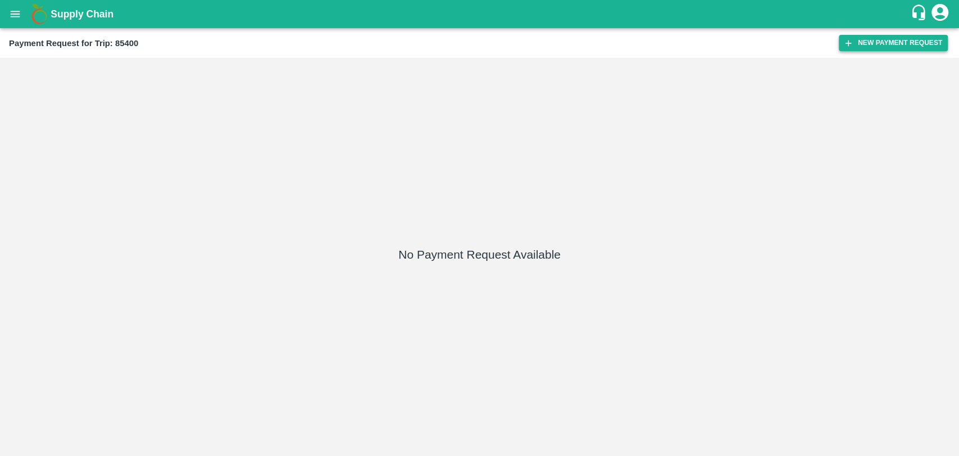
click at [855, 36] on button "New Payment Request" at bounding box center [893, 43] width 109 height 16
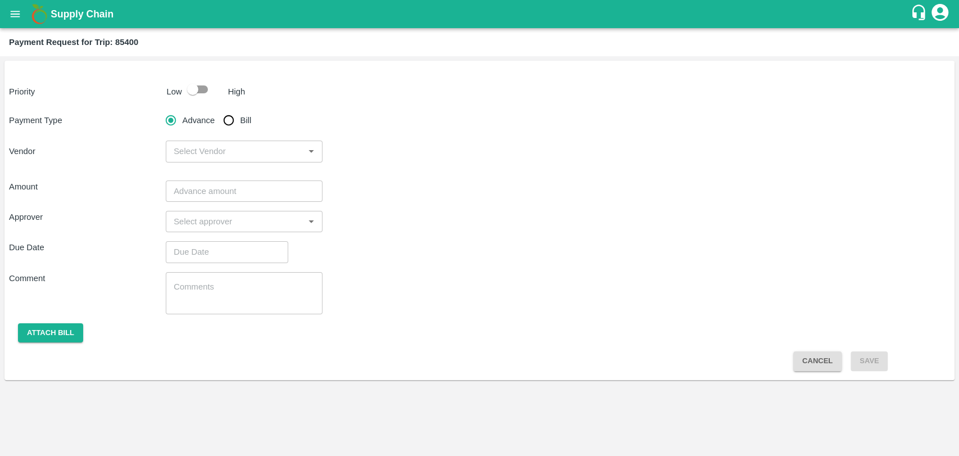
click at [207, 92] on input "checkbox" at bounding box center [193, 89] width 64 height 21
checkbox input "true"
click at [234, 116] on input "Bill" at bounding box center [229, 120] width 22 height 22
radio input "true"
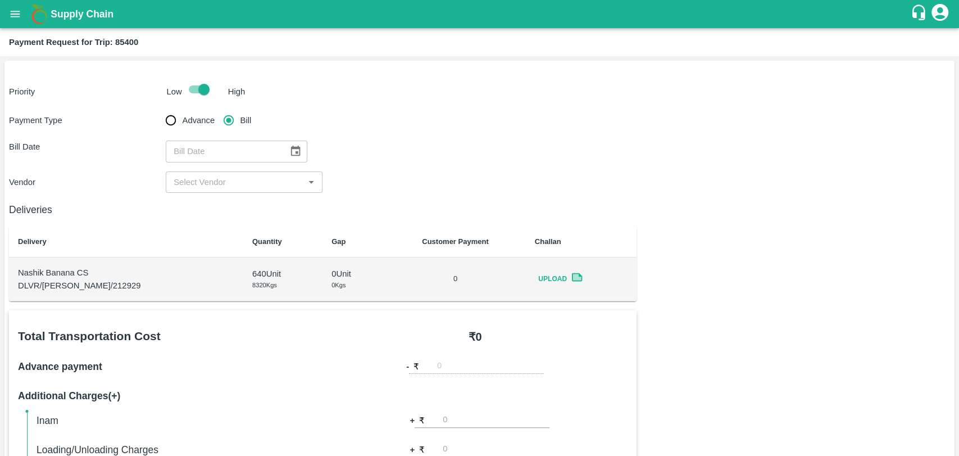
type input "DD/MM/YYYY"
click at [215, 152] on input "DD/MM/YYYY" at bounding box center [223, 151] width 115 height 21
click at [289, 146] on icon "Choose date" at bounding box center [295, 151] width 12 height 12
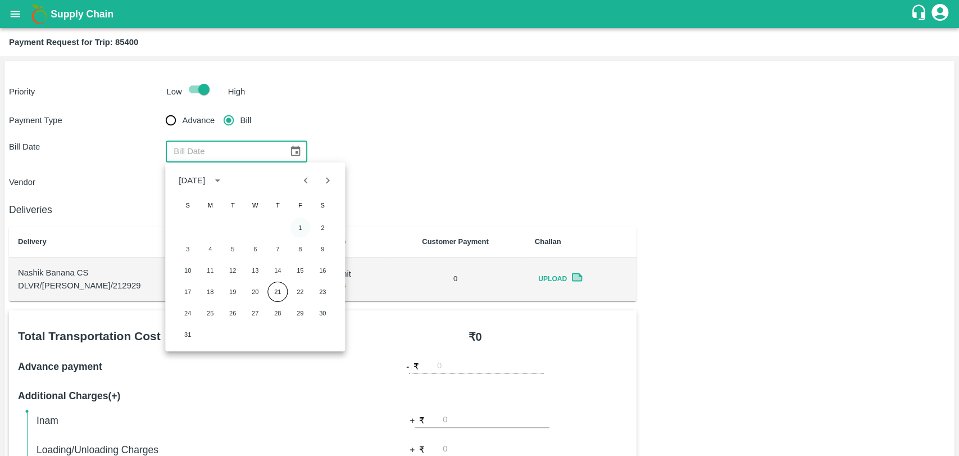
click at [296, 226] on button "1" at bounding box center [300, 228] width 20 height 20
type input "[DATE]"
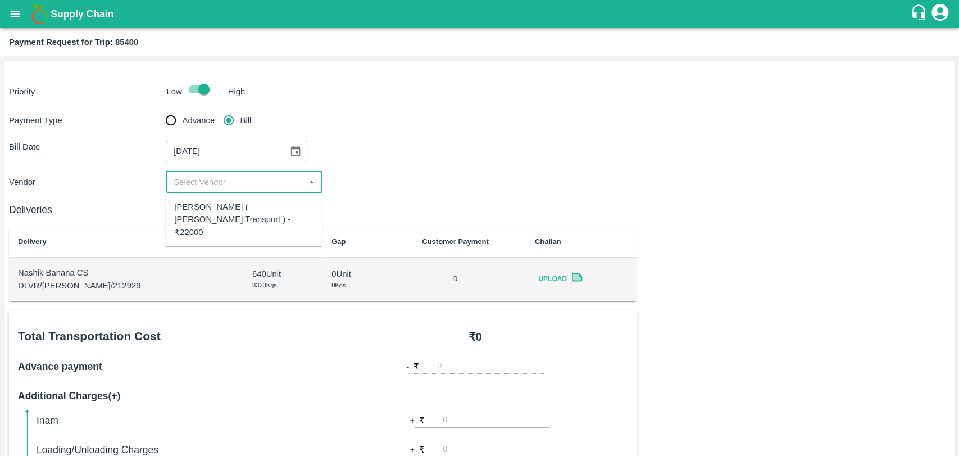
click at [219, 188] on input "input" at bounding box center [235, 182] width 132 height 15
click at [216, 214] on div "[PERSON_NAME] ( [PERSON_NAME] Transport ) - ₹22000" at bounding box center [243, 220] width 139 height 38
type input "[PERSON_NAME] ( [PERSON_NAME] Transport ) - ₹22000"
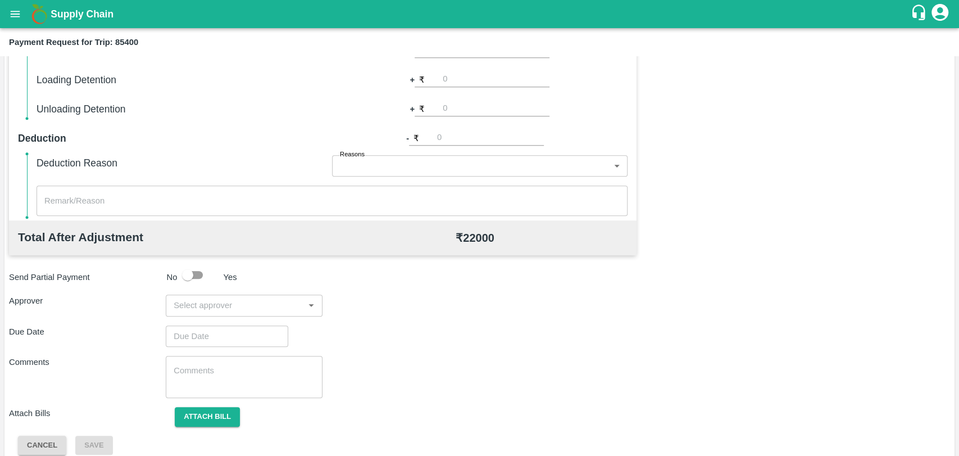
scroll to position [411, 0]
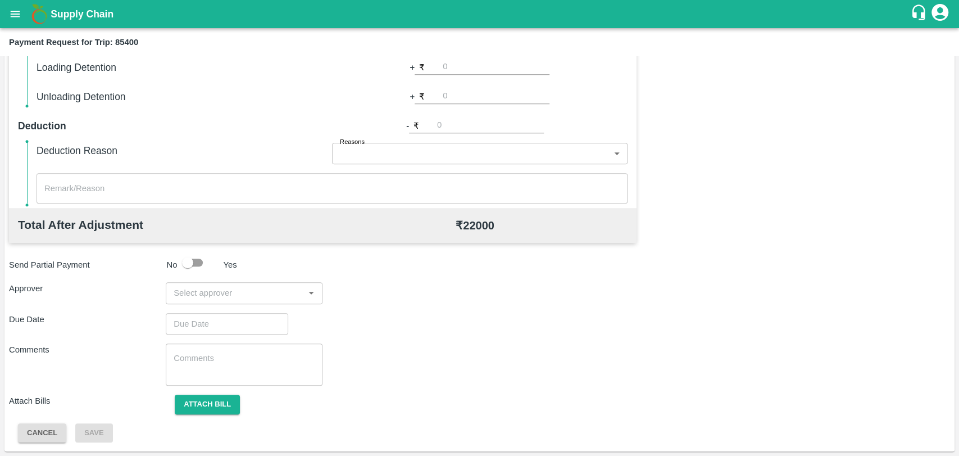
click at [252, 295] on input "input" at bounding box center [235, 293] width 132 height 15
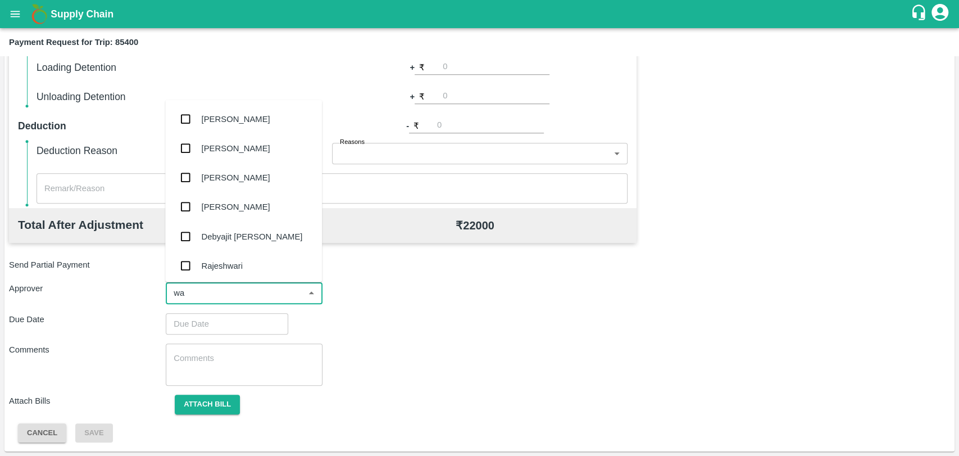
type input "wag"
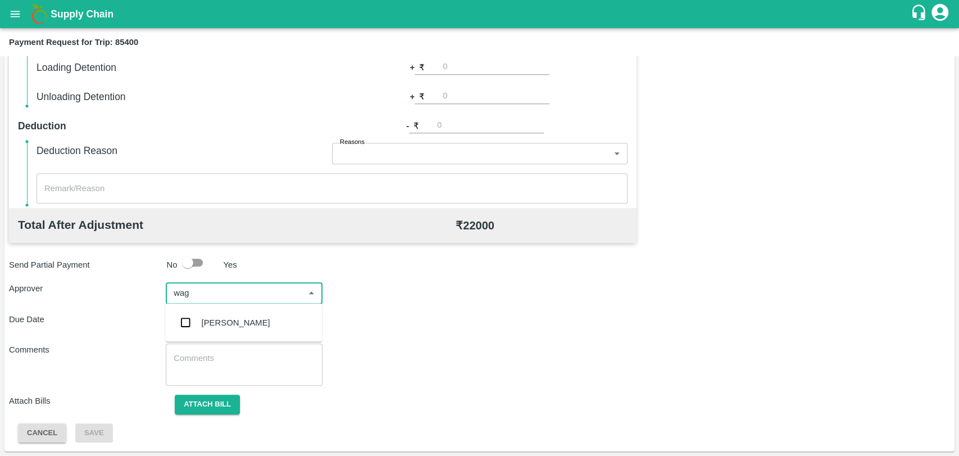
click at [246, 305] on ul "[PERSON_NAME]" at bounding box center [243, 323] width 157 height 38
click at [243, 318] on div "[PERSON_NAME]" at bounding box center [236, 322] width 69 height 12
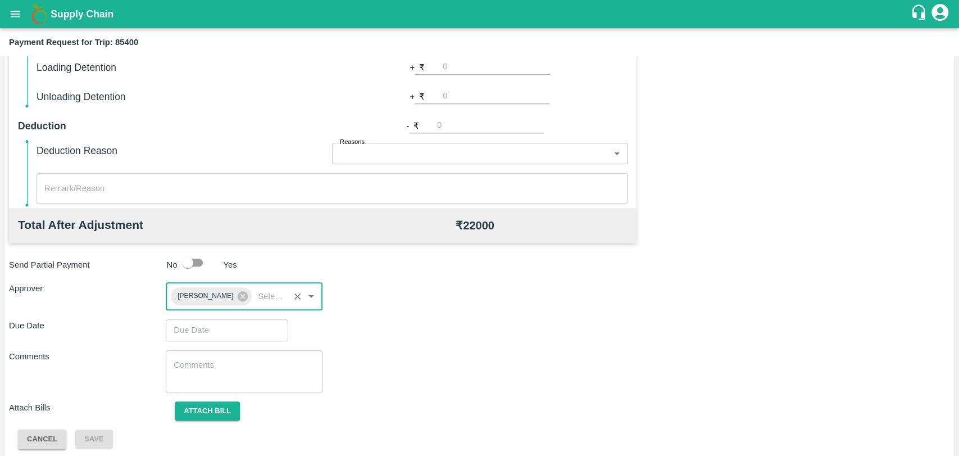
type input "DD/MM/YYYY hh:mm aa"
click at [246, 325] on input "DD/MM/YYYY hh:mm aa" at bounding box center [223, 329] width 115 height 21
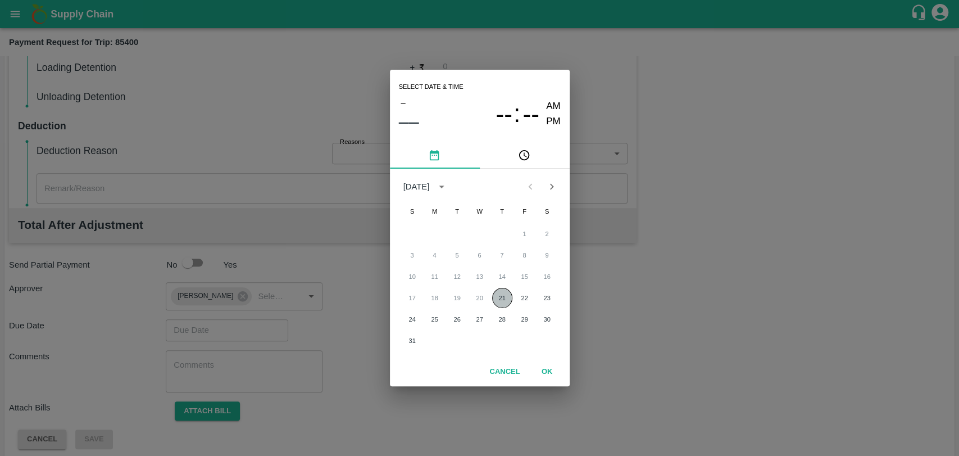
click at [495, 300] on button "21" at bounding box center [502, 298] width 20 height 20
type input "21/08/2025 12:00 AM"
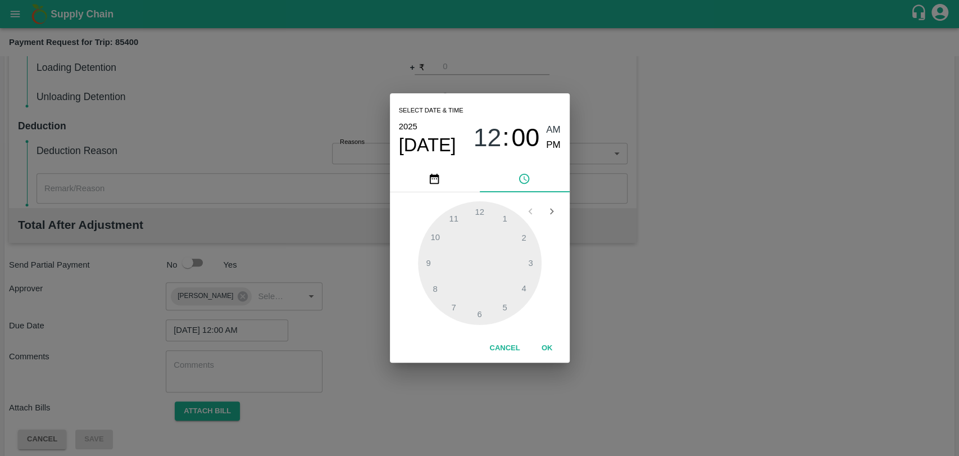
click at [540, 338] on button "OK" at bounding box center [547, 348] width 36 height 20
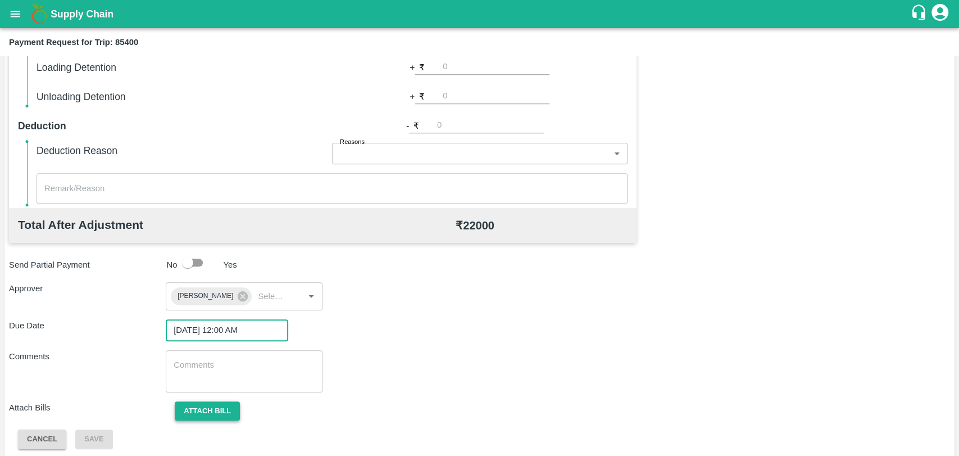
click at [224, 404] on button "Attach bill" at bounding box center [207, 411] width 65 height 20
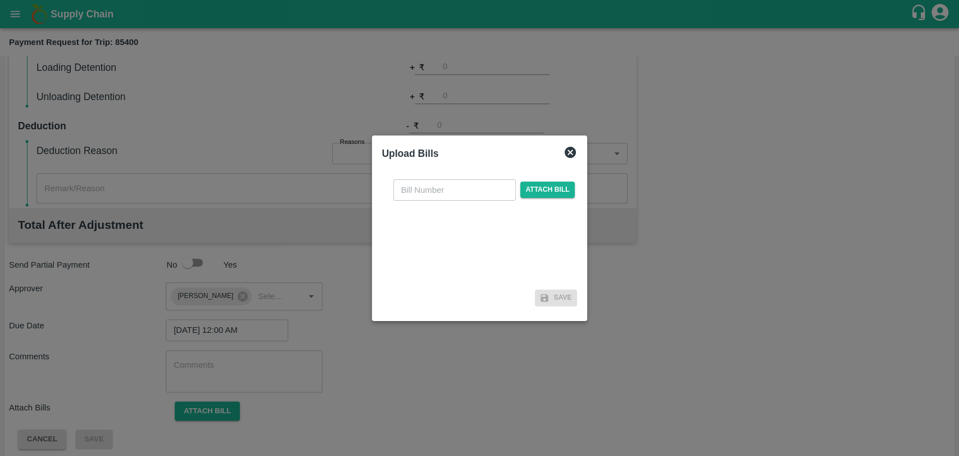
click at [420, 198] on input "text" at bounding box center [454, 189] width 123 height 21
type input "3810"
click at [531, 186] on span "Attach bill" at bounding box center [547, 190] width 55 height 16
click at [0, 0] on input "Attach bill" at bounding box center [0, 0] width 0 height 0
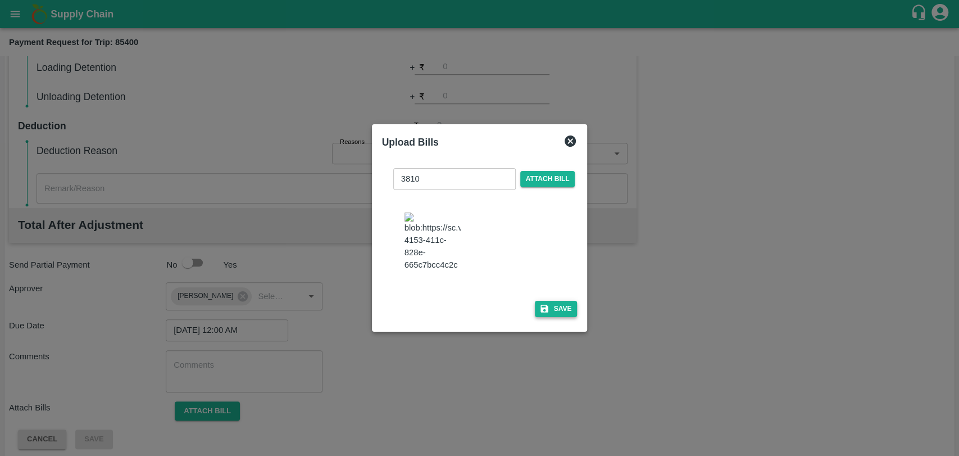
click at [569, 301] on button "Save" at bounding box center [556, 309] width 43 height 16
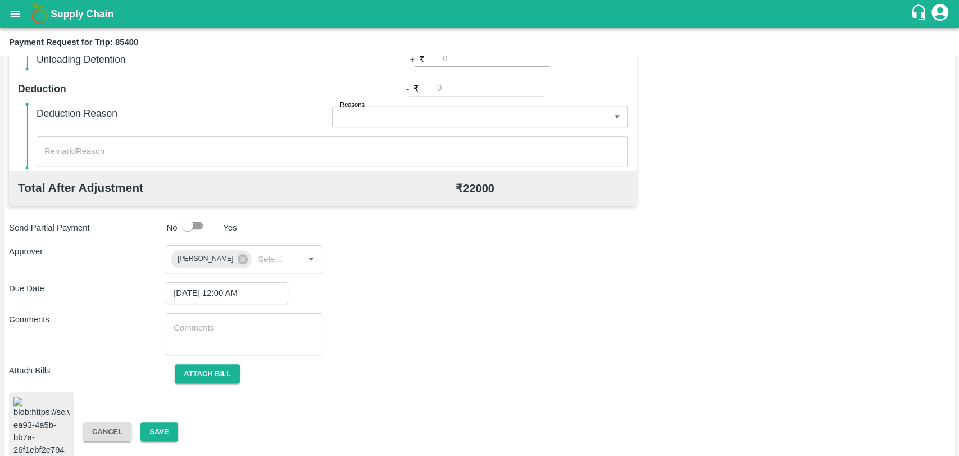
scroll to position [468, 0]
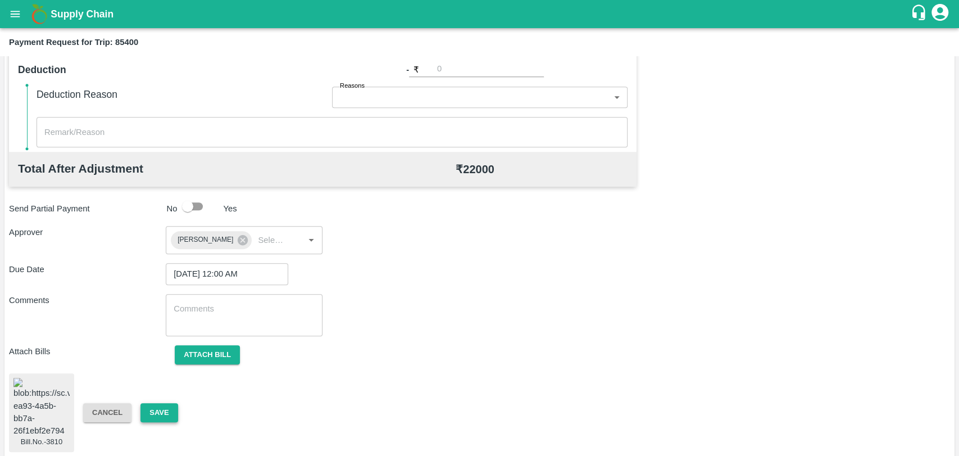
click at [148, 409] on button "Save" at bounding box center [159, 413] width 37 height 20
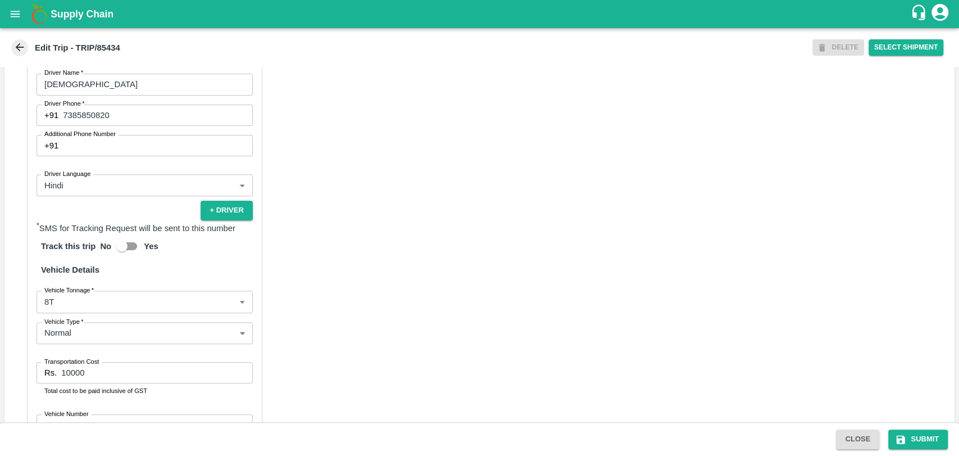
scroll to position [744, 0]
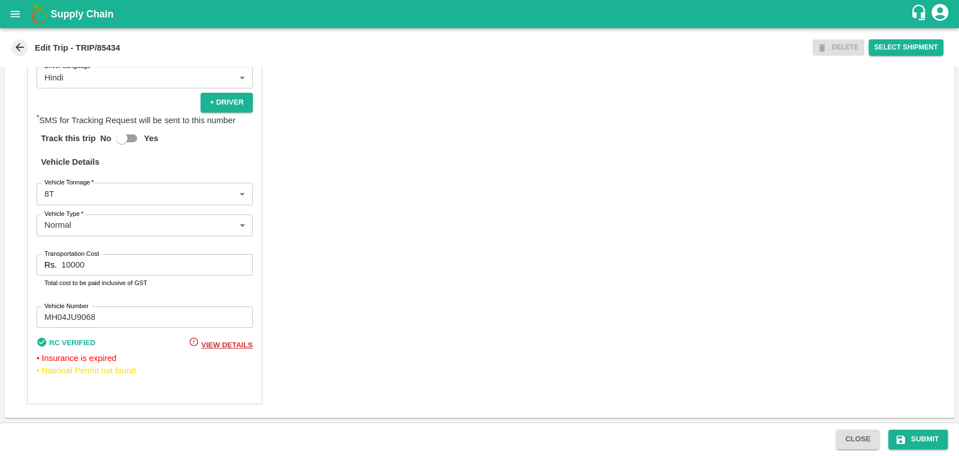
click at [43, 179] on div "Partner Details Partner   * Partner Add Transporter Driver 1 Details Driver Nam…" at bounding box center [145, 129] width 236 height 550
click at [47, 189] on body "Supply Chain Edit Trip - TRIP/85434 DELETE Select Shipment Trip Details Trip Ty…" at bounding box center [479, 228] width 959 height 456
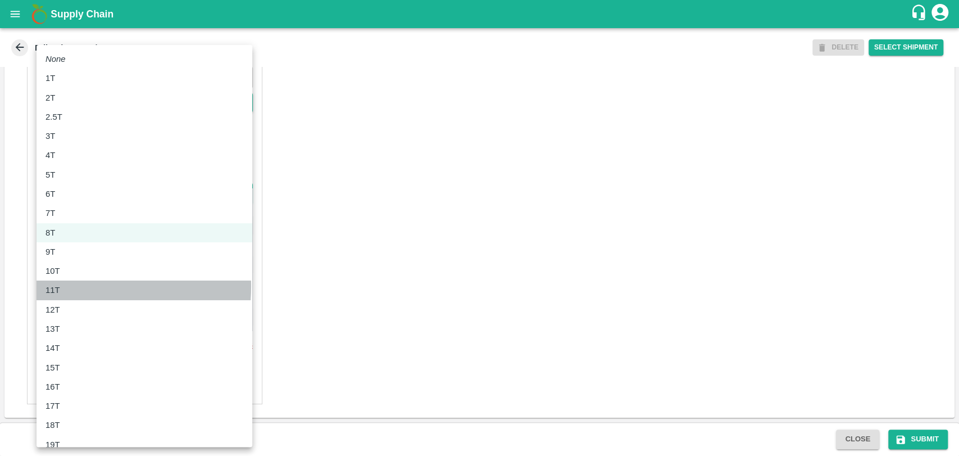
click at [69, 286] on div "11T" at bounding box center [145, 290] width 198 height 12
type input "11000"
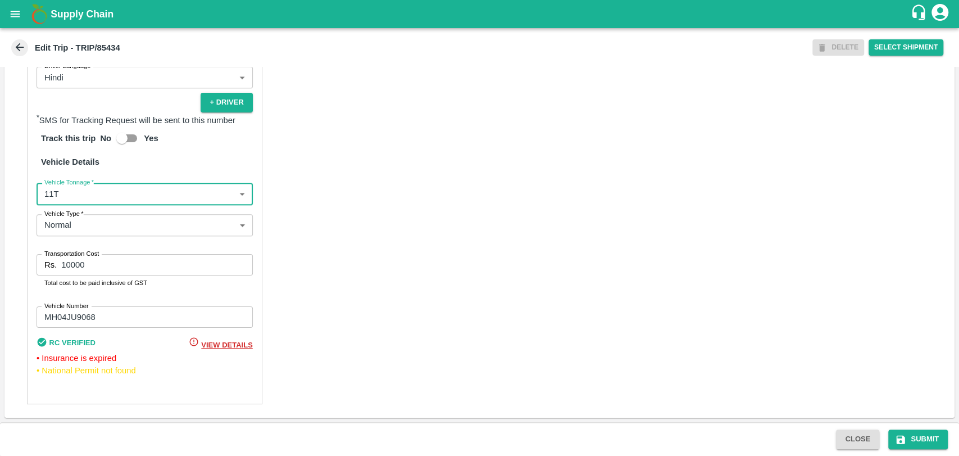
click at [37, 265] on div "Rs. 10000 Transportation Cost" at bounding box center [145, 264] width 216 height 21
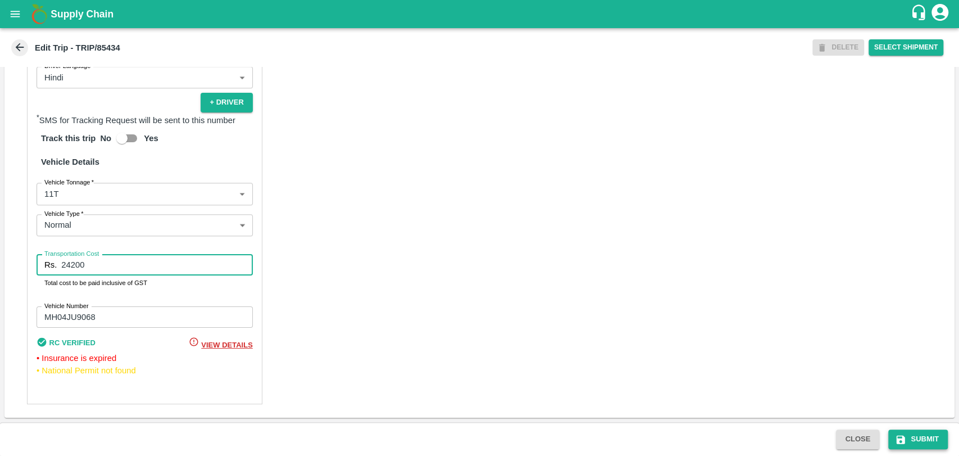
type input "24200"
click at [907, 437] on button "Submit" at bounding box center [919, 439] width 60 height 20
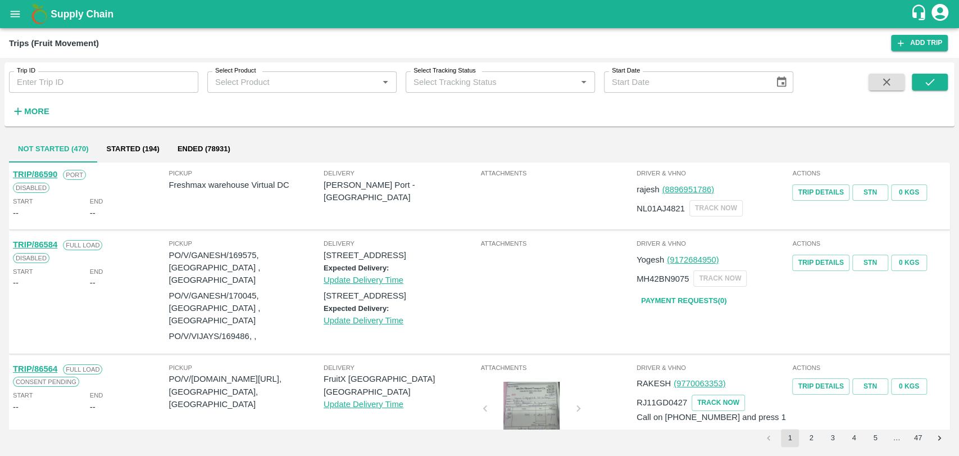
click at [55, 116] on div "Trip ID Trip ID Select Product Select Product   * Select Tracking Status Select…" at bounding box center [397, 91] width 794 height 58
click at [40, 108] on strong "More" at bounding box center [36, 111] width 25 height 9
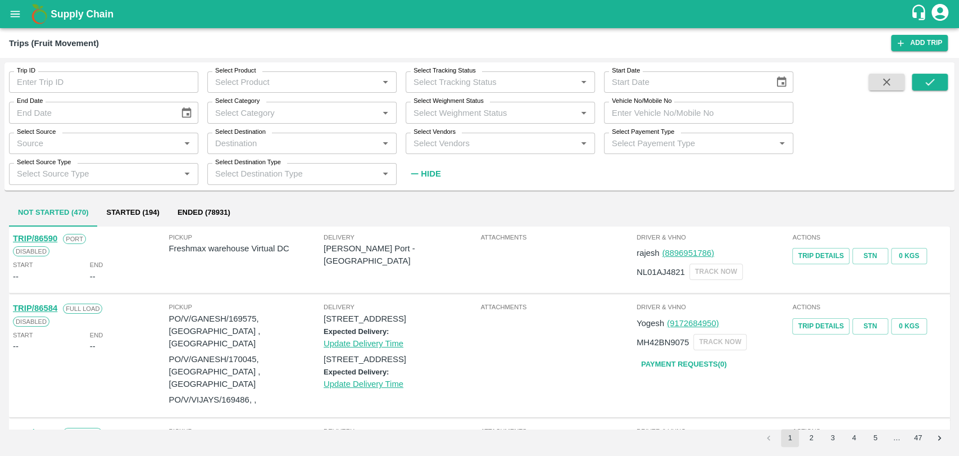
click at [681, 117] on input "Vehicle No/Mobile No" at bounding box center [698, 112] width 189 height 21
paste input "MH18BA0873"
type input "MH18BA0873"
click at [924, 85] on icon "submit" at bounding box center [930, 82] width 12 height 12
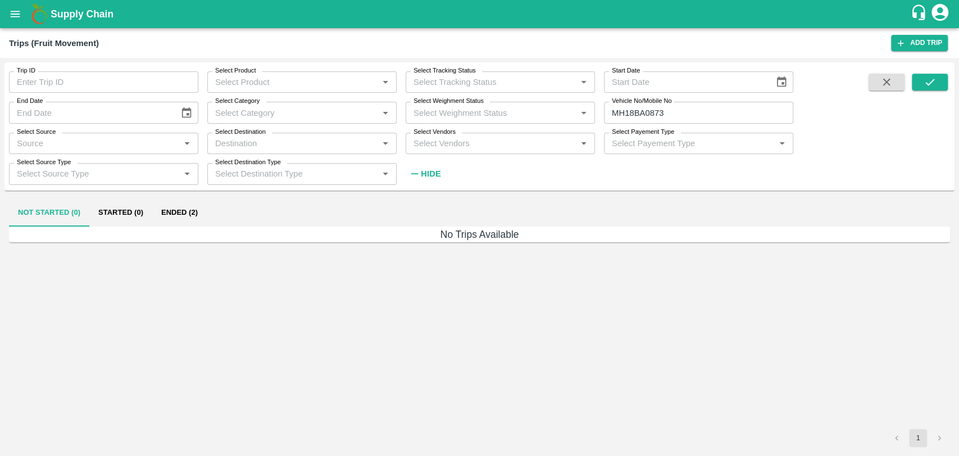
click at [204, 214] on button "Ended (2)" at bounding box center [179, 213] width 55 height 27
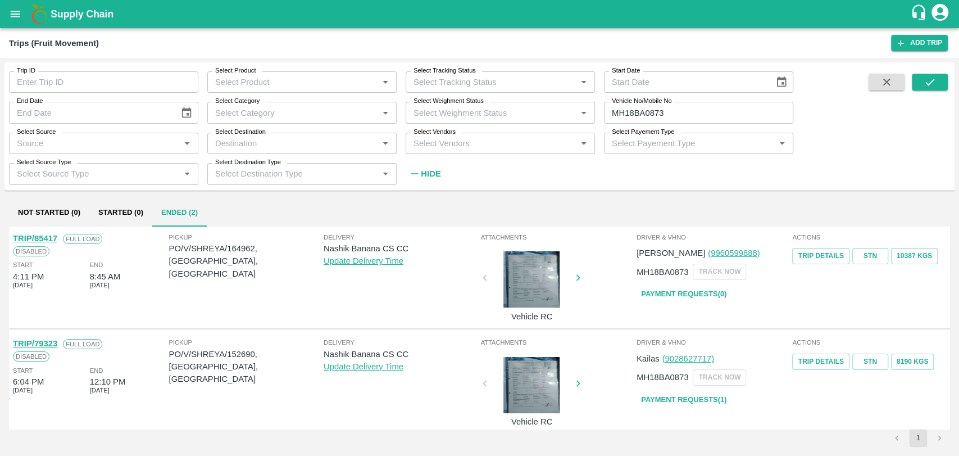
click at [53, 238] on link "TRIP/85417" at bounding box center [35, 238] width 44 height 9
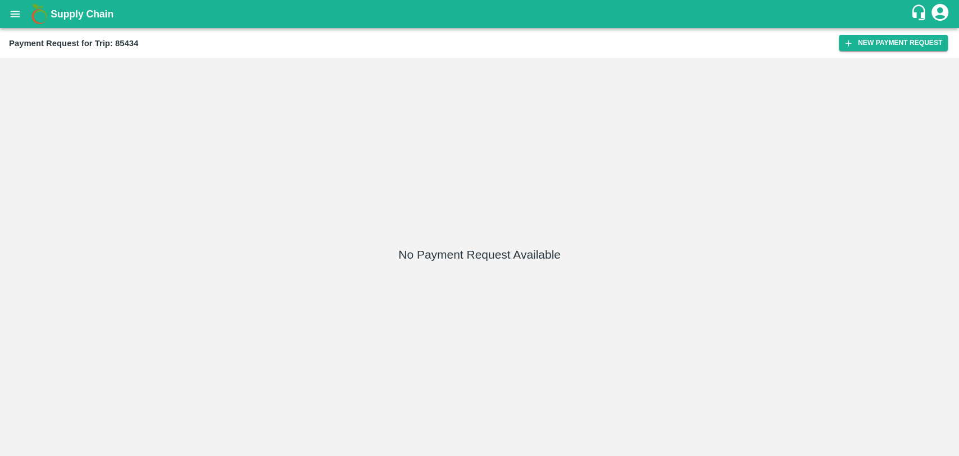
click at [871, 52] on div "Payment Request for Trip: 85434 New Payment Request" at bounding box center [479, 43] width 959 height 30
click at [865, 38] on button "New Payment Request" at bounding box center [893, 43] width 109 height 16
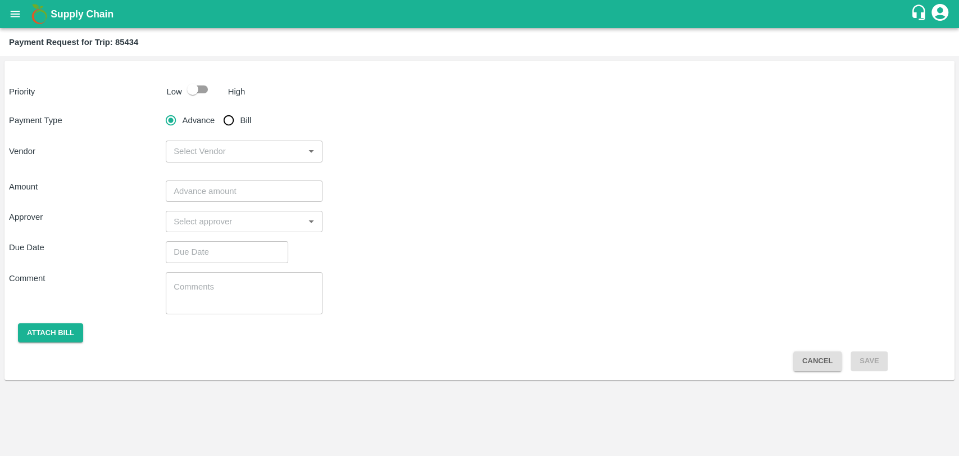
click at [201, 91] on input "checkbox" at bounding box center [193, 89] width 64 height 21
checkbox input "true"
click at [224, 120] on input "Bill" at bounding box center [229, 120] width 22 height 22
radio input "true"
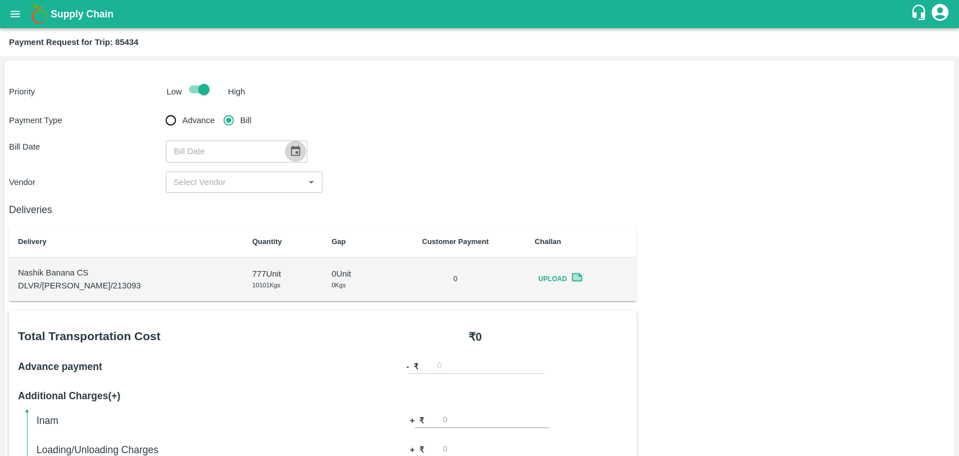
click at [291, 145] on icon "Choose date" at bounding box center [295, 151] width 12 height 12
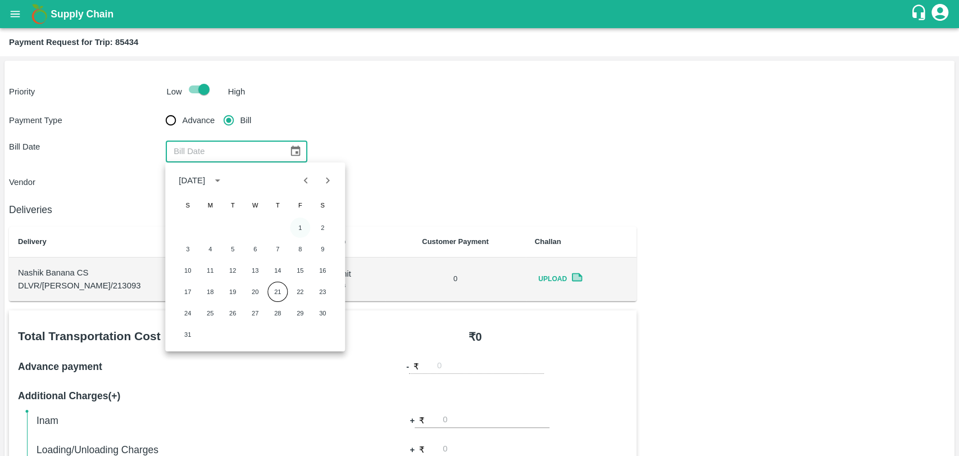
click at [292, 221] on button "1" at bounding box center [300, 228] width 20 height 20
type input "[DATE]"
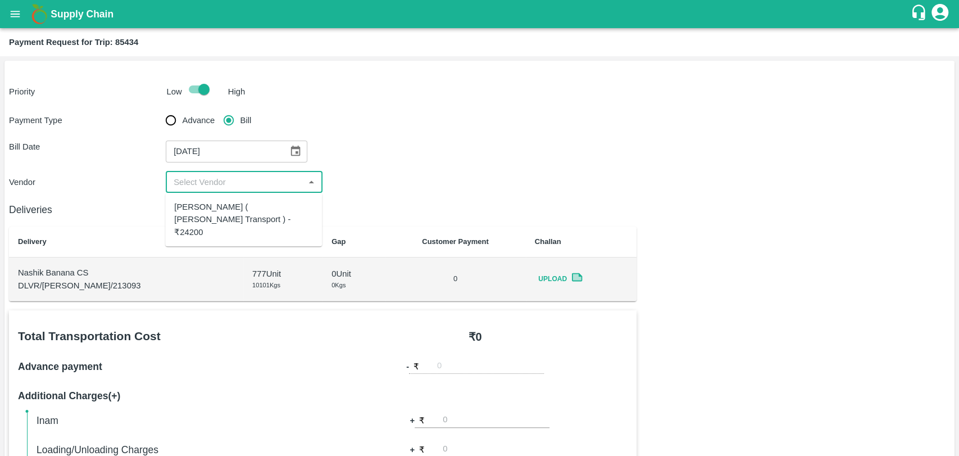
click at [222, 183] on input "input" at bounding box center [235, 182] width 132 height 15
click at [224, 209] on div "[PERSON_NAME] ( [PERSON_NAME] Transport ) - ₹24200" at bounding box center [243, 220] width 139 height 38
type input "[PERSON_NAME] ( [PERSON_NAME] Transport ) - ₹24200"
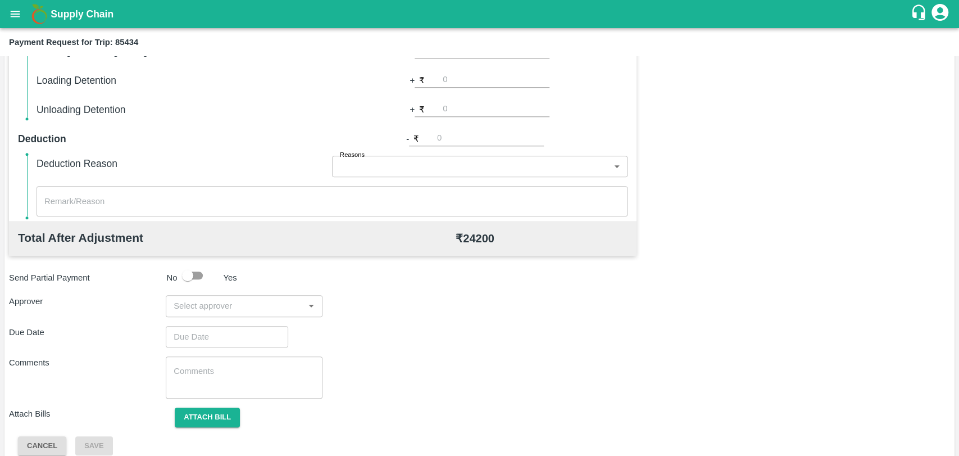
scroll to position [411, 0]
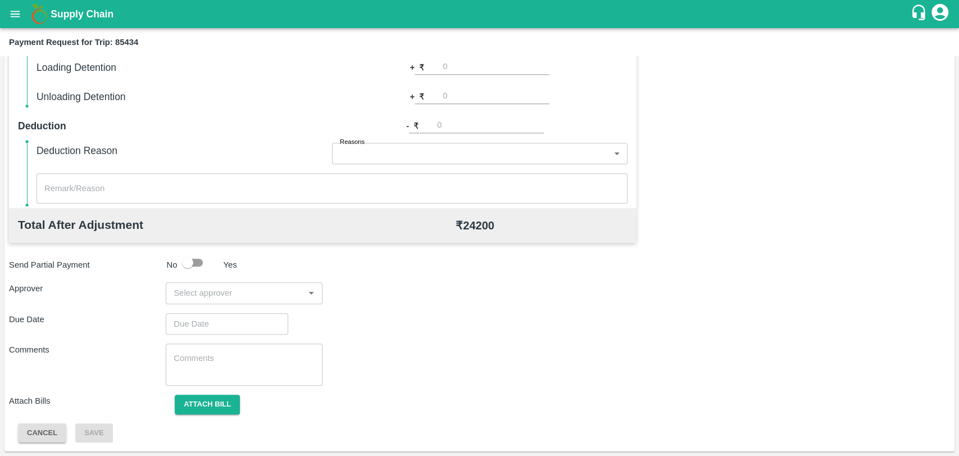
click at [261, 292] on input "input" at bounding box center [235, 293] width 132 height 15
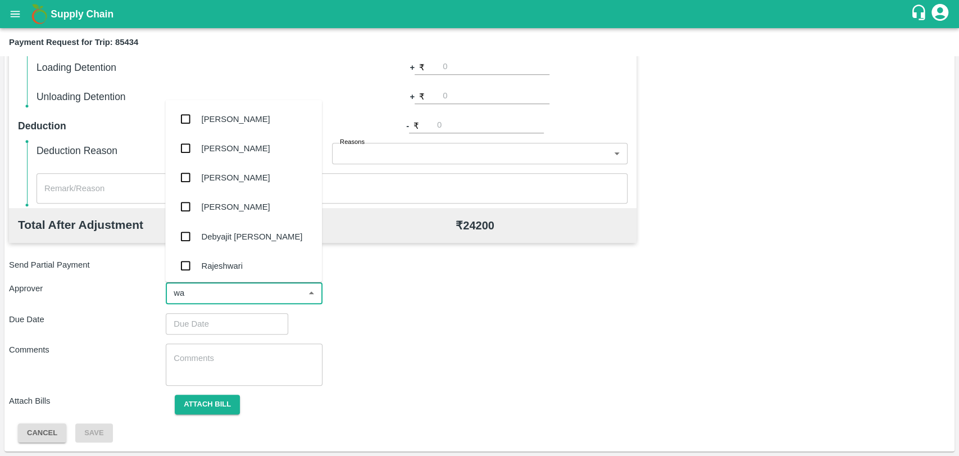
type input "wag"
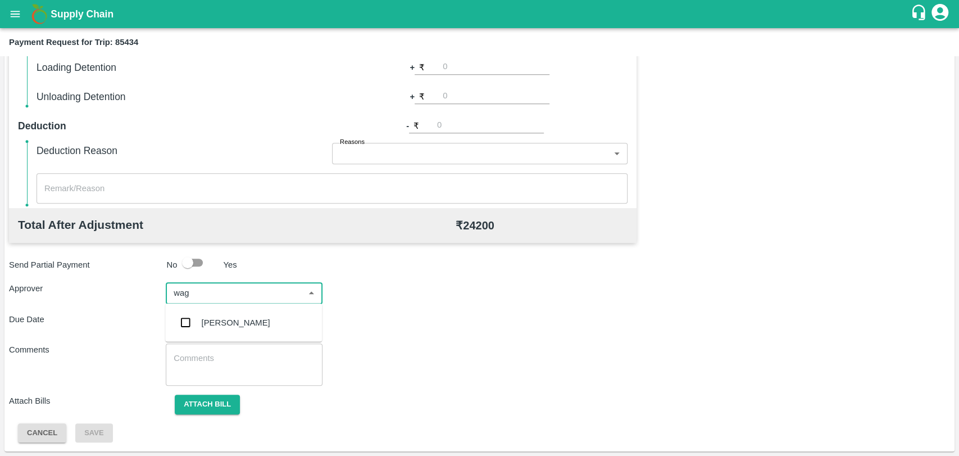
click at [233, 318] on div "[PERSON_NAME]" at bounding box center [236, 322] width 69 height 12
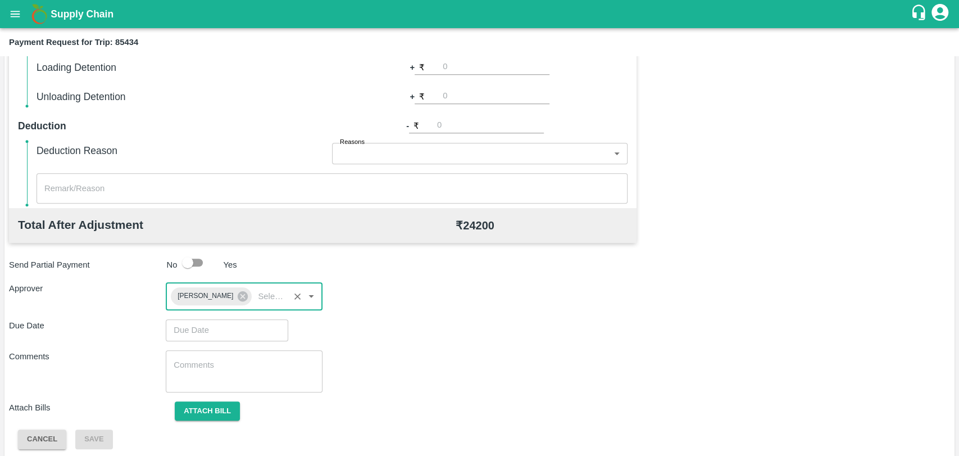
click at [228, 324] on input "Choose date" at bounding box center [223, 329] width 115 height 21
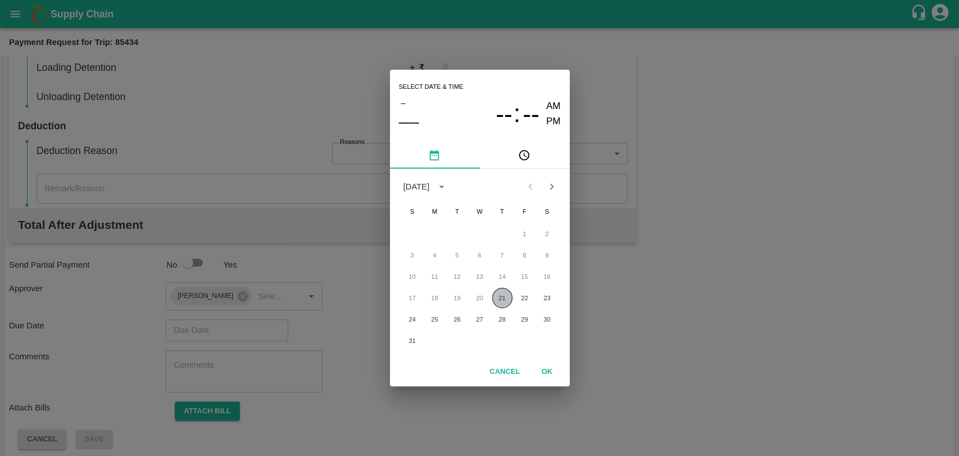
click at [494, 296] on button "21" at bounding box center [502, 298] width 20 height 20
type input "21/08/2025 12:00 AM"
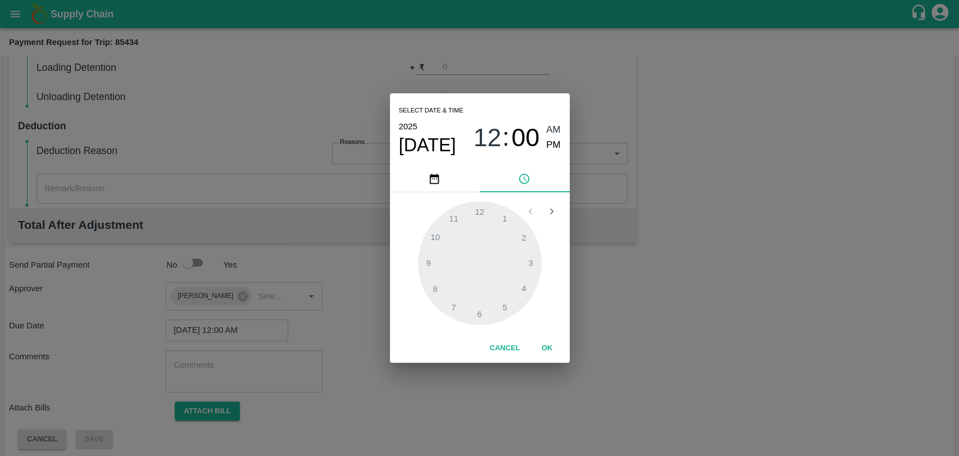
click at [544, 341] on button "OK" at bounding box center [547, 348] width 36 height 20
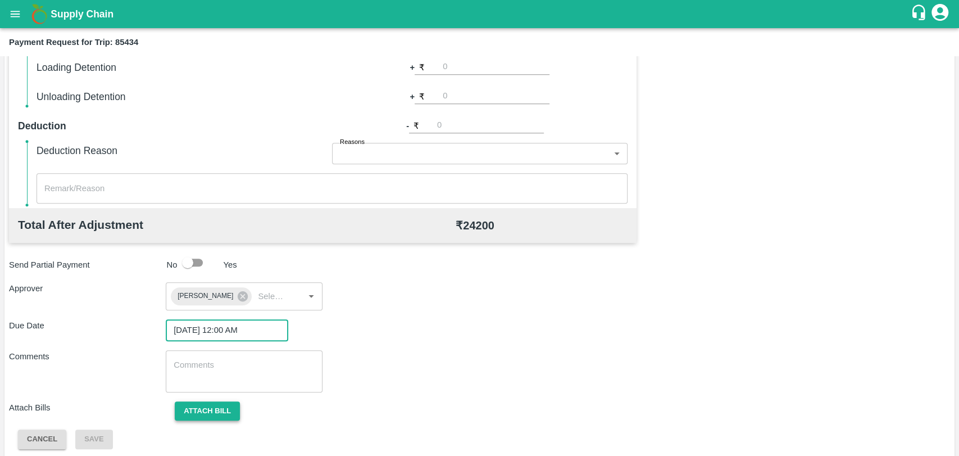
click at [221, 403] on button "Attach bill" at bounding box center [207, 411] width 65 height 20
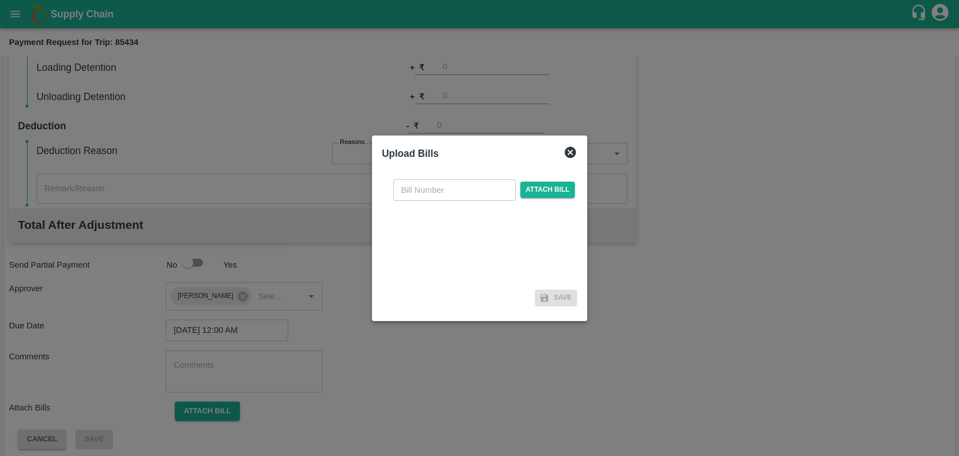
click at [441, 185] on input "text" at bounding box center [454, 189] width 123 height 21
type input "3818"
click at [553, 189] on span "Attach bill" at bounding box center [547, 190] width 55 height 16
click at [0, 0] on input "Attach bill" at bounding box center [0, 0] width 0 height 0
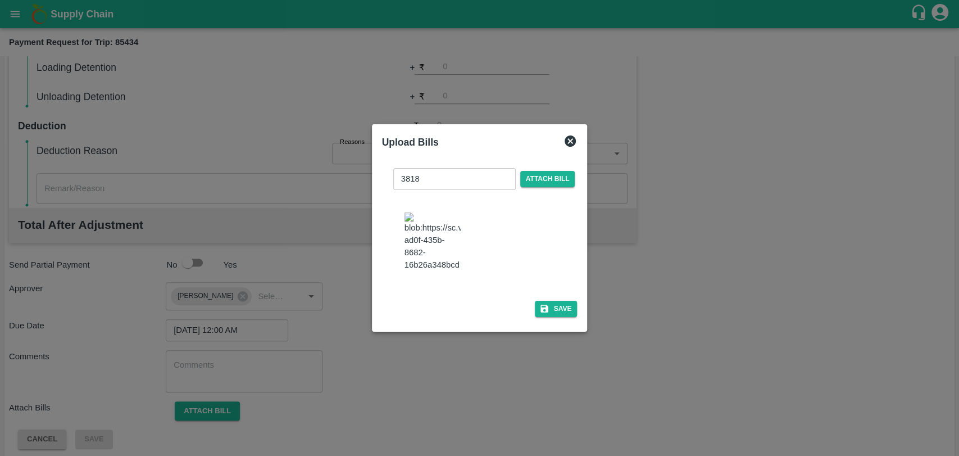
click at [571, 315] on div "3818 ​ Attach bill Save" at bounding box center [480, 240] width 196 height 162
click at [567, 310] on button "Save" at bounding box center [556, 309] width 43 height 16
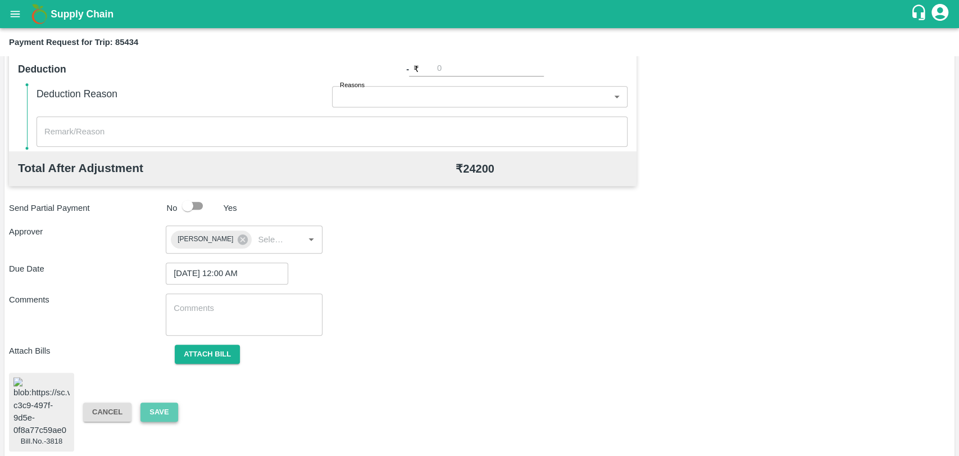
click at [176, 409] on button "Save" at bounding box center [159, 412] width 37 height 20
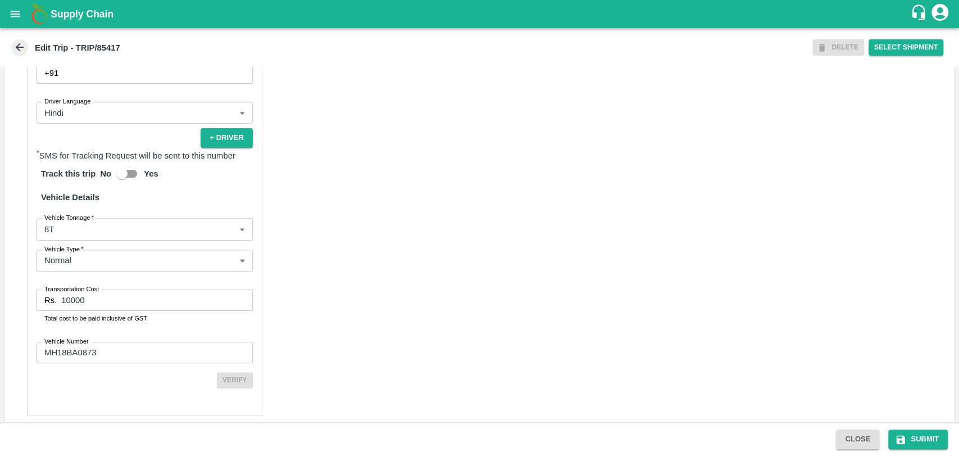
scroll to position [721, 0]
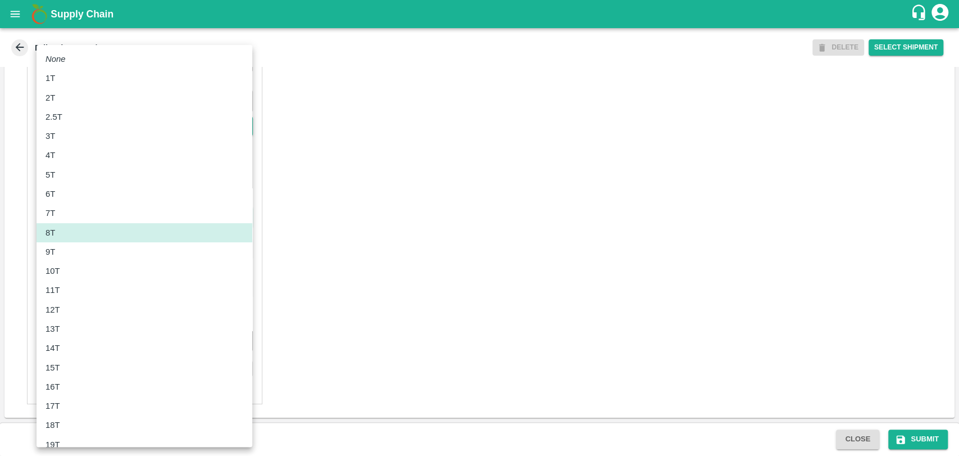
click at [81, 219] on body "Supply Chain Edit Trip - TRIP/85417 DELETE Select Shipment Trip Details Trip Ty…" at bounding box center [479, 228] width 959 height 456
click at [67, 307] on div "12T" at bounding box center [145, 310] width 198 height 12
type input "12000"
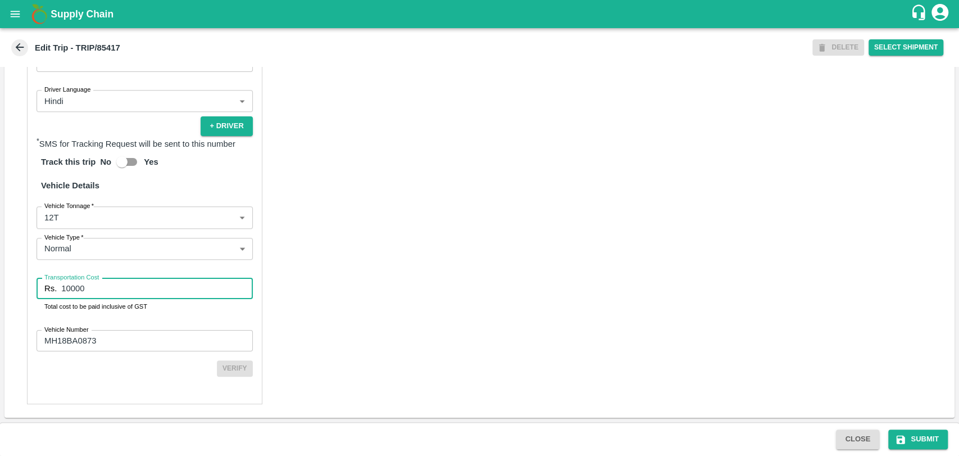
drag, startPoint x: 117, startPoint y: 293, endPoint x: 13, endPoint y: 287, distance: 104.2
click at [17, 291] on div "Partner Details Partner   * Partner Add Transporter Driver 1 Details Driver Nam…" at bounding box center [479, 141] width 950 height 553
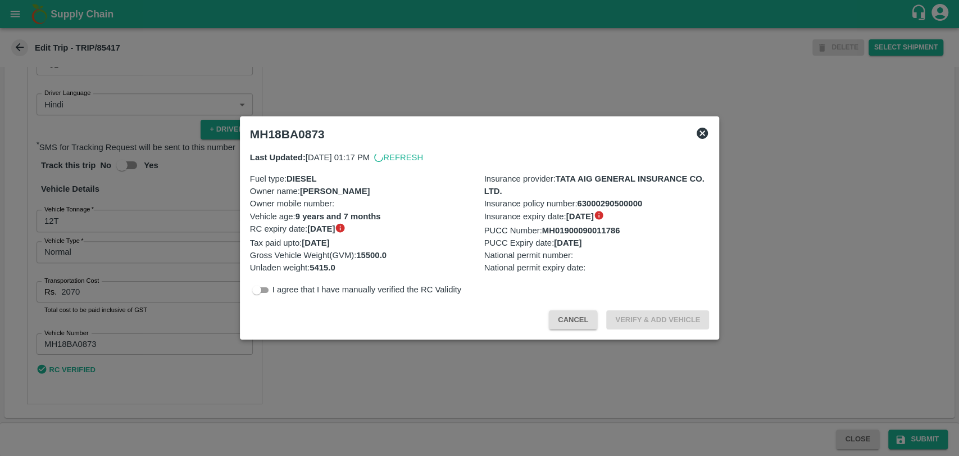
scroll to position [717, 0]
click at [578, 310] on button "Cancel" at bounding box center [573, 320] width 48 height 20
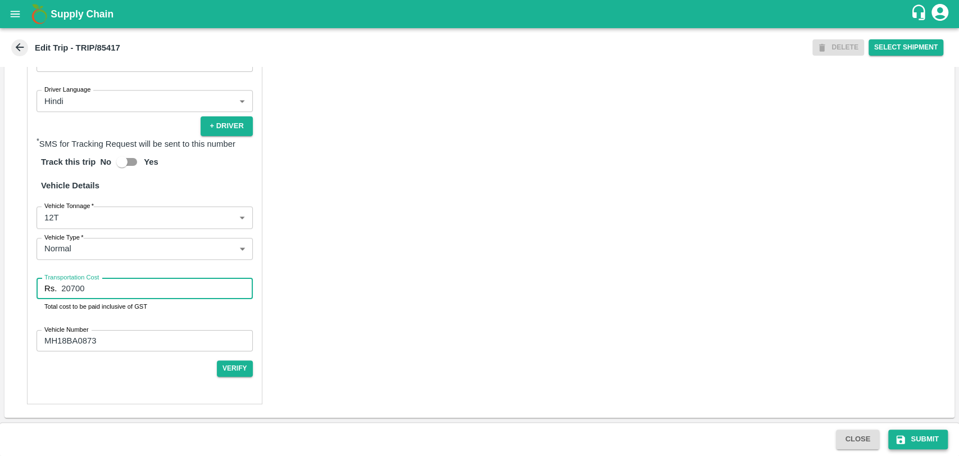
type input "20700"
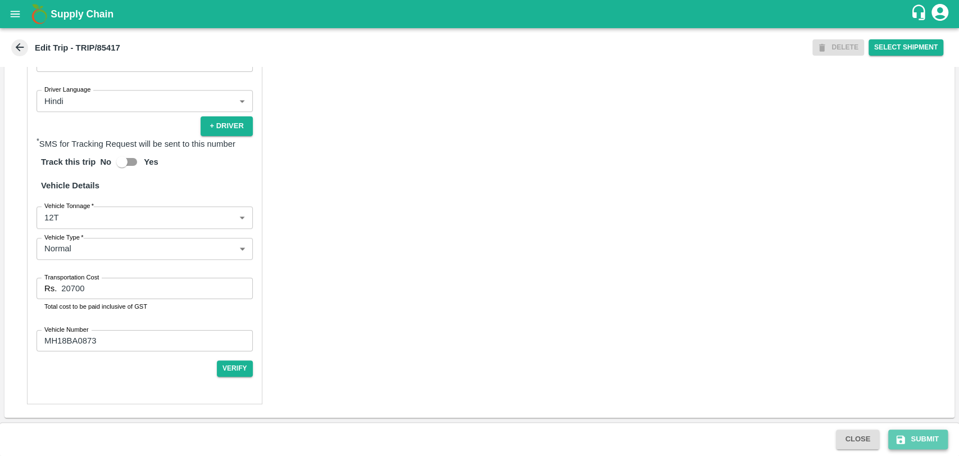
click at [924, 435] on button "Submit" at bounding box center [919, 439] width 60 height 20
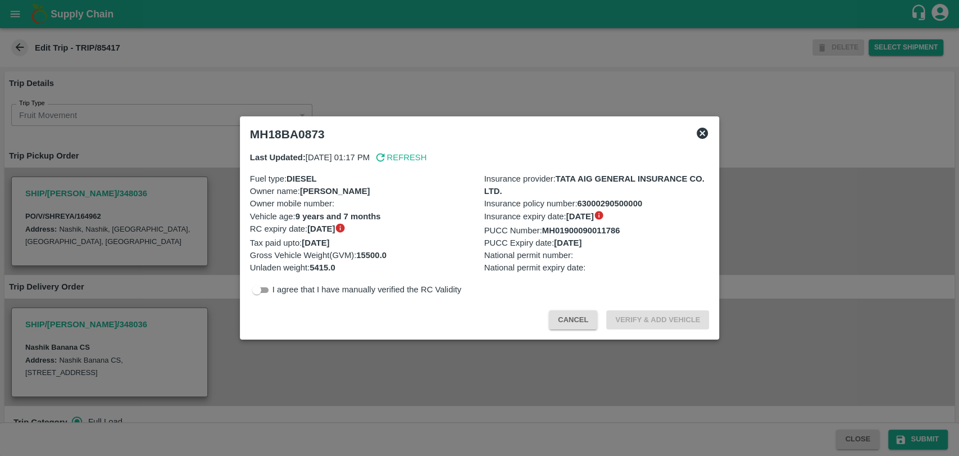
click at [695, 132] on div "MH18BA0873" at bounding box center [480, 134] width 469 height 25
click at [703, 131] on icon at bounding box center [702, 133] width 11 height 11
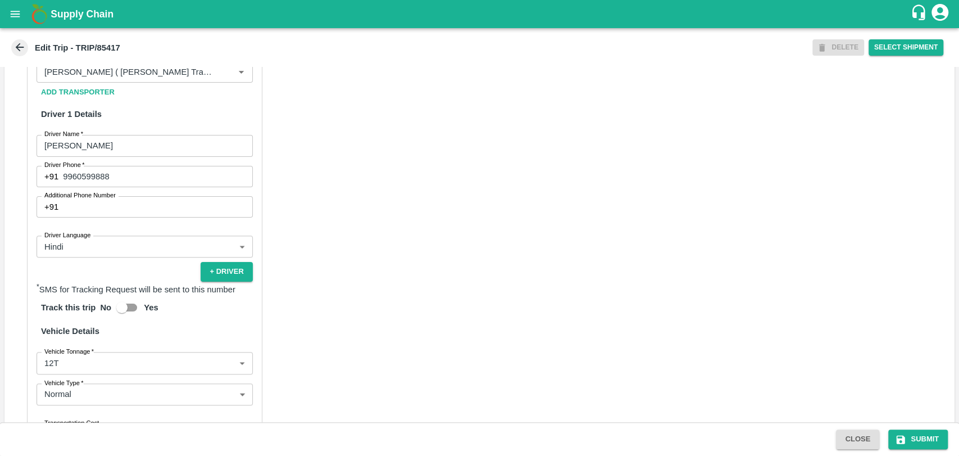
scroll to position [721, 0]
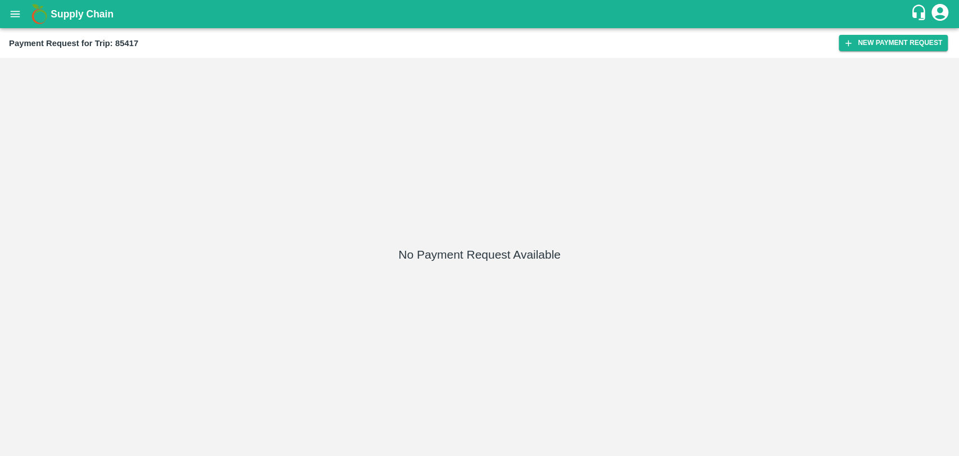
click at [868, 31] on div "Payment Request for Trip: 85417 New Payment Request" at bounding box center [479, 43] width 959 height 30
click at [863, 43] on button "New Payment Request" at bounding box center [893, 43] width 109 height 16
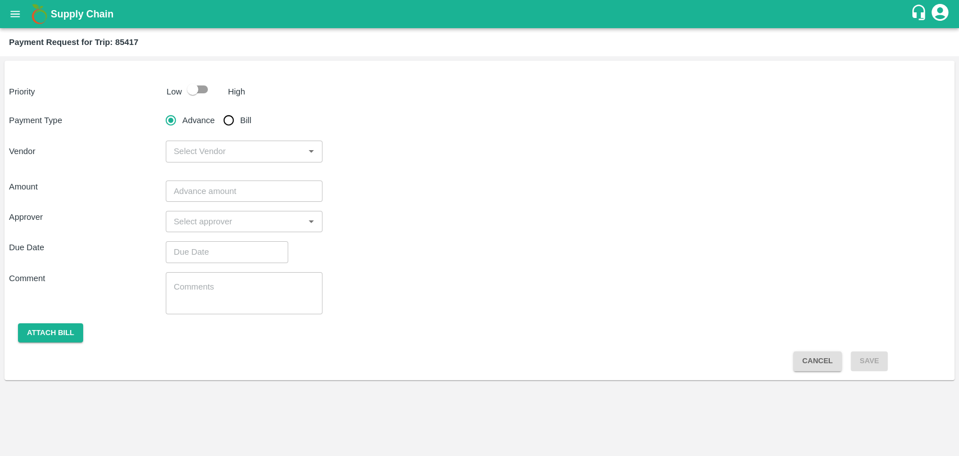
click at [179, 83] on div "Low" at bounding box center [172, 89] width 20 height 17
click at [205, 89] on input "checkbox" at bounding box center [193, 89] width 64 height 21
checkbox input "true"
click at [227, 125] on input "Bill" at bounding box center [229, 120] width 22 height 22
radio input "true"
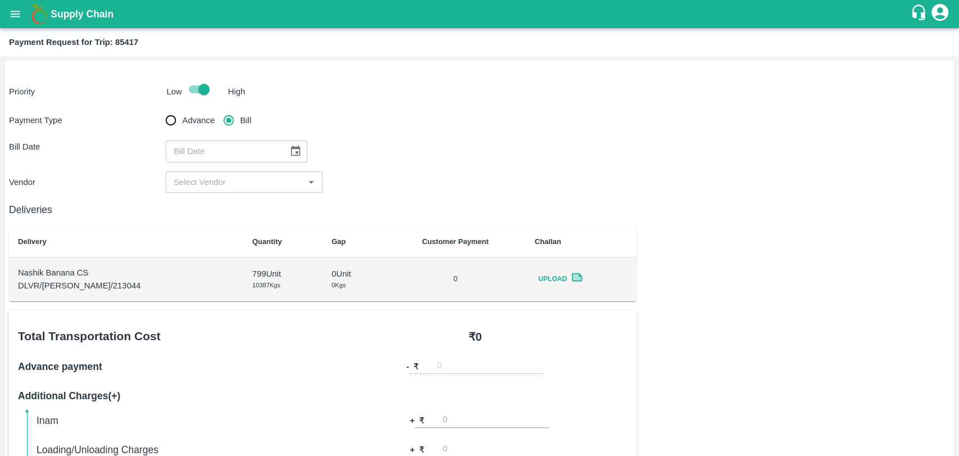
click at [285, 153] on button "Choose date" at bounding box center [295, 151] width 21 height 21
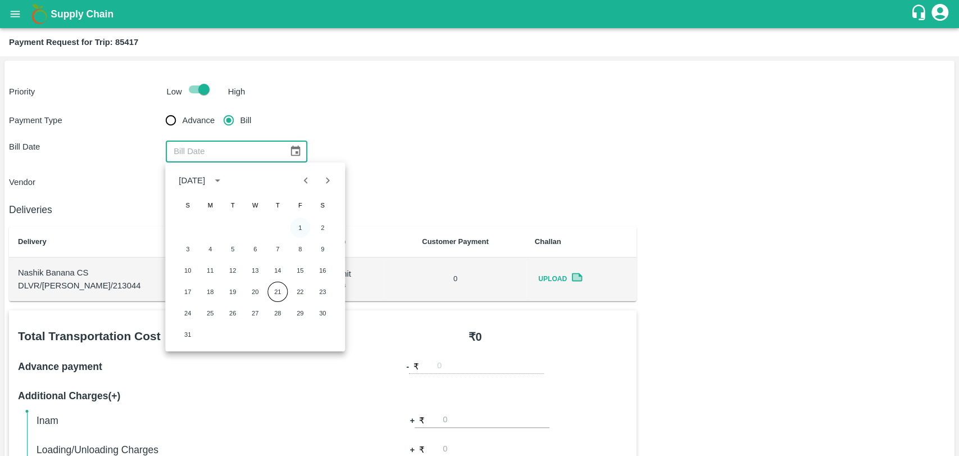
click at [295, 220] on button "1" at bounding box center [300, 228] width 20 height 20
type input "[DATE]"
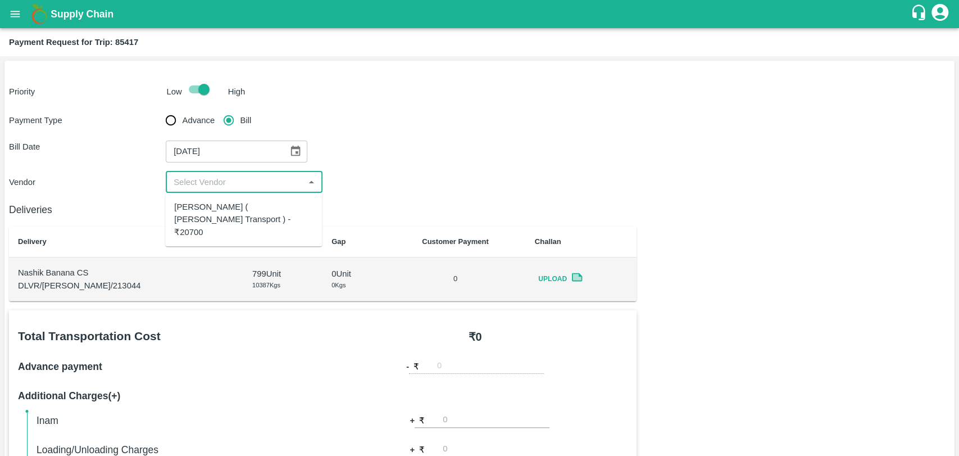
click at [232, 182] on input "input" at bounding box center [235, 182] width 132 height 15
click at [232, 205] on div "Nitin Rasal ( Bhairavnath Transport ) - ₹20700" at bounding box center [243, 220] width 139 height 38
type input "Nitin Rasal ( Bhairavnath Transport ) - ₹20700"
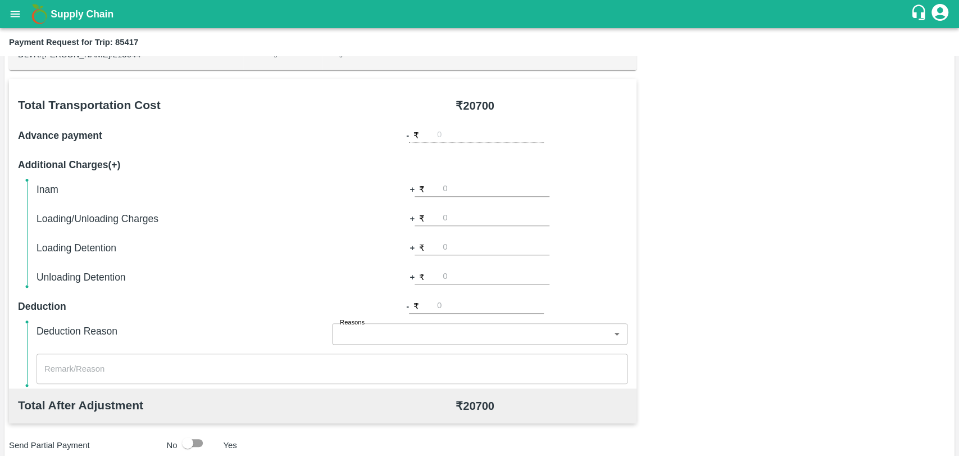
scroll to position [312, 0]
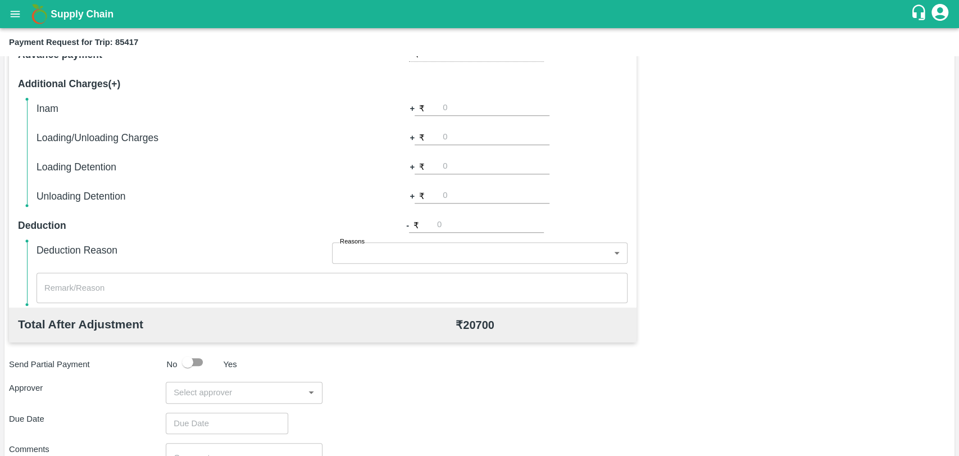
click at [486, 131] on input "number" at bounding box center [496, 137] width 107 height 15
type input "300"
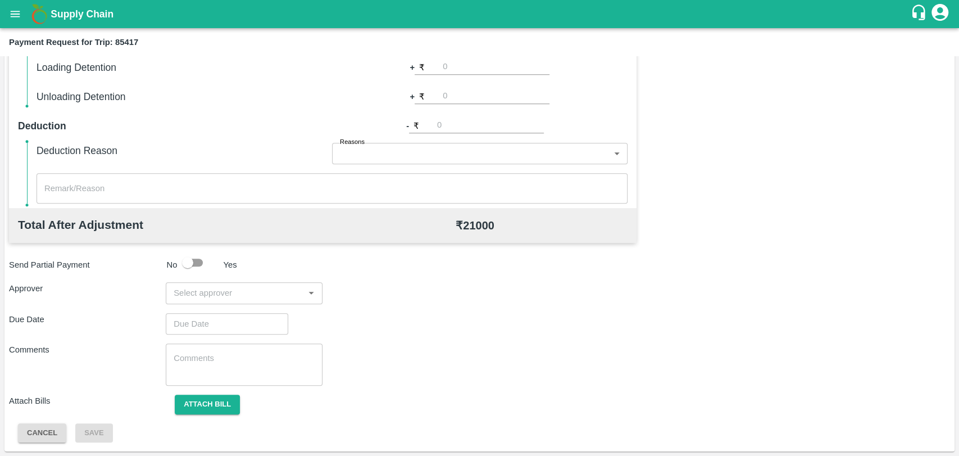
click at [343, 300] on div "Approver ​" at bounding box center [480, 292] width 942 height 21
click at [250, 287] on input "input" at bounding box center [235, 293] width 132 height 15
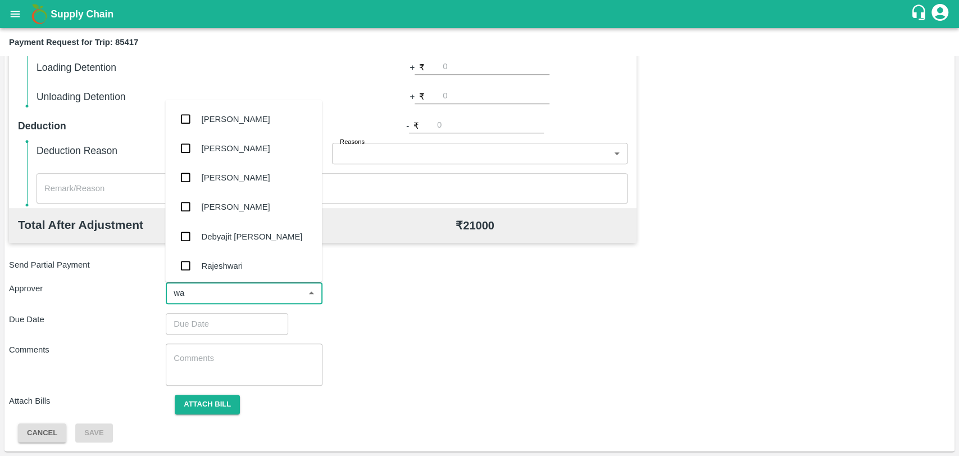
type input "wag"
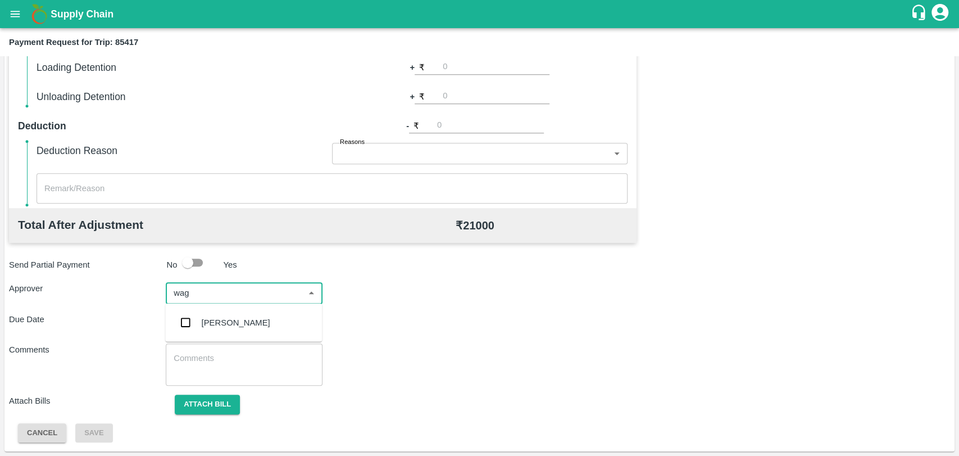
click at [238, 322] on div "[PERSON_NAME]" at bounding box center [236, 322] width 69 height 12
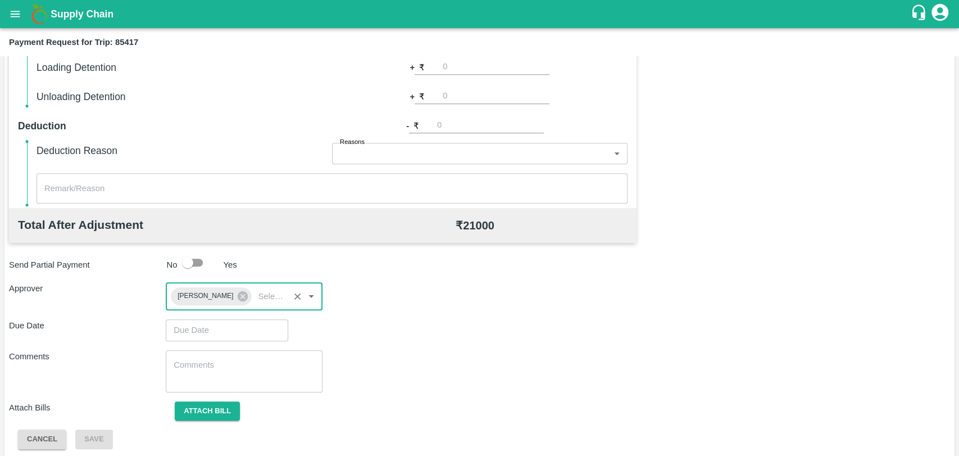
click at [234, 329] on input "Choose date" at bounding box center [223, 329] width 115 height 21
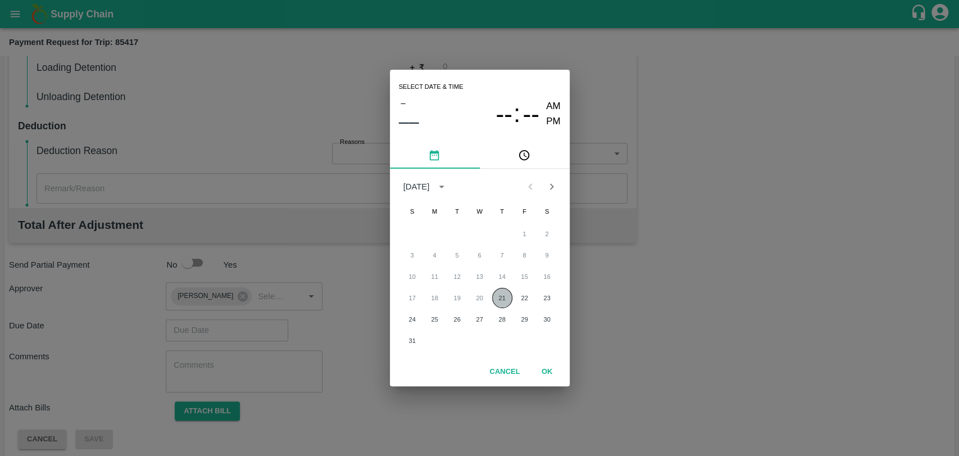
click at [495, 296] on button "21" at bounding box center [502, 298] width 20 height 20
type input "[DATE] 12:00 AM"
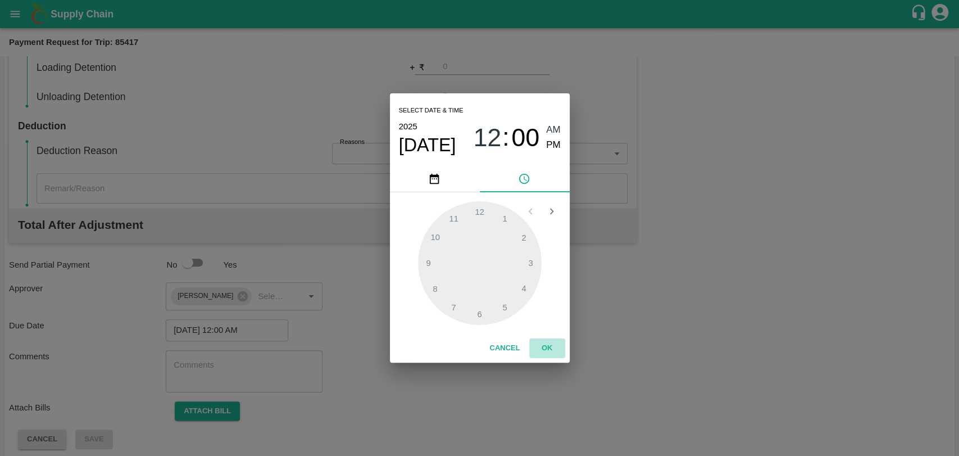
click at [536, 343] on button "OK" at bounding box center [547, 348] width 36 height 20
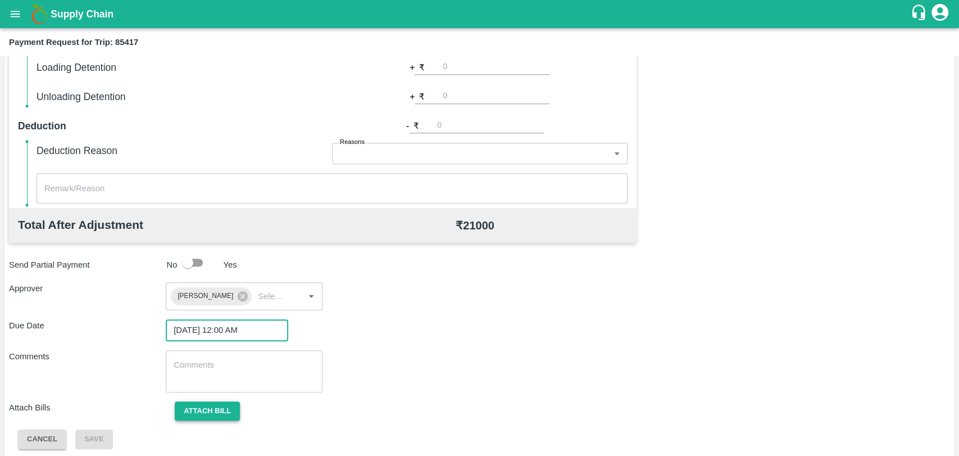
click at [222, 409] on button "Attach bill" at bounding box center [207, 411] width 65 height 20
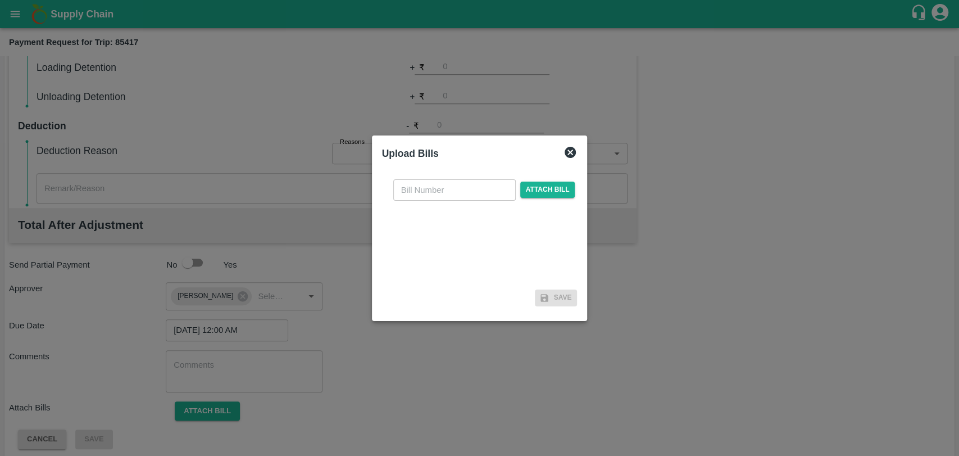
click at [465, 200] on input "text" at bounding box center [454, 189] width 123 height 21
type input "3812"
click at [522, 185] on span "Attach bill" at bounding box center [547, 190] width 55 height 16
click at [0, 0] on input "Attach bill" at bounding box center [0, 0] width 0 height 0
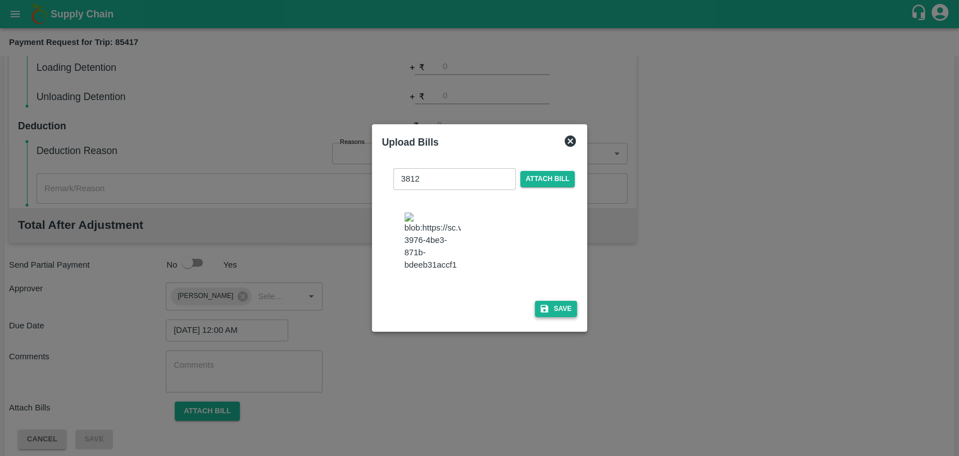
click at [544, 306] on icon "button" at bounding box center [545, 309] width 8 height 8
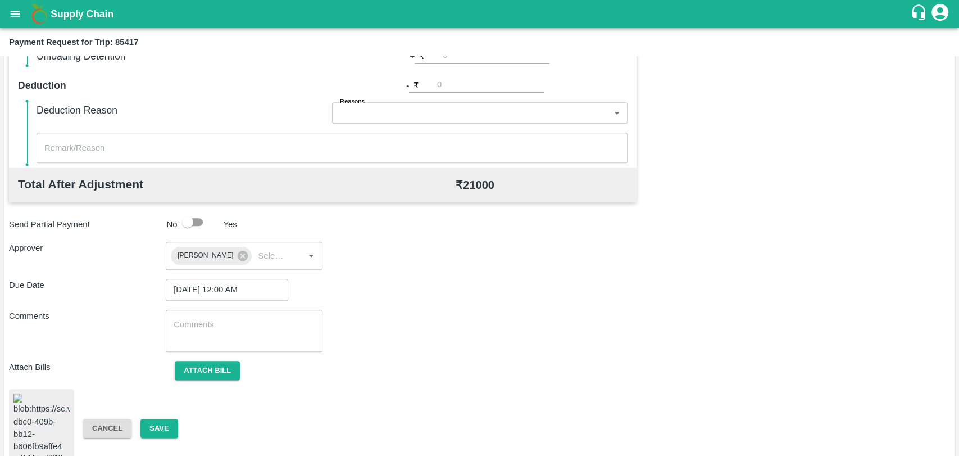
scroll to position [468, 0]
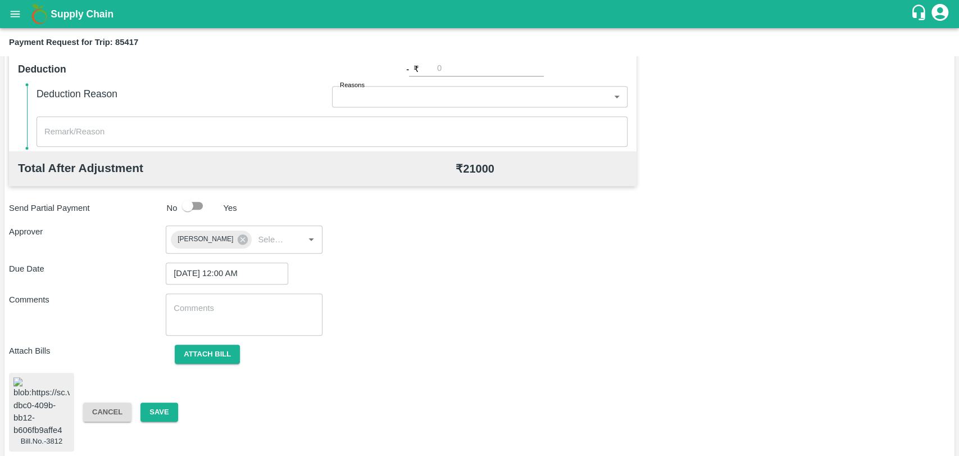
click at [182, 402] on div "Cancel Save" at bounding box center [152, 412] width 157 height 20
click at [163, 405] on button "Save" at bounding box center [159, 412] width 37 height 20
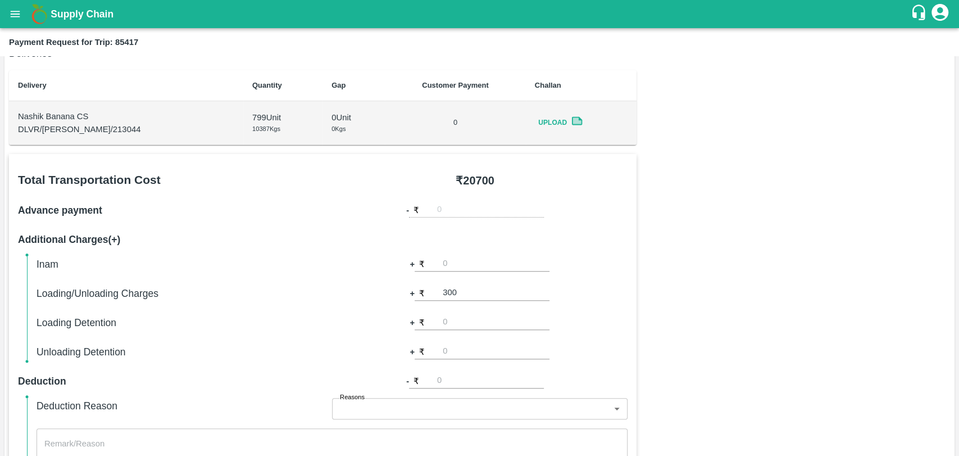
scroll to position [0, 0]
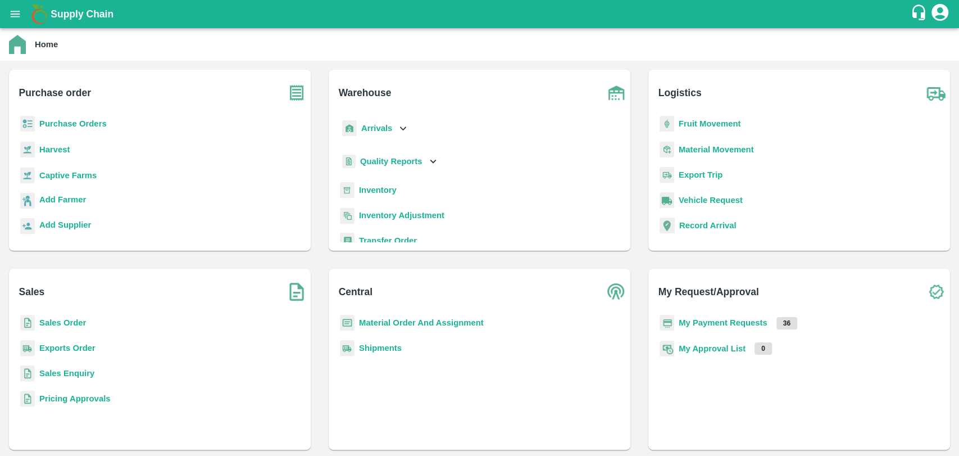
click at [702, 321] on b "My Payment Requests" at bounding box center [723, 322] width 89 height 9
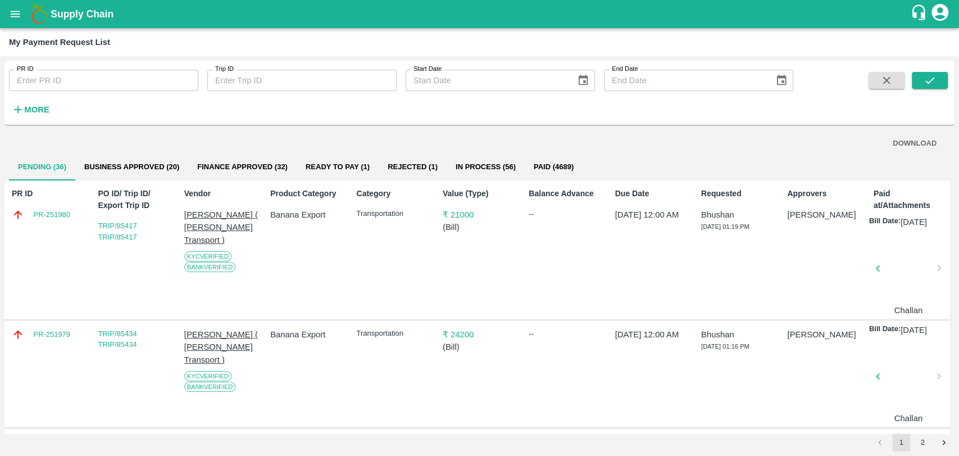
click at [354, 163] on button "Ready To Pay (1)" at bounding box center [338, 166] width 82 height 27
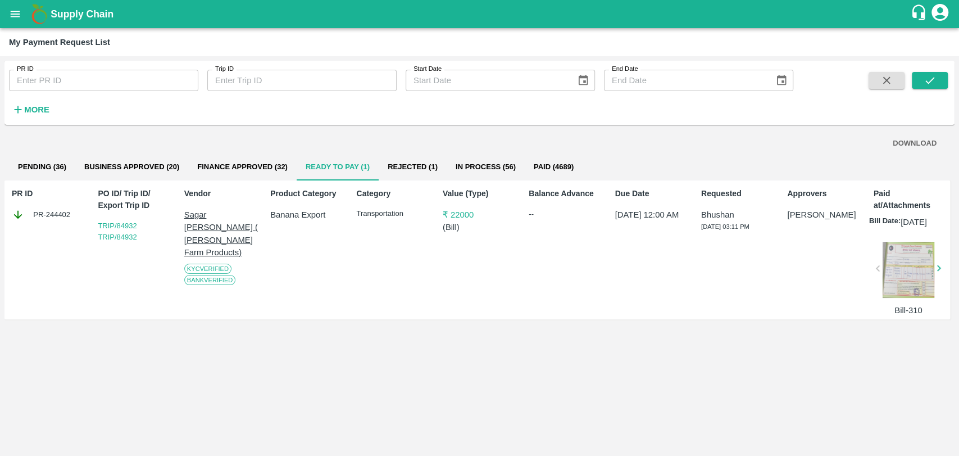
click at [43, 159] on button "Pending (36)" at bounding box center [42, 166] width 66 height 27
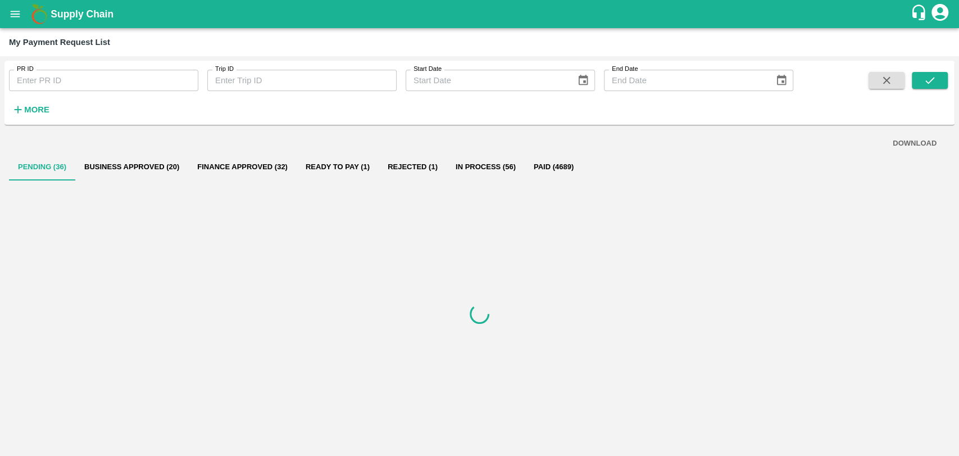
click at [31, 108] on strong "More" at bounding box center [36, 109] width 25 height 9
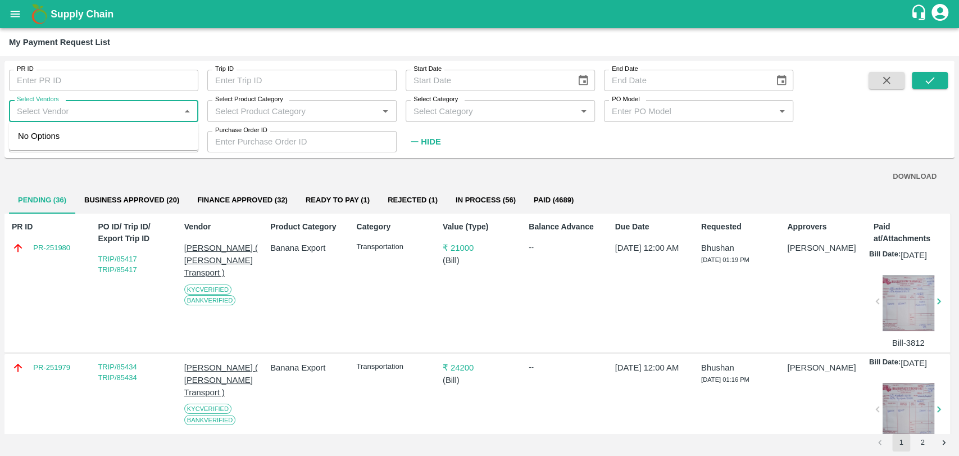
click at [81, 116] on input "Select Vendors" at bounding box center [94, 110] width 164 height 15
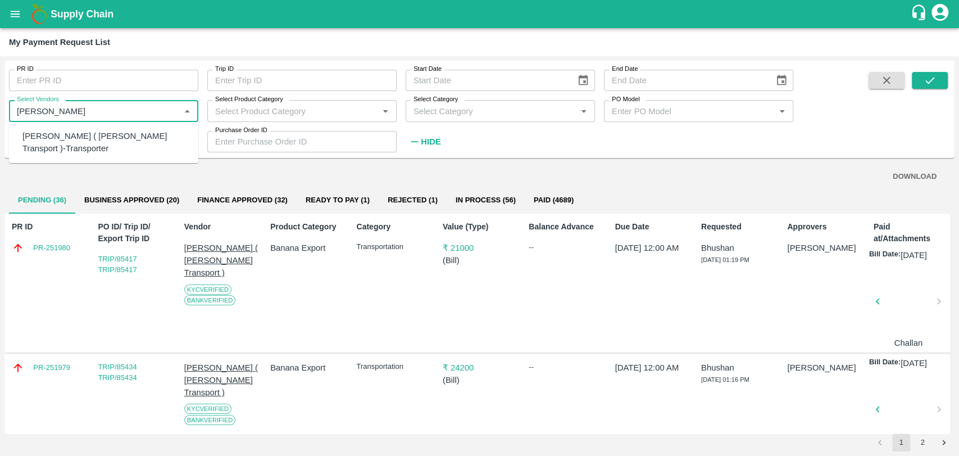
click at [54, 139] on div "Nitin Rasal ( Bhairavnath Transport )-Transporter" at bounding box center [105, 142] width 167 height 25
type input "Nitin Rasal ( Bhairavnath Transport )-Transporter"
click at [929, 80] on icon "submit" at bounding box center [930, 80] width 12 height 12
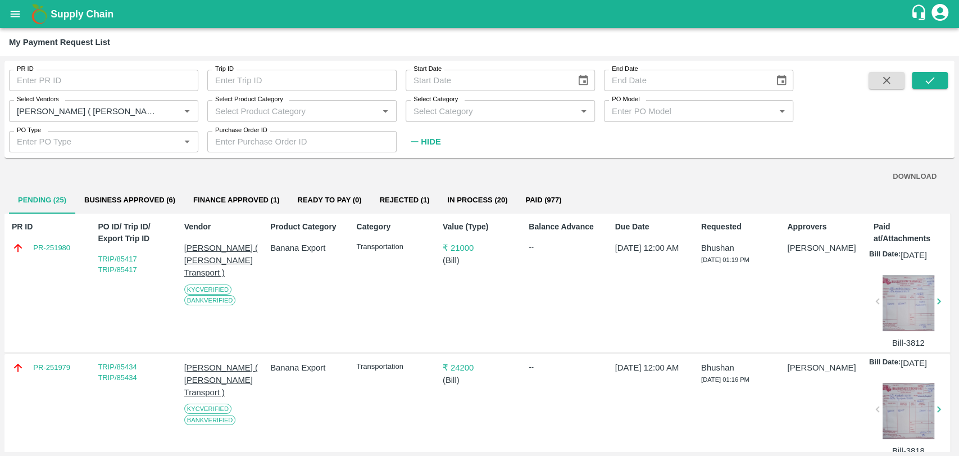
click at [162, 203] on button "Business Approved (6)" at bounding box center [129, 200] width 109 height 27
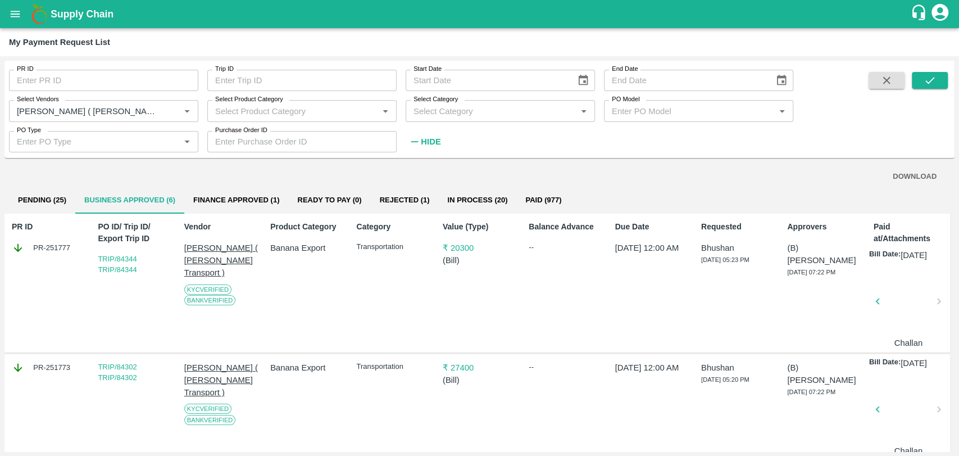
click at [476, 205] on button "In Process (20)" at bounding box center [477, 200] width 78 height 27
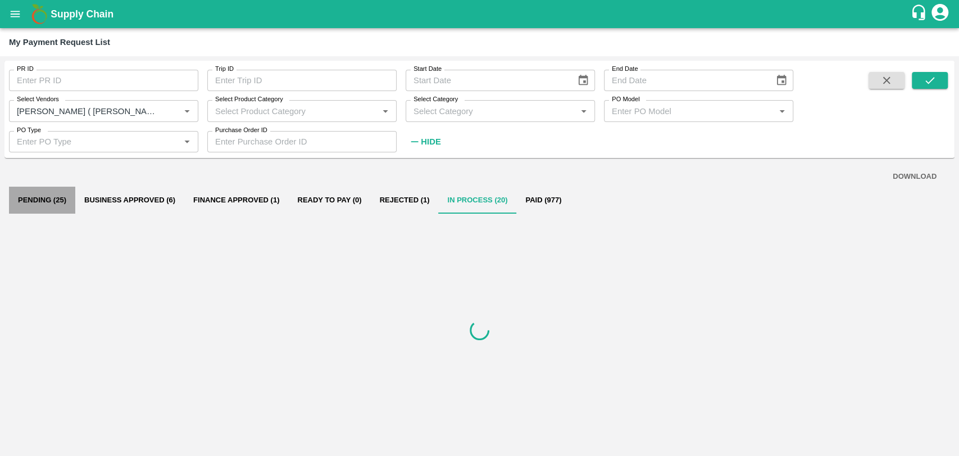
click at [69, 194] on button "Pending (25)" at bounding box center [42, 200] width 66 height 27
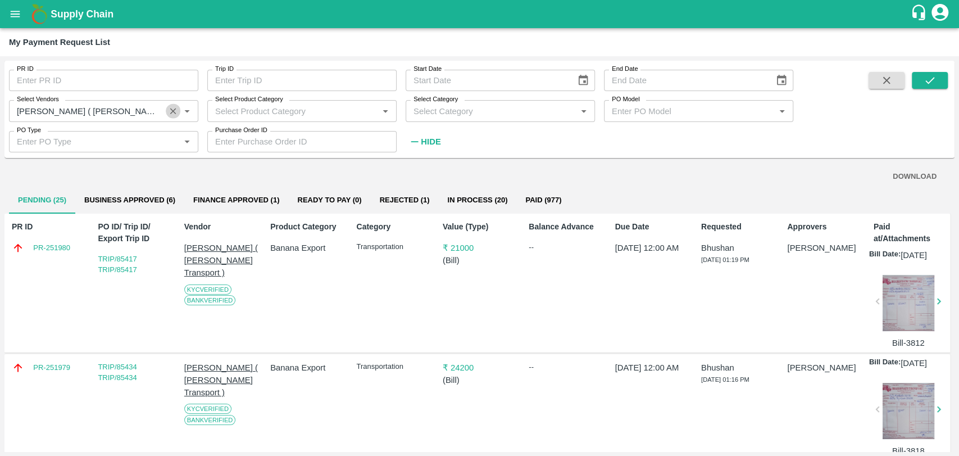
click at [170, 112] on icon "Clear" at bounding box center [173, 111] width 11 height 11
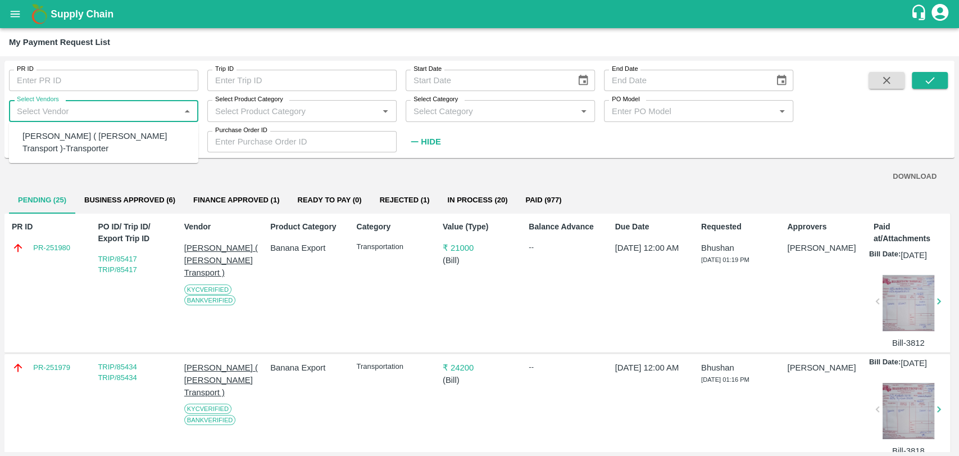
click at [114, 114] on input "Select Vendors" at bounding box center [94, 110] width 164 height 15
click at [89, 133] on div "Sagar Pramod Patil ( Shreyansh Farm Products)-Transporter" at bounding box center [105, 149] width 167 height 38
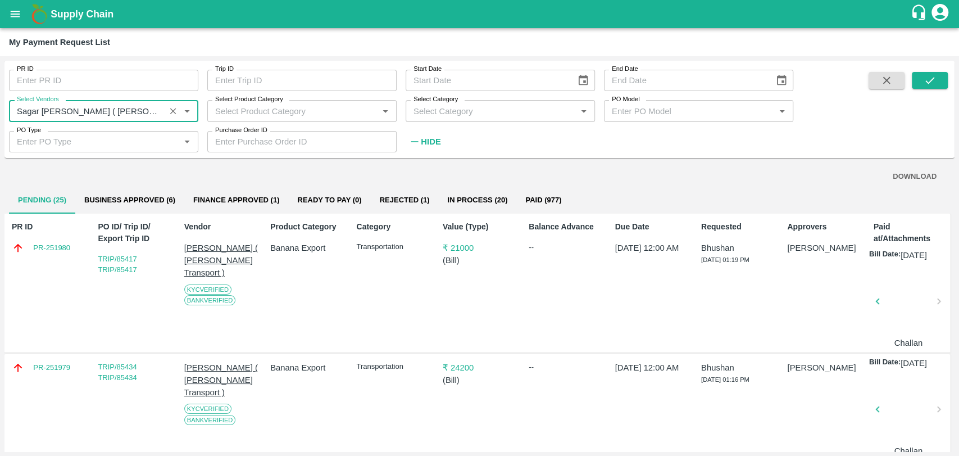
type input "Sagar Pramod Patil ( Shreyansh Farm Products)-Transporter"
drag, startPoint x: 922, startPoint y: 90, endPoint x: 933, endPoint y: 79, distance: 15.5
click at [933, 79] on span at bounding box center [930, 111] width 36 height 79
click at [933, 79] on icon "submit" at bounding box center [930, 80] width 9 height 7
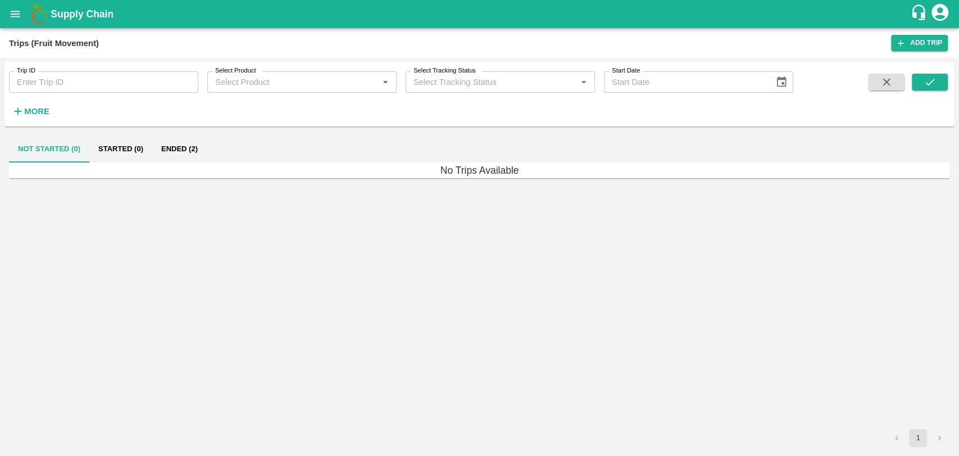
click at [29, 105] on h6 "More" at bounding box center [36, 111] width 25 height 15
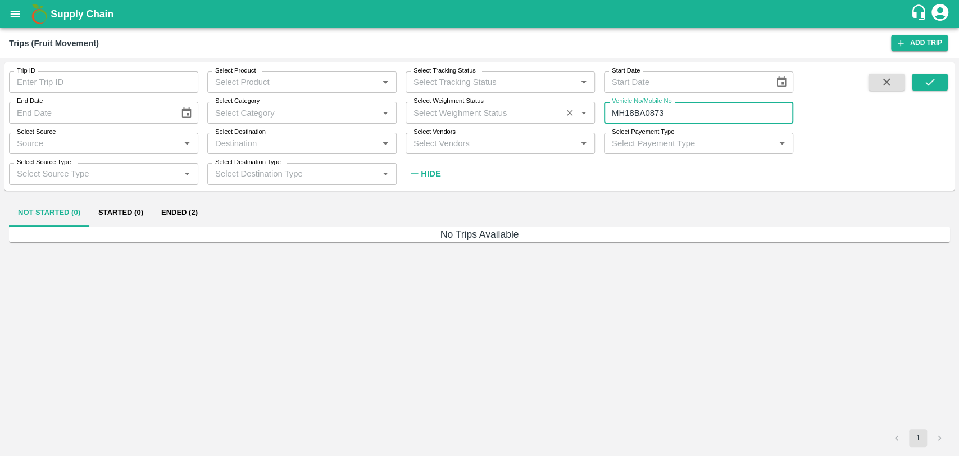
drag, startPoint x: 670, startPoint y: 114, endPoint x: 506, endPoint y: 111, distance: 164.1
click at [511, 112] on div "Trip ID Trip ID Select Product Select Product   * Select Tracking Status Select…" at bounding box center [397, 123] width 794 height 122
paste input "text"
type input "MH18BZ5547"
click at [935, 74] on button "submit" at bounding box center [930, 82] width 36 height 17
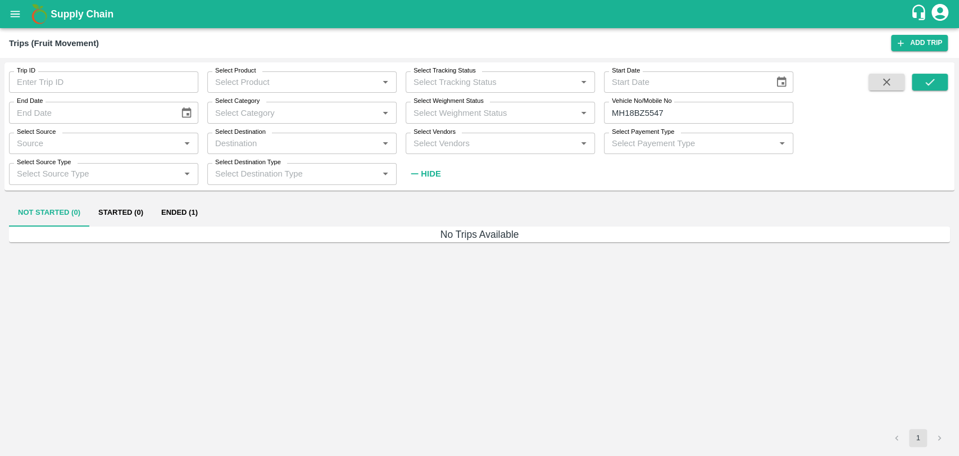
click at [193, 219] on button "Ended (1)" at bounding box center [179, 213] width 55 height 27
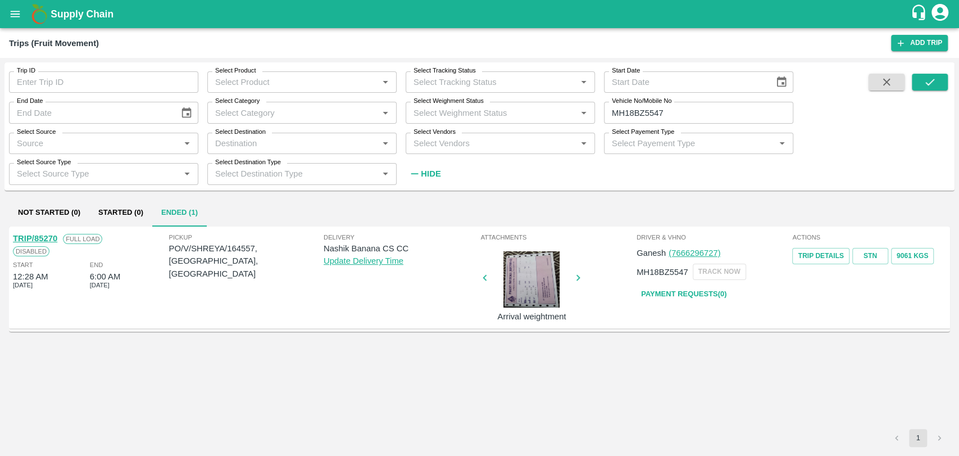
click at [51, 240] on link "TRIP/85270" at bounding box center [35, 238] width 44 height 9
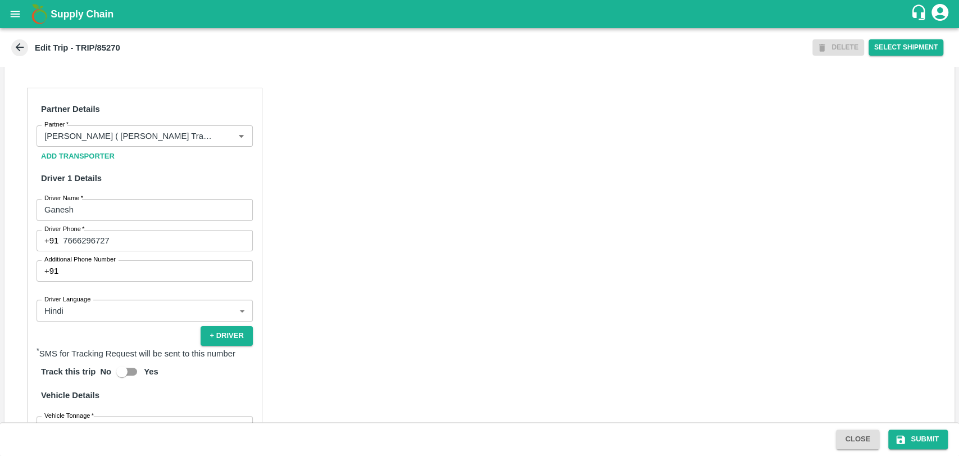
scroll to position [624, 0]
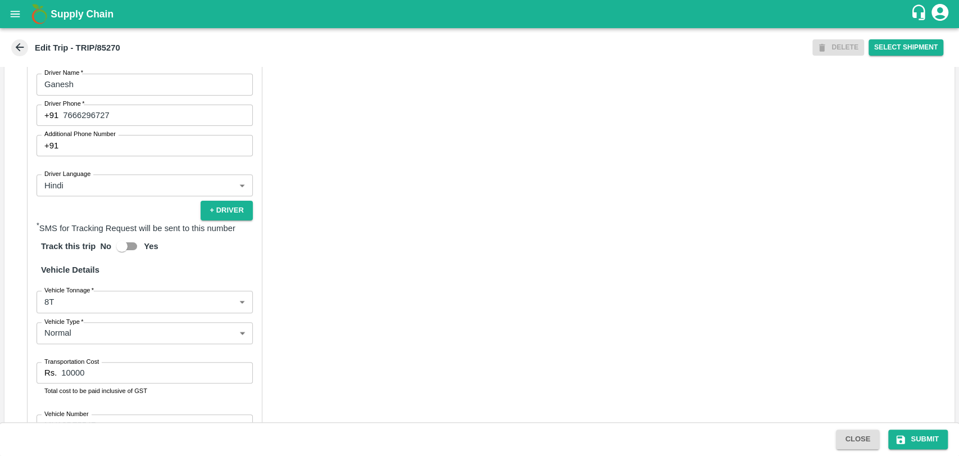
click at [67, 314] on body "Supply Chain Edit Trip - TRIP/85270 DELETE Select Shipment Trip Details Trip Ty…" at bounding box center [479, 228] width 959 height 456
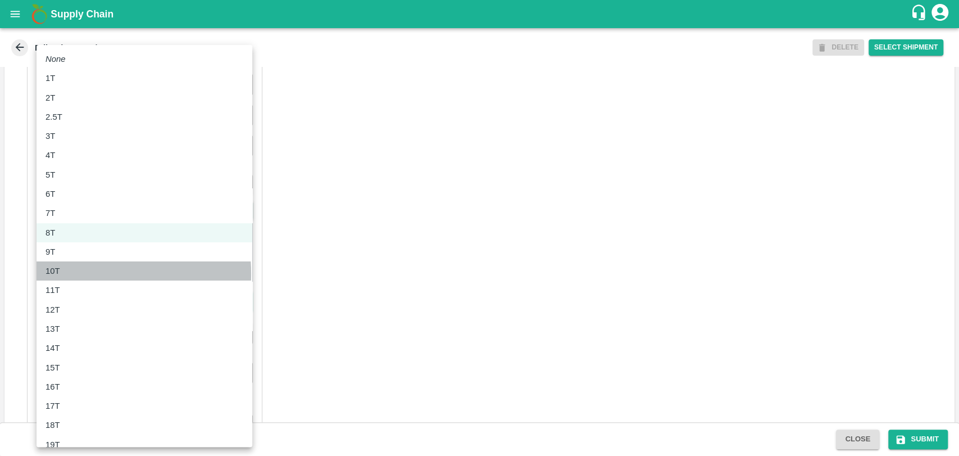
click at [63, 274] on div "10T" at bounding box center [56, 271] width 20 height 12
type input "10000"
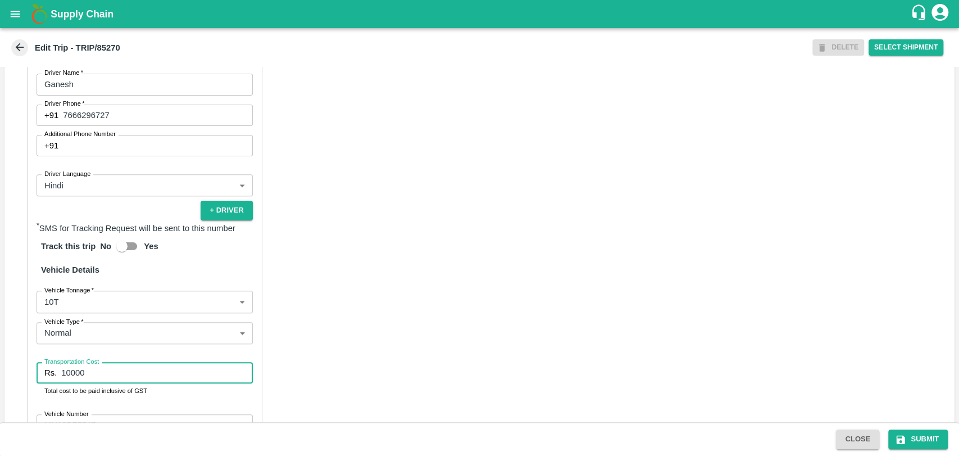
drag, startPoint x: 94, startPoint y: 389, endPoint x: 28, endPoint y: 384, distance: 67.0
click at [30, 385] on div "Partner Details Partner   * Partner Add Transporter Driver 1 Details Driver Nam…" at bounding box center [145, 230] width 236 height 537
type input "18000"
click at [917, 441] on button "Submit" at bounding box center [919, 439] width 60 height 20
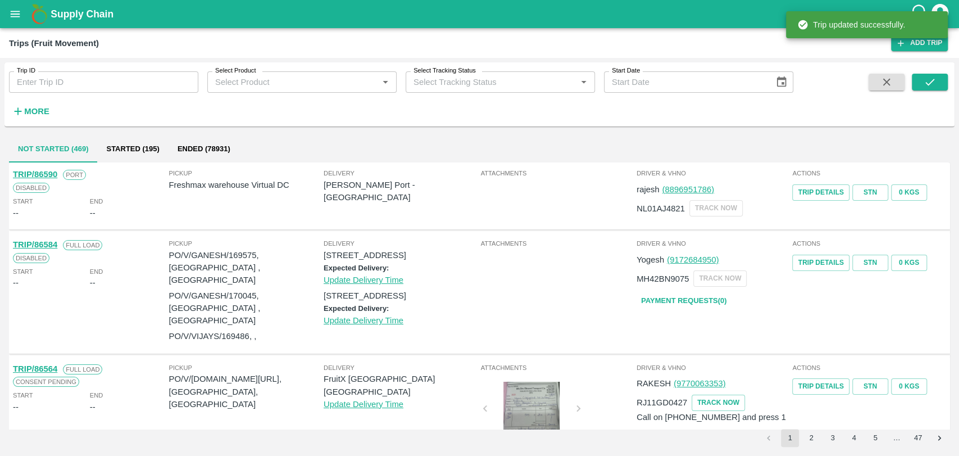
click at [33, 114] on strong "More" at bounding box center [36, 111] width 25 height 9
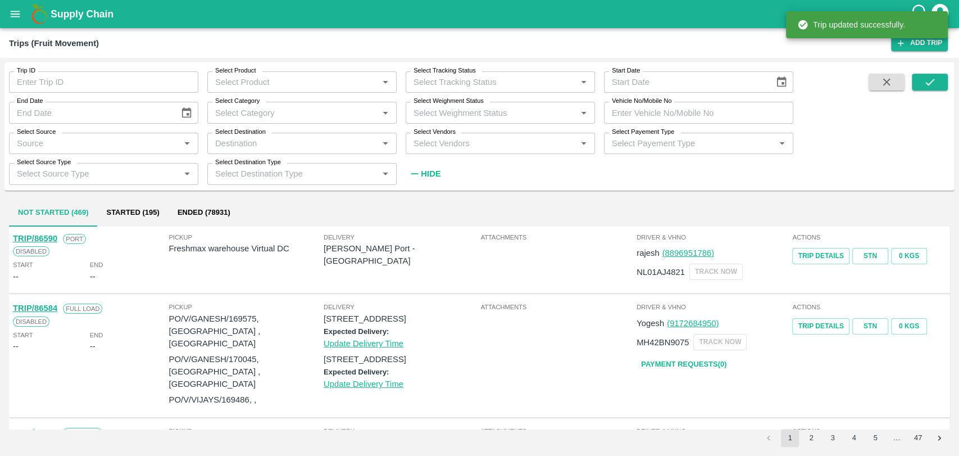
click at [690, 107] on input "Vehicle No/Mobile No" at bounding box center [698, 112] width 189 height 21
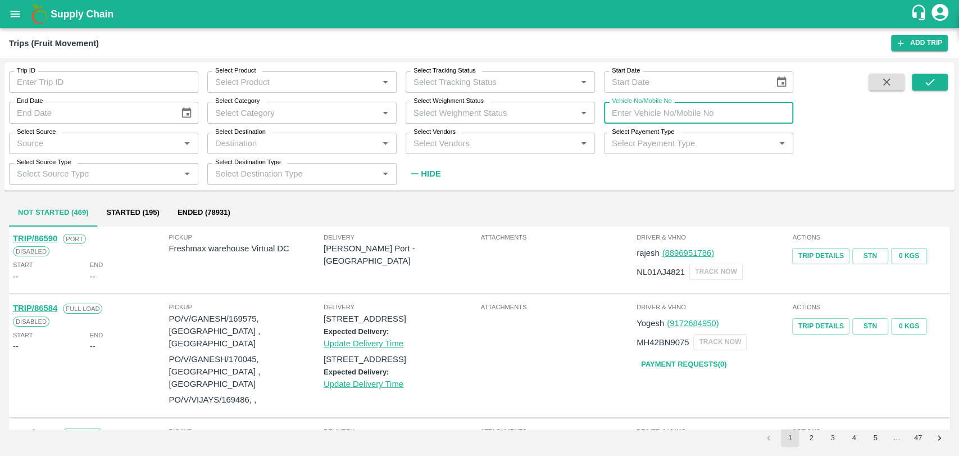
paste input "DD01H9851"
type input "DD01H9851"
click at [947, 90] on span at bounding box center [930, 129] width 36 height 110
click at [942, 88] on button "submit" at bounding box center [930, 82] width 36 height 17
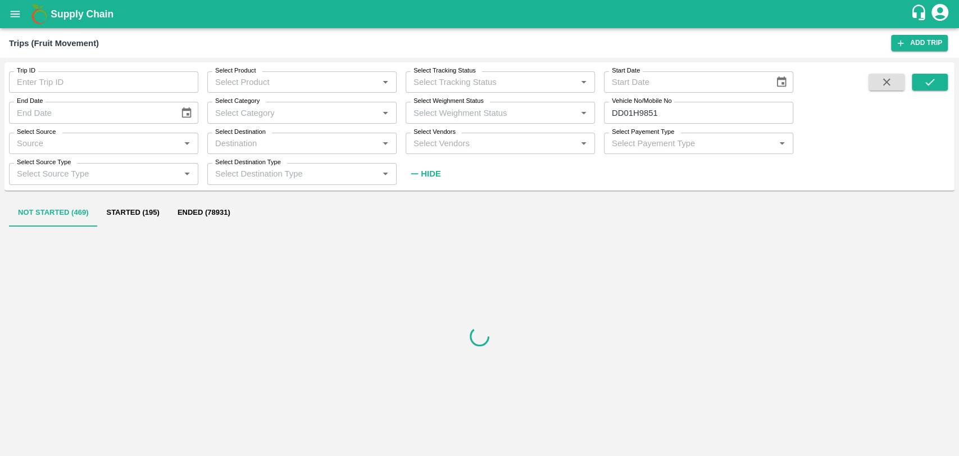
click at [171, 208] on button "Ended (78931)" at bounding box center [204, 213] width 71 height 27
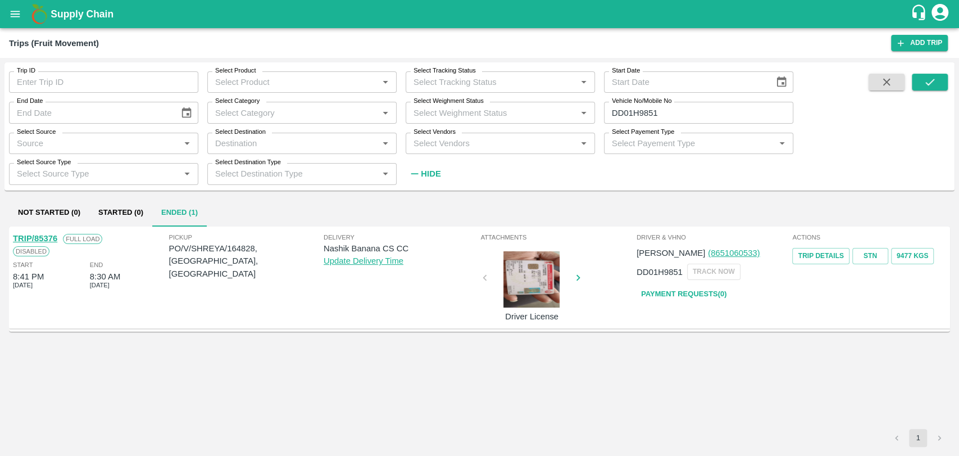
click at [51, 239] on link "TRIP/85376" at bounding box center [35, 238] width 44 height 9
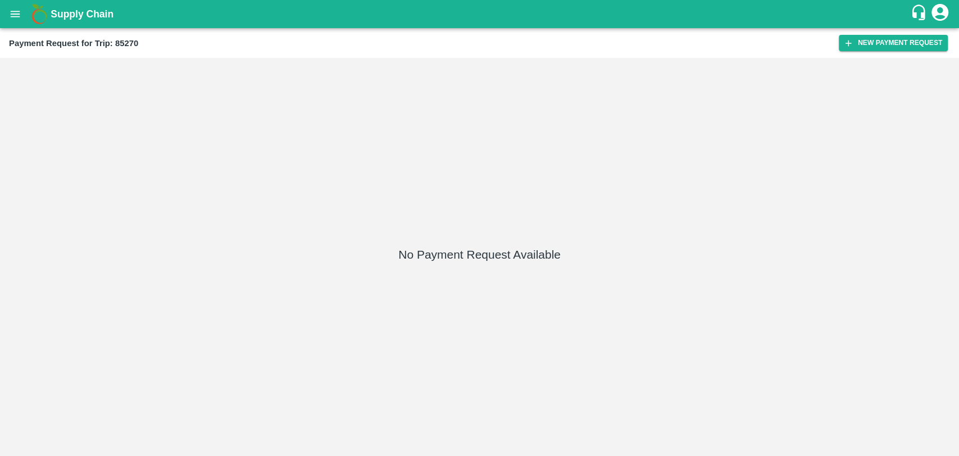
click at [830, 44] on div "Payment Request for Trip: 85270" at bounding box center [424, 43] width 830 height 15
click at [854, 42] on button "New Payment Request" at bounding box center [893, 43] width 109 height 16
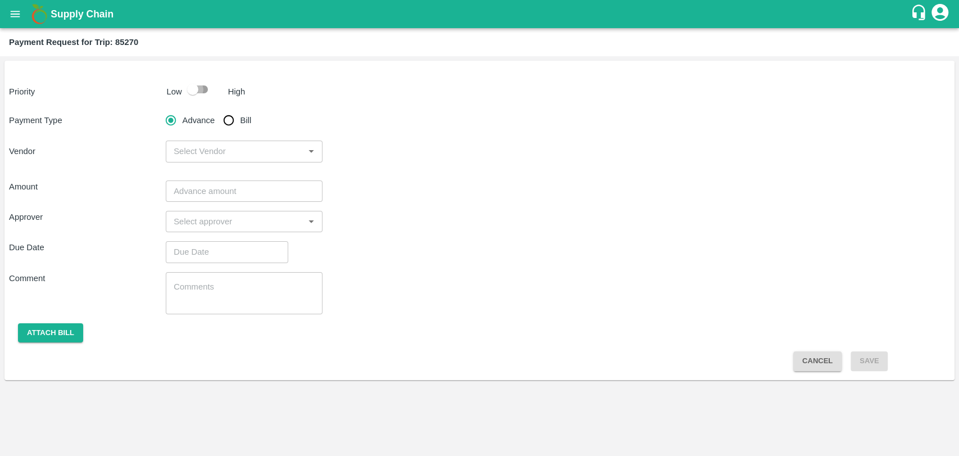
click at [189, 88] on input "checkbox" at bounding box center [193, 89] width 64 height 21
checkbox input "true"
click at [234, 116] on input "Bill" at bounding box center [229, 120] width 22 height 22
radio input "true"
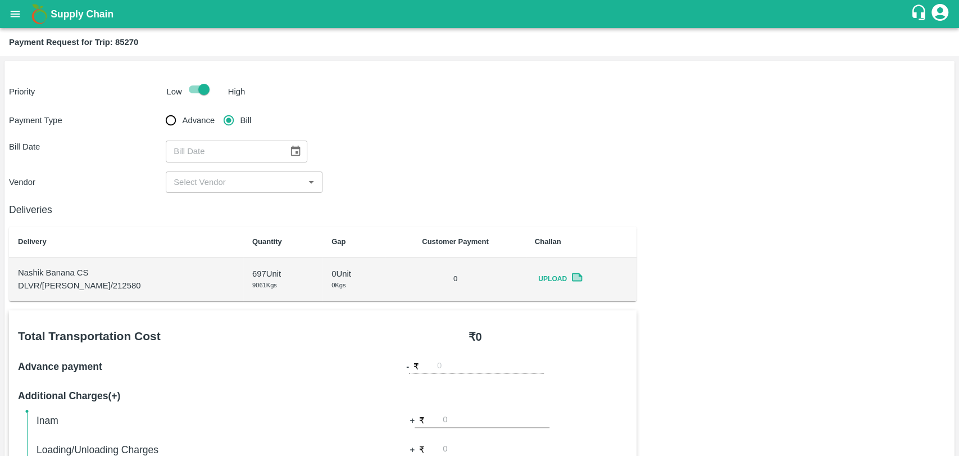
click at [291, 154] on icon "Choose date" at bounding box center [296, 151] width 10 height 11
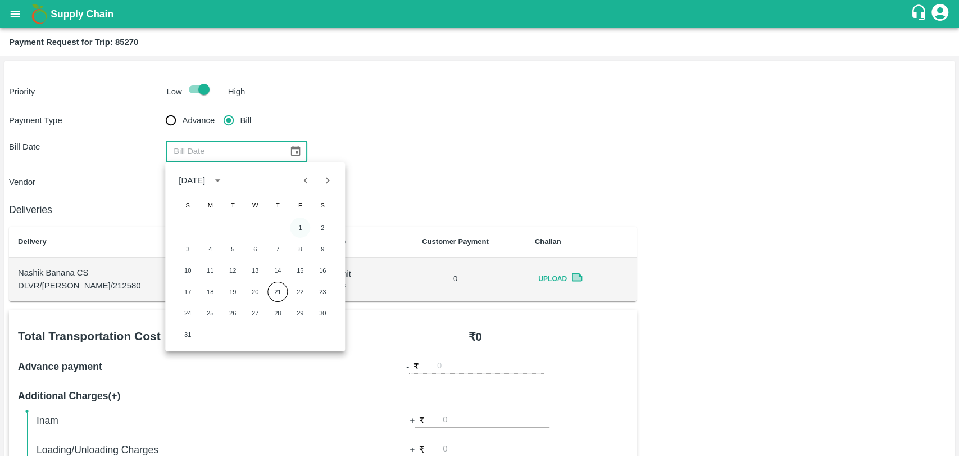
click at [294, 223] on button "1" at bounding box center [300, 228] width 20 height 20
type input "[DATE]"
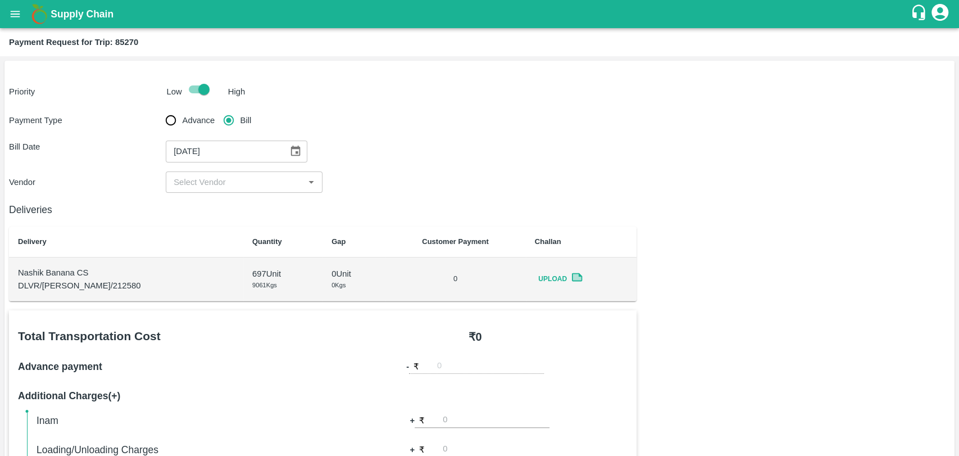
click at [205, 179] on input "input" at bounding box center [235, 182] width 132 height 15
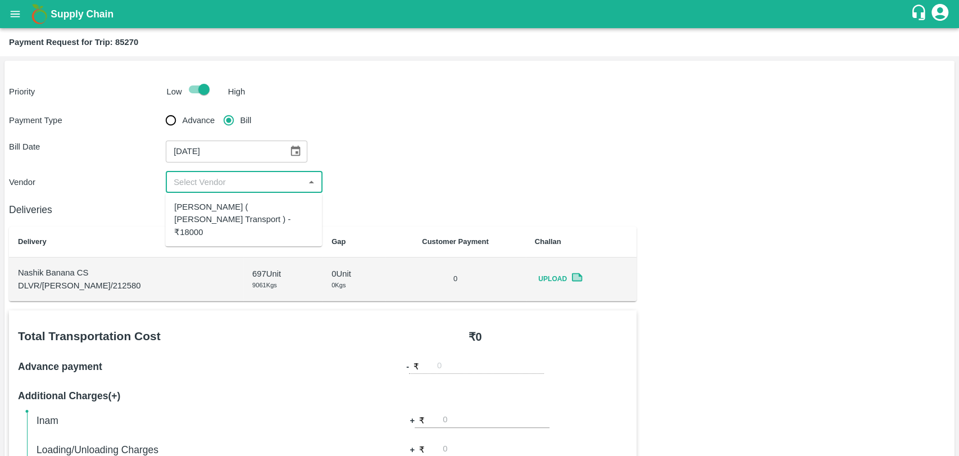
click at [213, 211] on div "[PERSON_NAME] ( [PERSON_NAME] Transport ) - ₹18000" at bounding box center [243, 220] width 139 height 38
type input "[PERSON_NAME] ( [PERSON_NAME] Transport ) - ₹18000"
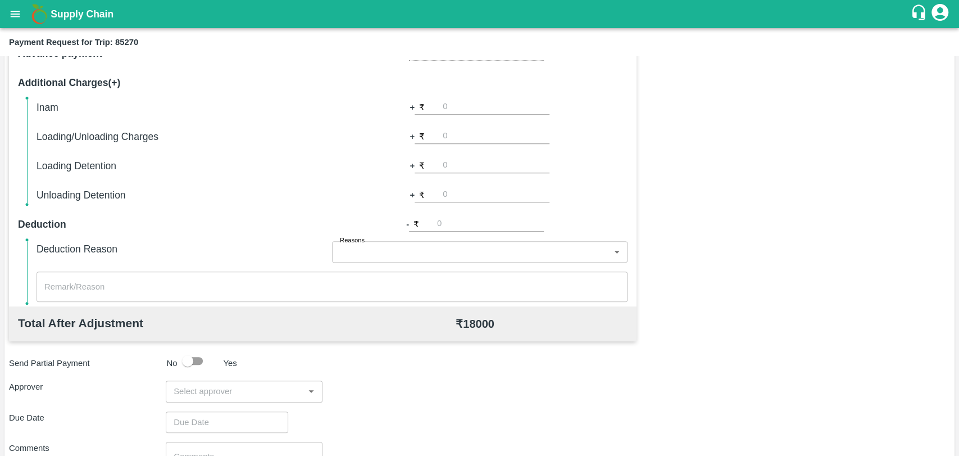
scroll to position [250, 0]
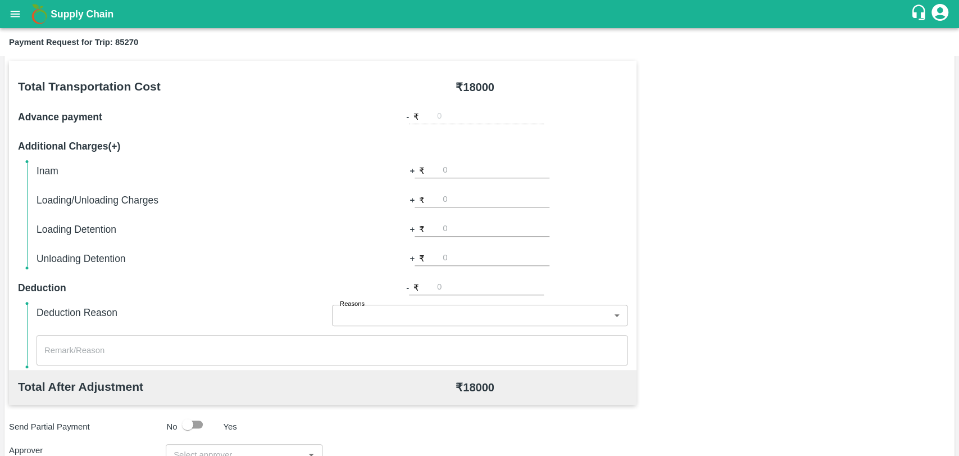
click at [460, 202] on input "number" at bounding box center [496, 199] width 107 height 15
type input "300"
click at [716, 178] on div "Total Transportation Cost ₹ 18000 Advance payment - ₹ Additional Charges(+) Ina…" at bounding box center [480, 333] width 942 height 544
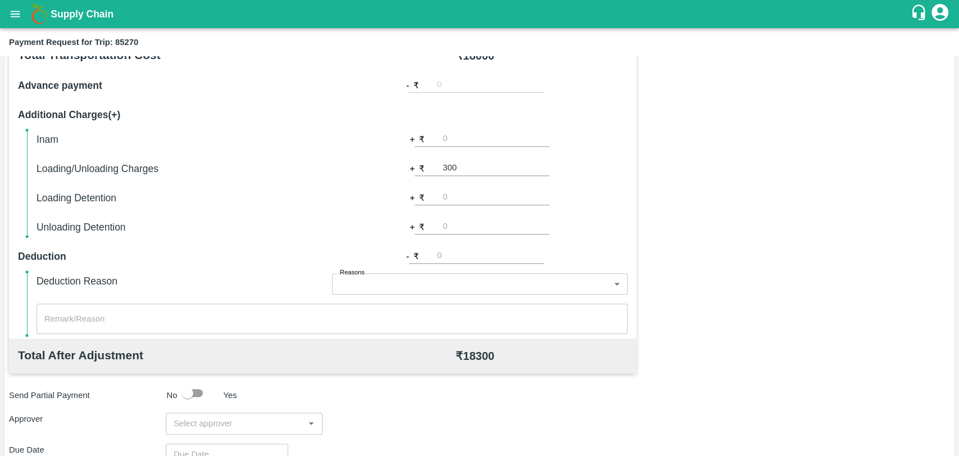
scroll to position [411, 0]
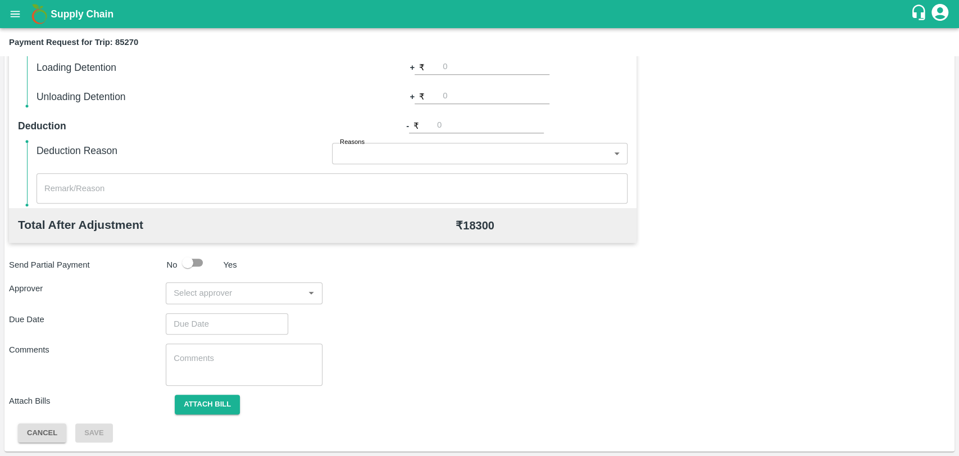
click at [214, 296] on input "input" at bounding box center [235, 293] width 132 height 15
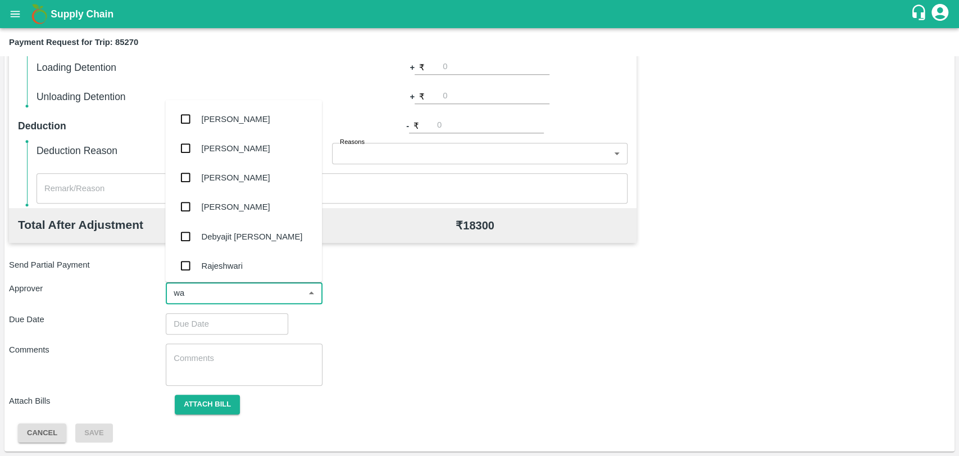
type input "wag"
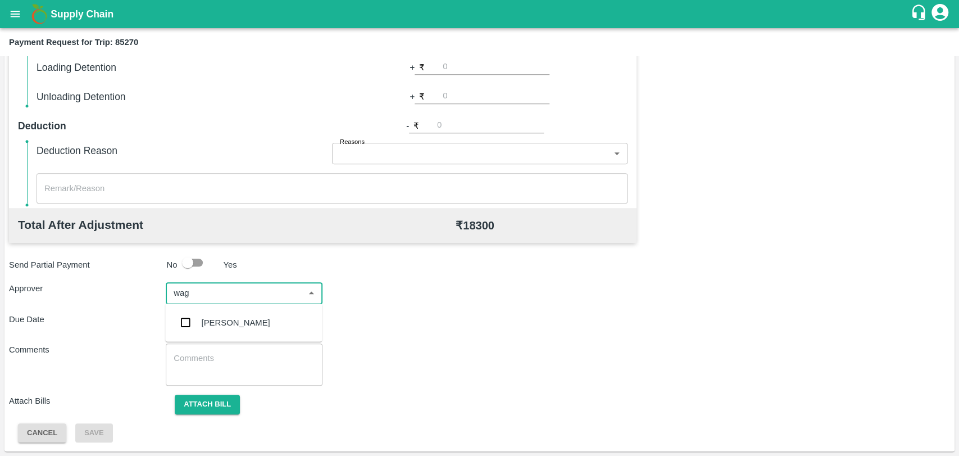
click at [209, 329] on div "[PERSON_NAME]" at bounding box center [243, 322] width 157 height 29
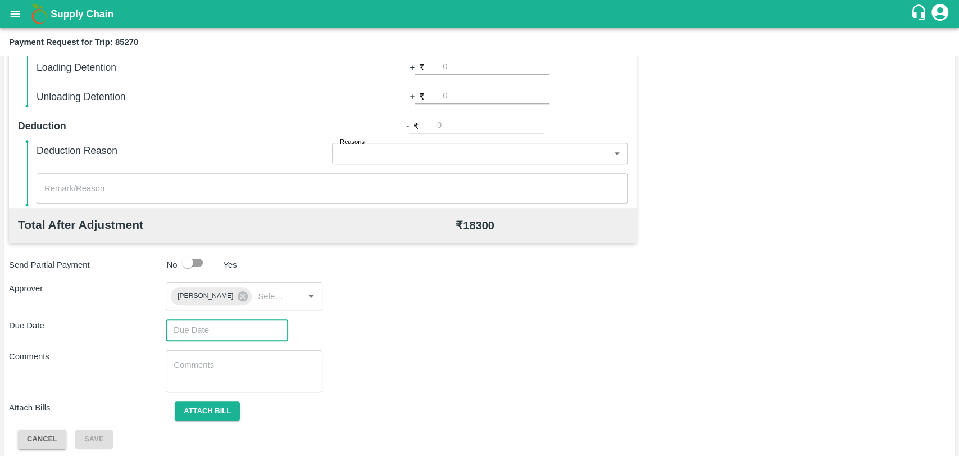
type input "DD/MM/YYYY hh:mm aa"
click at [197, 327] on input "DD/MM/YYYY hh:mm aa" at bounding box center [223, 329] width 115 height 21
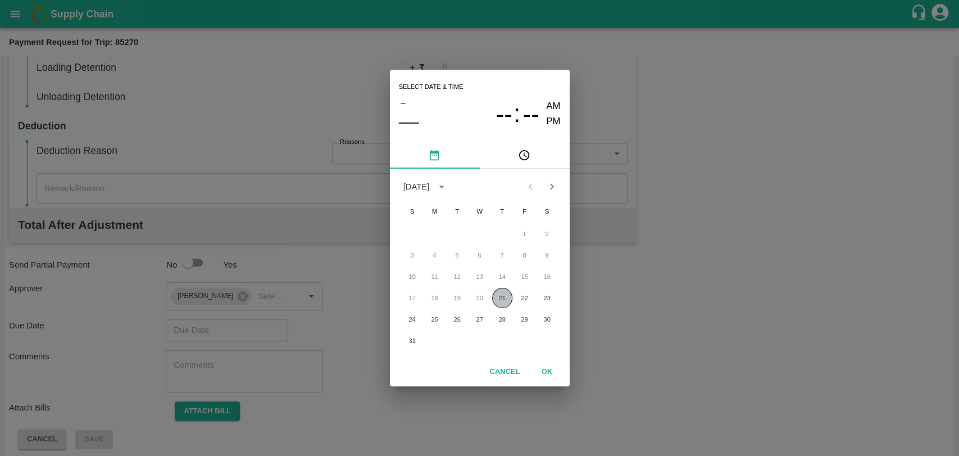
click at [503, 297] on button "21" at bounding box center [502, 298] width 20 height 20
type input "[DATE] 12:00 AM"
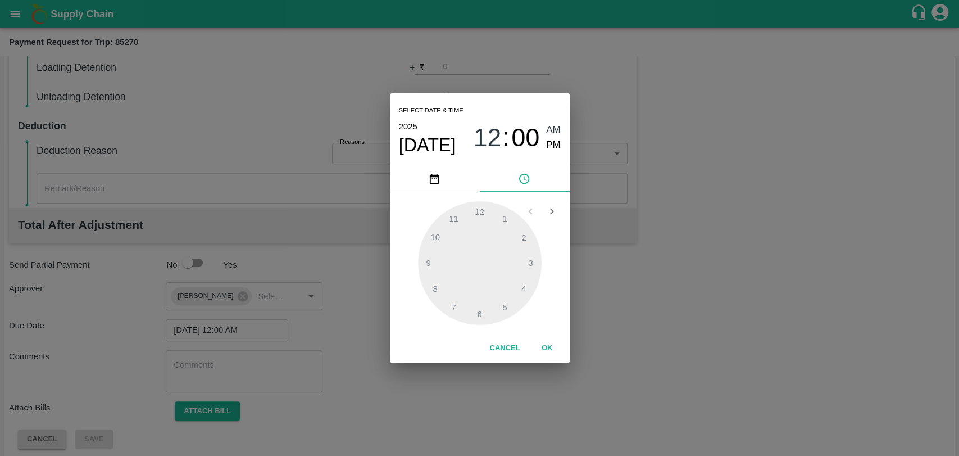
click at [551, 347] on button "OK" at bounding box center [547, 348] width 36 height 20
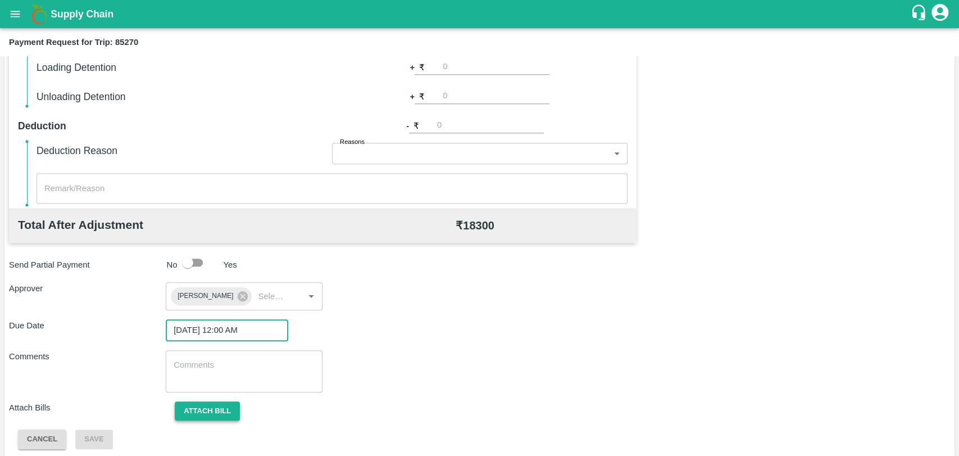
click at [219, 409] on button "Attach bill" at bounding box center [207, 411] width 65 height 20
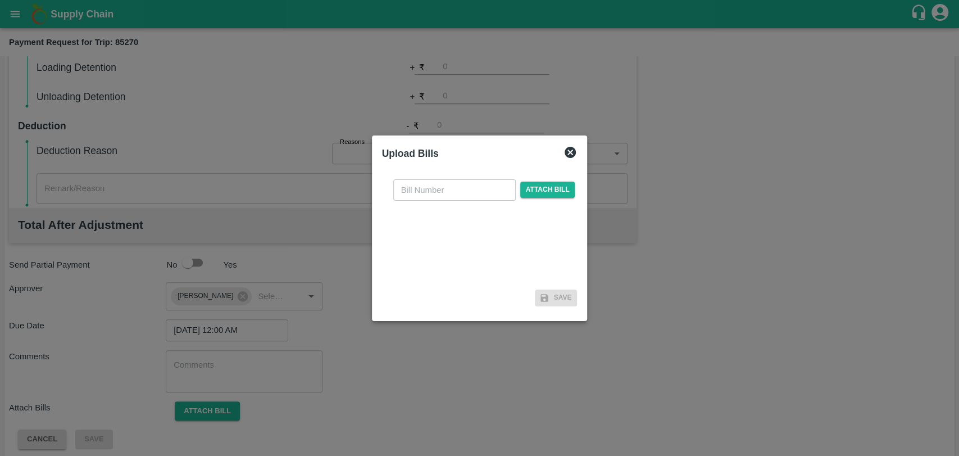
click at [422, 198] on input "text" at bounding box center [454, 189] width 123 height 21
type input "3804"
click at [530, 175] on div "3804 ​ Attach bill" at bounding box center [480, 227] width 196 height 115
click at [533, 183] on span "Attach bill" at bounding box center [547, 190] width 55 height 16
click at [0, 0] on input "Attach bill" at bounding box center [0, 0] width 0 height 0
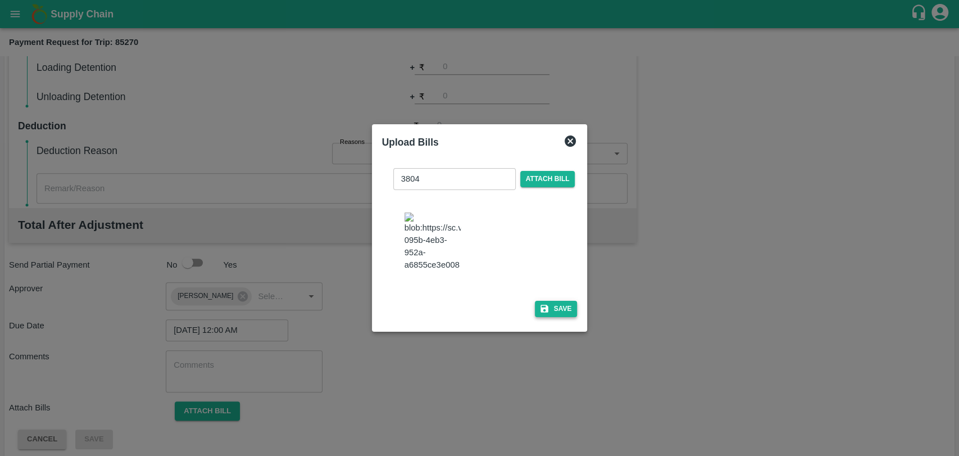
click at [558, 304] on button "Save" at bounding box center [556, 309] width 43 height 16
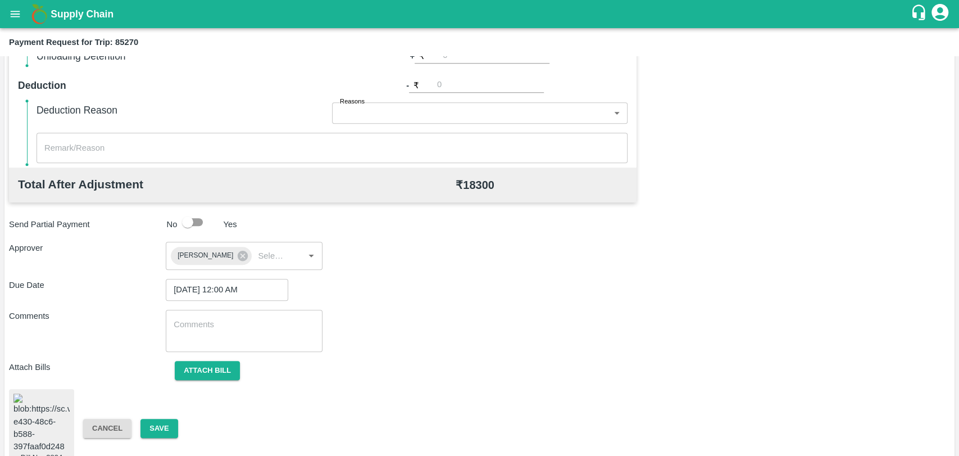
scroll to position [468, 0]
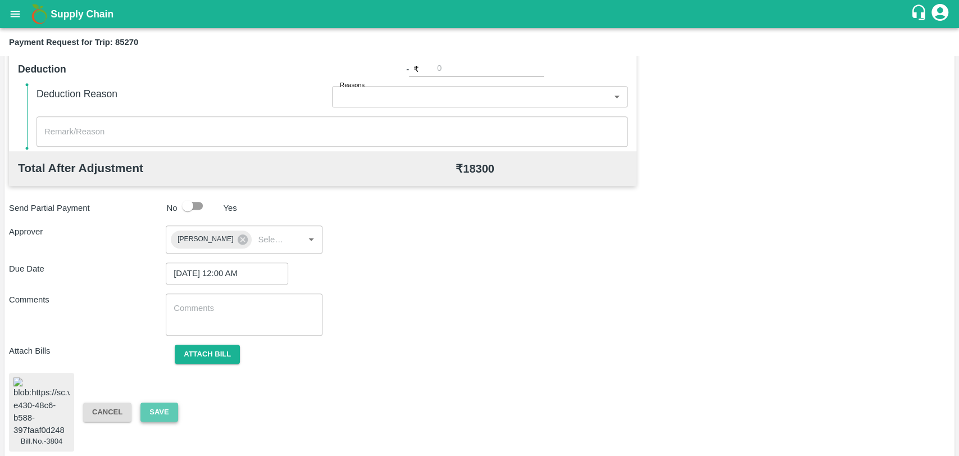
click at [152, 411] on button "Save" at bounding box center [159, 412] width 37 height 20
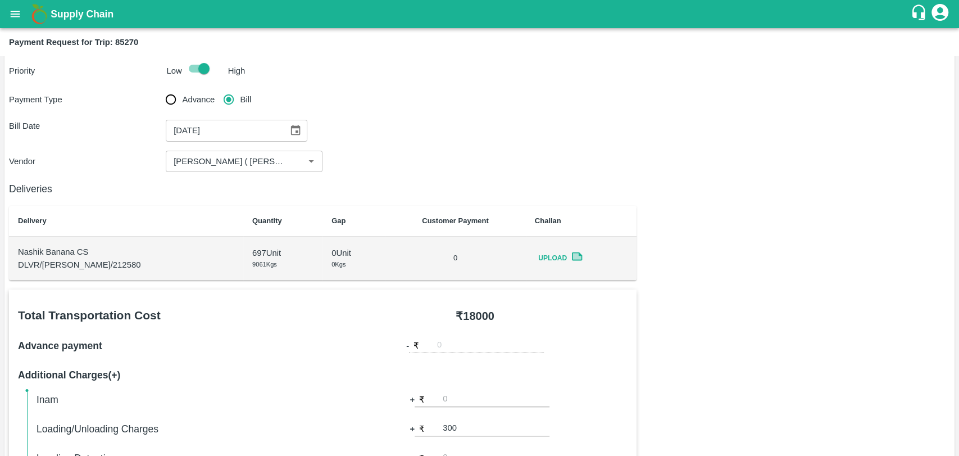
scroll to position [0, 0]
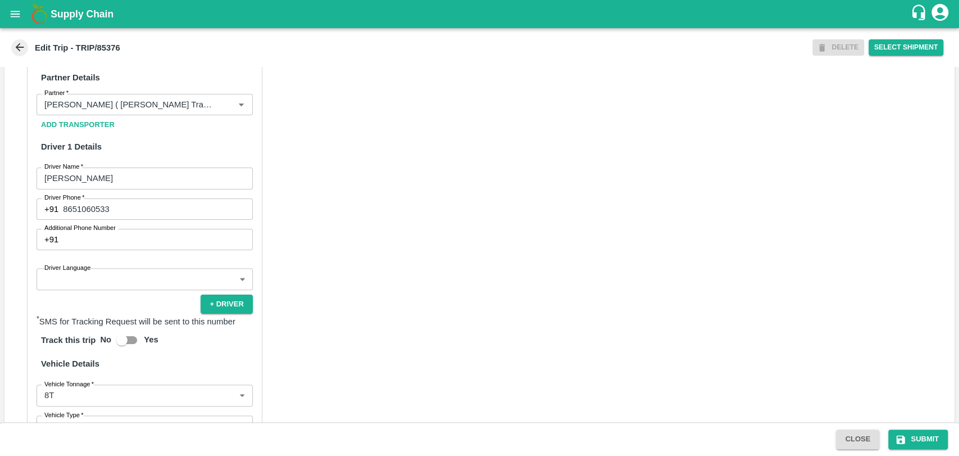
scroll to position [624, 0]
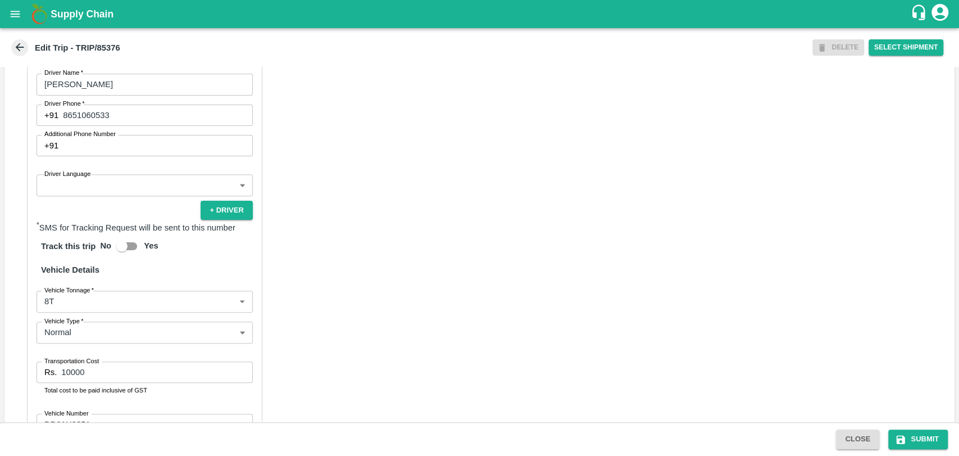
click at [84, 316] on body "Supply Chain Edit Trip - TRIP/85376 DELETE Select Shipment Trip Details Trip Ty…" at bounding box center [479, 228] width 959 height 456
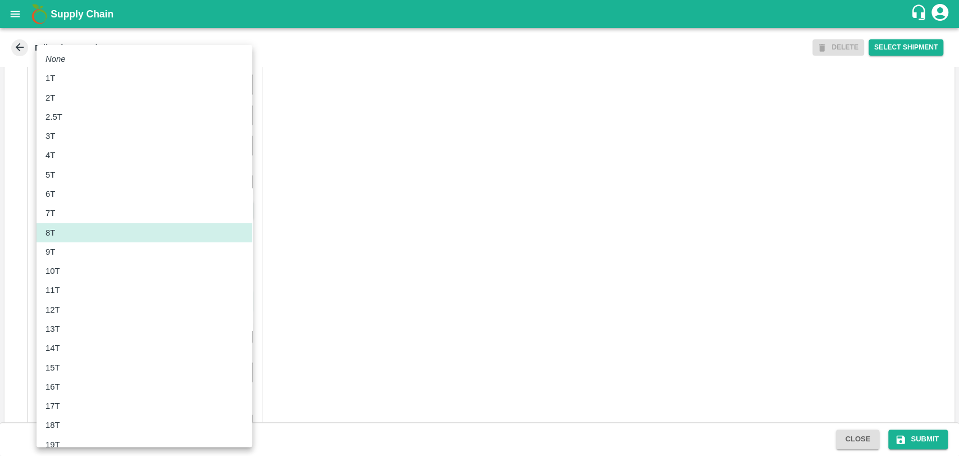
click at [71, 310] on div "12T" at bounding box center [145, 310] width 198 height 12
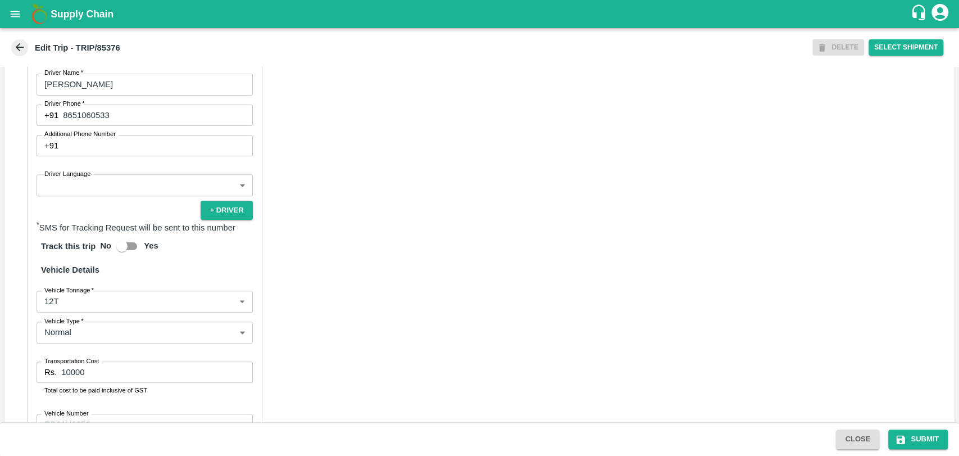
click at [72, 295] on label "Vehicle Tonnage   *" at bounding box center [68, 290] width 49 height 9
click at [65, 325] on label "Vehicle Type   *" at bounding box center [63, 320] width 39 height 9
click at [66, 313] on body "Supply Chain Edit Trip - TRIP/85376 DELETE Select Shipment Trip Details Trip Ty…" at bounding box center [479, 228] width 959 height 456
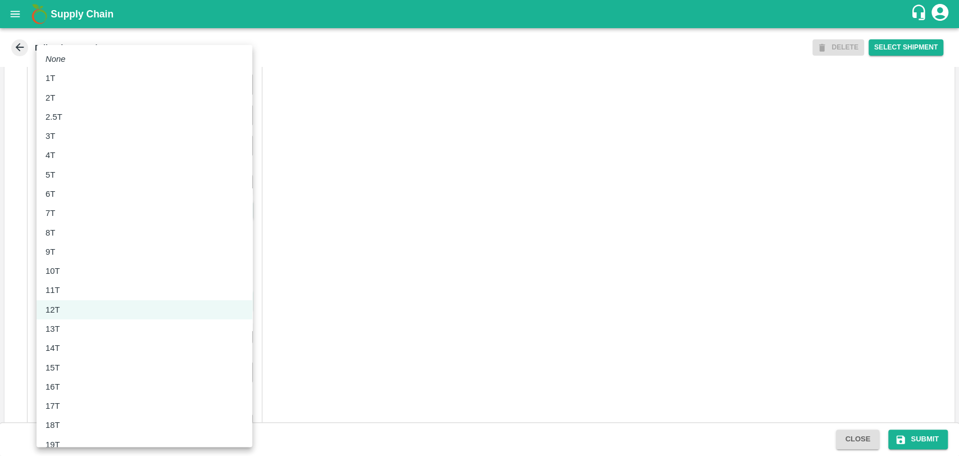
drag, startPoint x: 69, startPoint y: 277, endPoint x: 69, endPoint y: 287, distance: 10.7
click at [69, 287] on ul "None 1T 2T 2.5T 3T 4T 5T 6T 7T 8T 9T 10T 11T 12T 13T 14T 15T 16T 17T 18T 19T 20…" at bounding box center [145, 367] width 216 height 645
click at [69, 287] on div "11T" at bounding box center [145, 290] width 198 height 12
type input "11000"
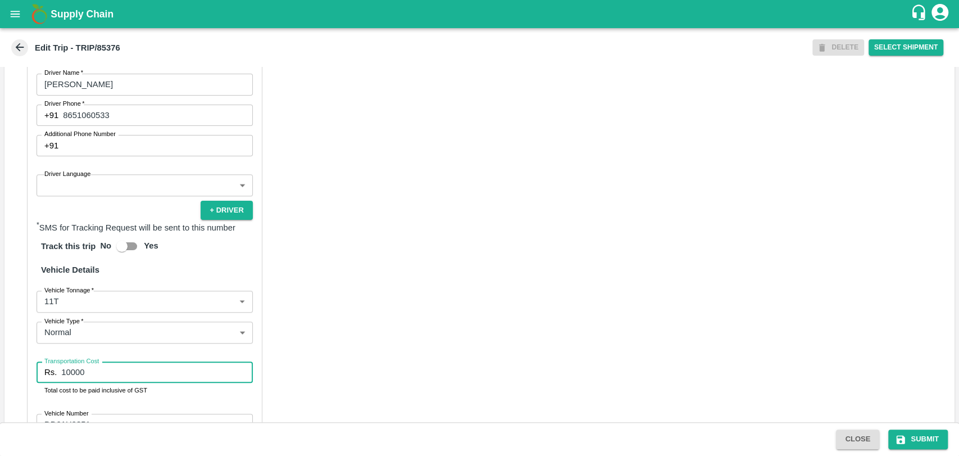
drag, startPoint x: 90, startPoint y: 383, endPoint x: 37, endPoint y: 378, distance: 53.6
click at [40, 379] on div "Rs. 10000 Transportation Cost" at bounding box center [145, 371] width 216 height 21
type input "18800"
click at [926, 439] on button "Submit" at bounding box center [919, 439] width 60 height 20
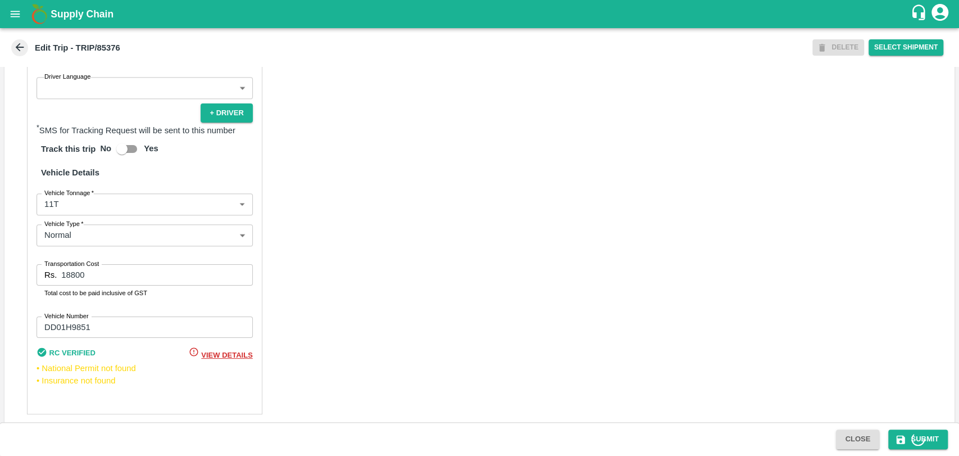
scroll to position [744, 0]
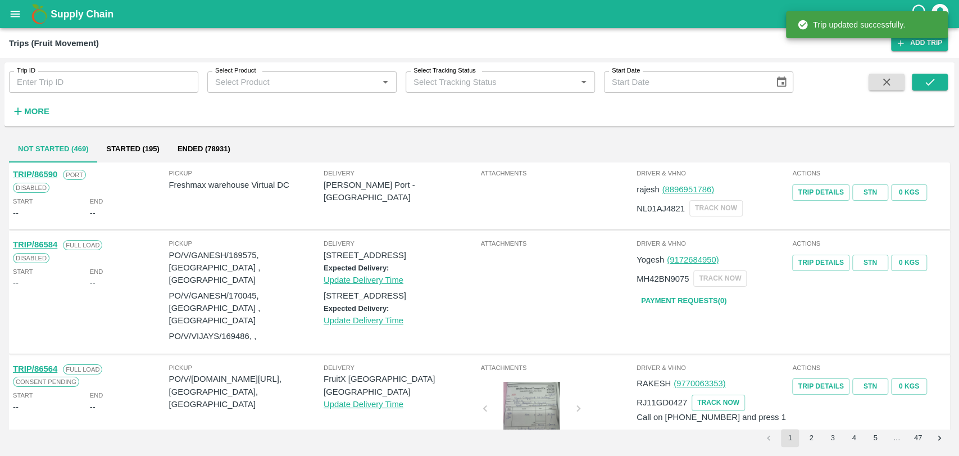
click at [41, 112] on strong "More" at bounding box center [36, 111] width 25 height 9
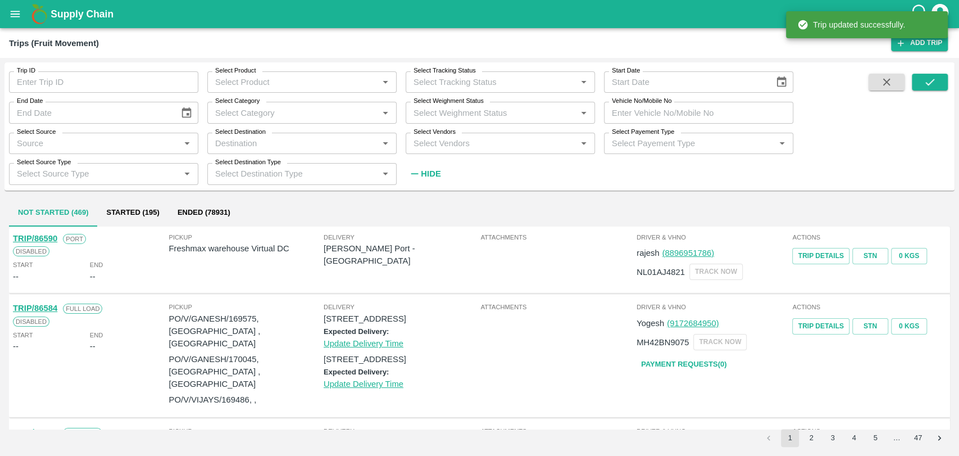
click at [673, 107] on input "Vehicle No/Mobile No" at bounding box center [698, 112] width 189 height 21
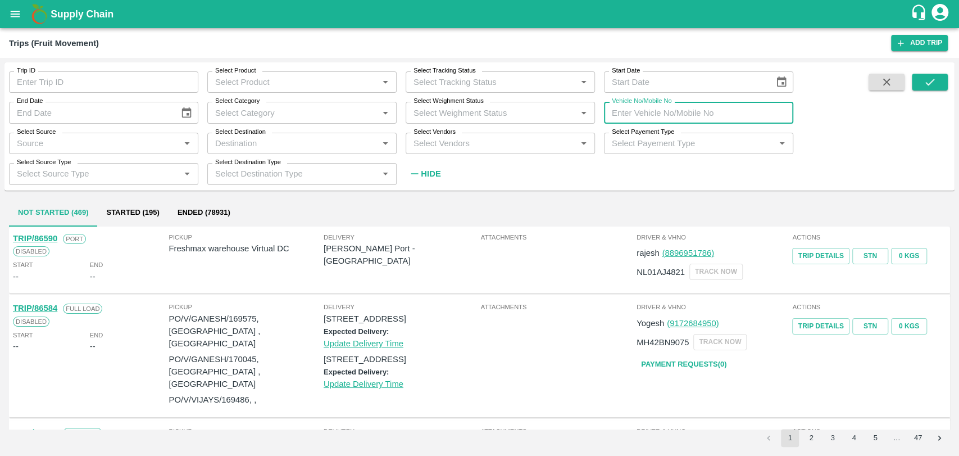
paste input "UP70PT2086"
type input "UP70PT2086"
click at [920, 86] on button "submit" at bounding box center [930, 82] width 36 height 17
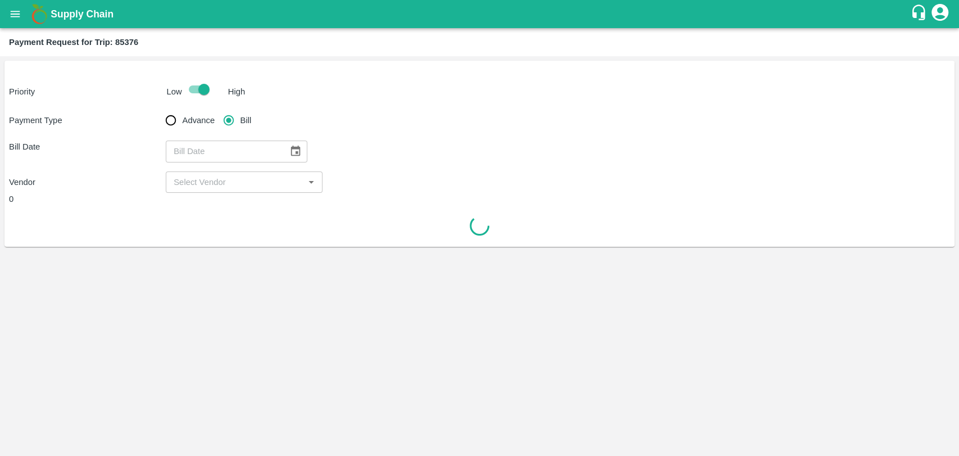
click at [279, 143] on div "​" at bounding box center [237, 151] width 142 height 21
type input "DD/MM/YYYY"
click at [289, 152] on icon "Choose date" at bounding box center [295, 151] width 12 height 12
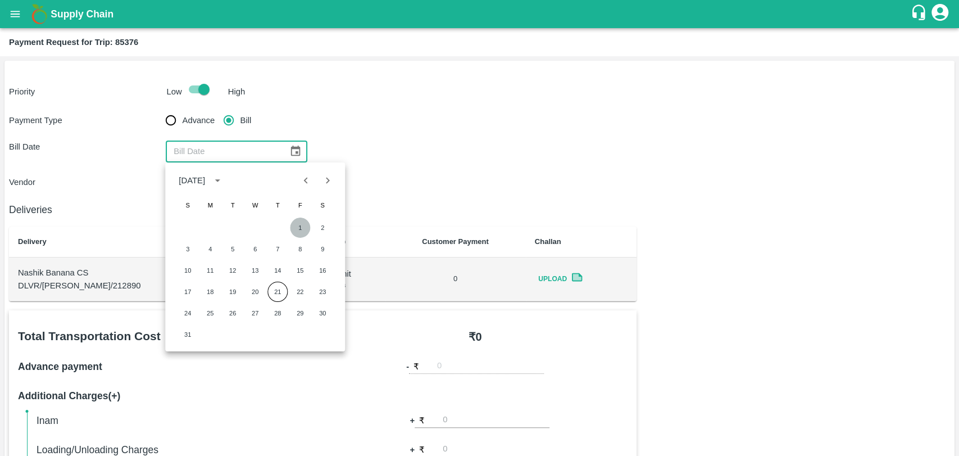
click at [301, 221] on button "1" at bounding box center [300, 228] width 20 height 20
type input "[DATE]"
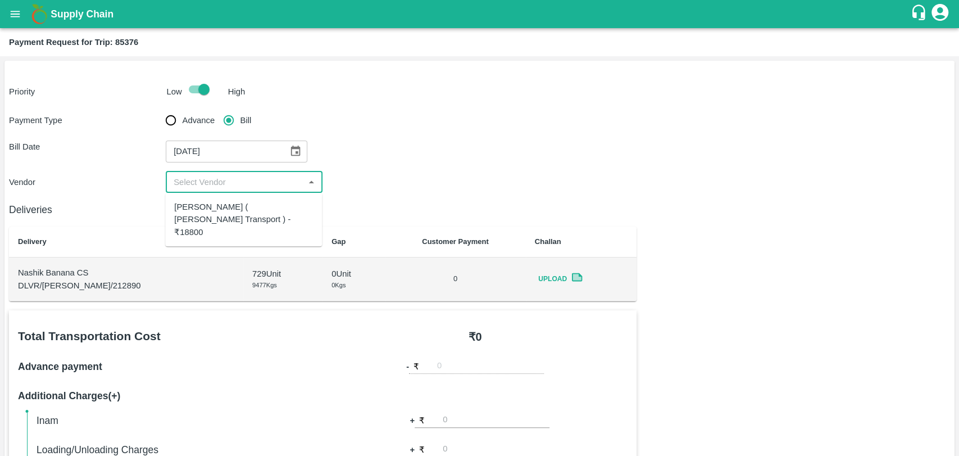
click at [230, 175] on input "input" at bounding box center [235, 182] width 132 height 15
click at [231, 203] on div "[PERSON_NAME] ( [PERSON_NAME] Transport ) - ₹18800" at bounding box center [243, 220] width 139 height 38
type input "[PERSON_NAME] ( [PERSON_NAME] Transport ) - ₹18800"
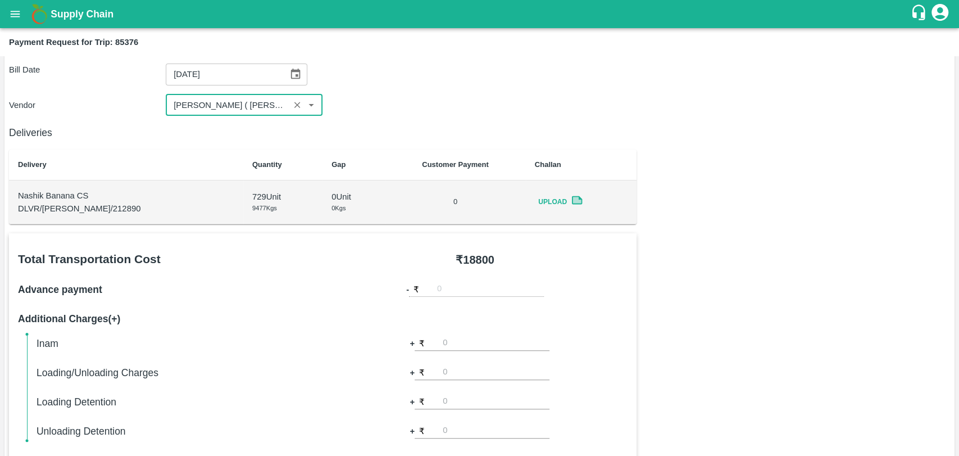
scroll to position [250, 0]
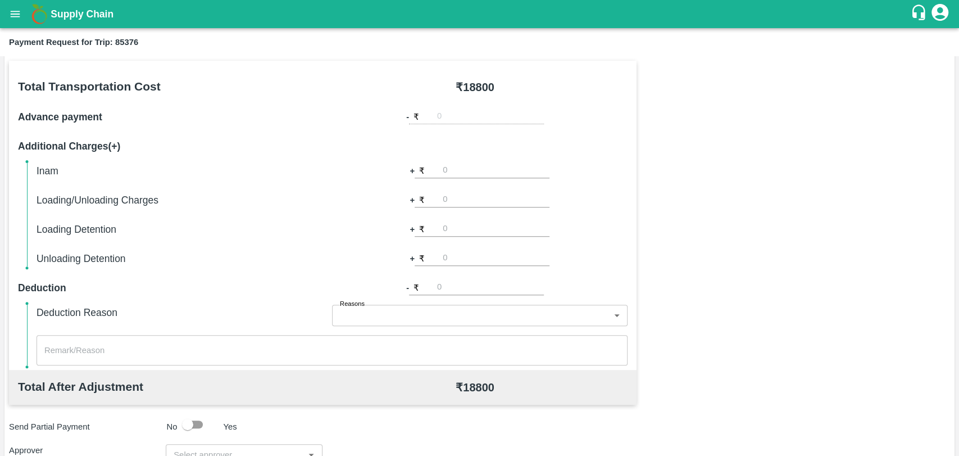
click at [458, 235] on input "number" at bounding box center [496, 228] width 107 height 15
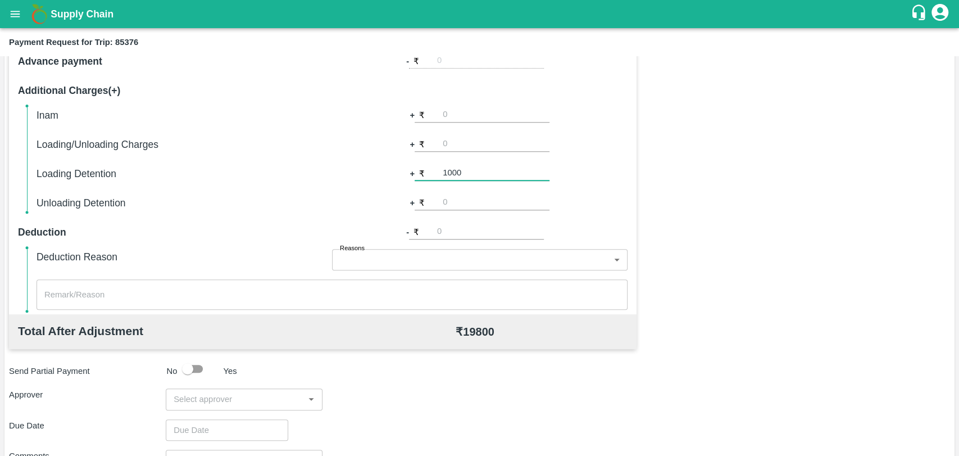
scroll to position [312, 0]
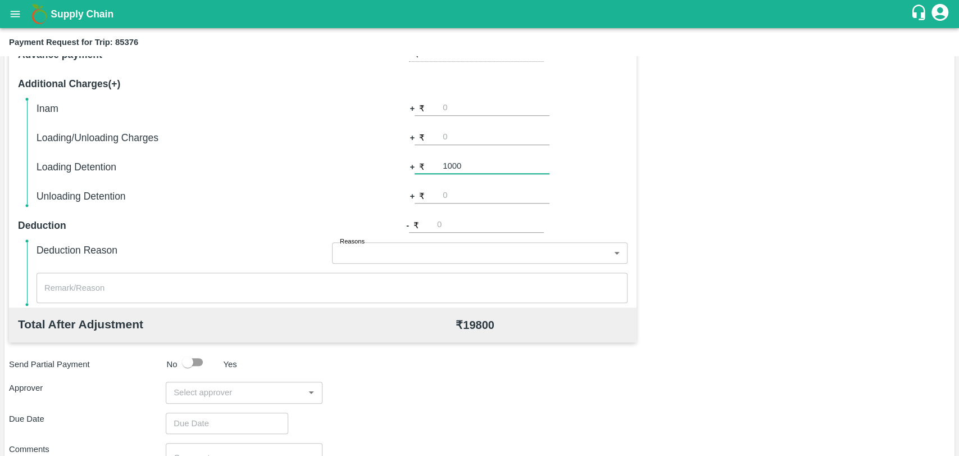
type input "1000"
click at [319, 304] on div "Total Transportation Cost ₹ 18800 Advance payment - ₹ Additional Charges(+) Ina…" at bounding box center [323, 152] width 628 height 309
click at [207, 392] on input "input" at bounding box center [235, 392] width 132 height 15
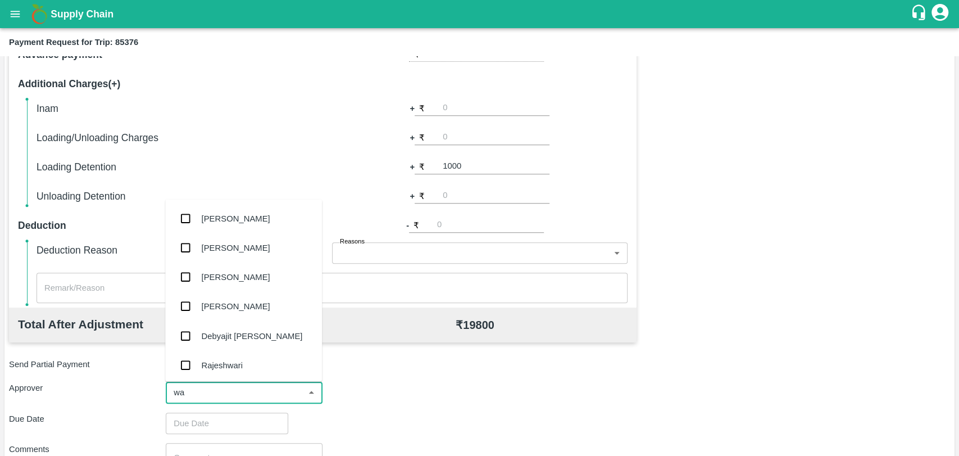
type input "wag"
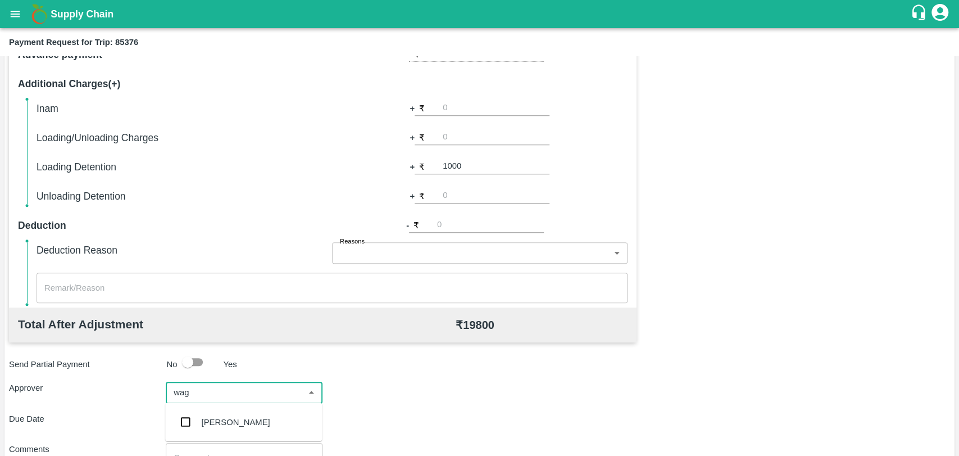
click at [203, 417] on div "[PERSON_NAME]" at bounding box center [236, 421] width 69 height 12
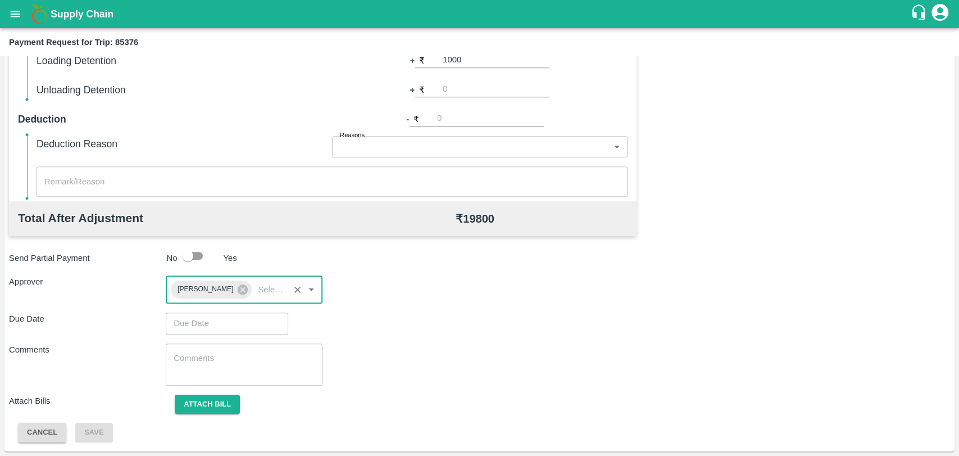
type input "DD/MM/YYYY hh:mm aa"
click at [190, 322] on input "DD/MM/YYYY hh:mm aa" at bounding box center [223, 323] width 115 height 21
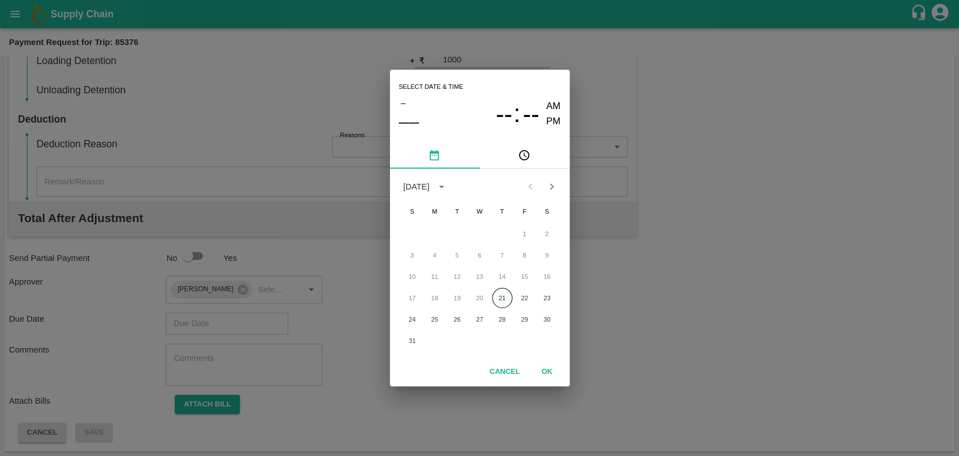
click at [494, 297] on button "21" at bounding box center [502, 298] width 20 height 20
type input "[DATE] 12:00 AM"
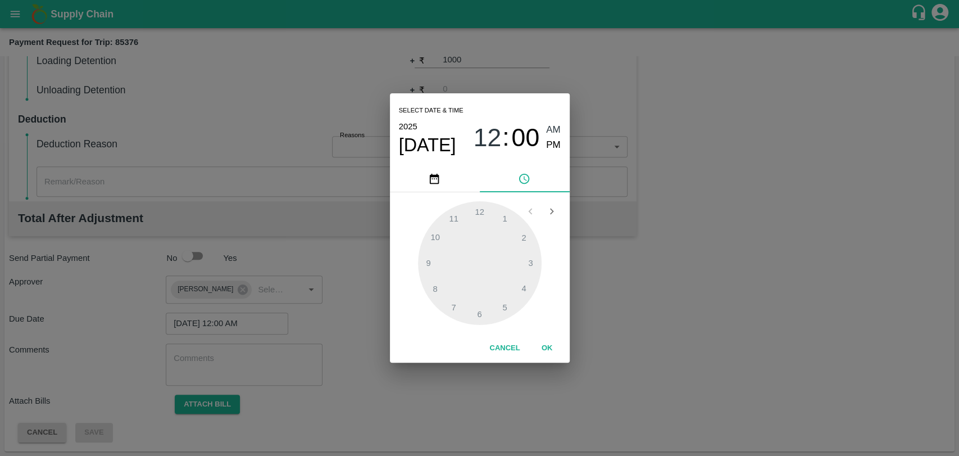
click at [535, 346] on button "OK" at bounding box center [547, 348] width 36 height 20
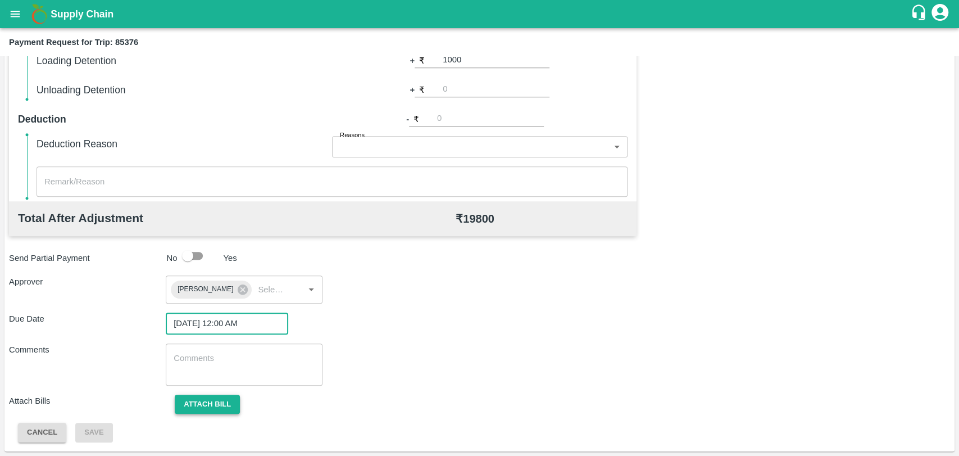
click at [186, 404] on button "Attach bill" at bounding box center [207, 405] width 65 height 20
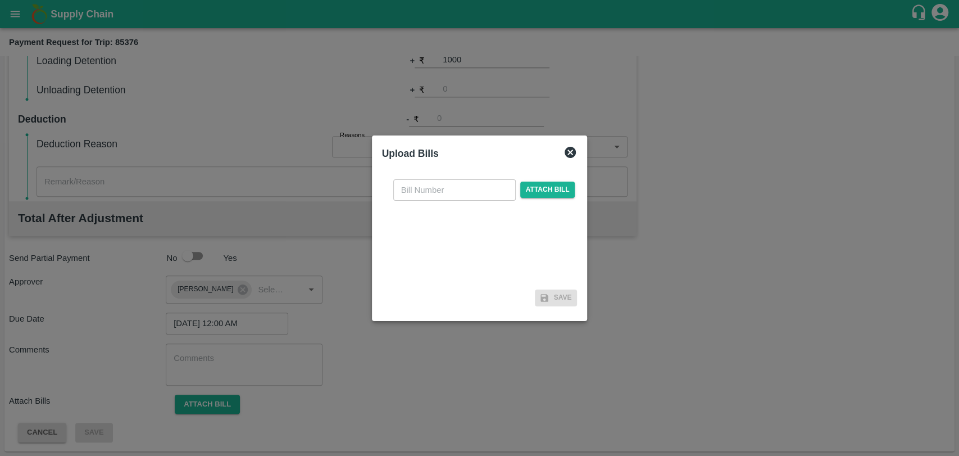
click at [420, 189] on input "text" at bounding box center [454, 189] width 123 height 21
type input "3813"
click at [536, 193] on span "Attach bill" at bounding box center [547, 190] width 55 height 16
click at [0, 0] on input "Attach bill" at bounding box center [0, 0] width 0 height 0
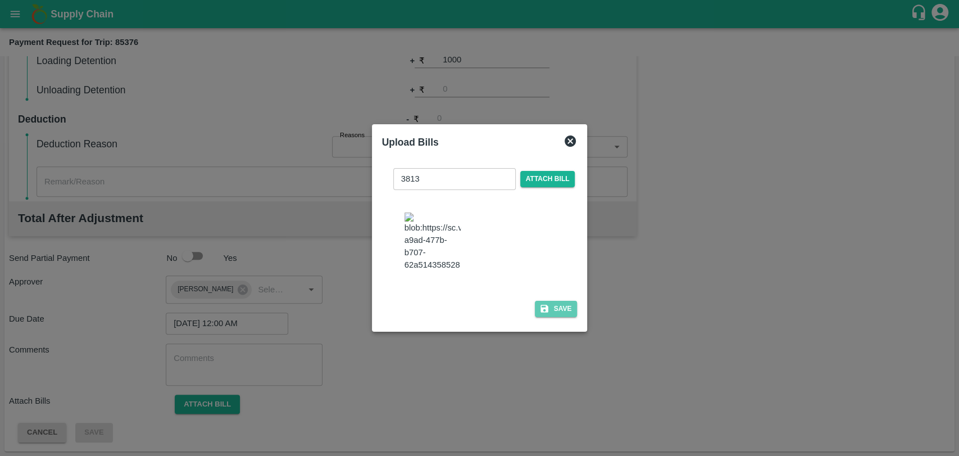
click at [567, 301] on button "Save" at bounding box center [556, 309] width 43 height 16
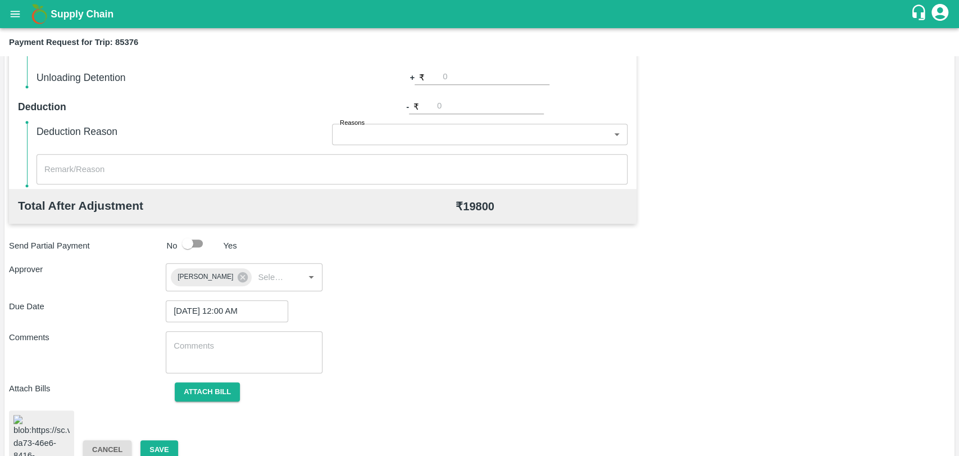
scroll to position [468, 0]
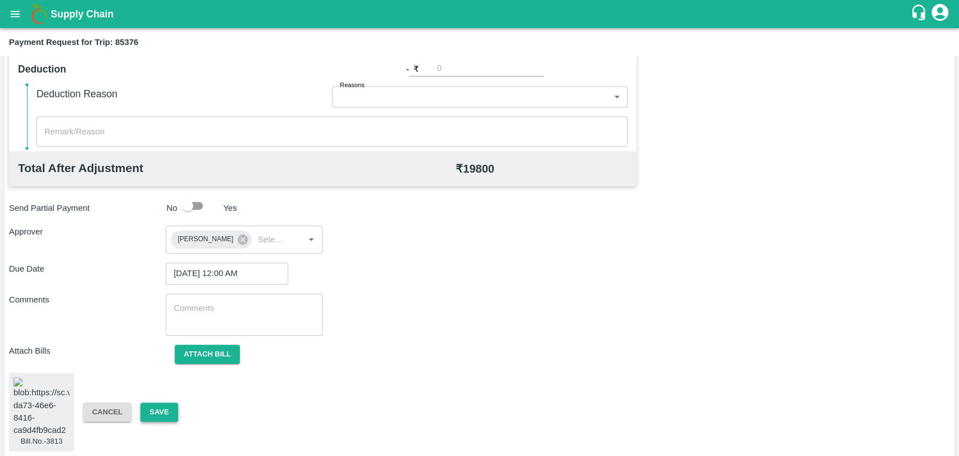
click at [171, 406] on button "Save" at bounding box center [159, 412] width 37 height 20
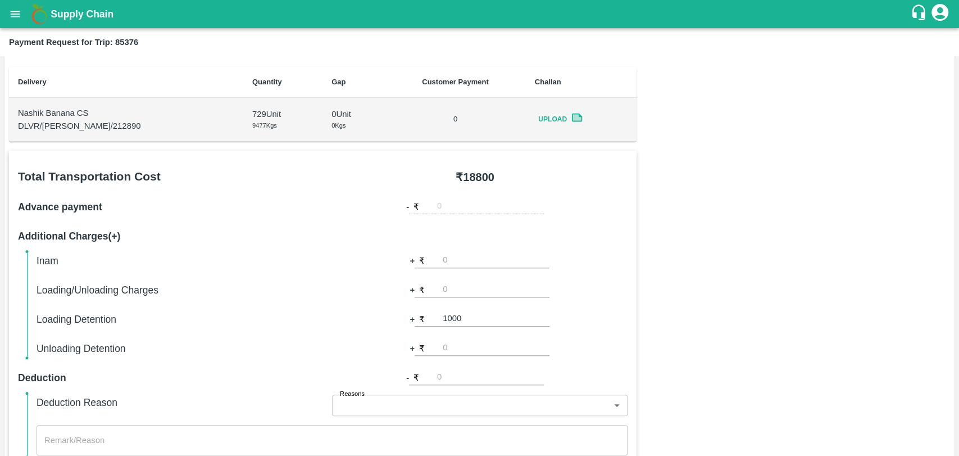
scroll to position [156, 0]
